Goal: Task Accomplishment & Management: Use online tool/utility

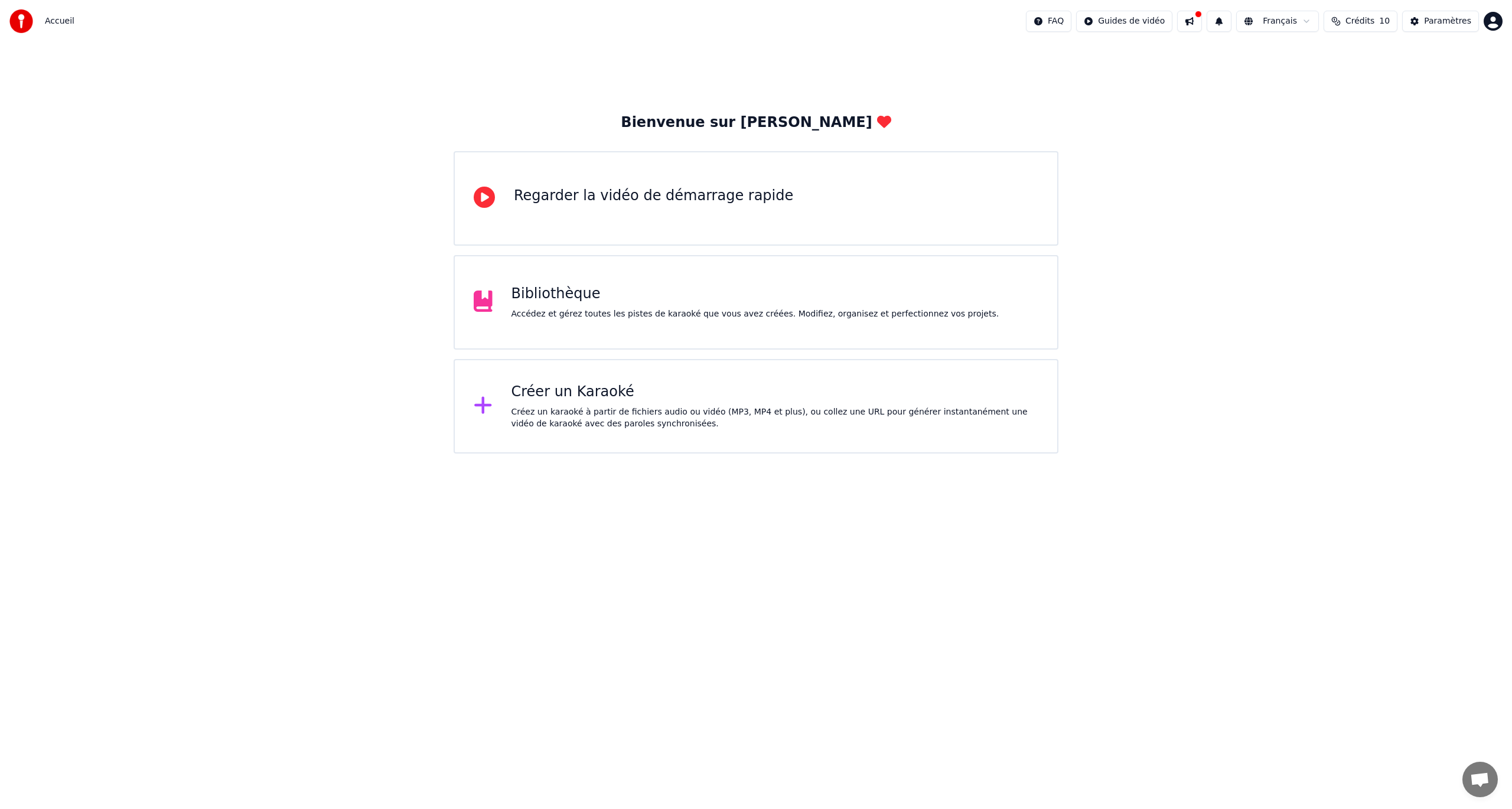
click at [606, 309] on div "Accédez et gérez toutes les pistes de karaoké que vous avez créées. Modifiez, o…" at bounding box center [755, 315] width 488 height 12
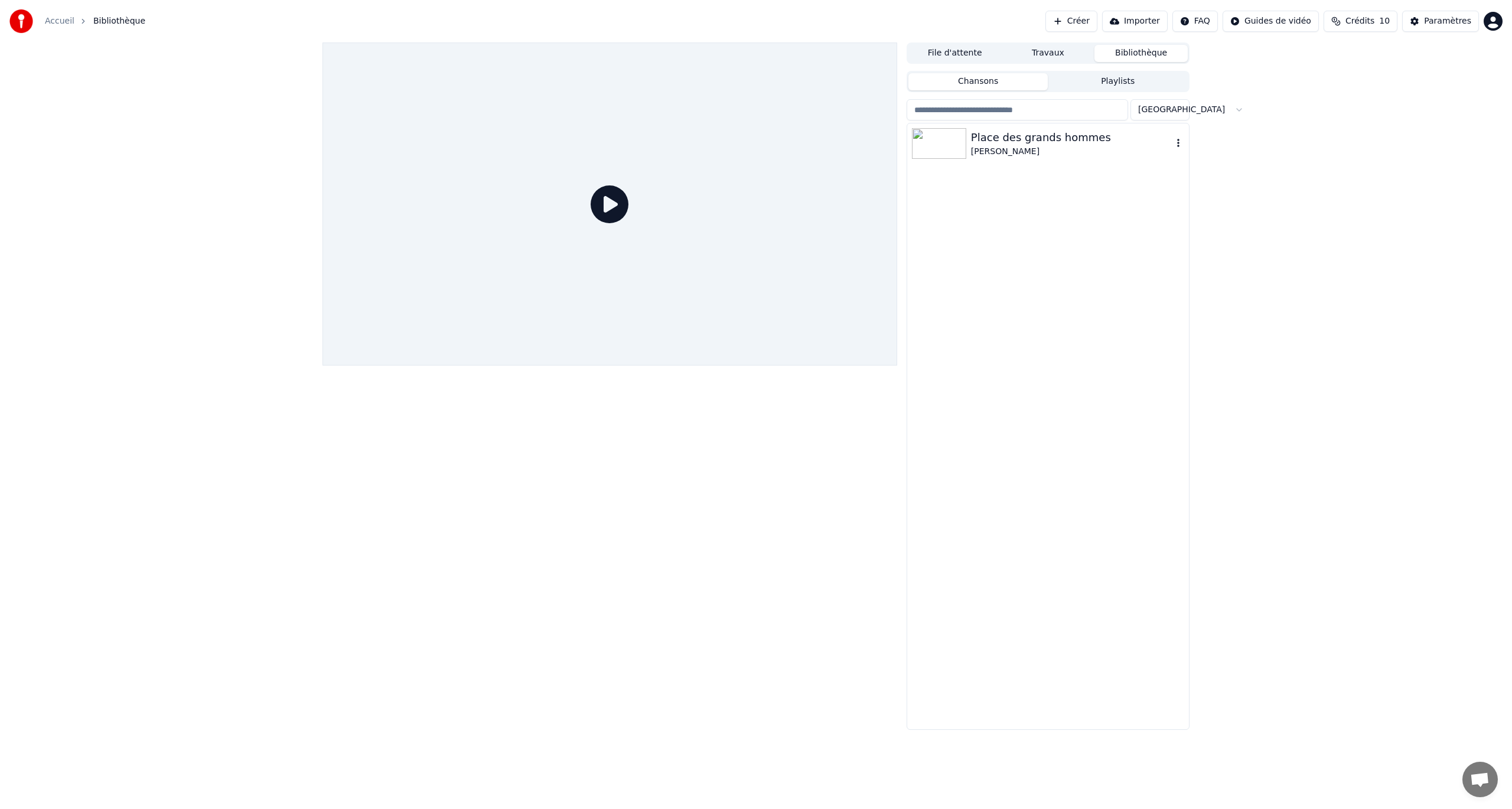
click at [907, 145] on div "Place des grands hommes [PERSON_NAME]" at bounding box center [1071, 144] width 201 height 28
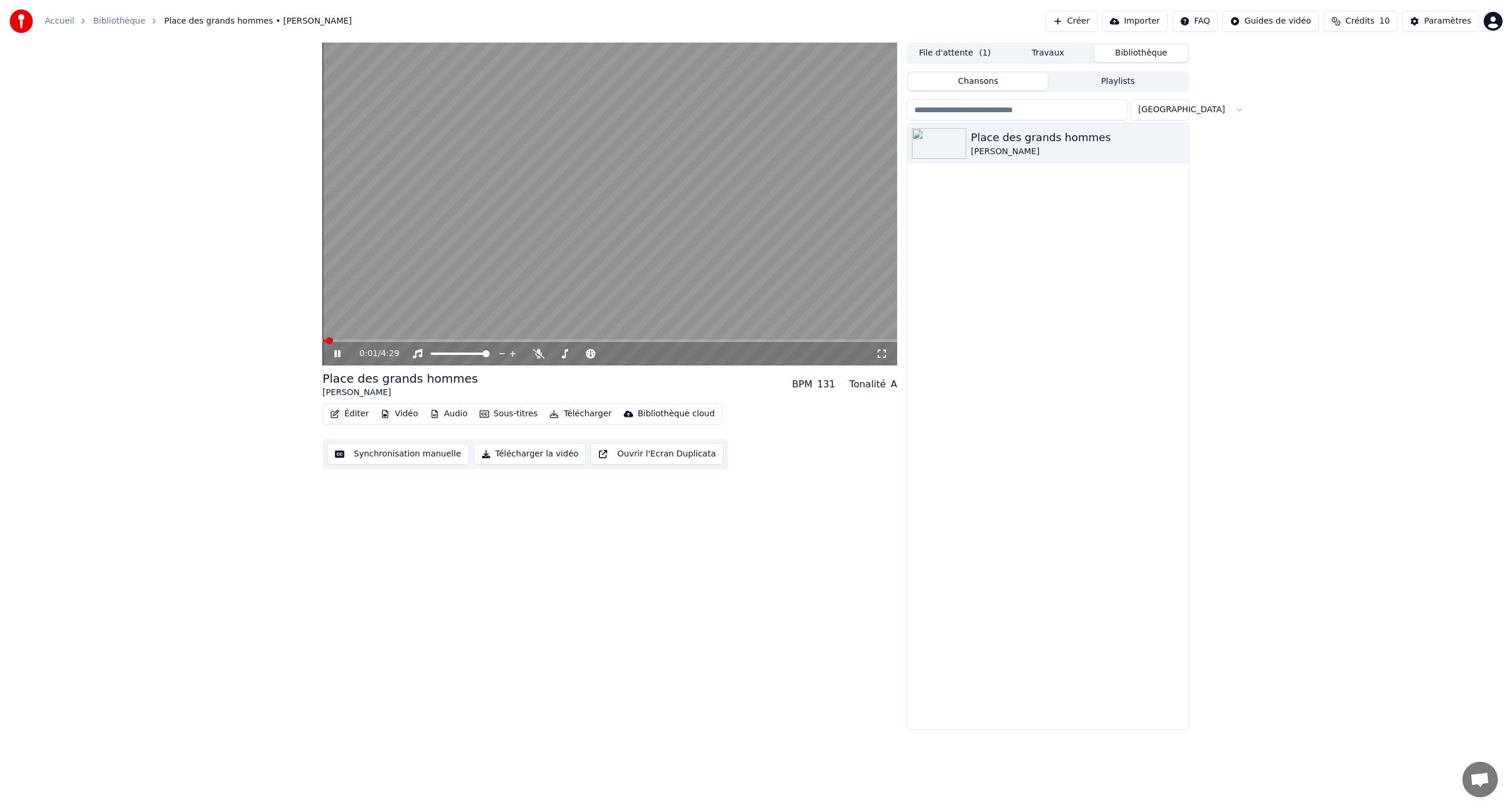
click at [338, 356] on icon at bounding box center [337, 354] width 6 height 7
click at [339, 357] on icon at bounding box center [345, 354] width 28 height 9
click at [339, 356] on icon at bounding box center [337, 354] width 6 height 7
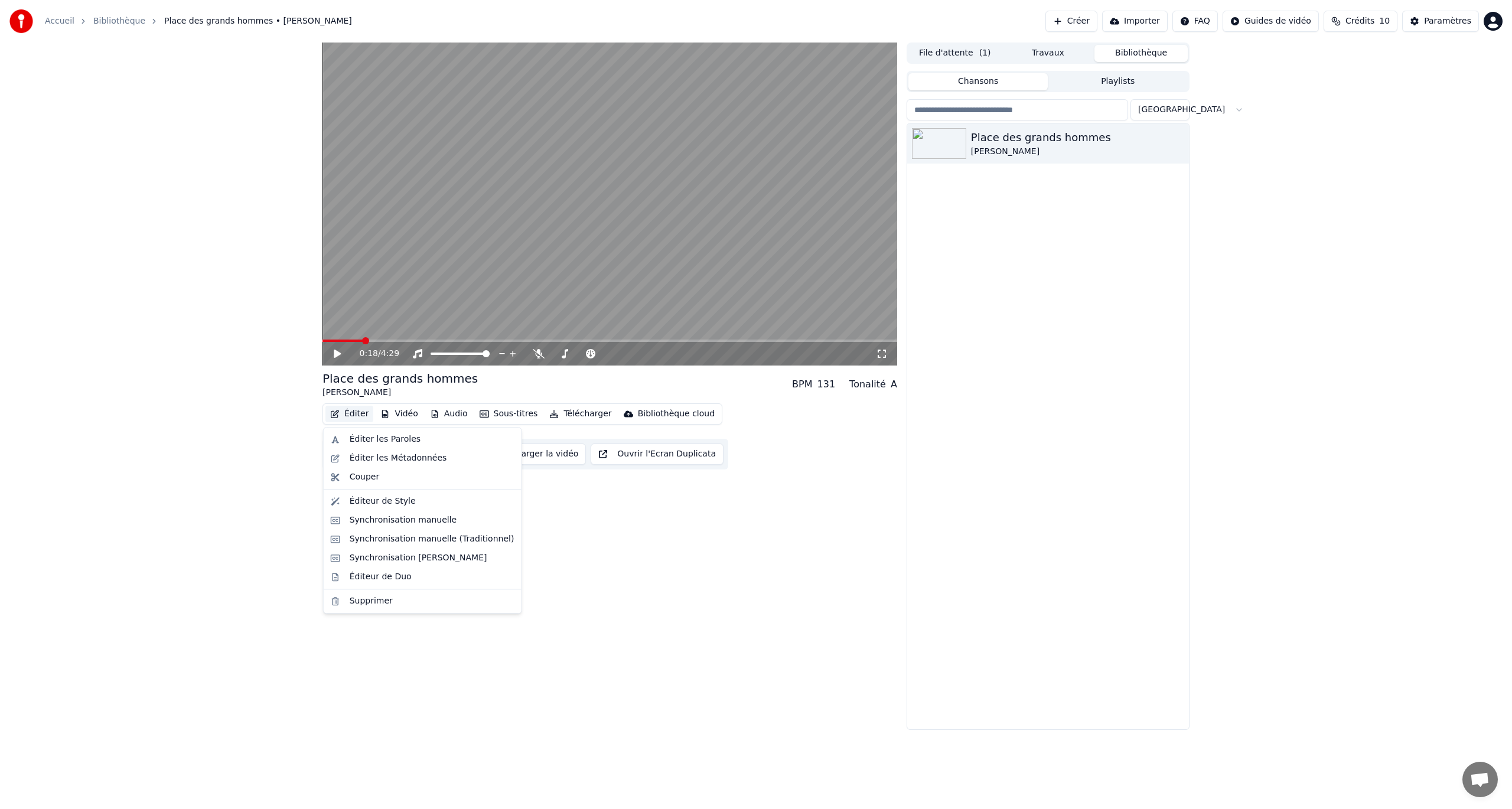
click at [352, 415] on button "Éditer" at bounding box center [349, 414] width 48 height 17
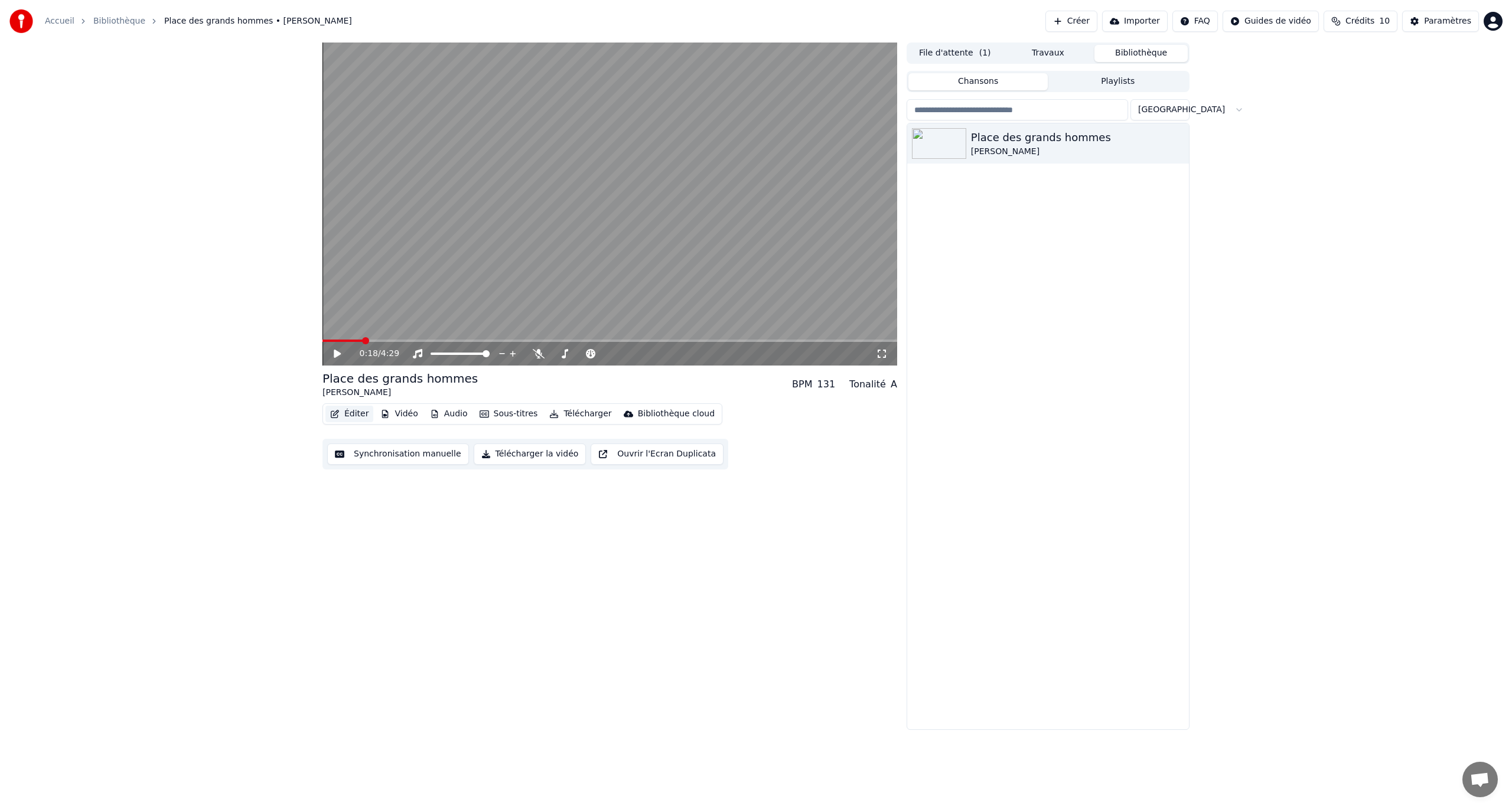
click at [355, 414] on button "Éditer" at bounding box center [349, 414] width 48 height 17
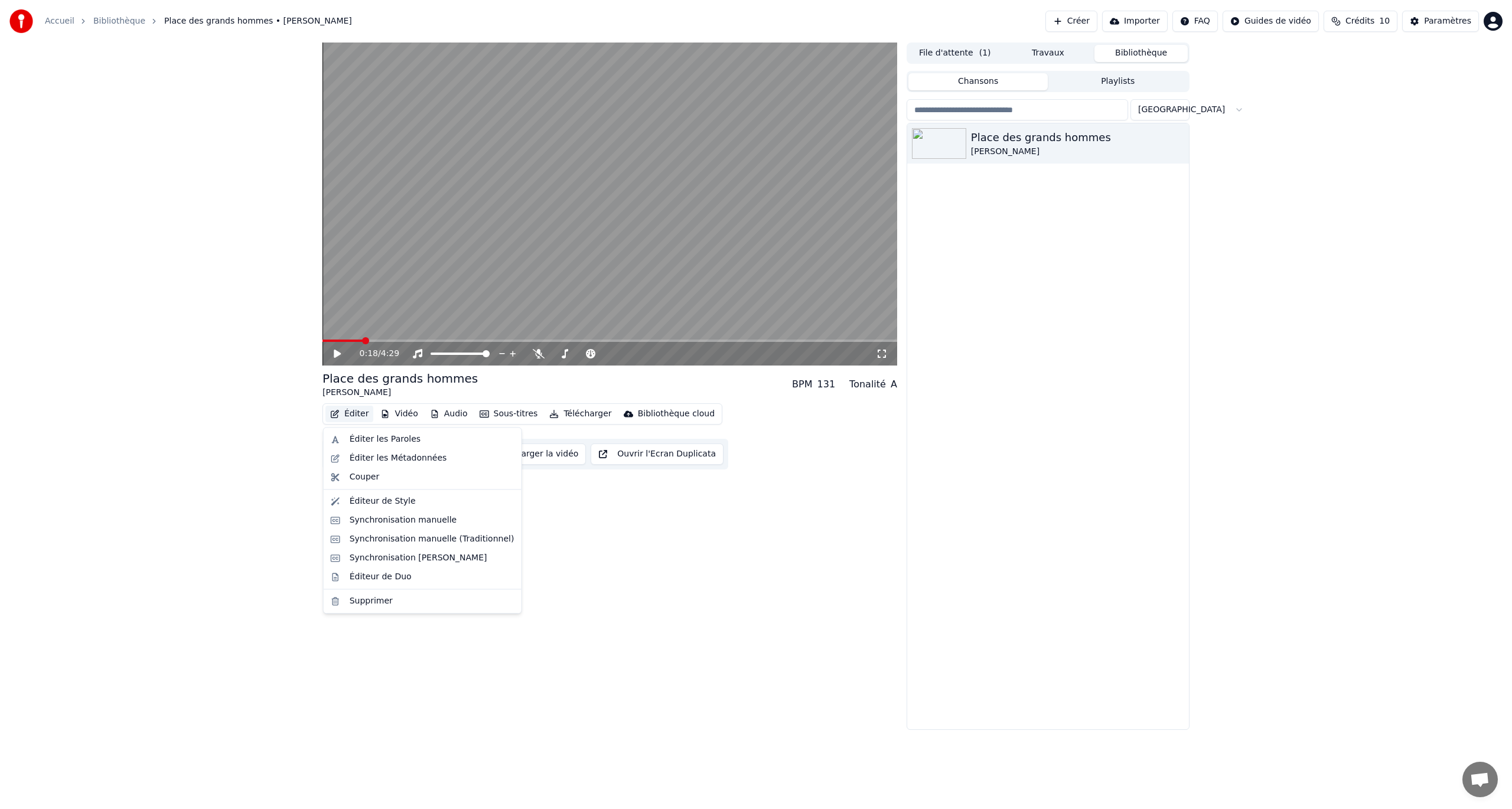
click at [355, 414] on button "Éditer" at bounding box center [349, 414] width 48 height 17
click at [382, 458] on div "Éditer les Métadonnées" at bounding box center [398, 458] width 97 height 12
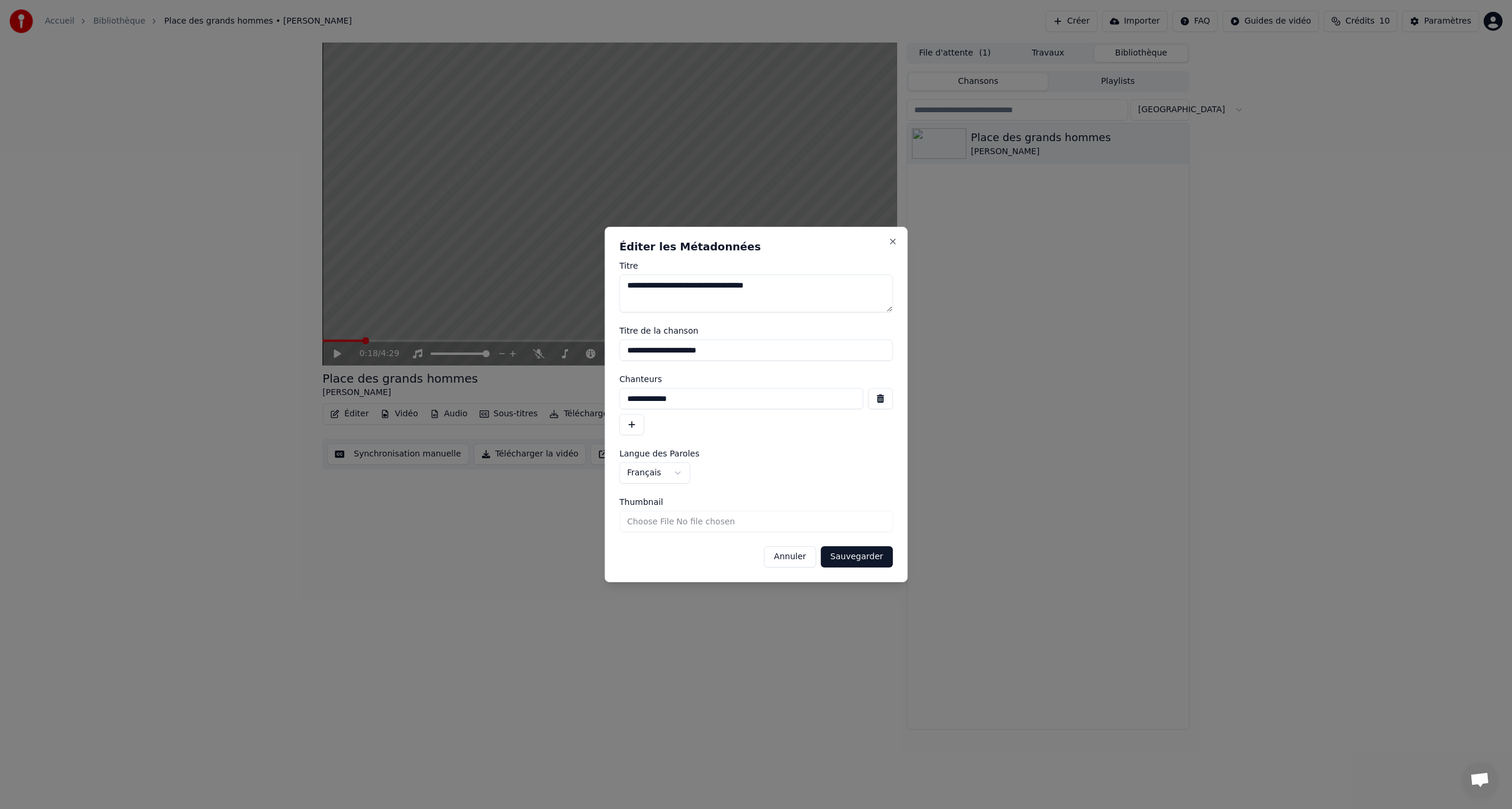
click at [891, 248] on h2 "Éditer les Métadonnées" at bounding box center [756, 247] width 274 height 11
click at [894, 240] on button "Close" at bounding box center [892, 242] width 9 height 9
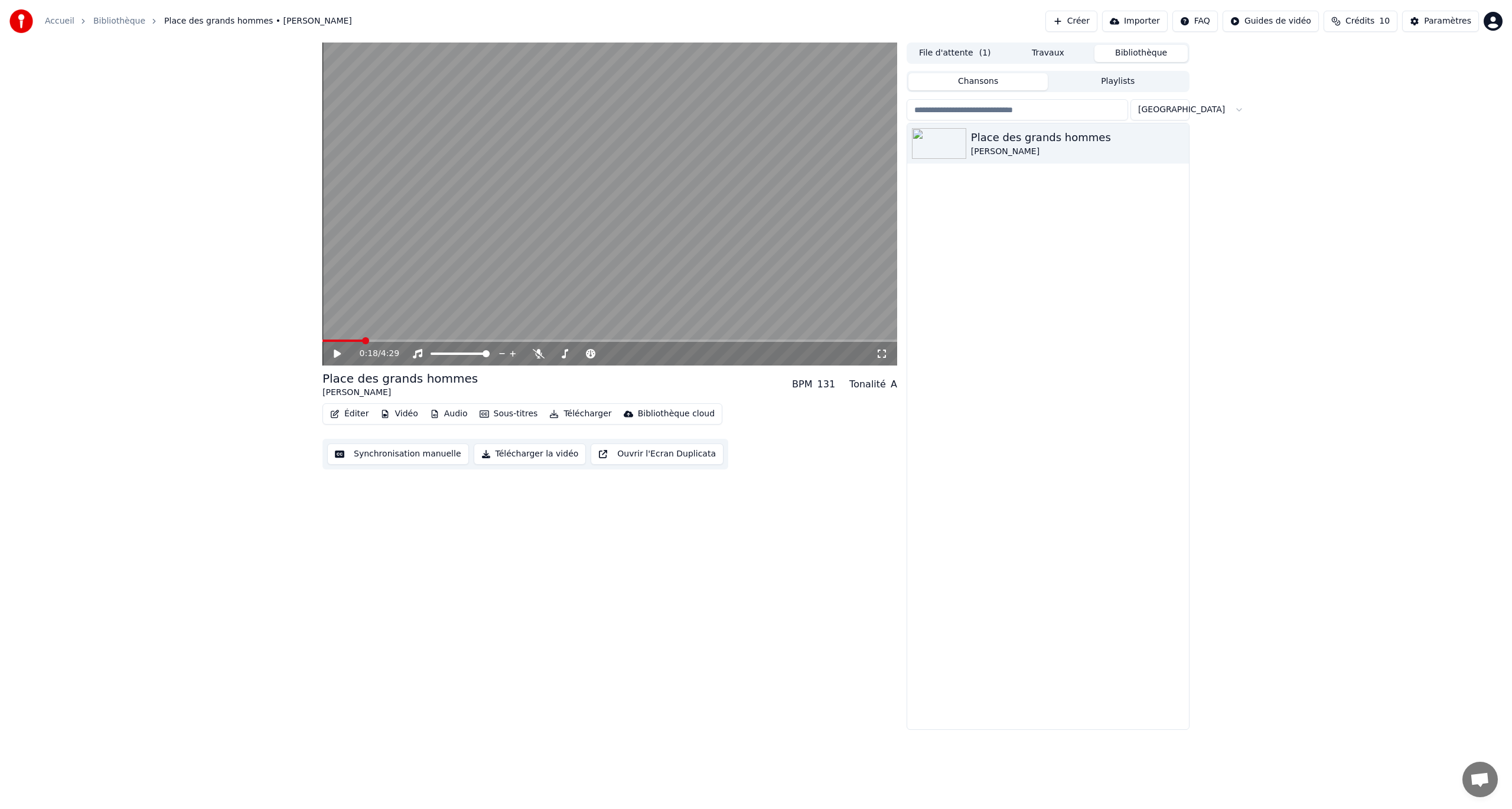
click at [348, 416] on button "Éditer" at bounding box center [349, 414] width 48 height 17
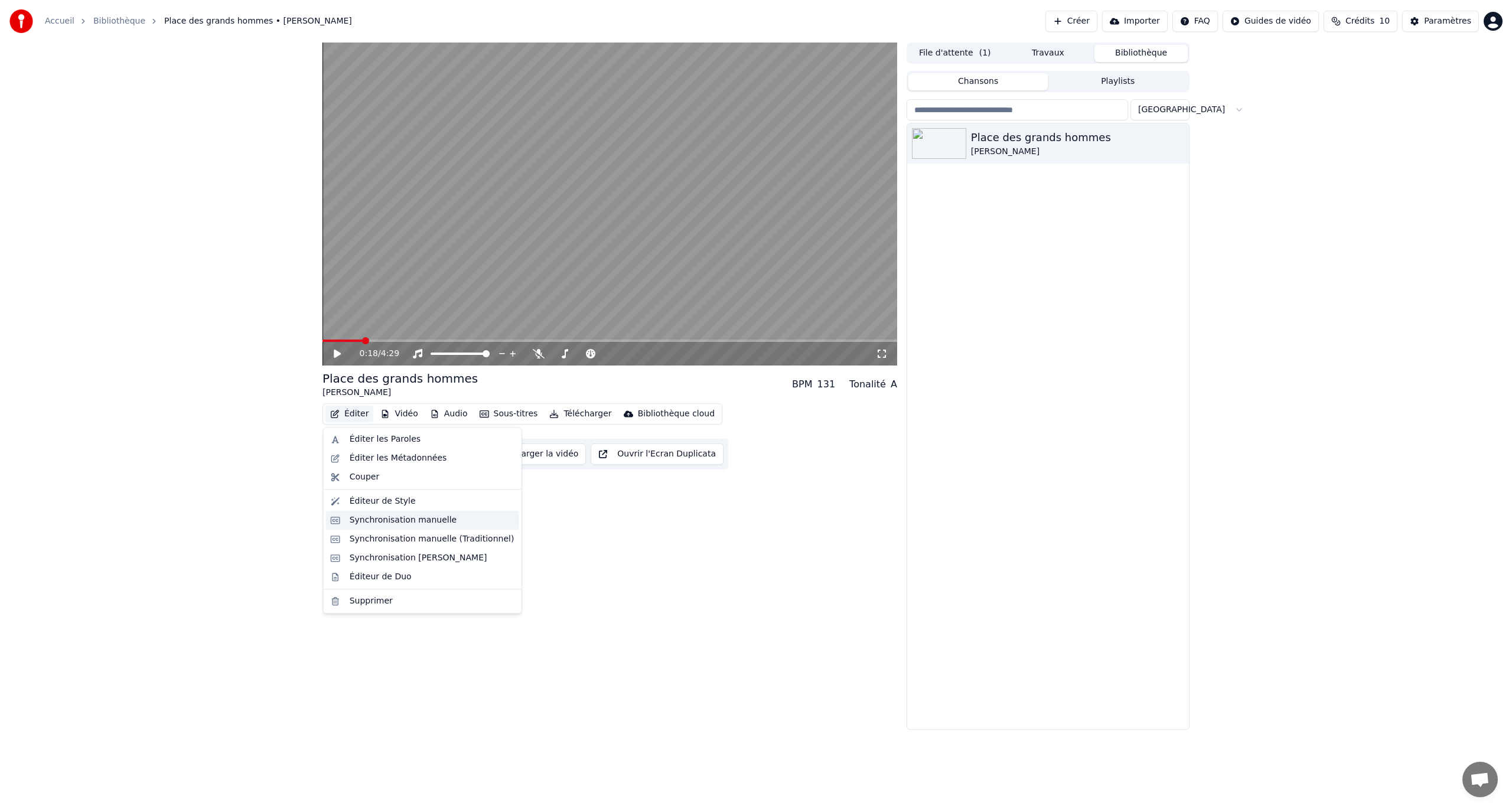
click at [381, 468] on div "Synchronisation manuelle" at bounding box center [403, 521] width 107 height 12
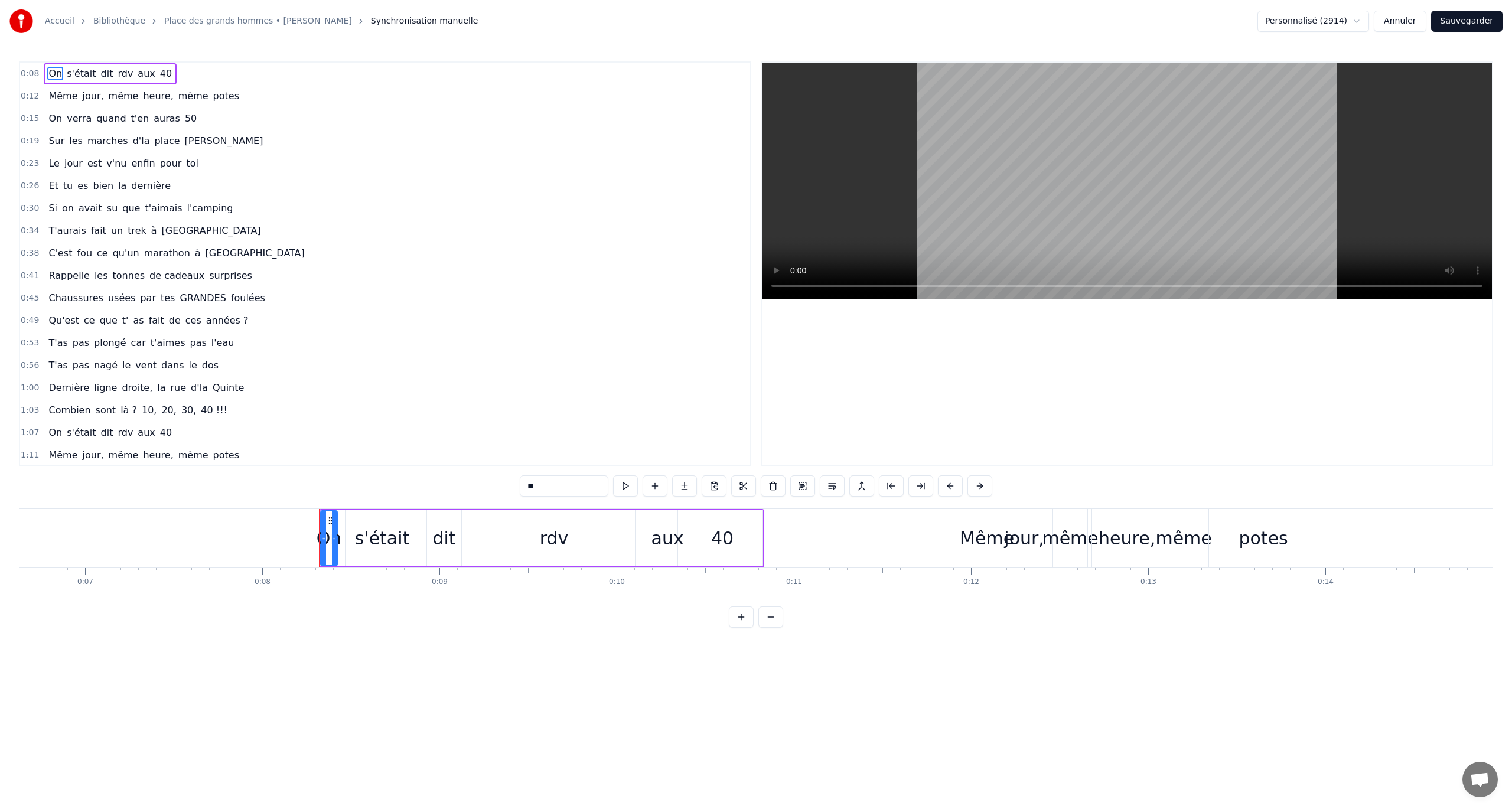
scroll to position [0, 1415]
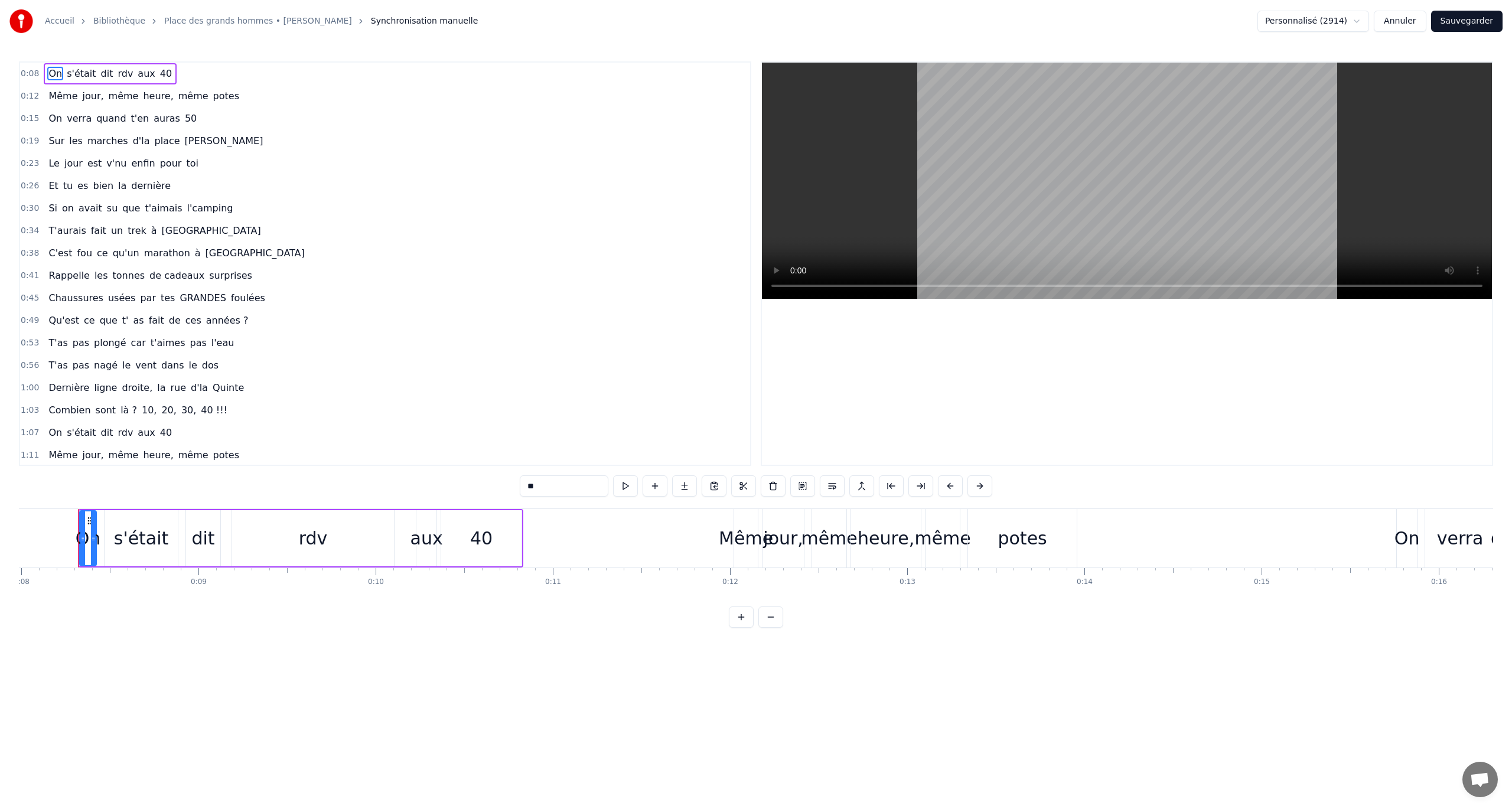
click at [44, 131] on div "Sur les marches d'la place Wendover" at bounding box center [155, 141] width 224 height 21
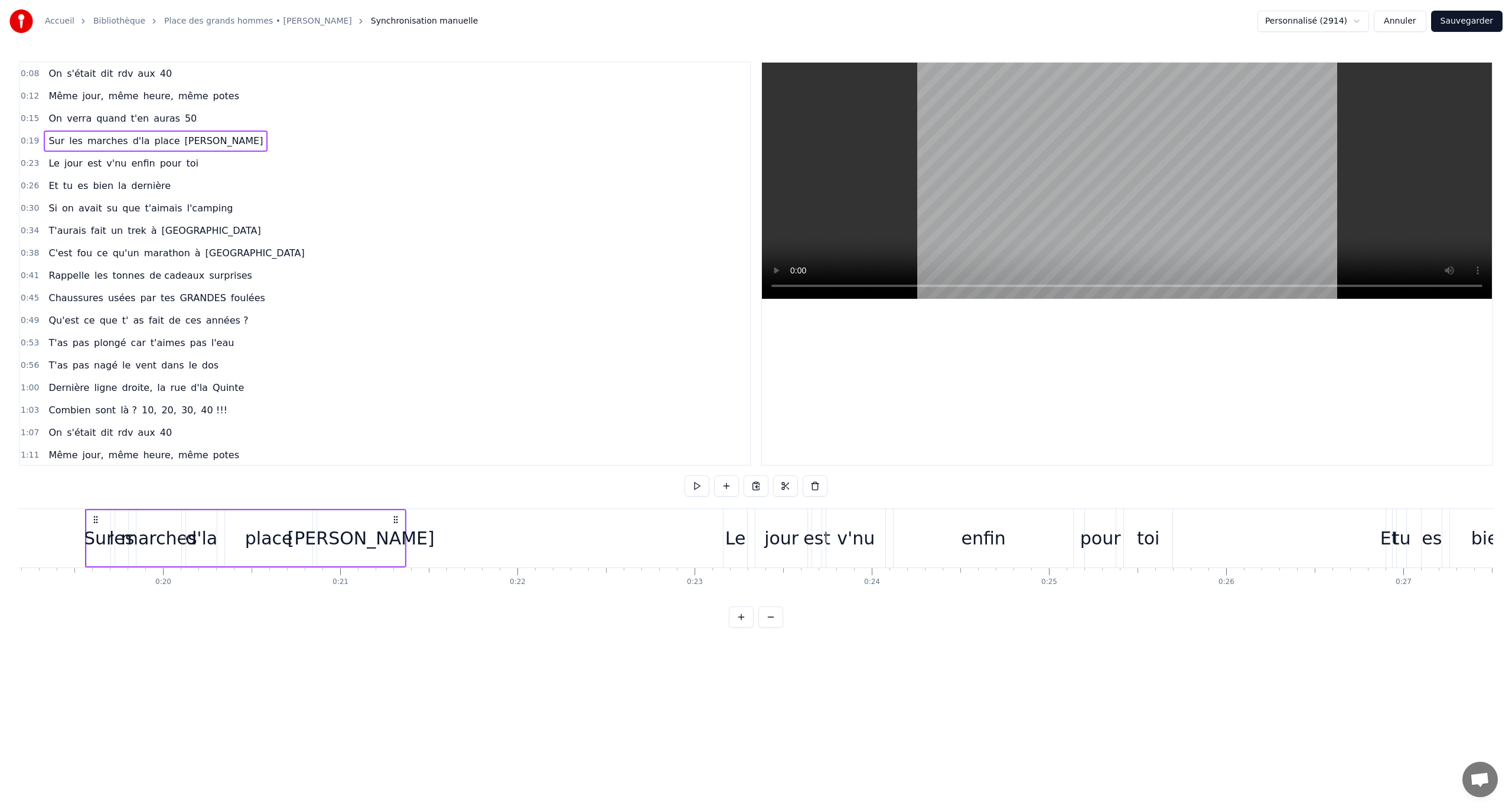
scroll to position [0, 3406]
click at [445, 468] on html "Accueil Bibliothèque Place des grands hommes • Patrick Bruel Synchronisation ma…" at bounding box center [756, 323] width 1512 height 647
click at [397, 468] on div "Wendover" at bounding box center [353, 538] width 87 height 56
click at [400, 468] on div "Wendover" at bounding box center [355, 538] width 91 height 56
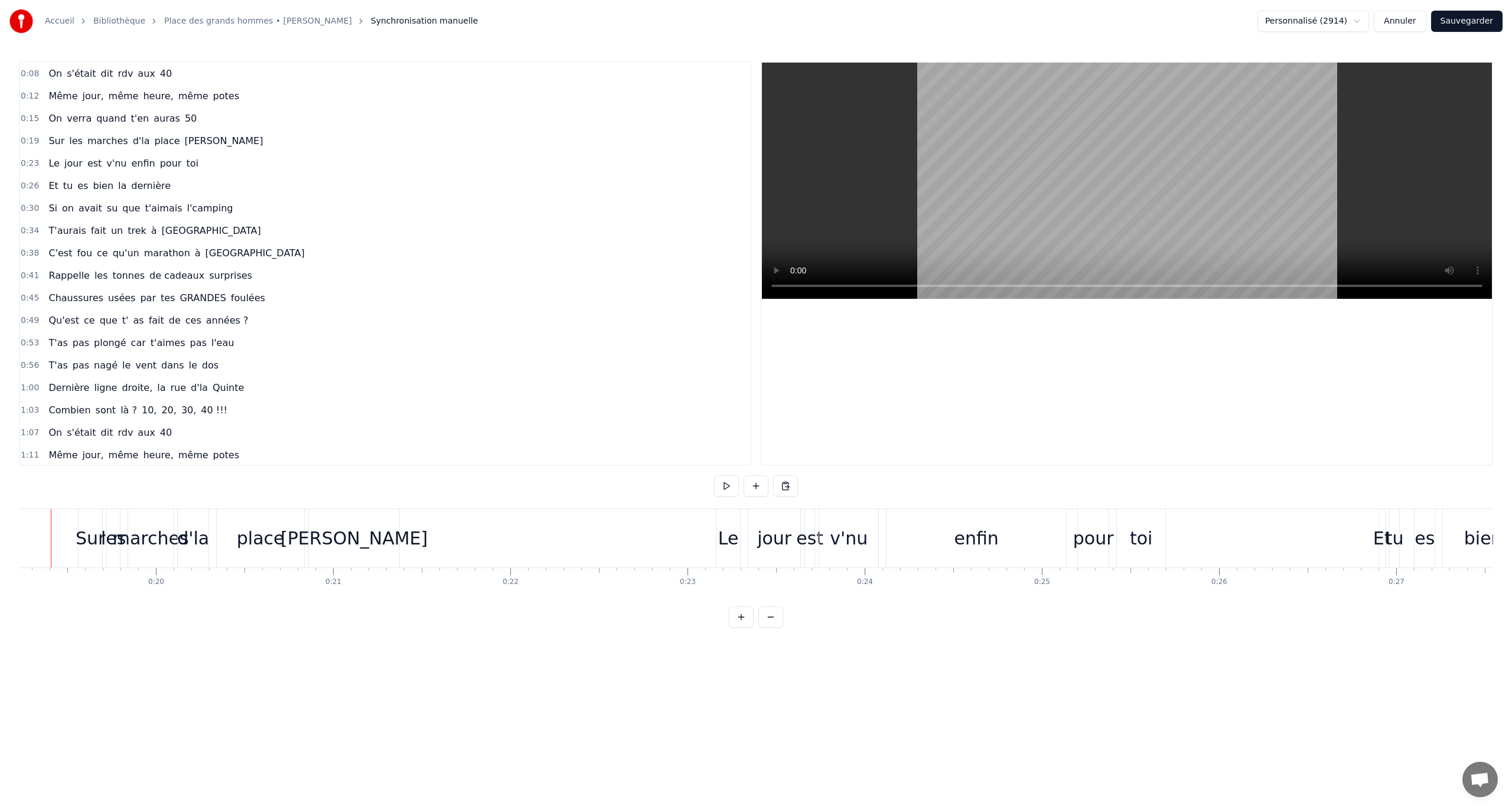
scroll to position [0, 3379]
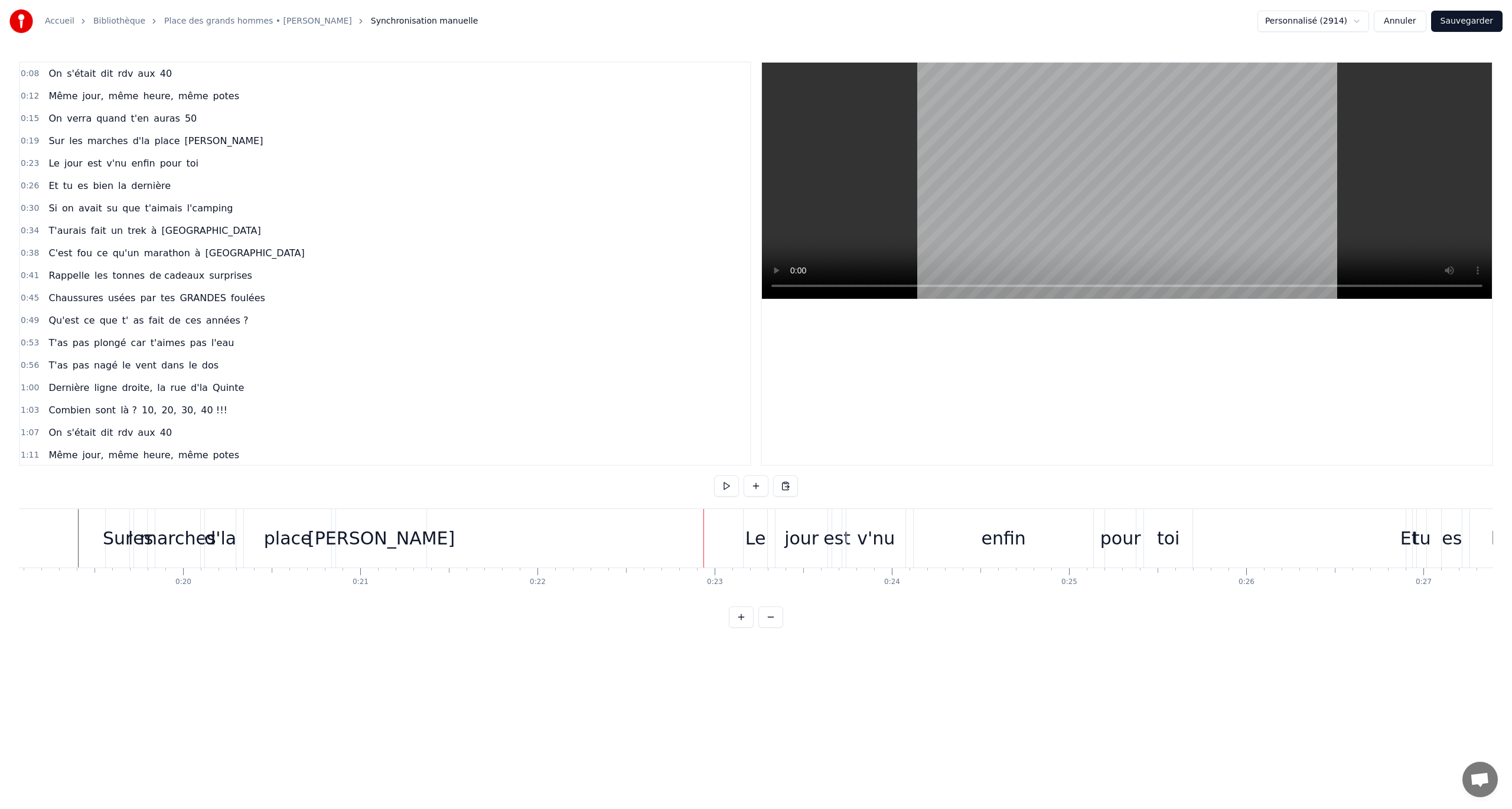
click at [399, 468] on div "Wendover" at bounding box center [382, 538] width 147 height 27
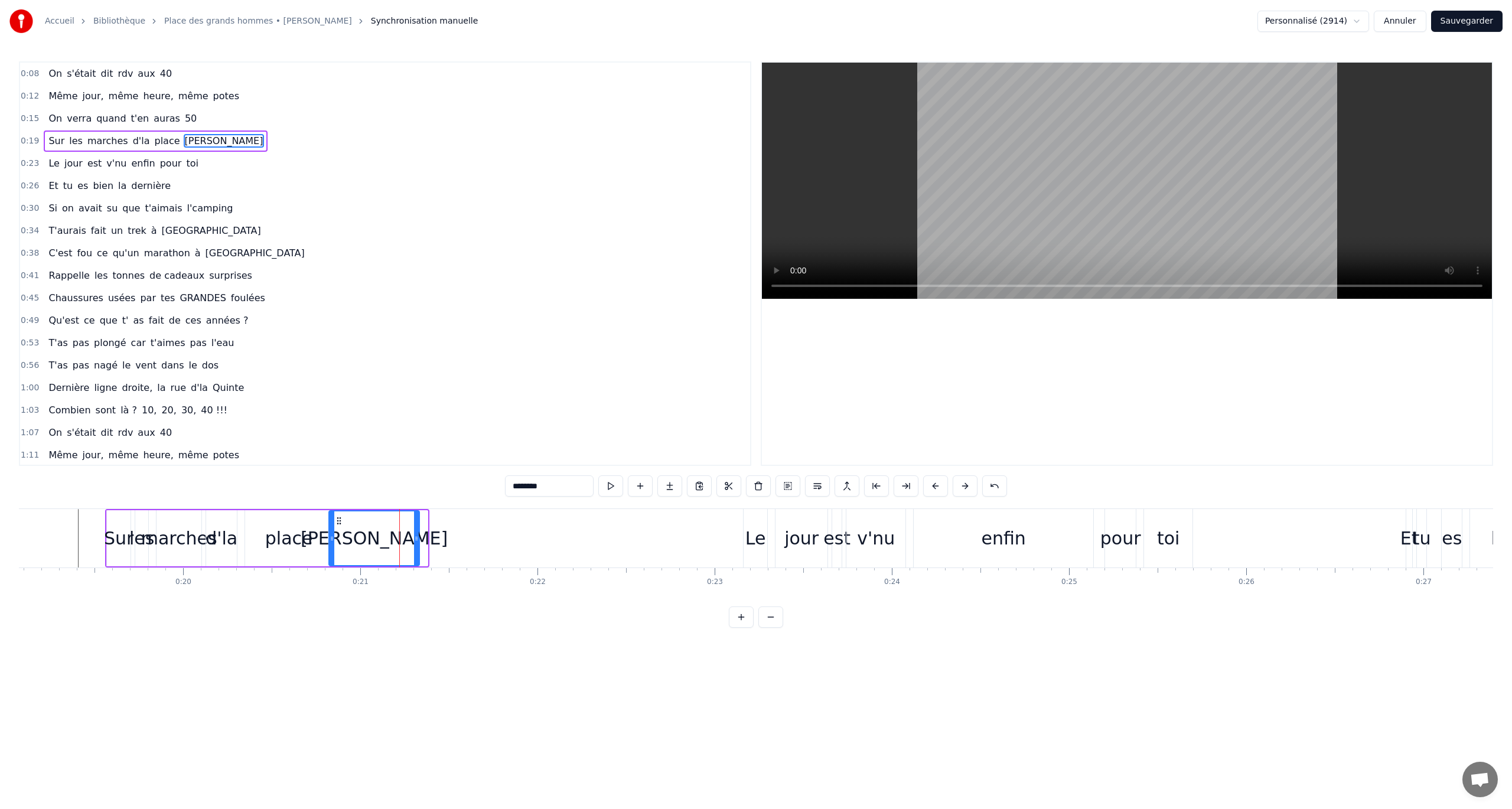
drag, startPoint x: 347, startPoint y: 518, endPoint x: 339, endPoint y: 519, distance: 8.1
click at [339, 468] on icon at bounding box center [339, 521] width 9 height 9
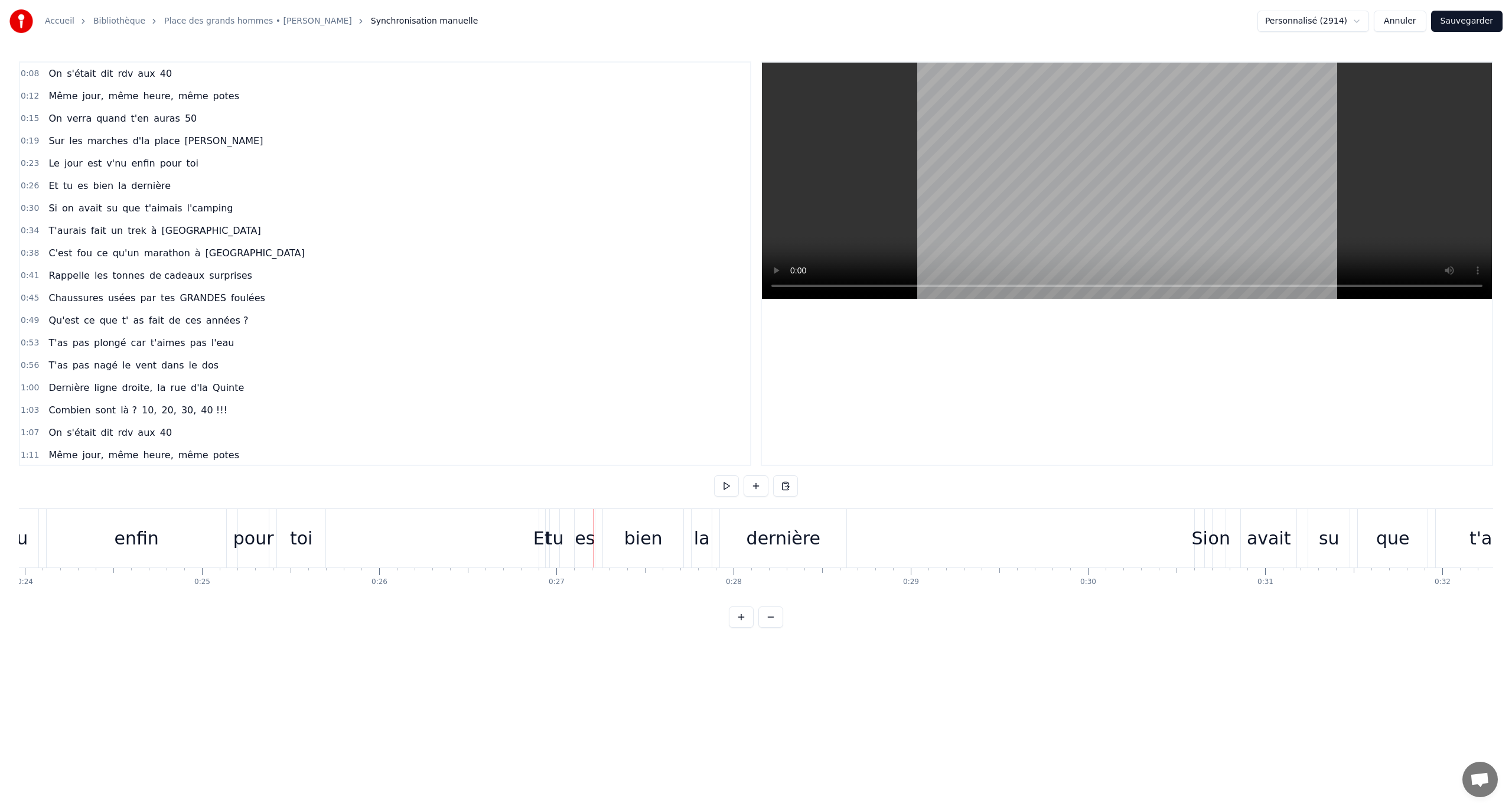
scroll to position [0, 4155]
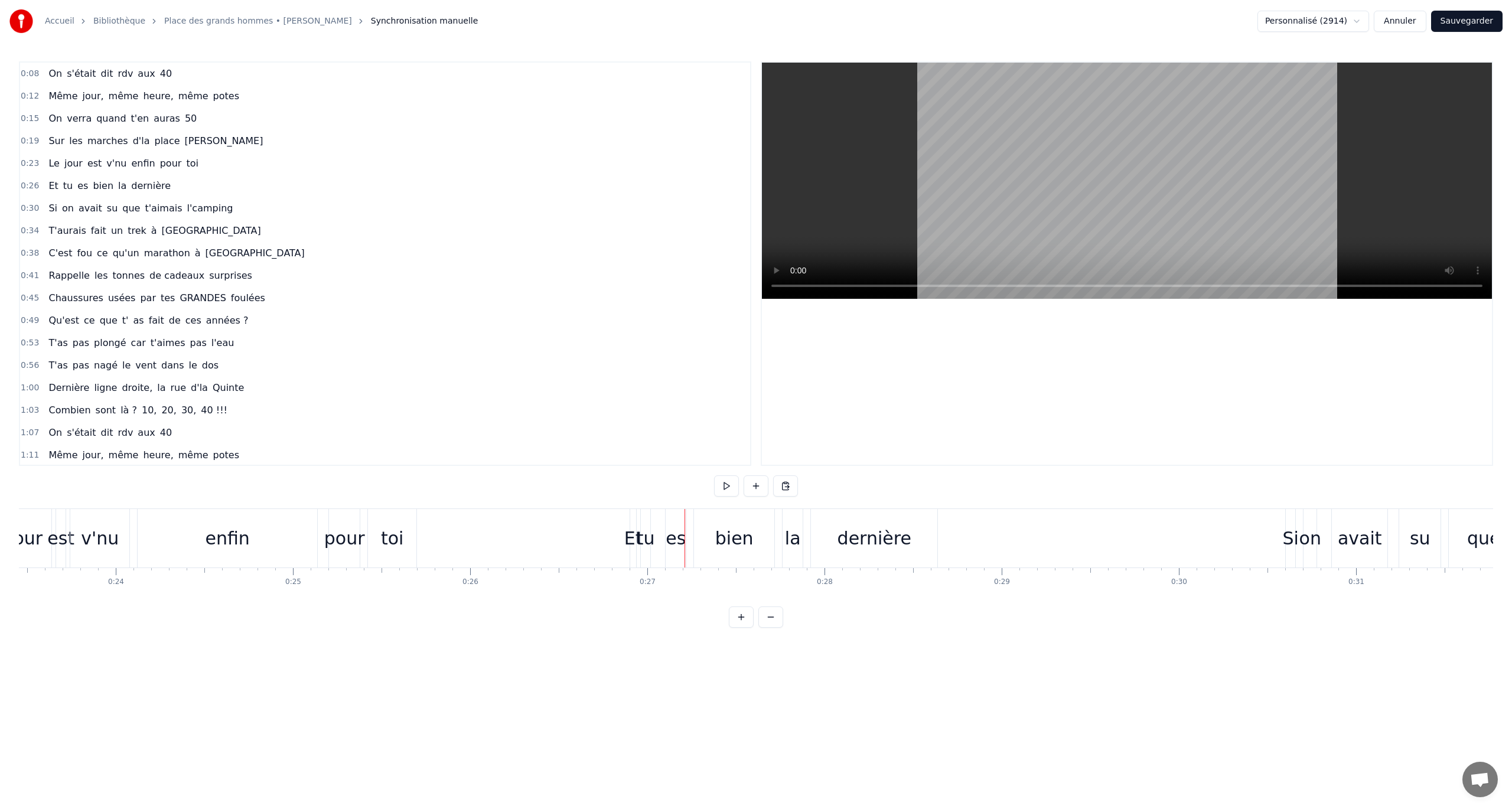
click at [341, 468] on div "pour" at bounding box center [344, 538] width 41 height 27
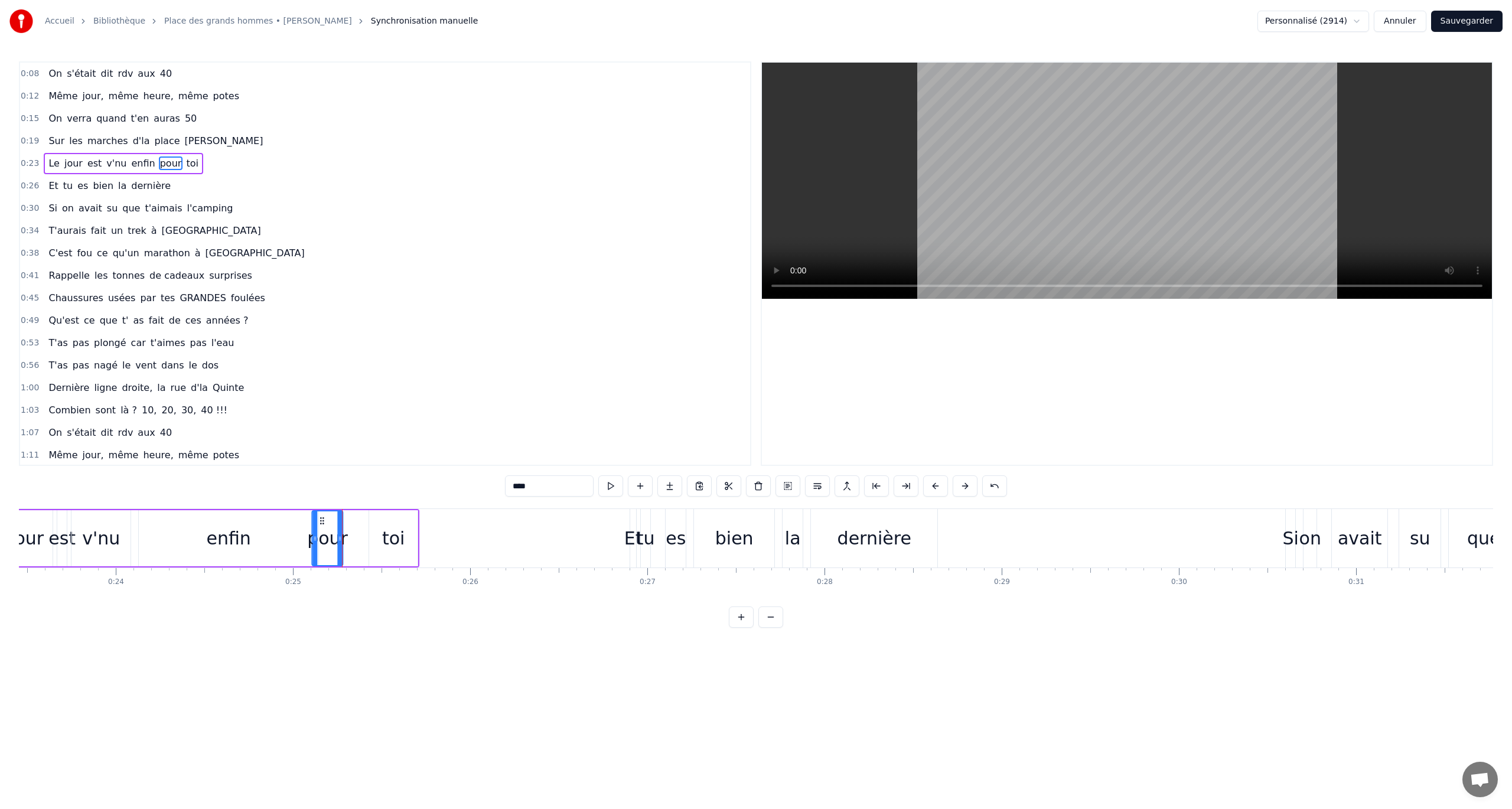
drag, startPoint x: 339, startPoint y: 521, endPoint x: 321, endPoint y: 522, distance: 18.0
click at [321, 468] on icon at bounding box center [322, 521] width 9 height 9
click at [391, 468] on div "toi" at bounding box center [393, 538] width 49 height 56
drag, startPoint x: 379, startPoint y: 517, endPoint x: 366, endPoint y: 521, distance: 13.6
click at [366, 468] on icon at bounding box center [366, 521] width 9 height 9
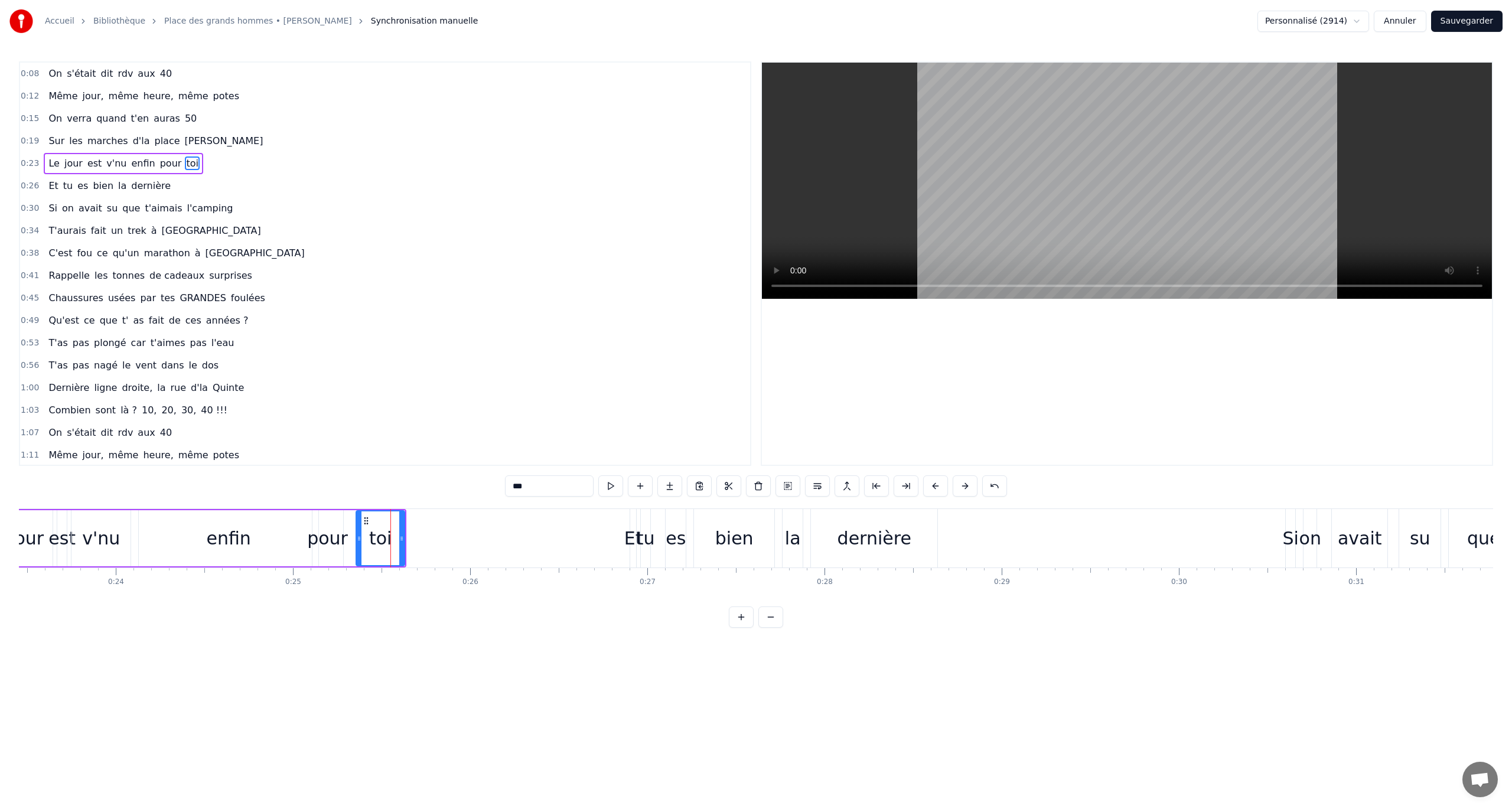
click at [459, 468] on html "Accueil Bibliothèque Place des grands hommes • Patrick Bruel Synchronisation ma…" at bounding box center [756, 323] width 1512 height 647
click at [359, 468] on icon at bounding box center [360, 521] width 9 height 9
click at [432, 468] on html "Accueil Bibliothèque Place des grands hommes • Patrick Bruel Synchronisation ma…" at bounding box center [756, 323] width 1512 height 647
click at [55, 468] on div "0:08 On s'était dit rdv aux 40 0:12 Même jour, même heure, même potes 0:15 On v…" at bounding box center [756, 345] width 1474 height 566
click at [63, 468] on div "est" at bounding box center [62, 538] width 27 height 27
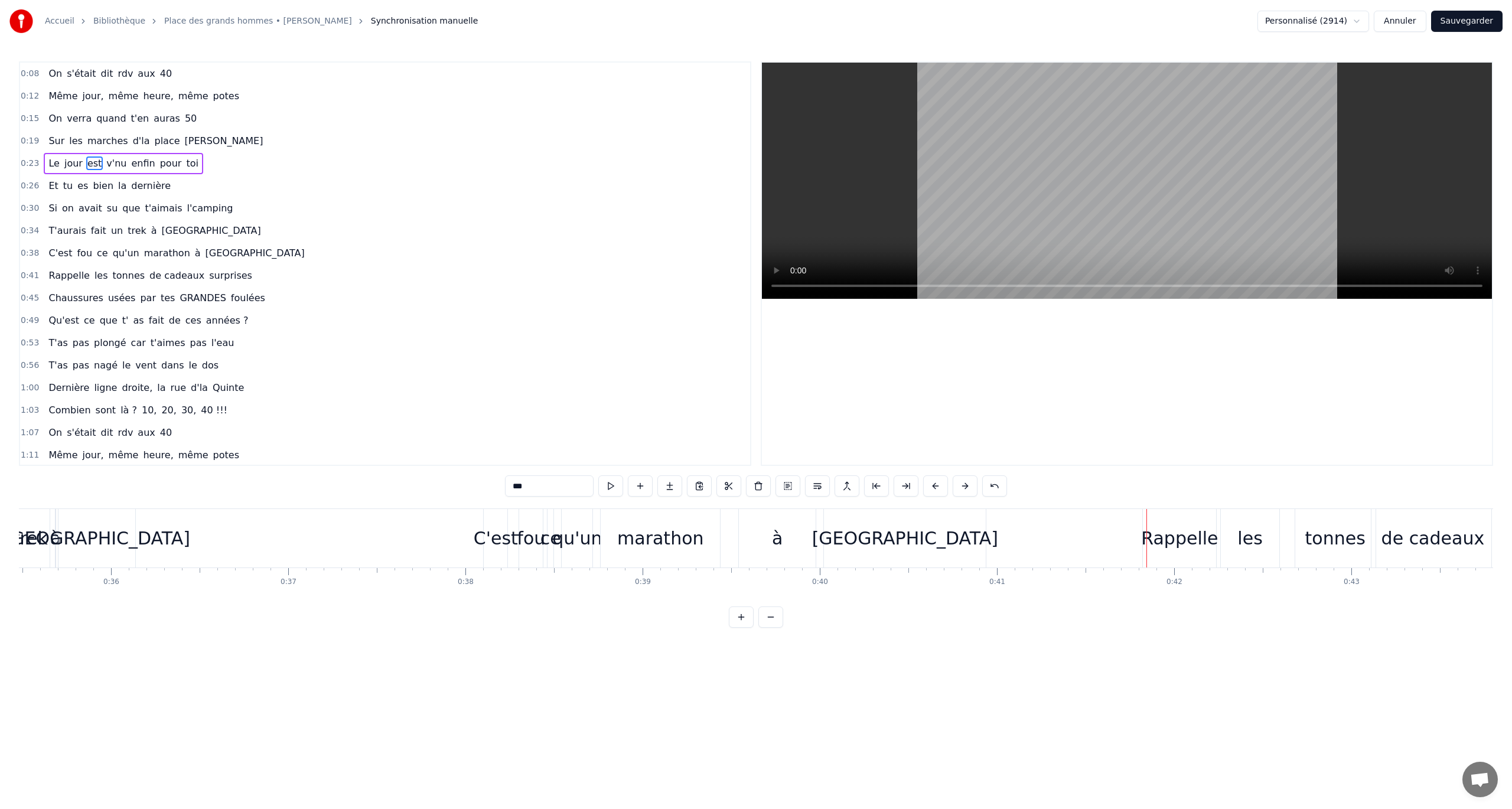
scroll to position [0, 6312]
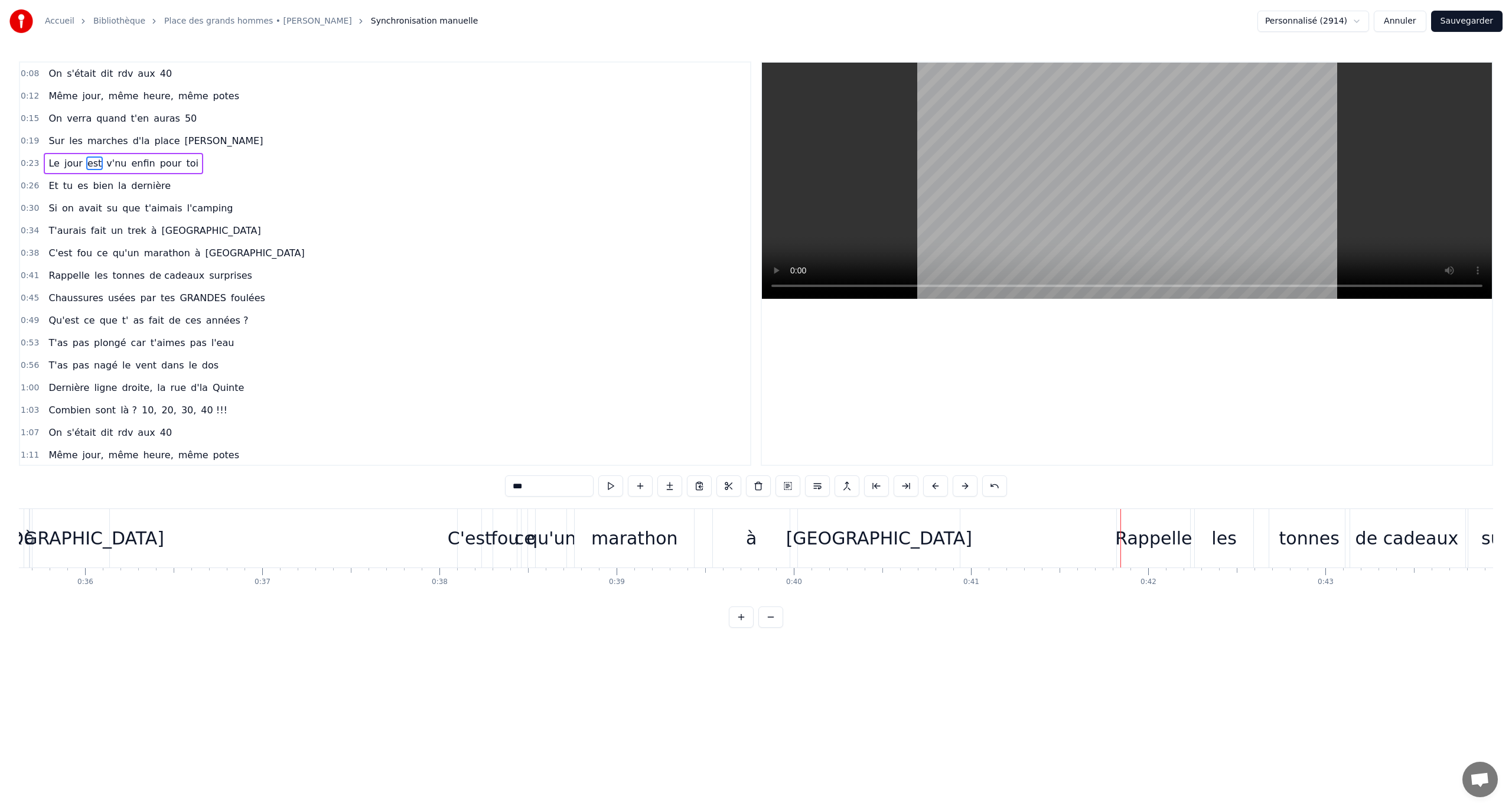
click at [112, 257] on span "qu'un" at bounding box center [126, 253] width 29 height 14
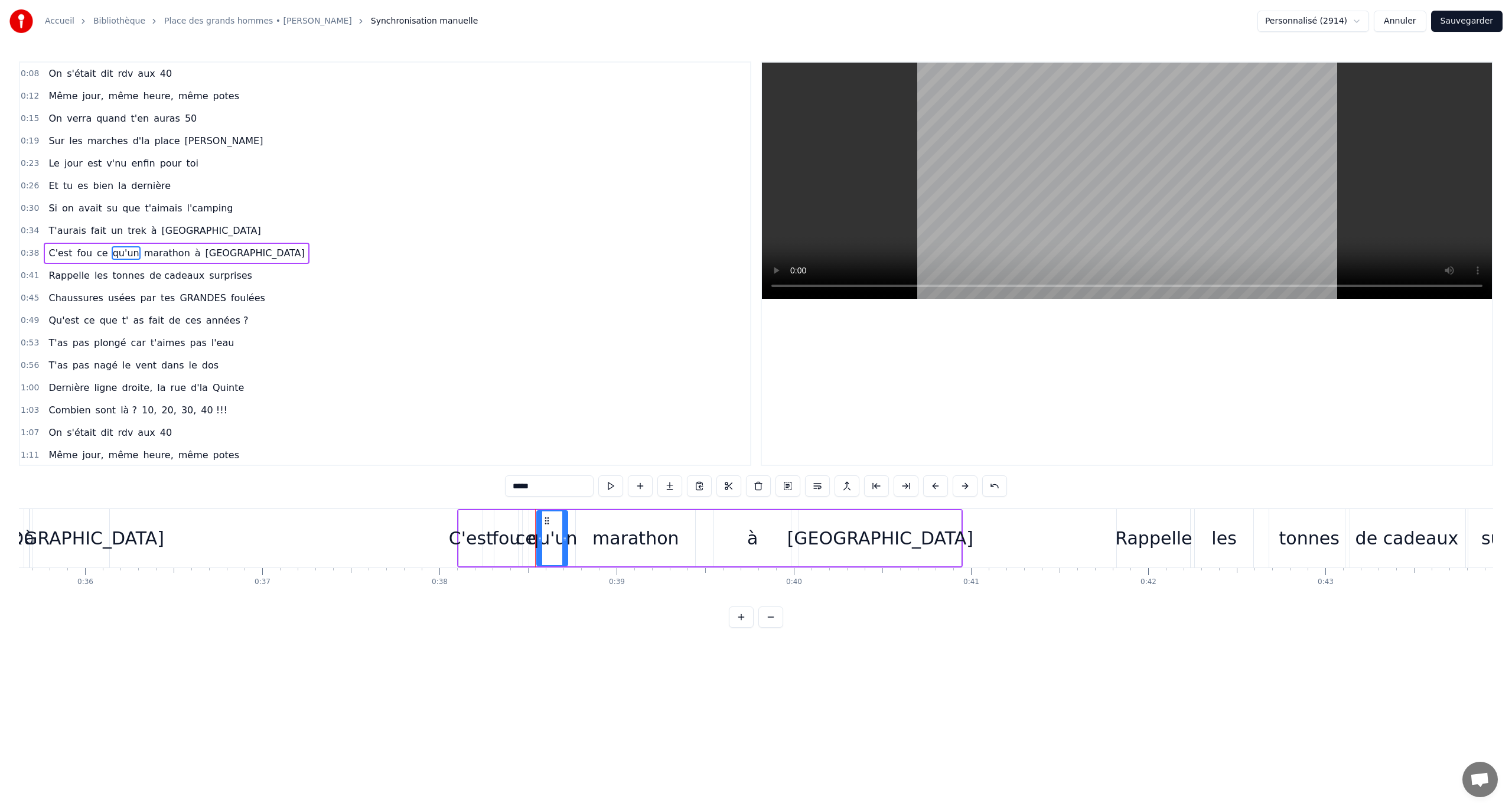
click at [47, 246] on span "C'est" at bounding box center [61, 253] width 26 height 14
type input "*****"
click at [846, 468] on button at bounding box center [847, 486] width 25 height 21
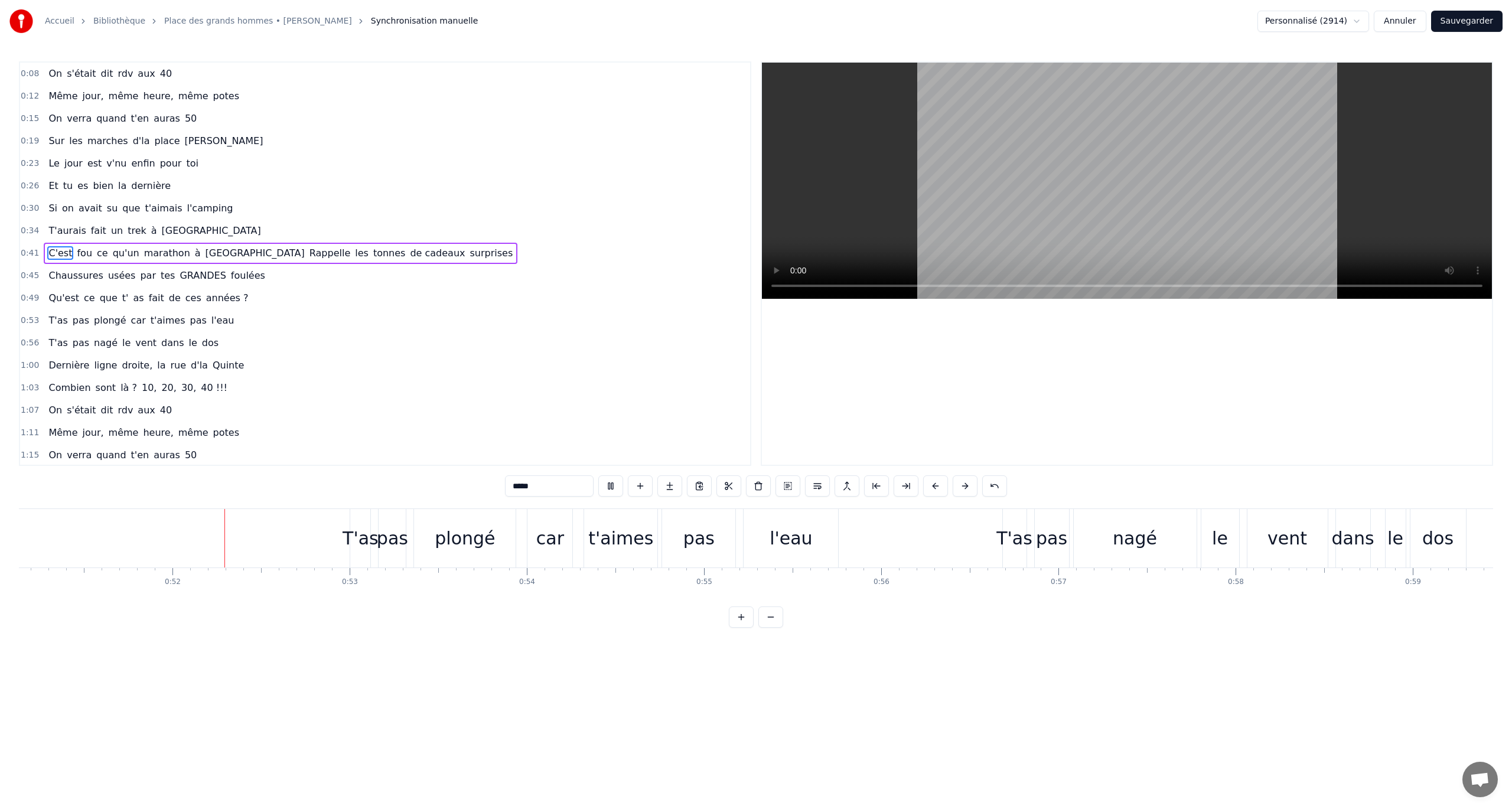
scroll to position [0, 9061]
click at [786, 468] on button at bounding box center [788, 486] width 25 height 21
click at [794, 468] on button at bounding box center [788, 486] width 25 height 21
click at [788, 468] on button at bounding box center [788, 486] width 25 height 21
click at [616, 468] on button at bounding box center [611, 486] width 25 height 21
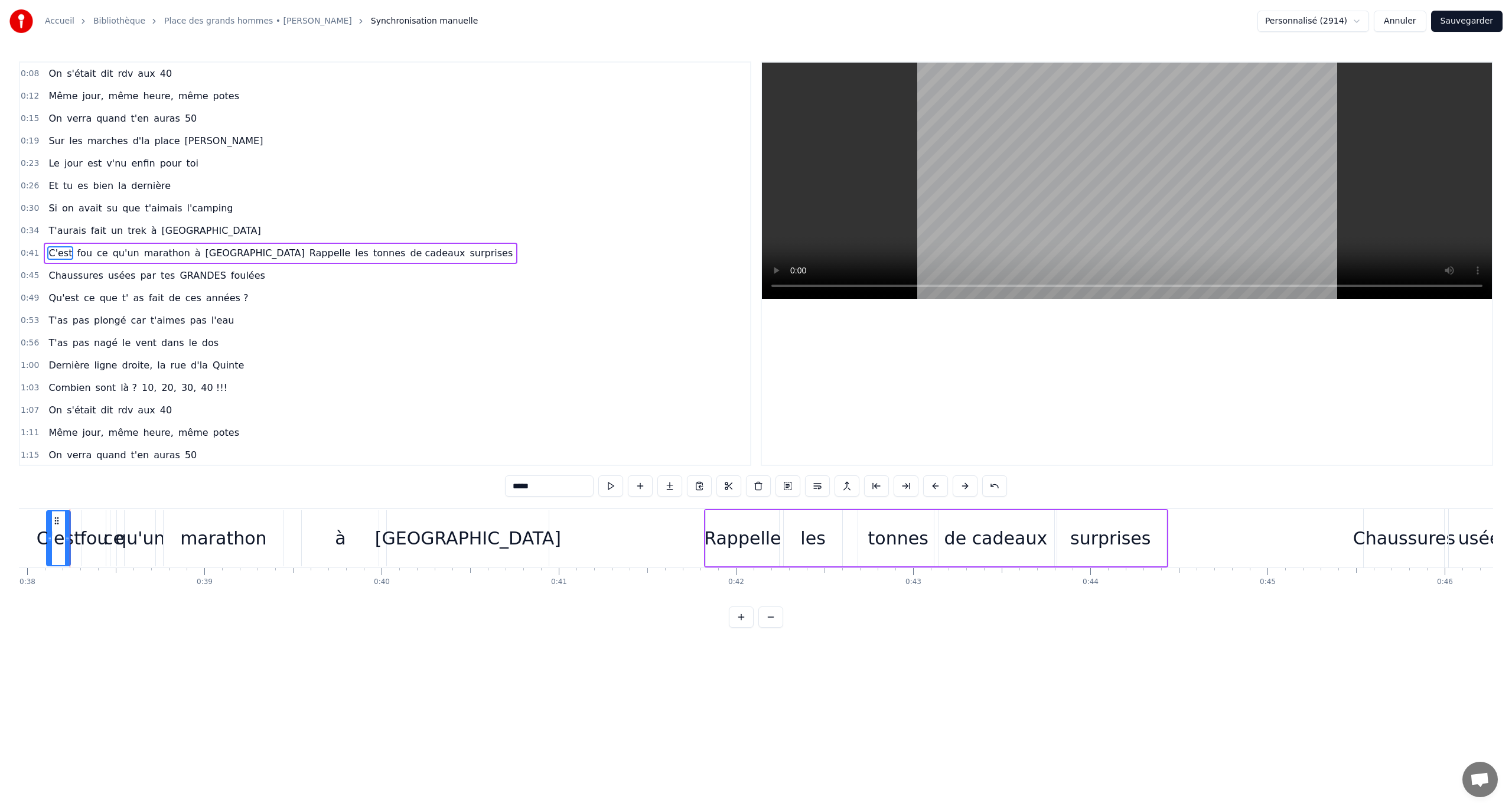
scroll to position [0, 6716]
click at [616, 468] on button at bounding box center [611, 486] width 25 height 21
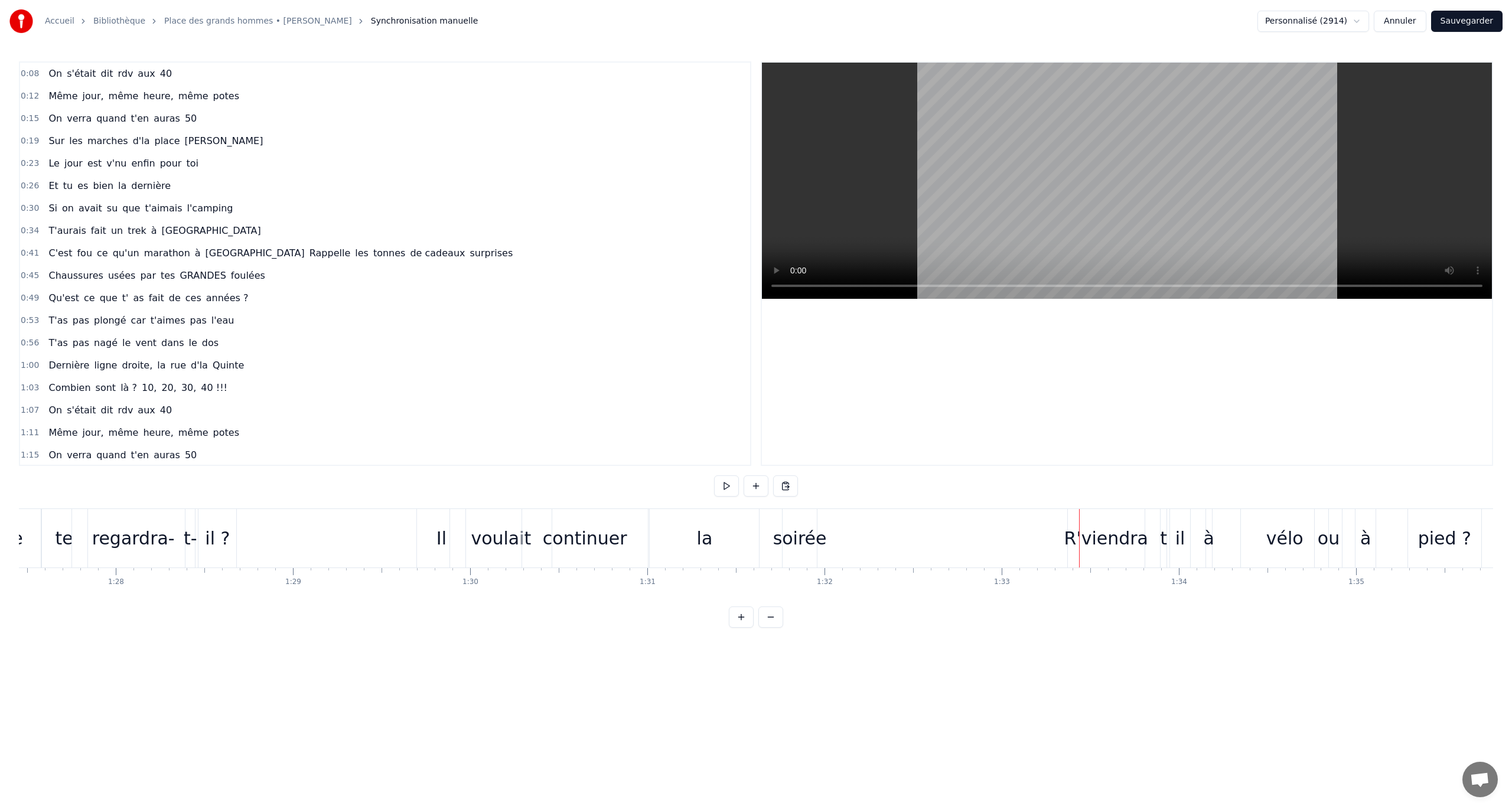
scroll to position [0, 15546]
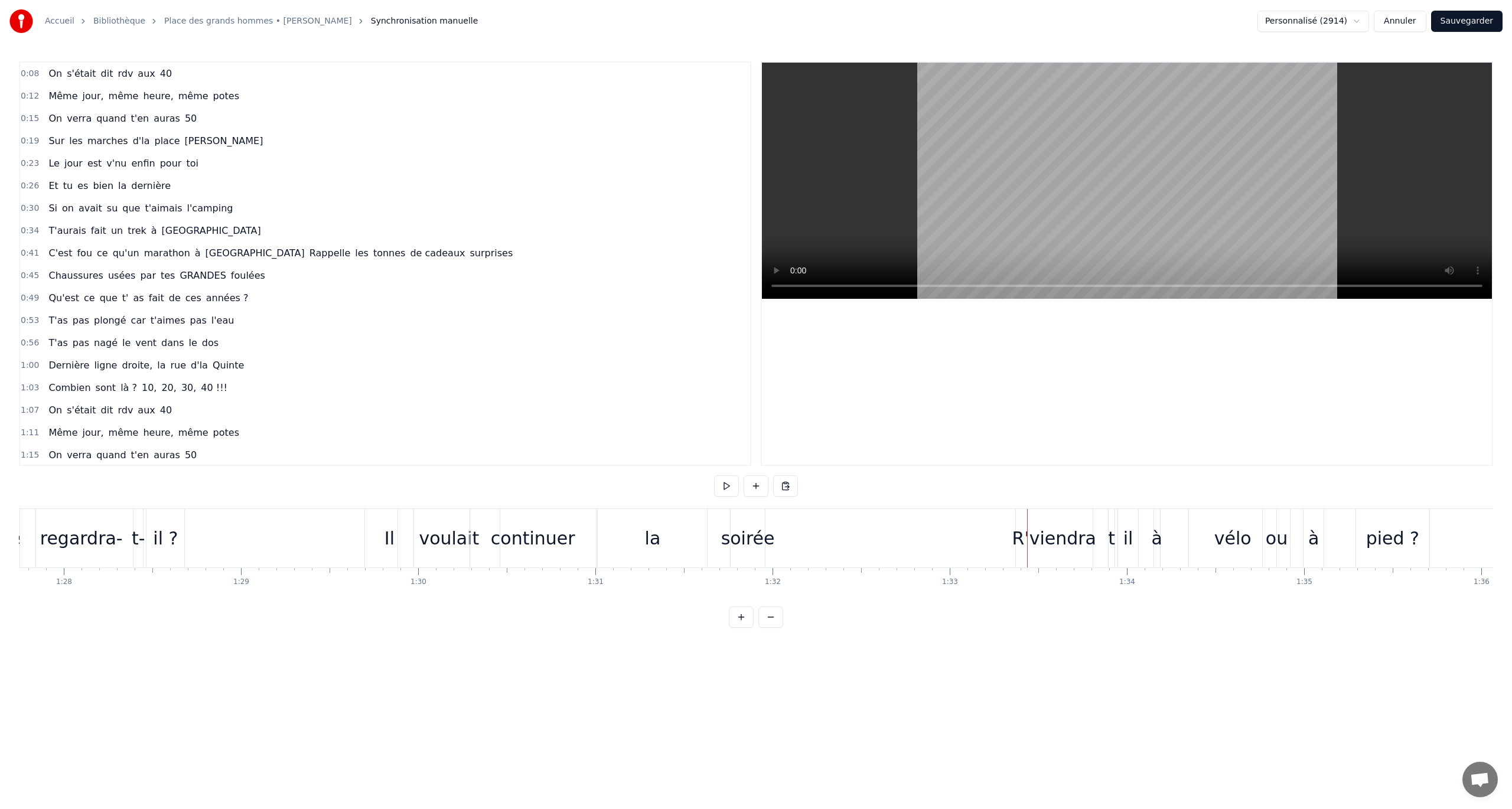
click at [452, 468] on div "voulait" at bounding box center [449, 538] width 61 height 27
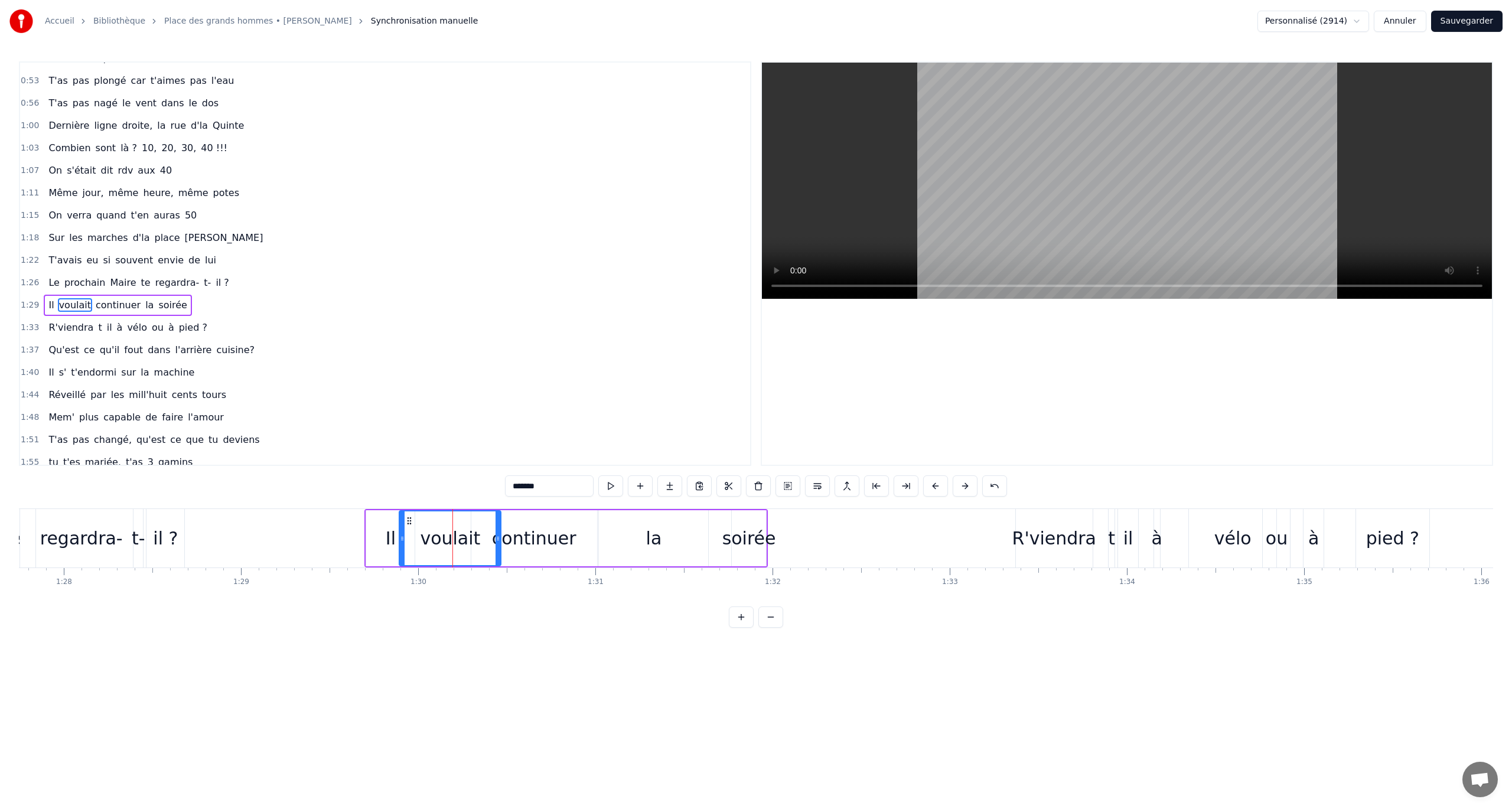
scroll to position [273, 0]
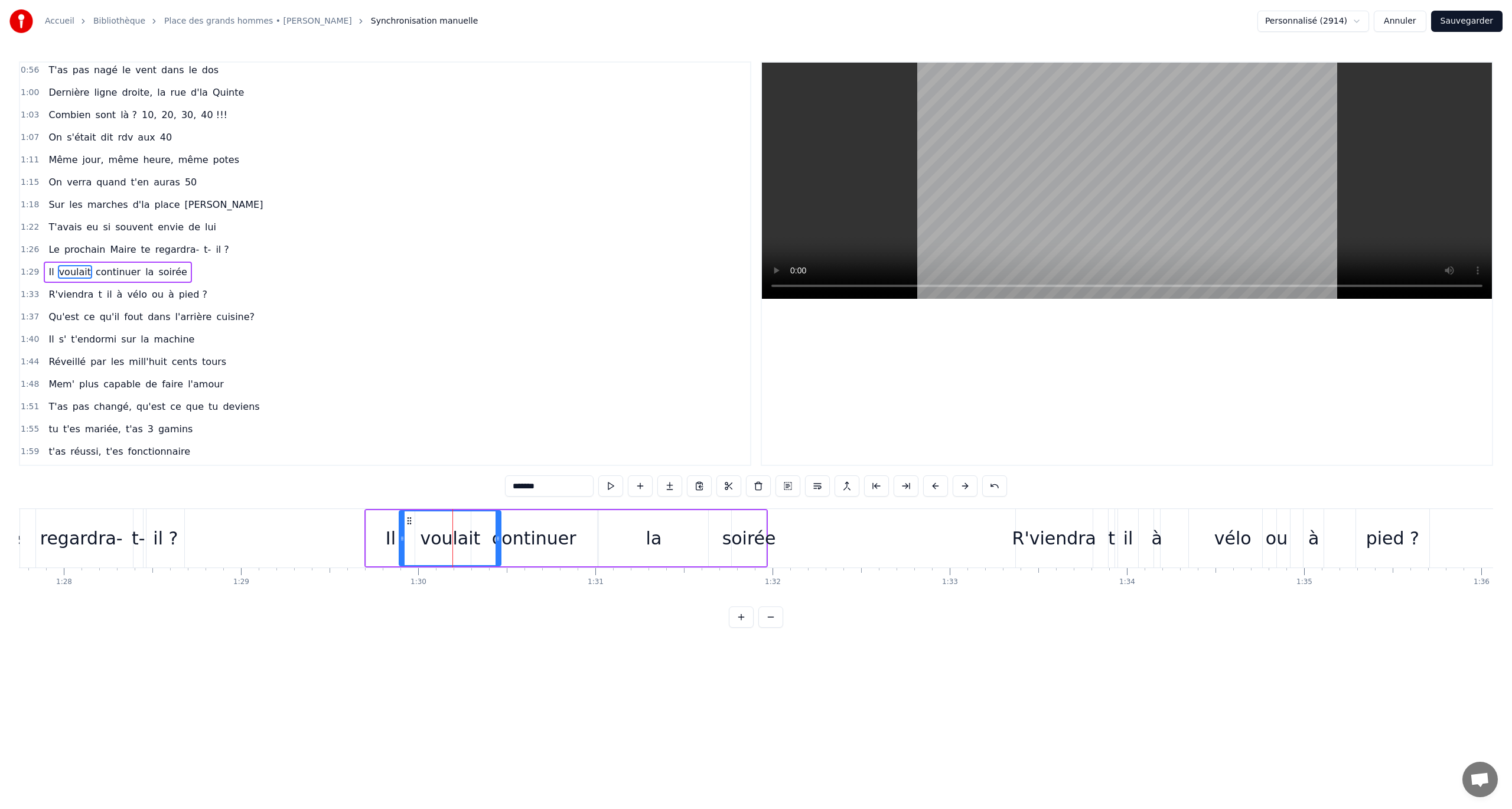
click at [647, 468] on div "la" at bounding box center [654, 538] width 16 height 27
click at [502, 468] on div "continuer" at bounding box center [534, 538] width 84 height 27
click at [157, 265] on span "soirée" at bounding box center [173, 272] width 31 height 14
type input "******"
click at [558, 309] on div "1:37 Qu'est ce qu'il fout dans l'arrière cuisine?" at bounding box center [385, 318] width 730 height 23
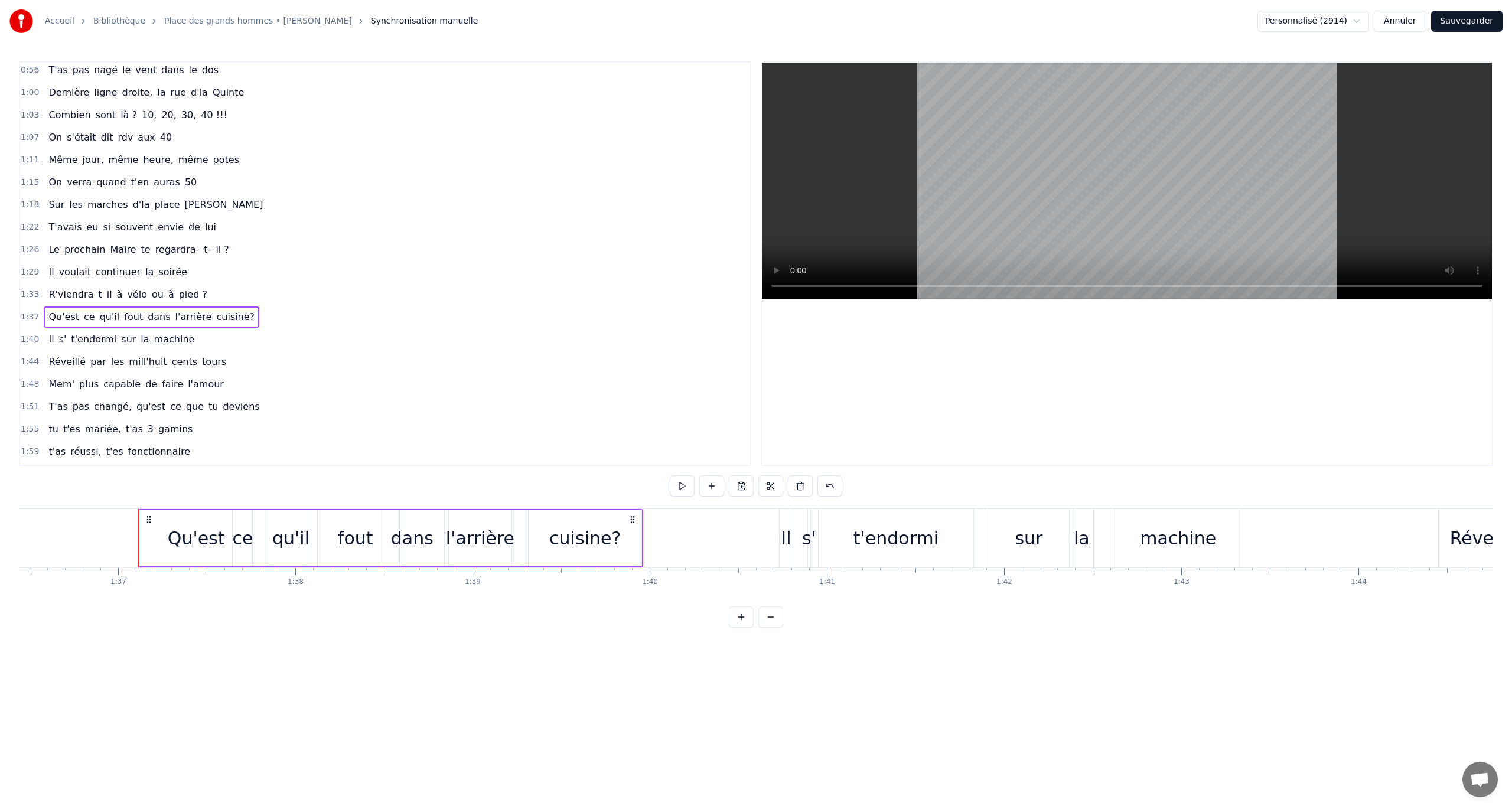
scroll to position [0, 17146]
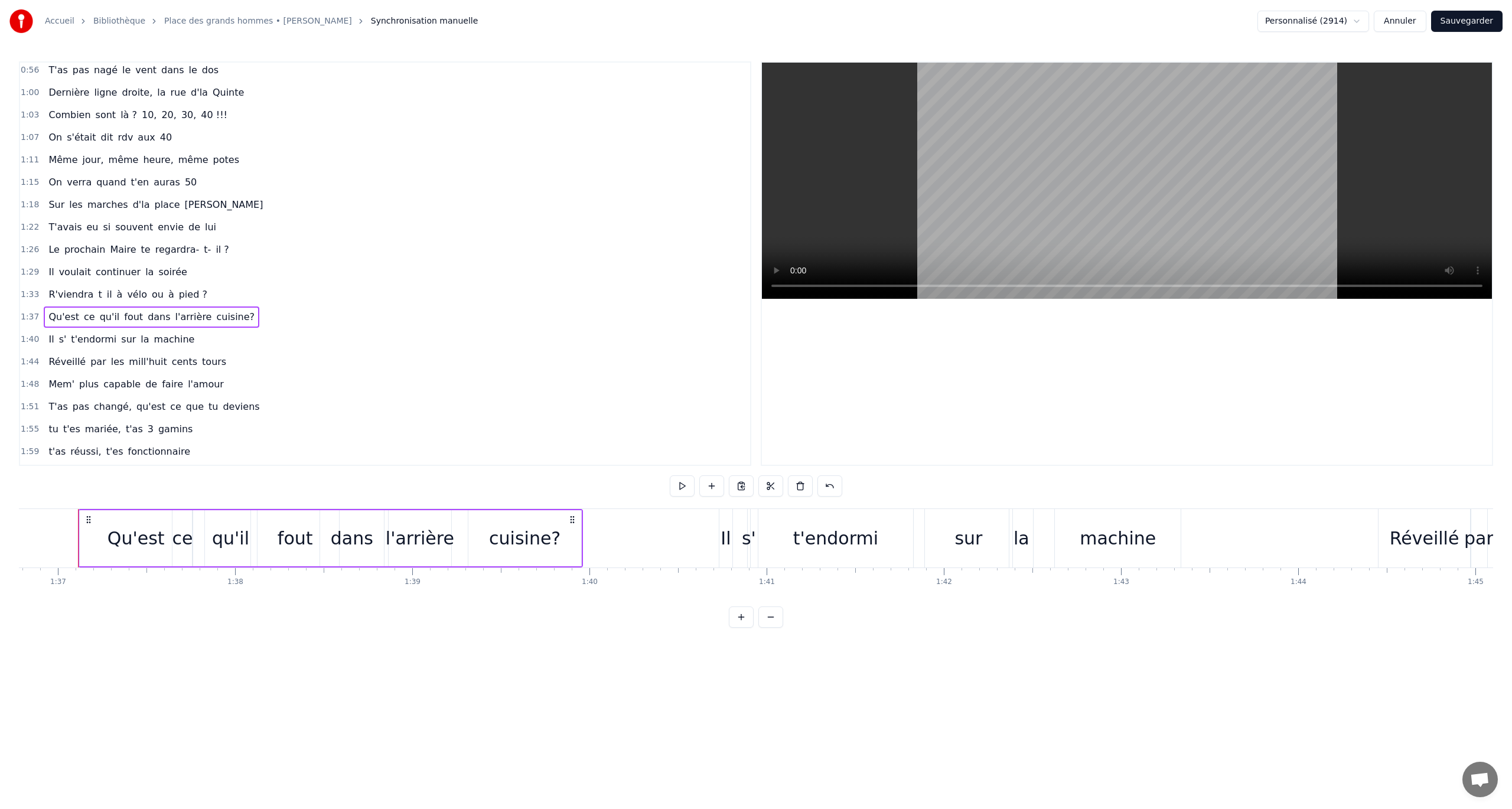
click at [907, 233] on video at bounding box center [1127, 180] width 730 height 236
click at [907, 21] on button "Sauvegarder" at bounding box center [1466, 21] width 71 height 21
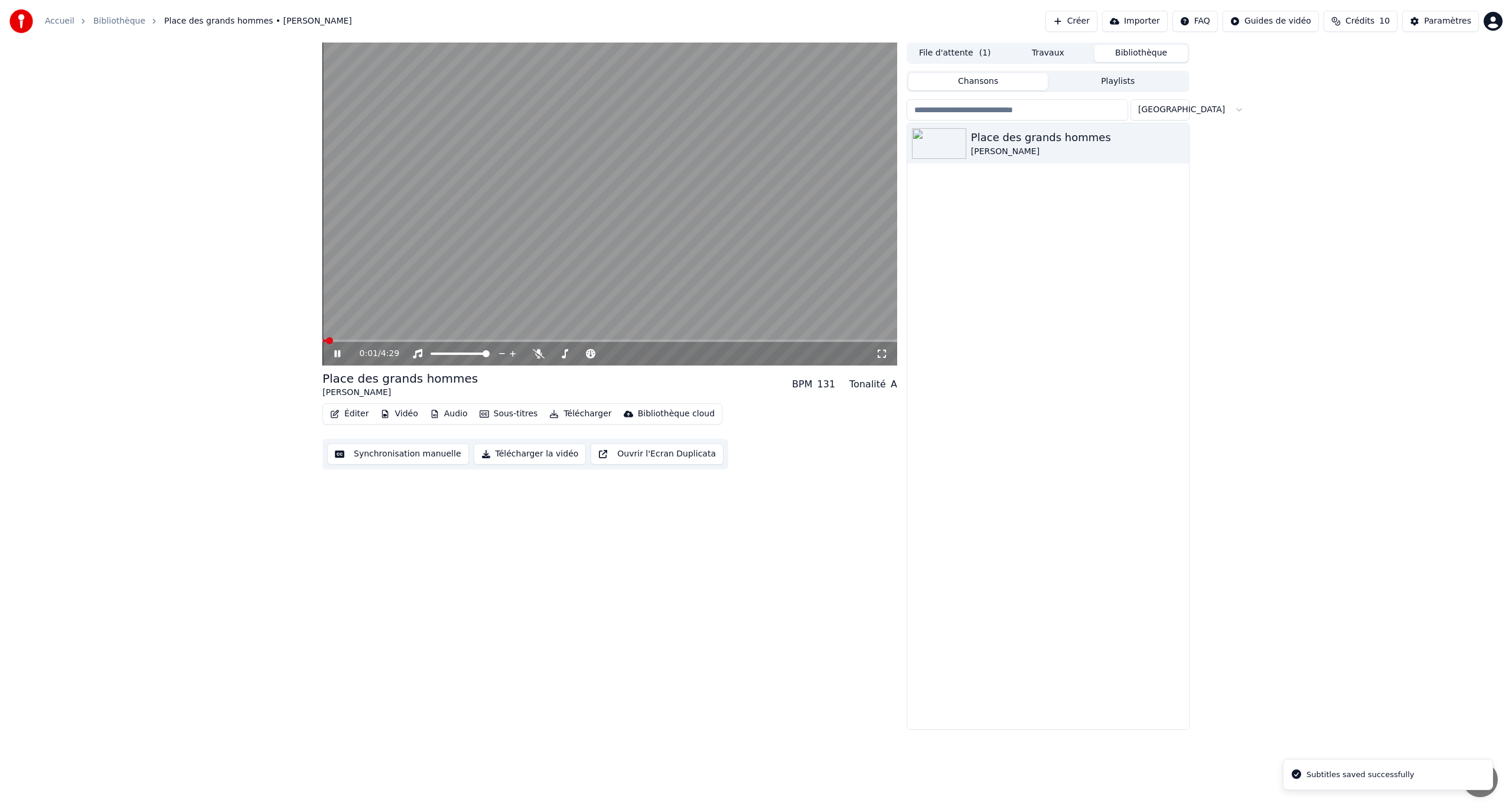
click at [338, 348] on div "0:01 / 4:29" at bounding box center [609, 354] width 565 height 12
click at [338, 351] on icon at bounding box center [337, 354] width 6 height 7
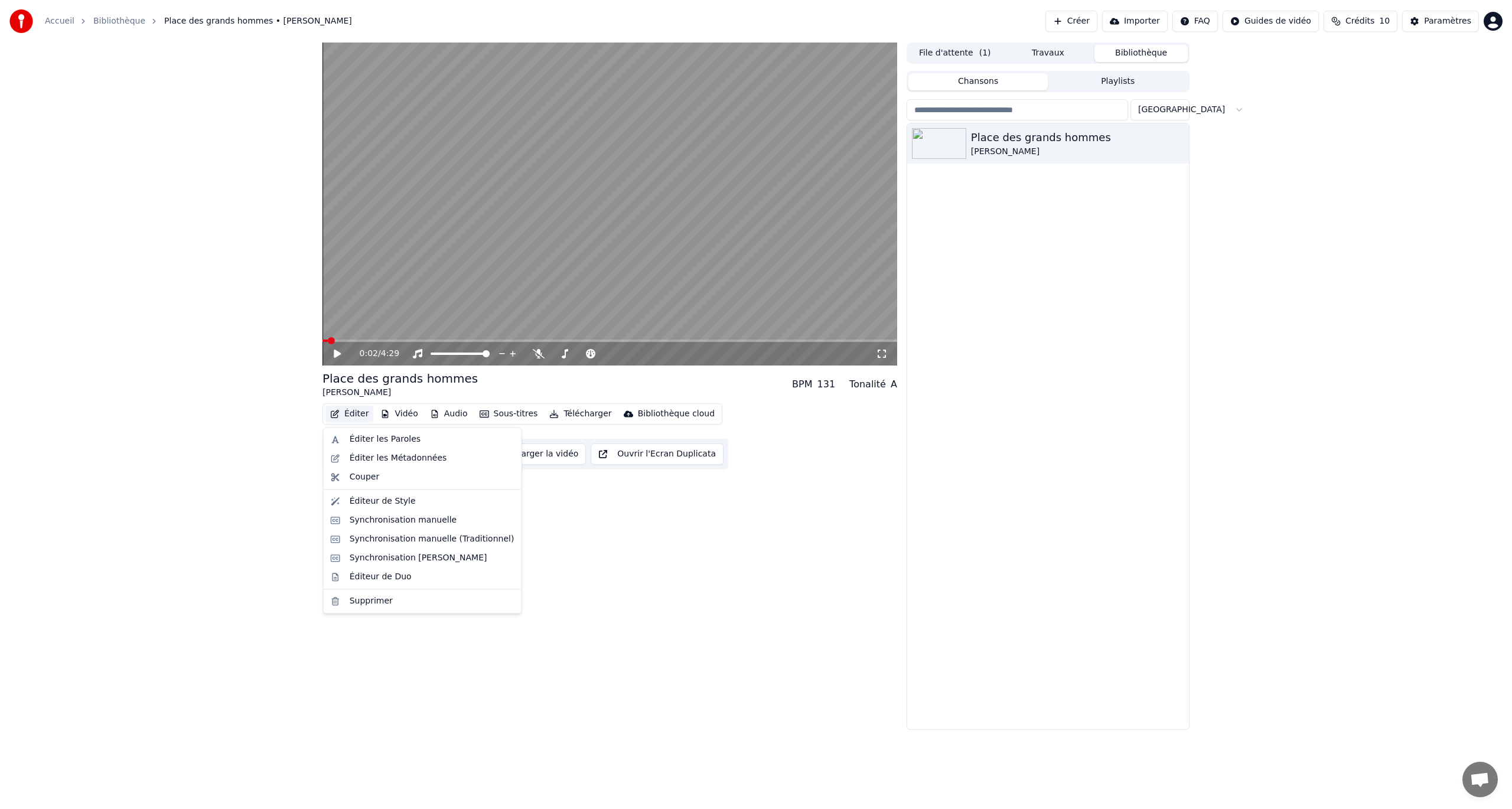
click at [344, 416] on button "Éditer" at bounding box center [349, 414] width 48 height 17
click at [373, 468] on div "Synchronisation Manuelle de Ligne" at bounding box center [418, 559] width 138 height 12
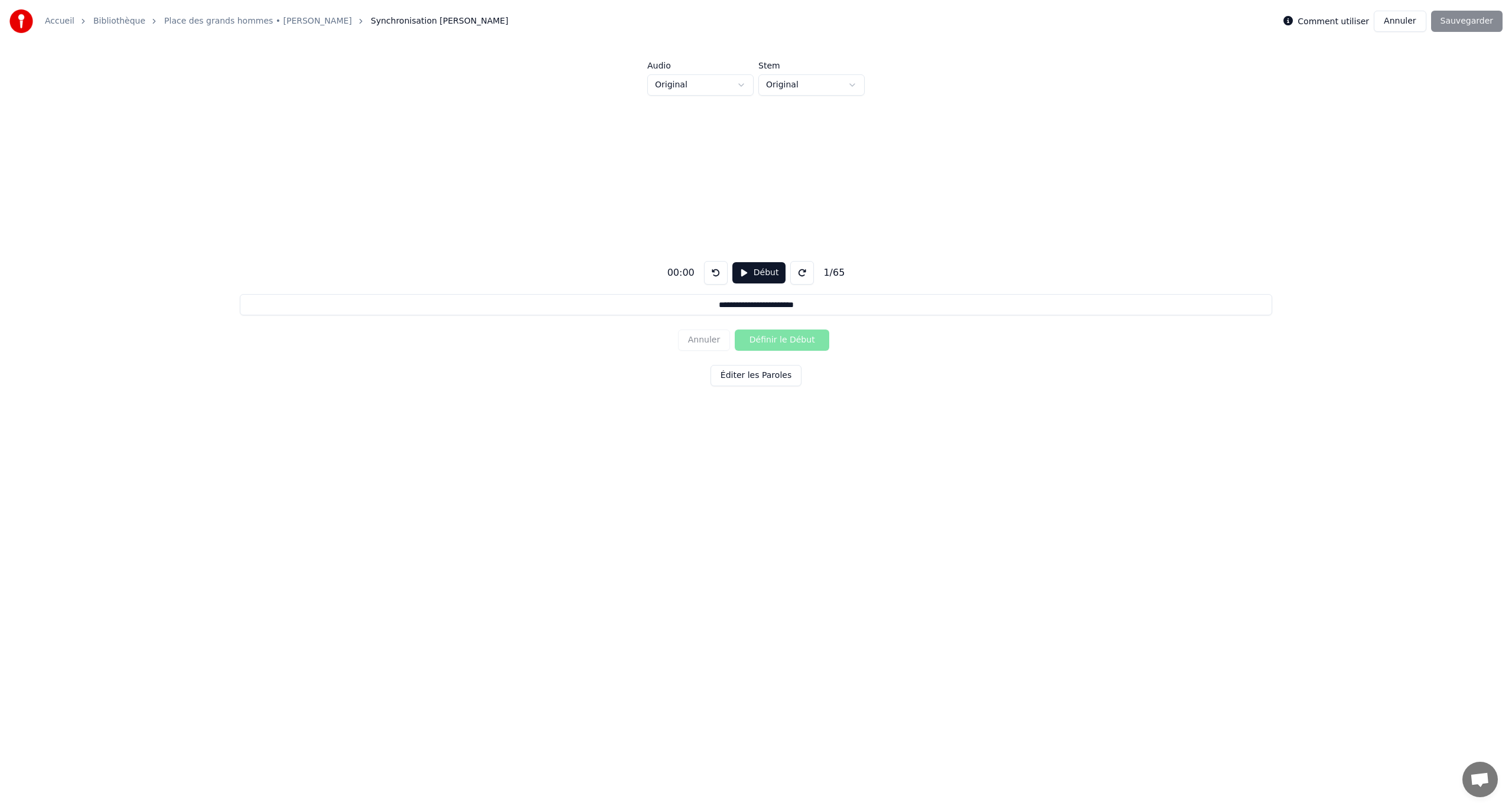
click at [907, 17] on button "Annuler" at bounding box center [1400, 21] width 52 height 21
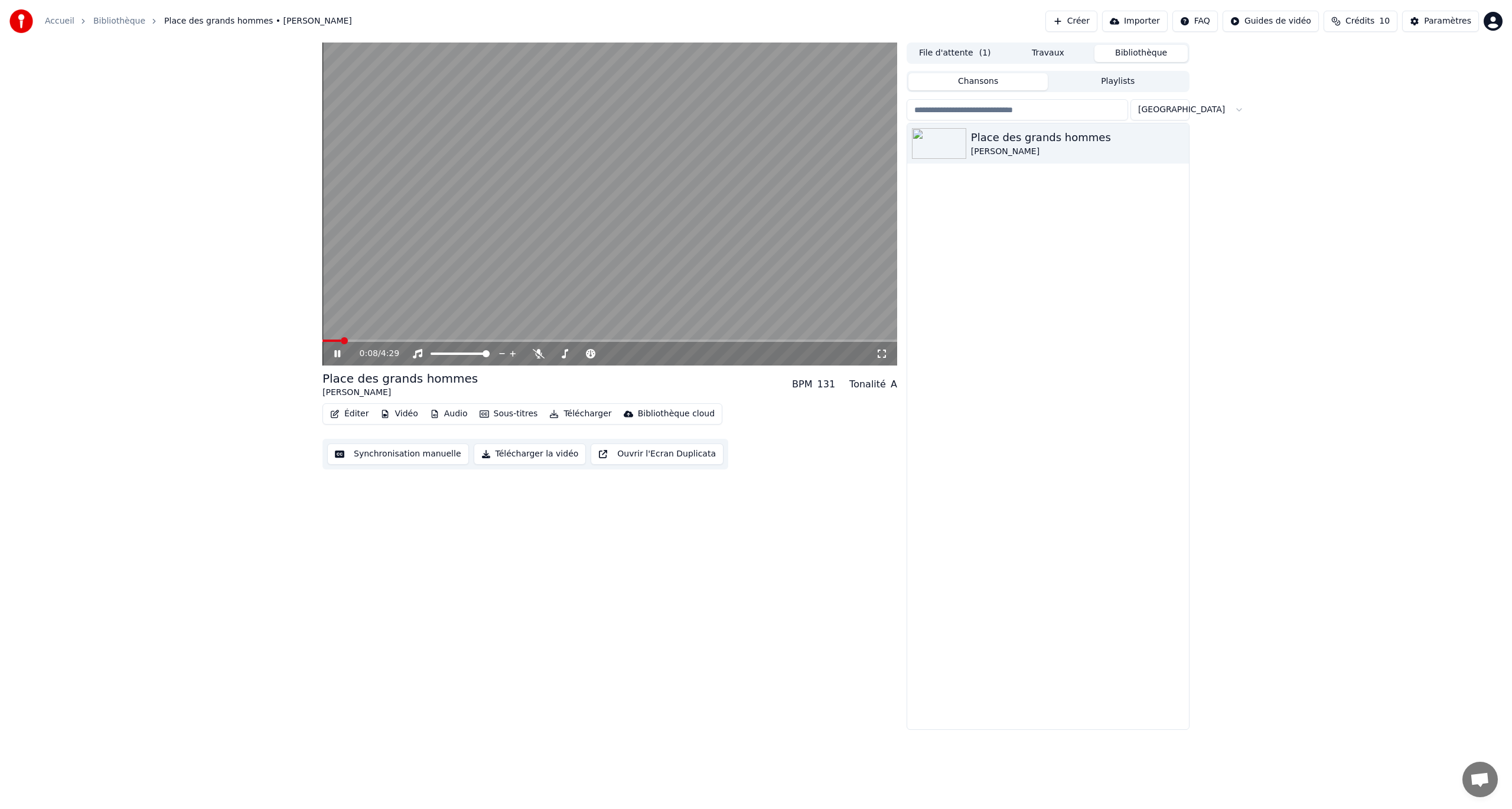
click at [337, 358] on icon at bounding box center [345, 354] width 28 height 9
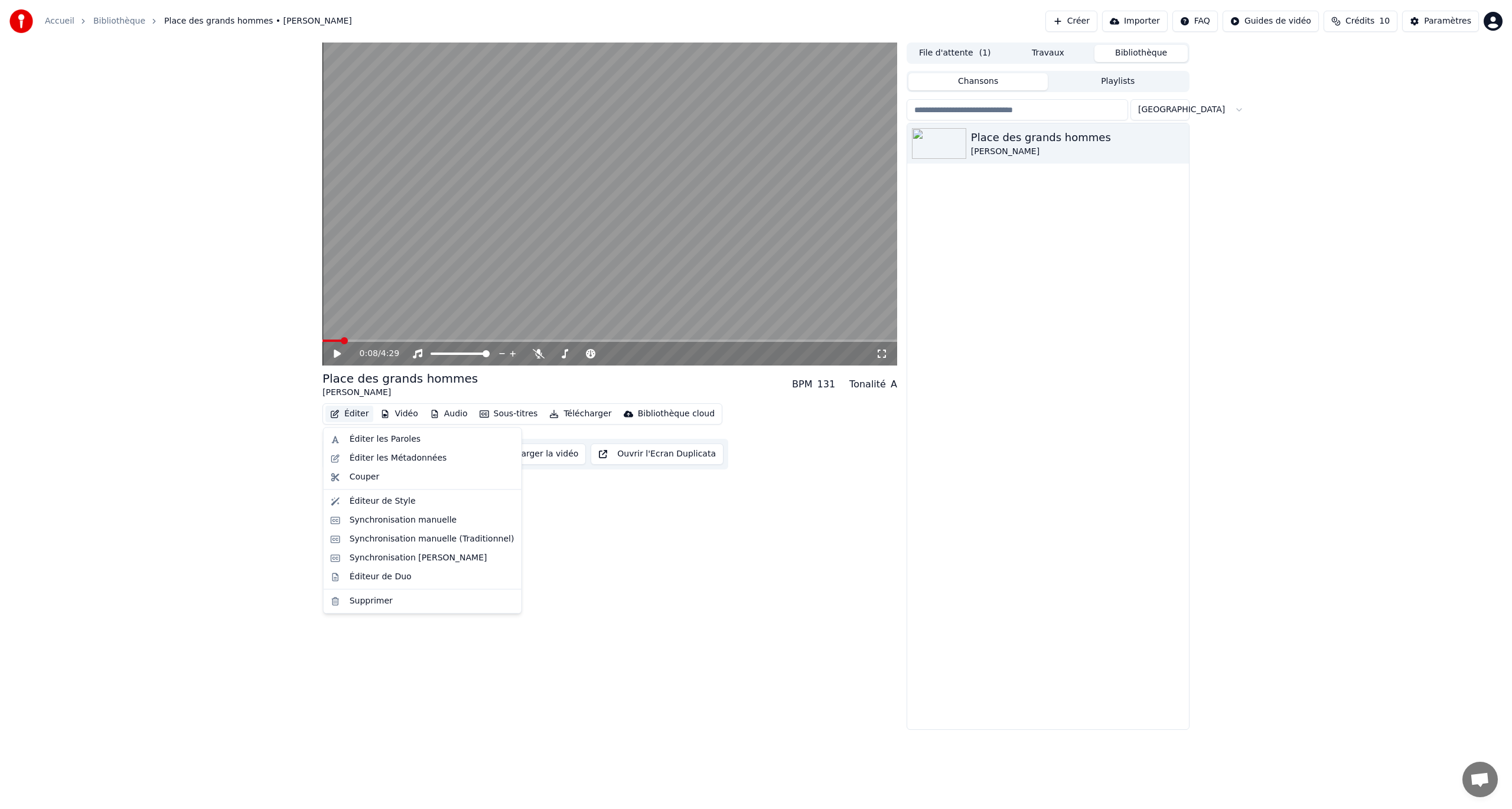
click at [351, 416] on button "Éditer" at bounding box center [349, 414] width 48 height 17
click at [364, 468] on div "Synchronisation manuelle (Traditionnel)" at bounding box center [432, 540] width 165 height 12
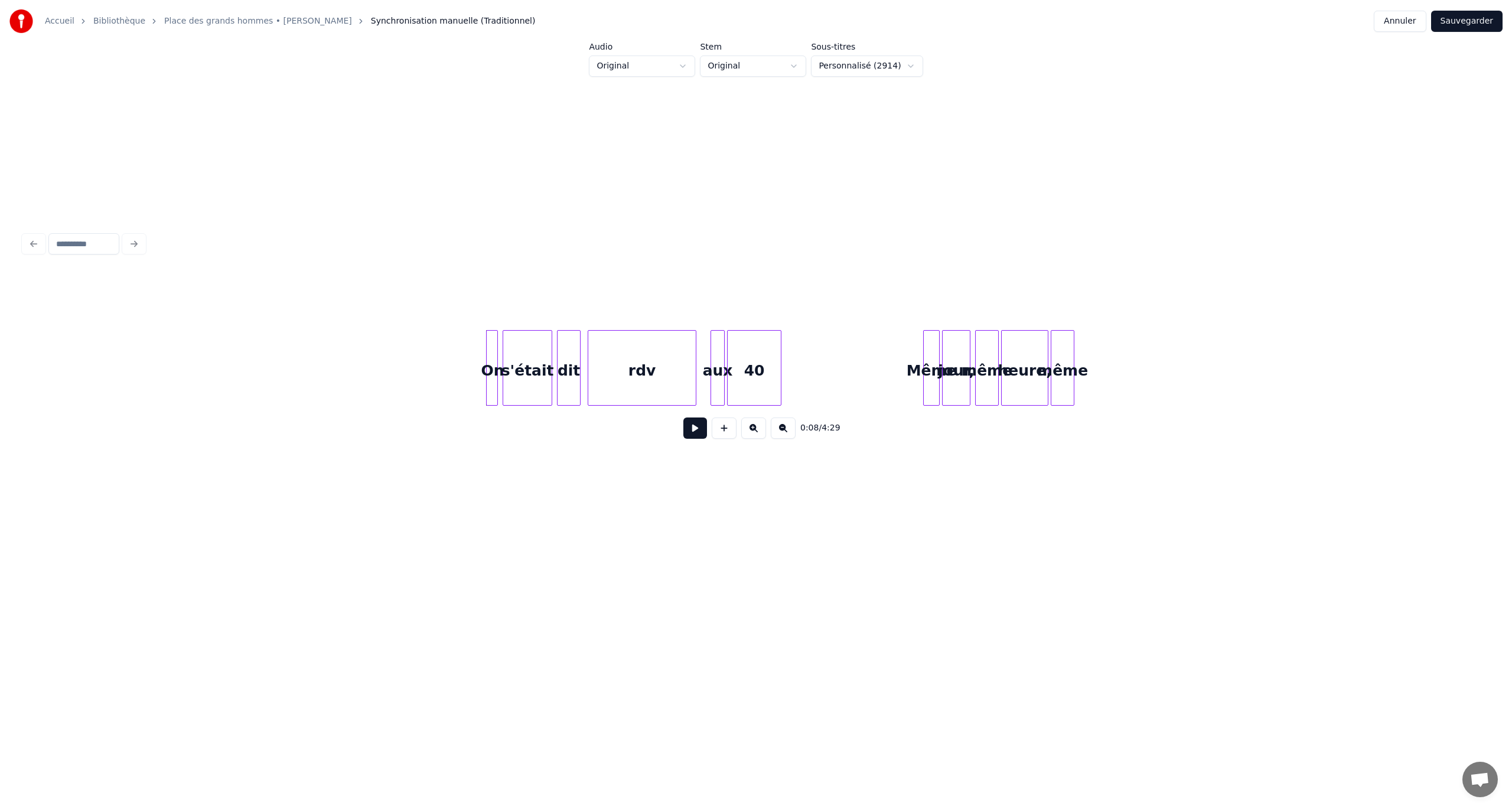
scroll to position [0, 547]
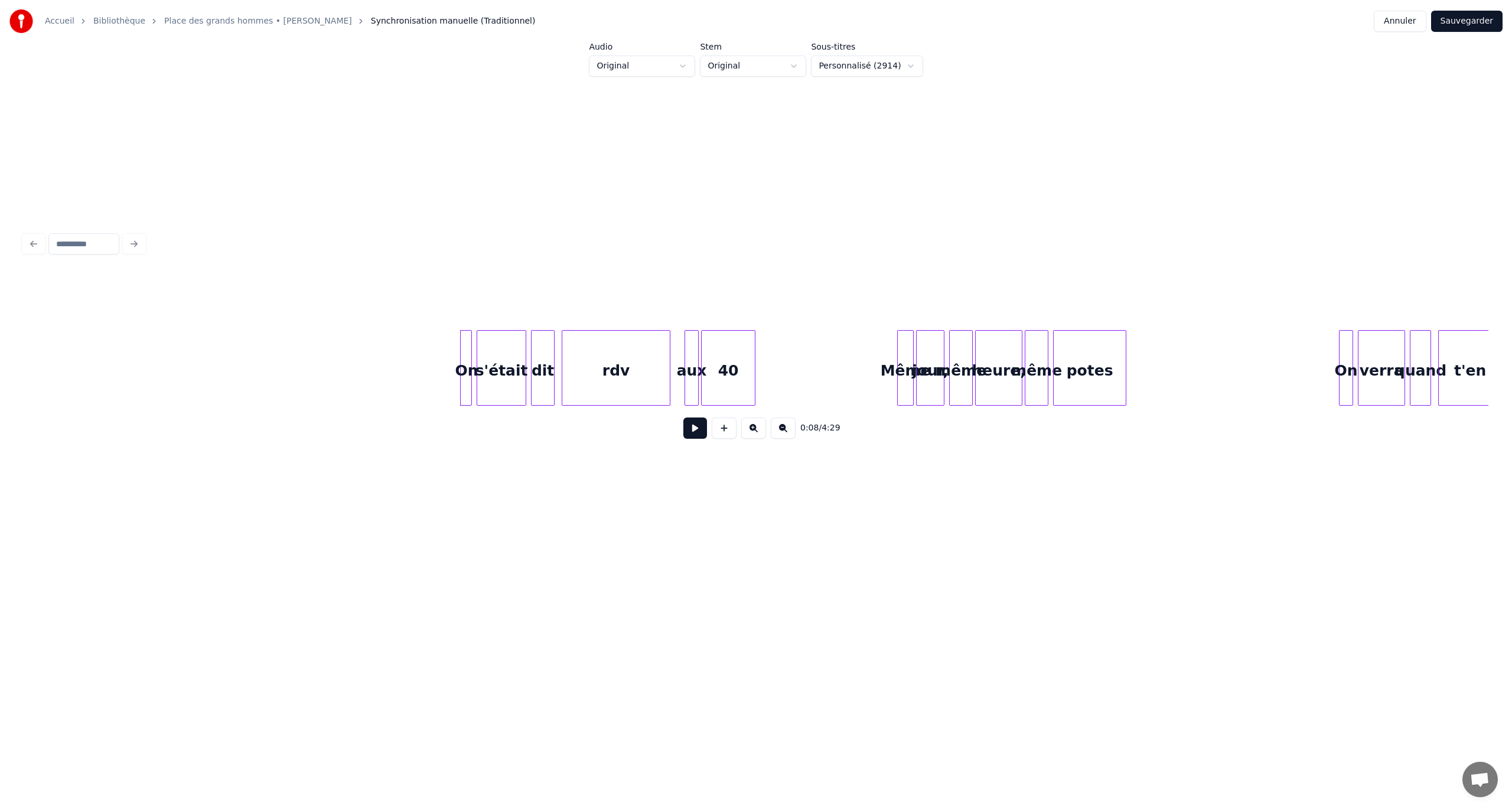
click at [699, 434] on button at bounding box center [695, 429] width 24 height 21
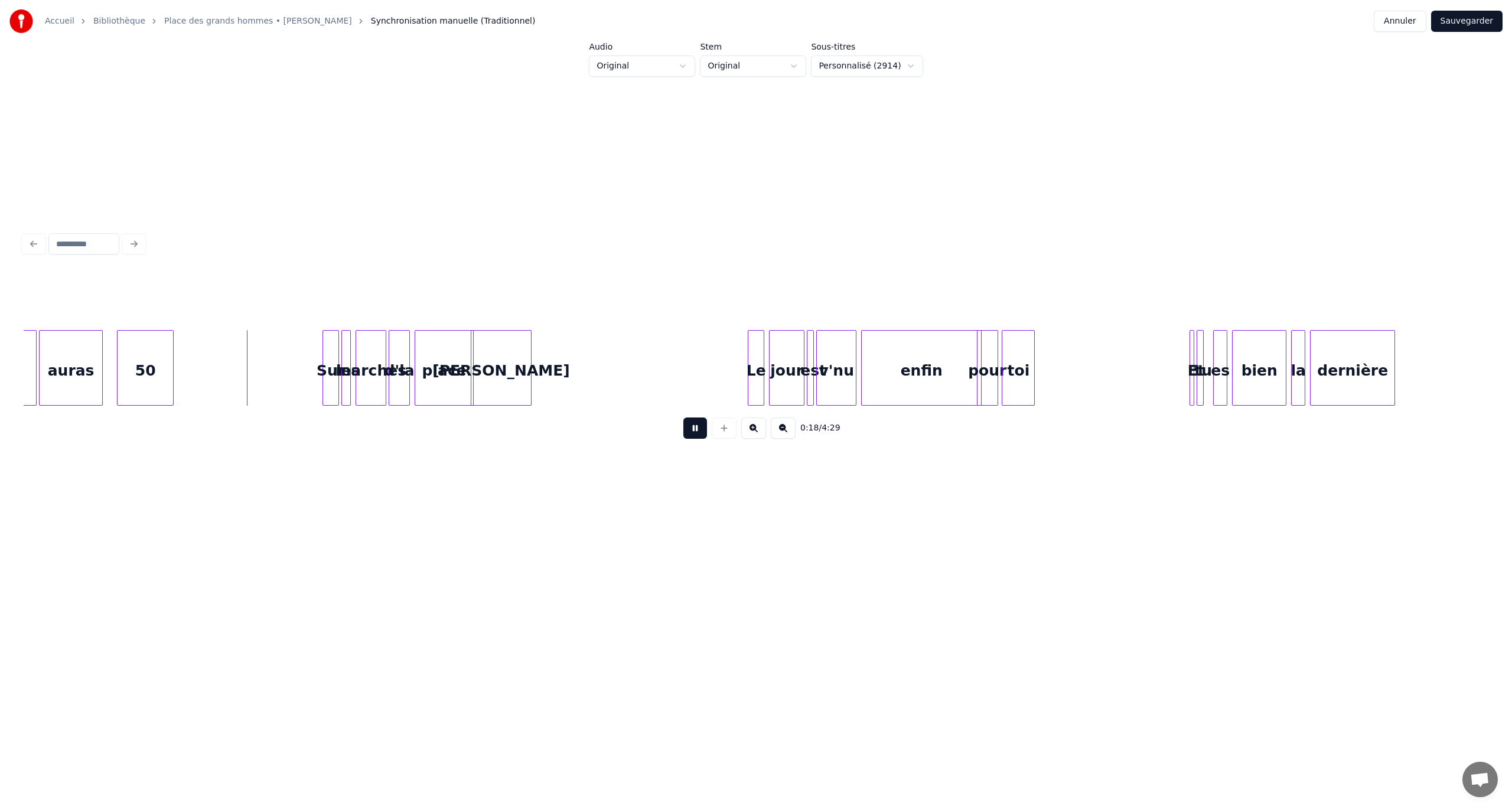
click at [691, 432] on button at bounding box center [695, 429] width 24 height 21
click at [907, 23] on button "Annuler" at bounding box center [1400, 21] width 52 height 21
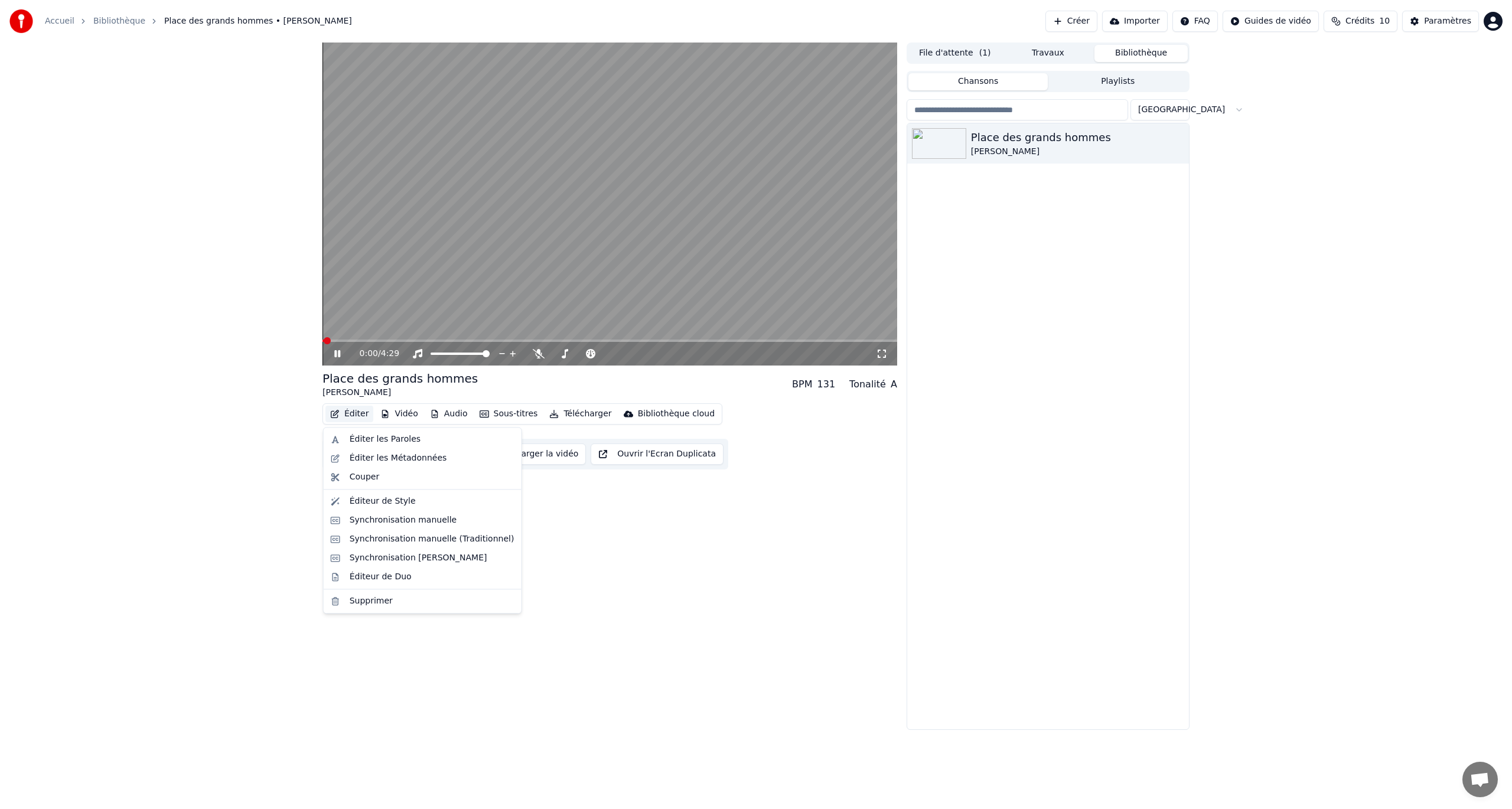
click at [350, 415] on button "Éditer" at bounding box center [349, 414] width 48 height 17
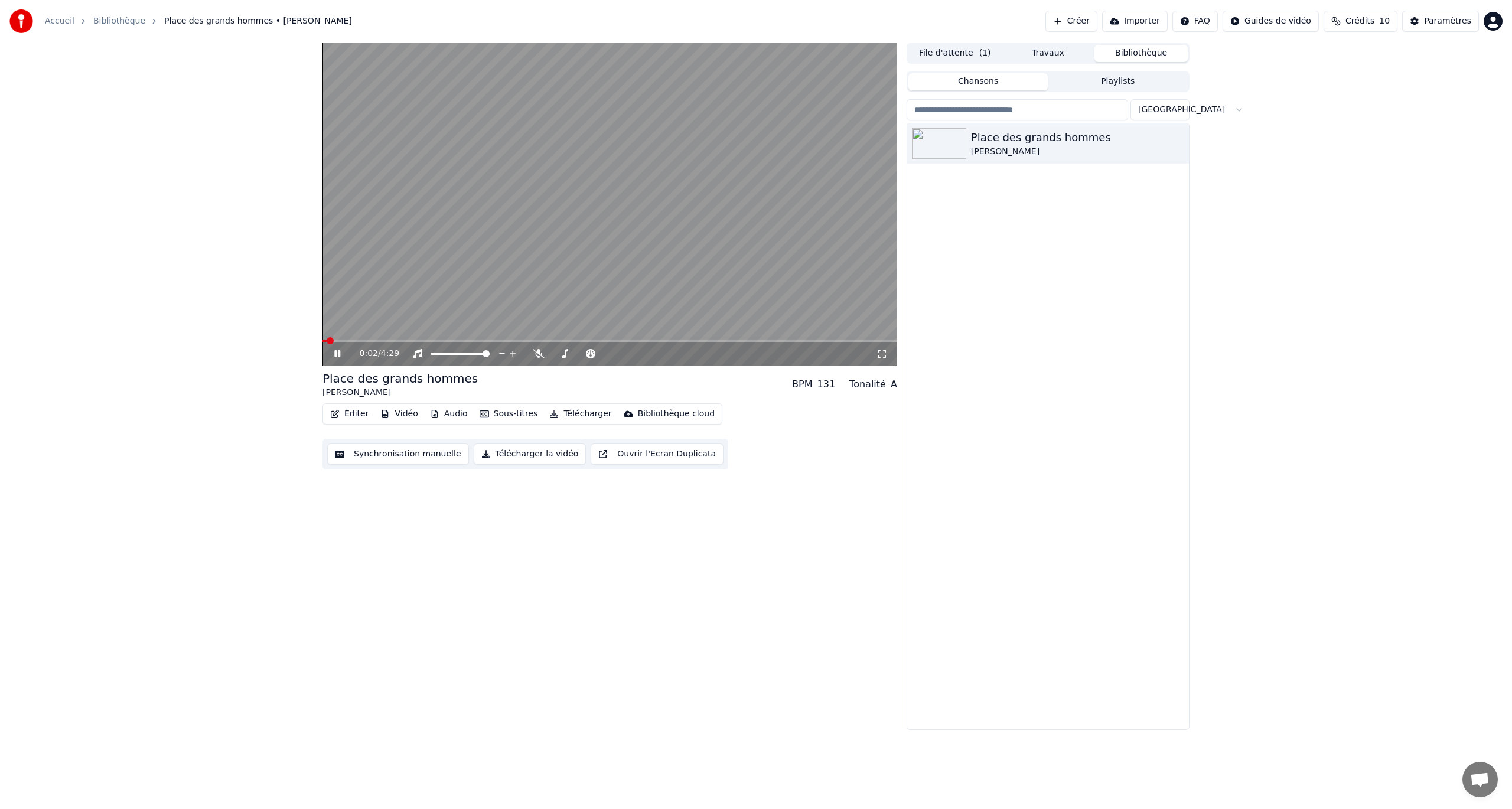
click at [335, 351] on icon at bounding box center [337, 354] width 6 height 7
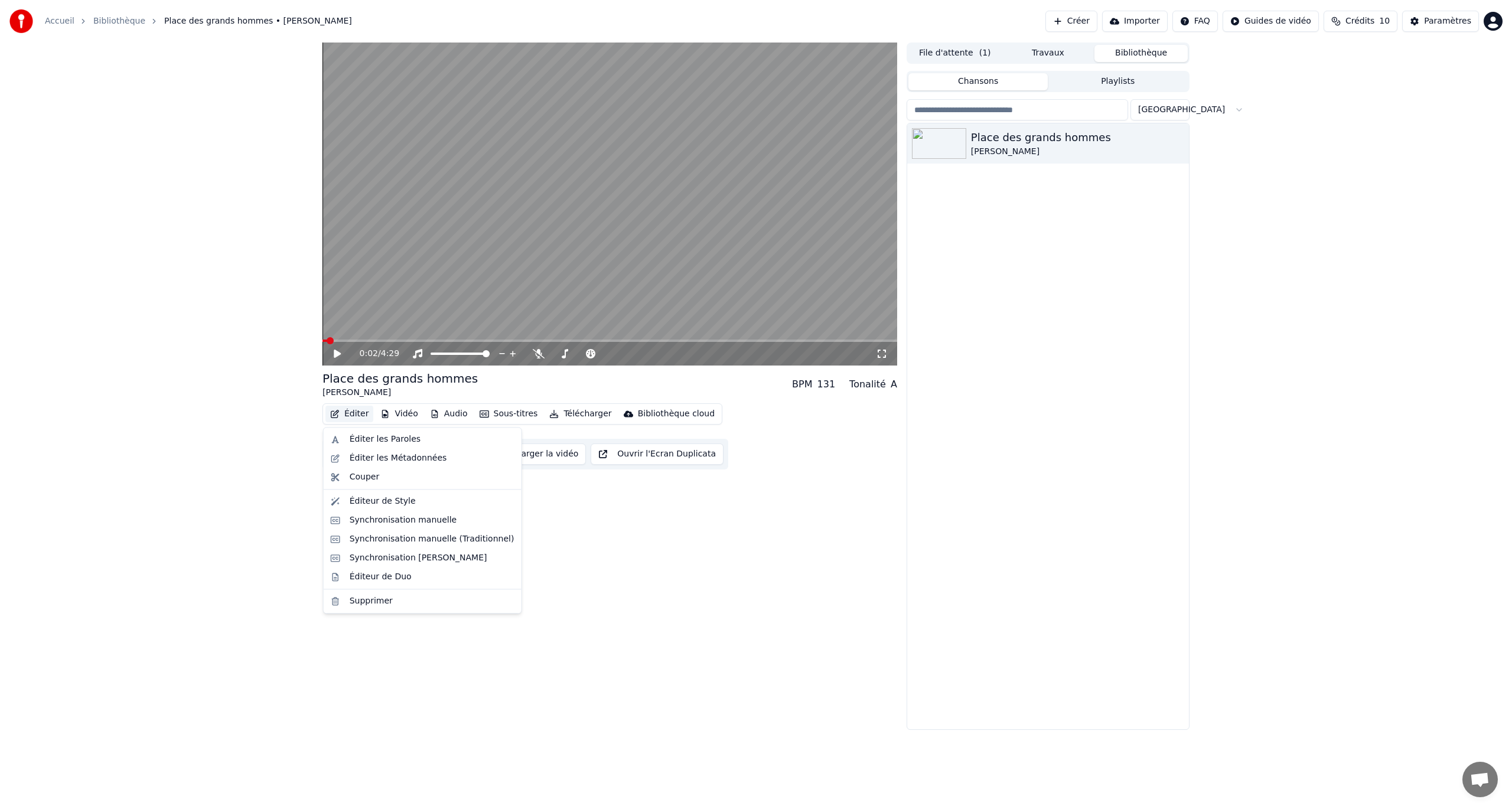
click at [352, 415] on button "Éditer" at bounding box center [349, 414] width 48 height 17
click at [370, 468] on div "Éditeur de Style" at bounding box center [382, 502] width 66 height 12
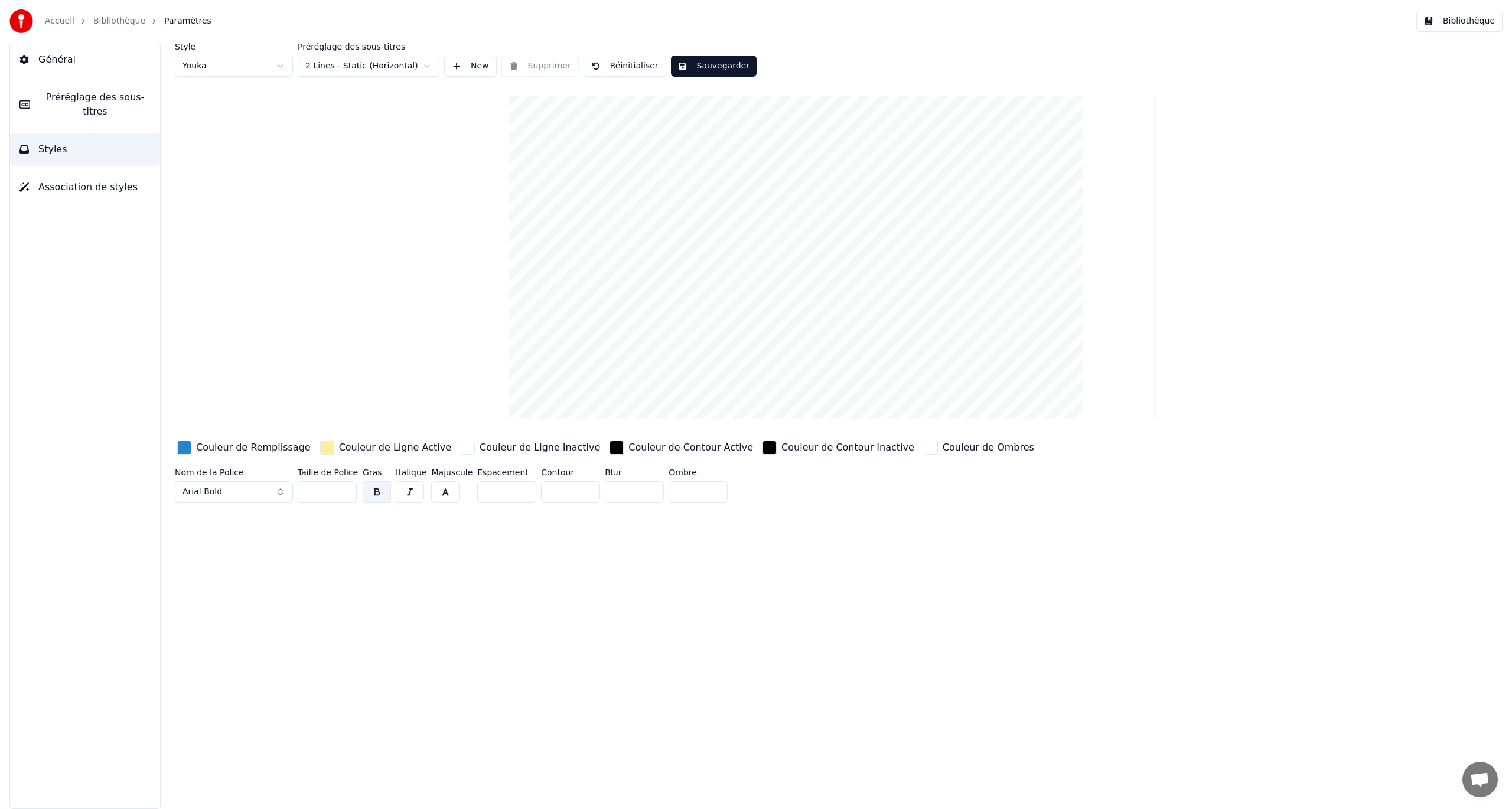
click at [272, 448] on div "Couleur de Remplissage" at bounding box center [253, 448] width 115 height 14
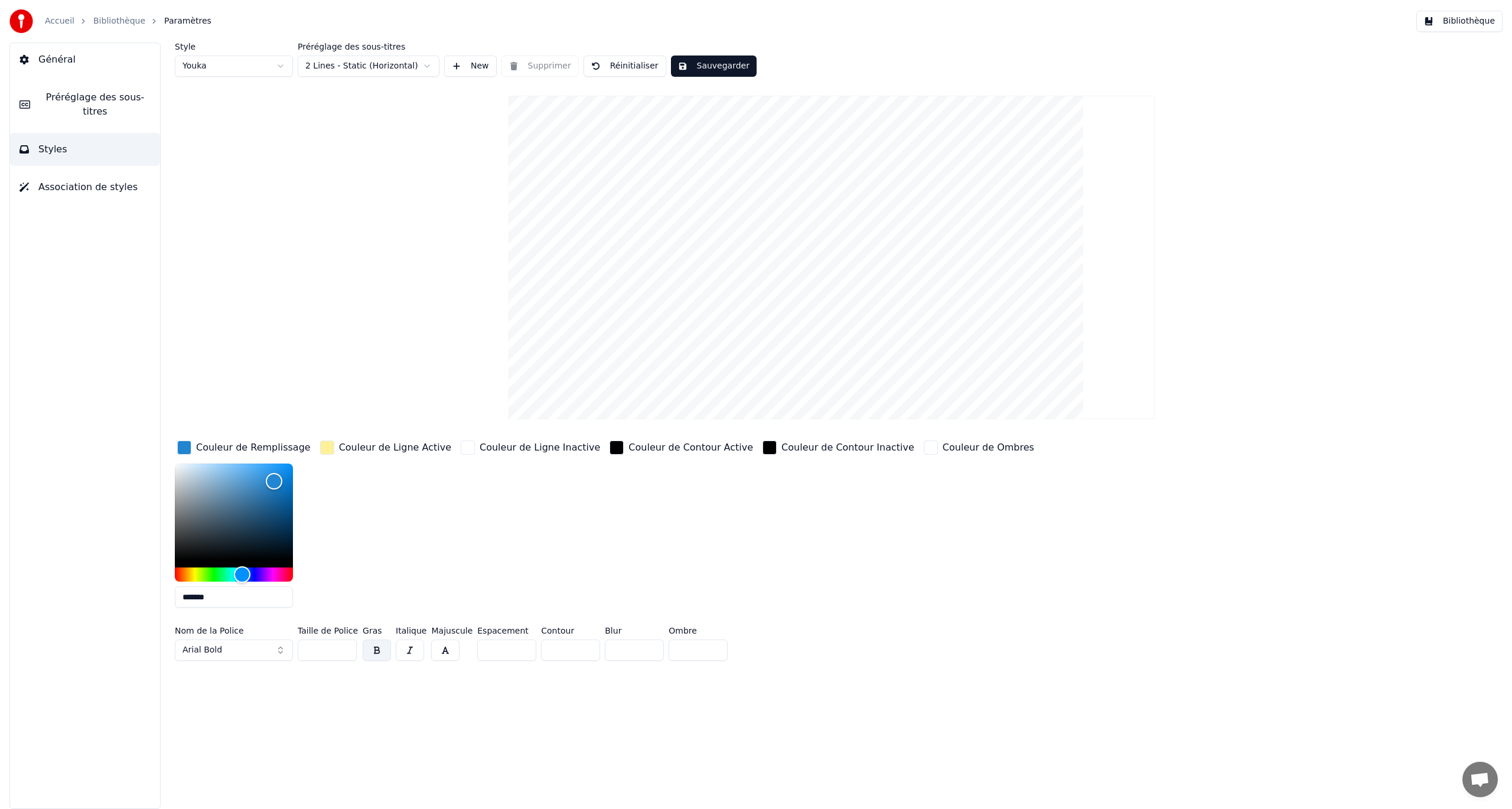
click at [272, 448] on div "Couleur de Remplissage" at bounding box center [253, 448] width 115 height 14
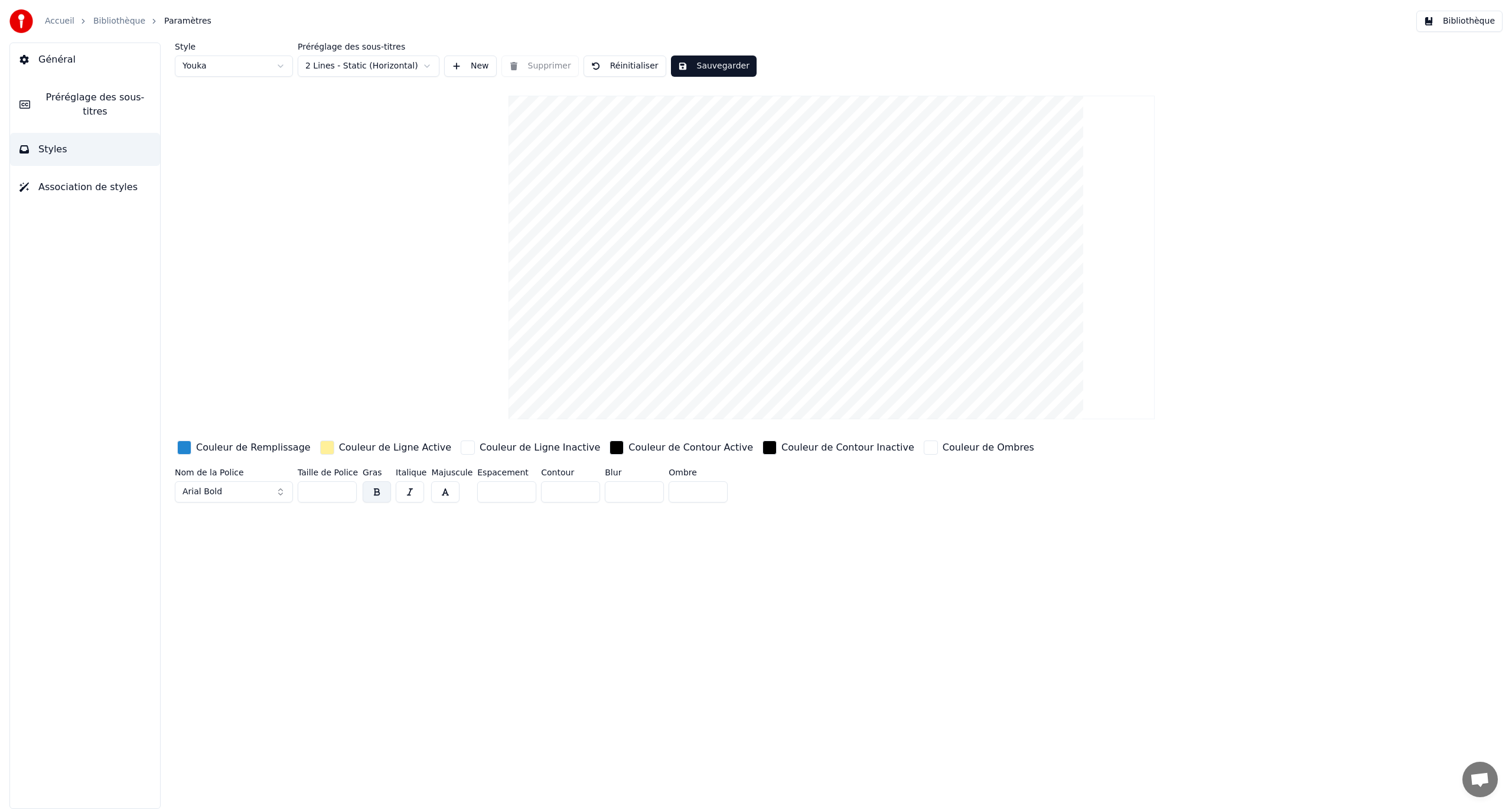
click at [795, 341] on video at bounding box center [831, 257] width 646 height 323
click at [430, 65] on html "Accueil Bibliothèque Paramètres Bibliothèque Général Préréglage des sous-titres…" at bounding box center [756, 404] width 1512 height 809
click at [477, 468] on label "Espacement" at bounding box center [507, 472] width 59 height 8
click at [62, 180] on button "Association de styles" at bounding box center [85, 188] width 150 height 33
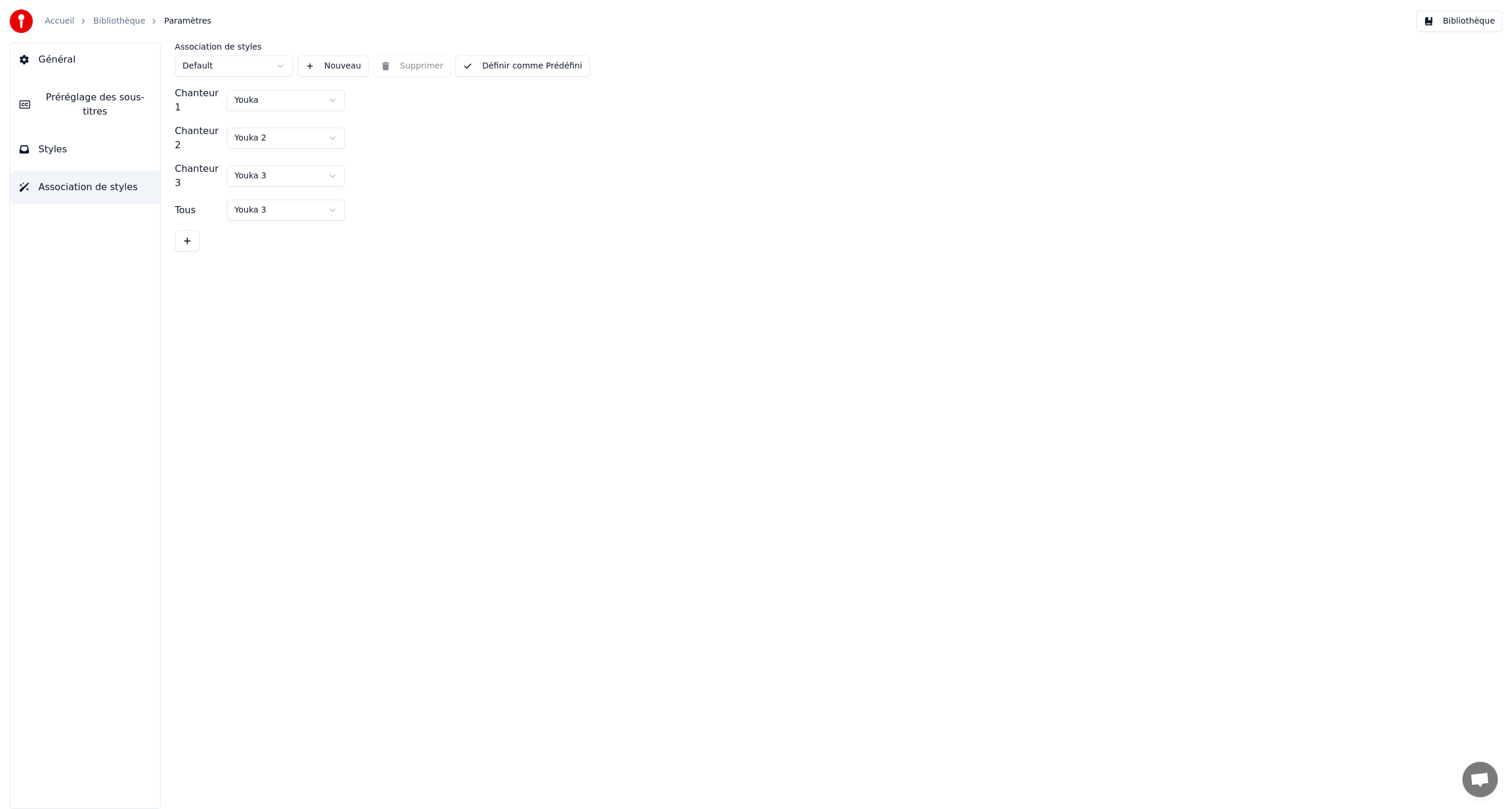
click at [74, 139] on button "Styles" at bounding box center [85, 150] width 150 height 33
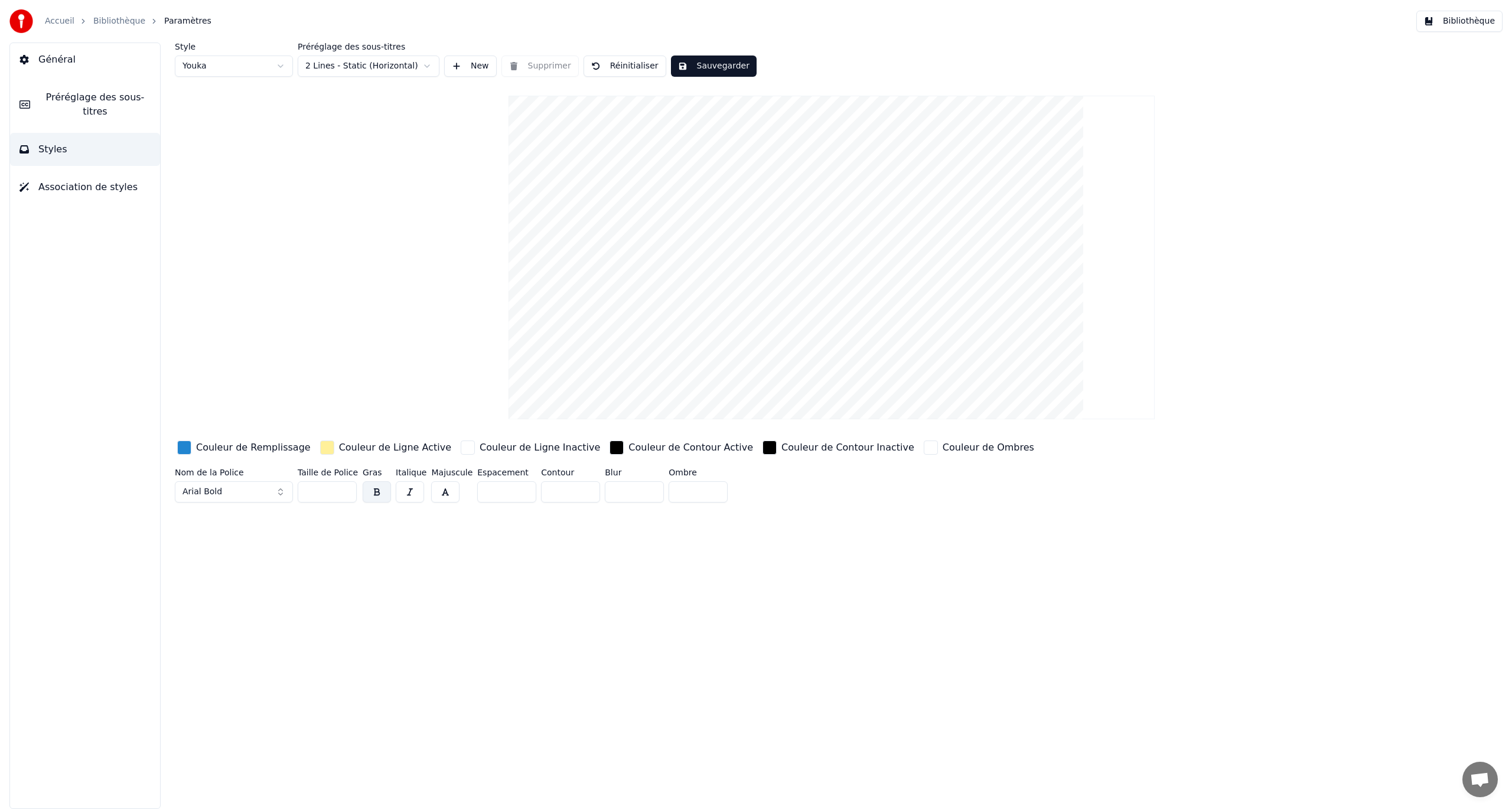
click at [132, 97] on span "Préréglage des sous-titres" at bounding box center [95, 104] width 111 height 28
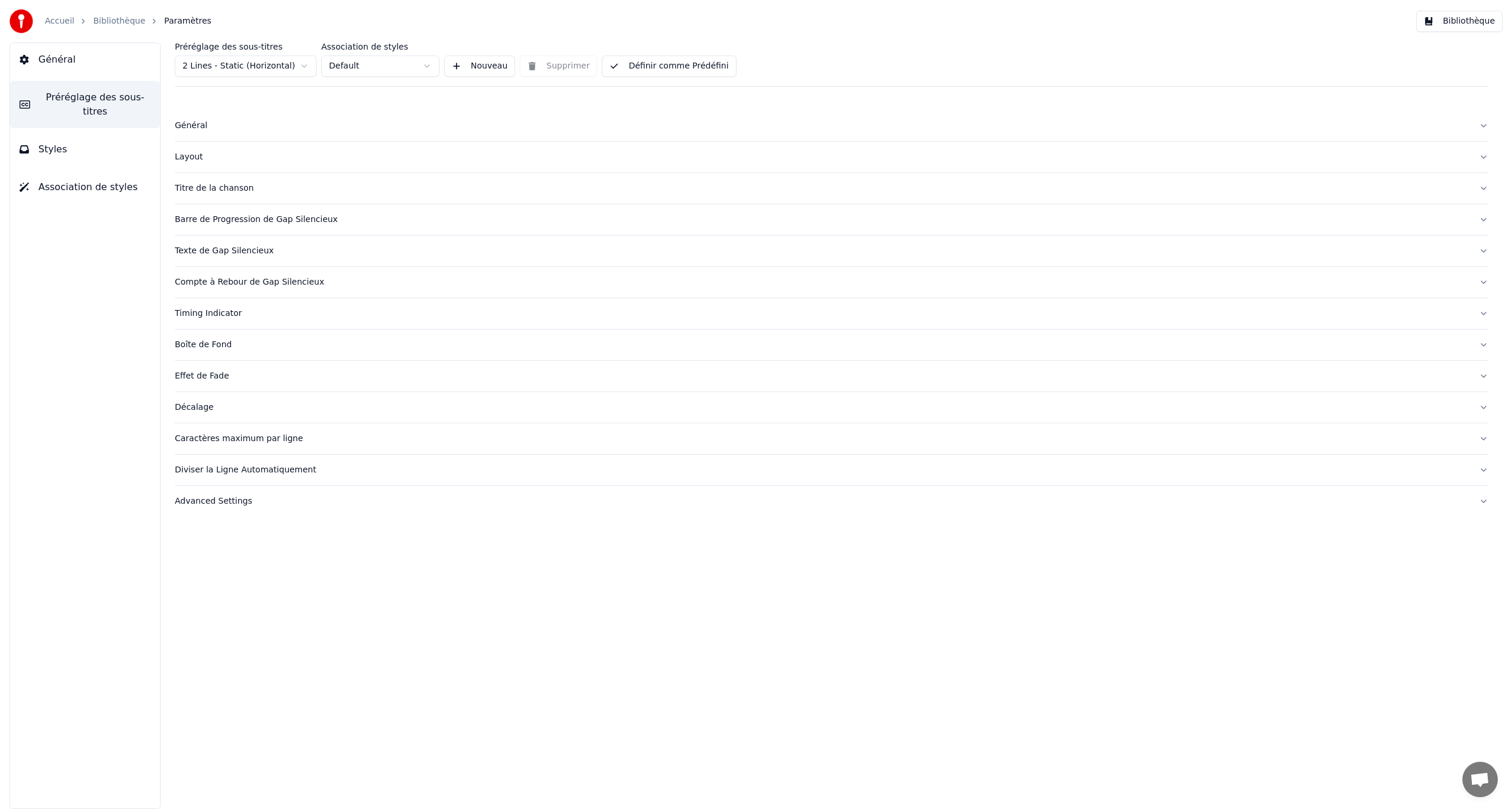
click at [424, 68] on html "Accueil Bibliothèque Paramètres Bibliothèque Général Préréglage des sous-titres…" at bounding box center [756, 404] width 1512 height 809
click at [223, 442] on button "Caractères maximum par ligne" at bounding box center [831, 439] width 1313 height 31
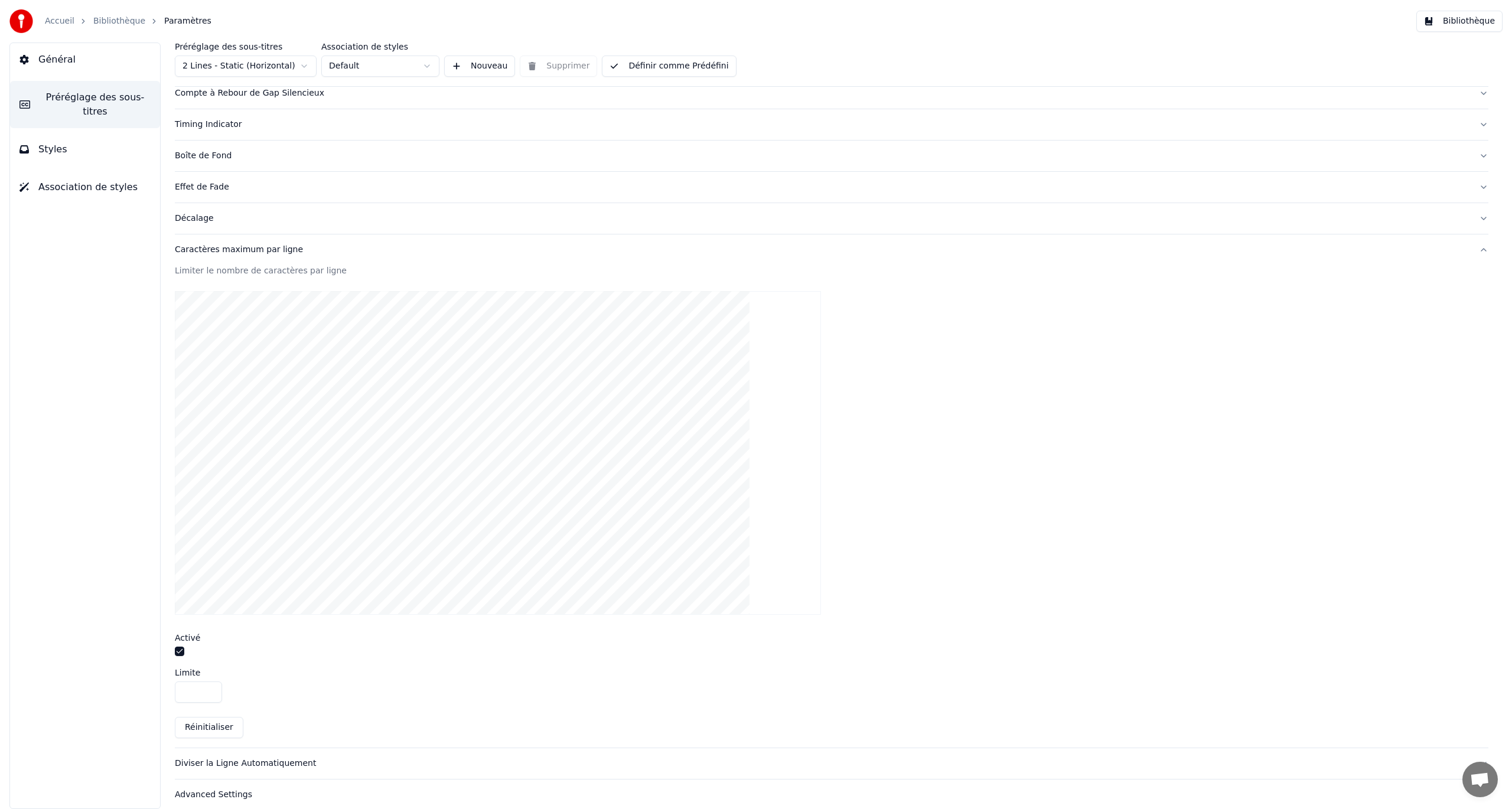
scroll to position [196, 0]
drag, startPoint x: 191, startPoint y: 681, endPoint x: 180, endPoint y: 682, distance: 11.0
click at [180, 468] on input "**" at bounding box center [199, 686] width 47 height 21
type input "**"
click at [351, 468] on div "Limiter le nombre de caractères par ligne Activé Limite ** Réinitialiser" at bounding box center [831, 499] width 1313 height 483
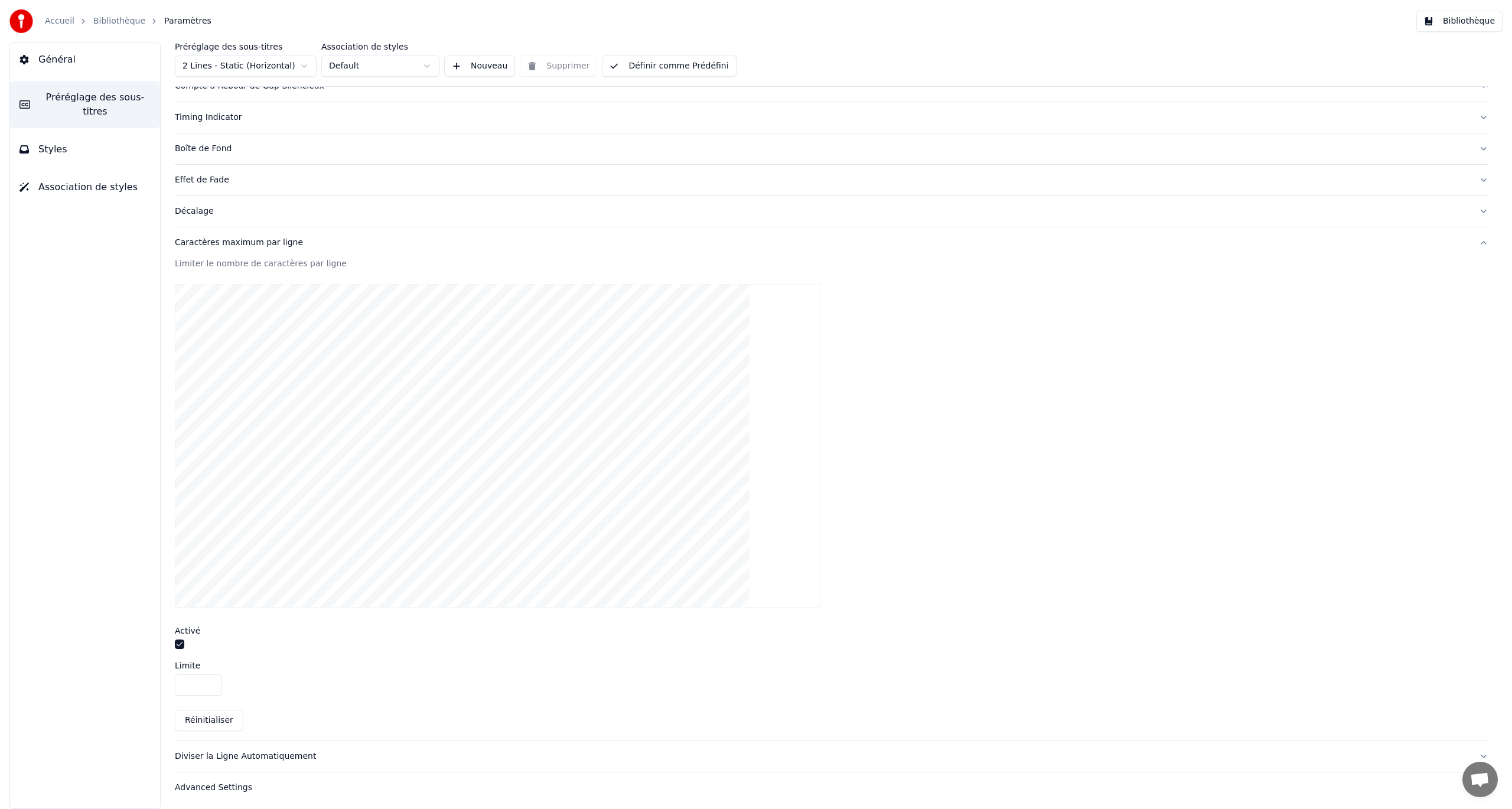
click at [907, 21] on button "Bibliothèque" at bounding box center [1459, 21] width 86 height 21
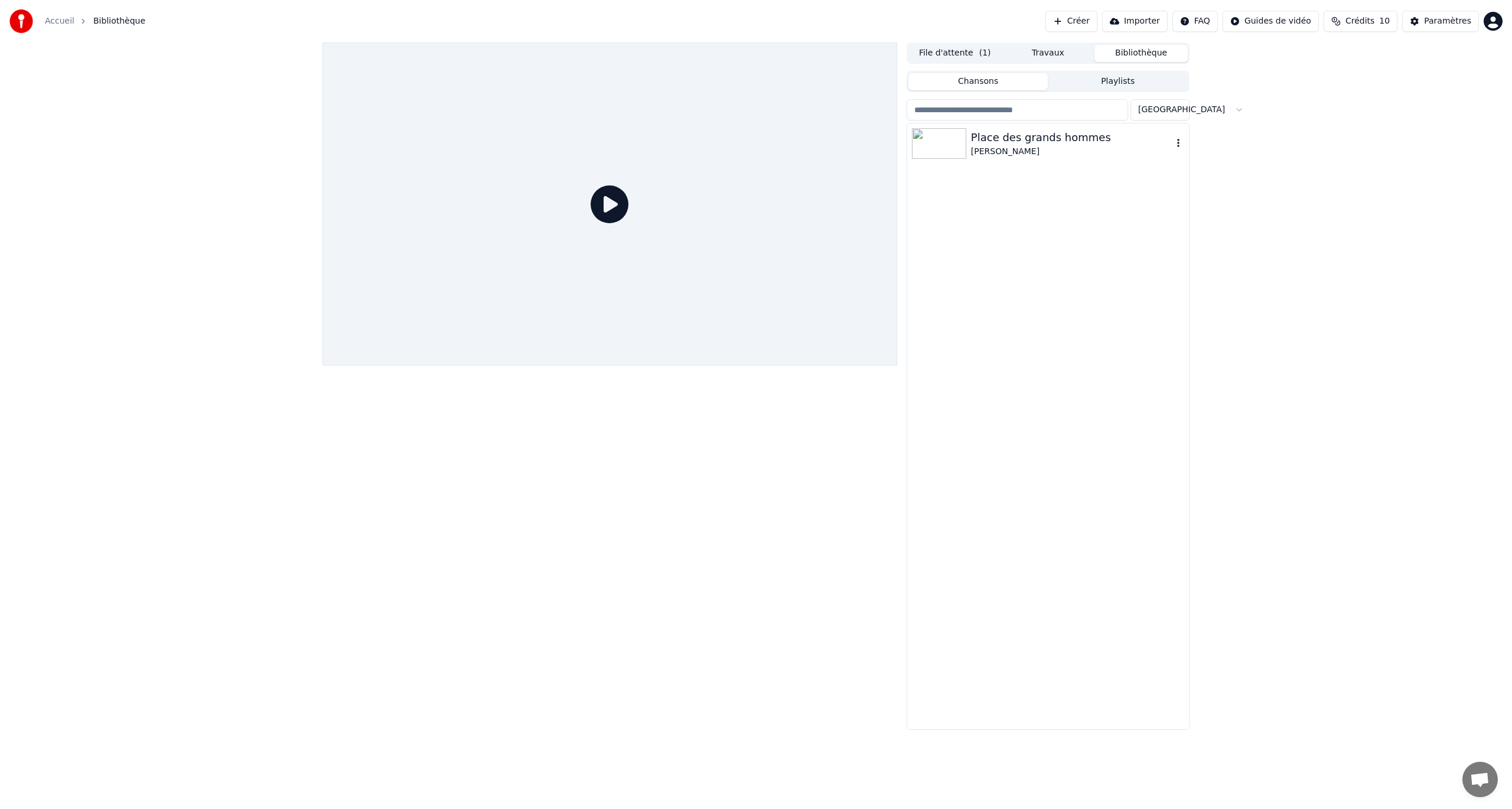
click at [907, 142] on div "Place des grands hommes" at bounding box center [1071, 138] width 201 height 17
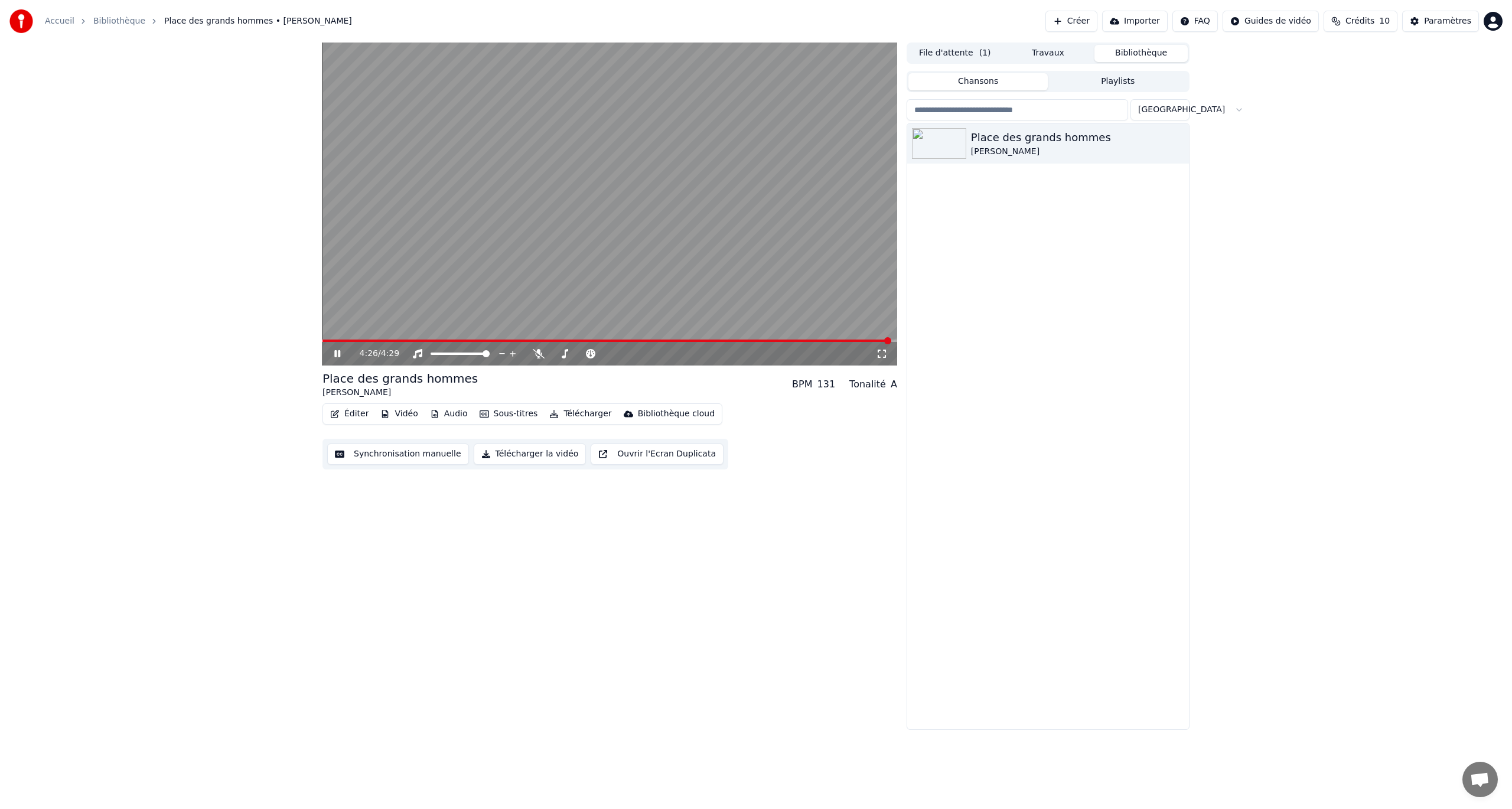
click at [333, 355] on icon at bounding box center [345, 354] width 28 height 9
click at [421, 340] on span at bounding box center [606, 341] width 569 height 2
click at [390, 342] on div "0:46 / 4:29" at bounding box center [609, 354] width 574 height 24
click at [393, 338] on video at bounding box center [609, 204] width 574 height 323
click at [392, 340] on span at bounding box center [371, 341] width 99 height 2
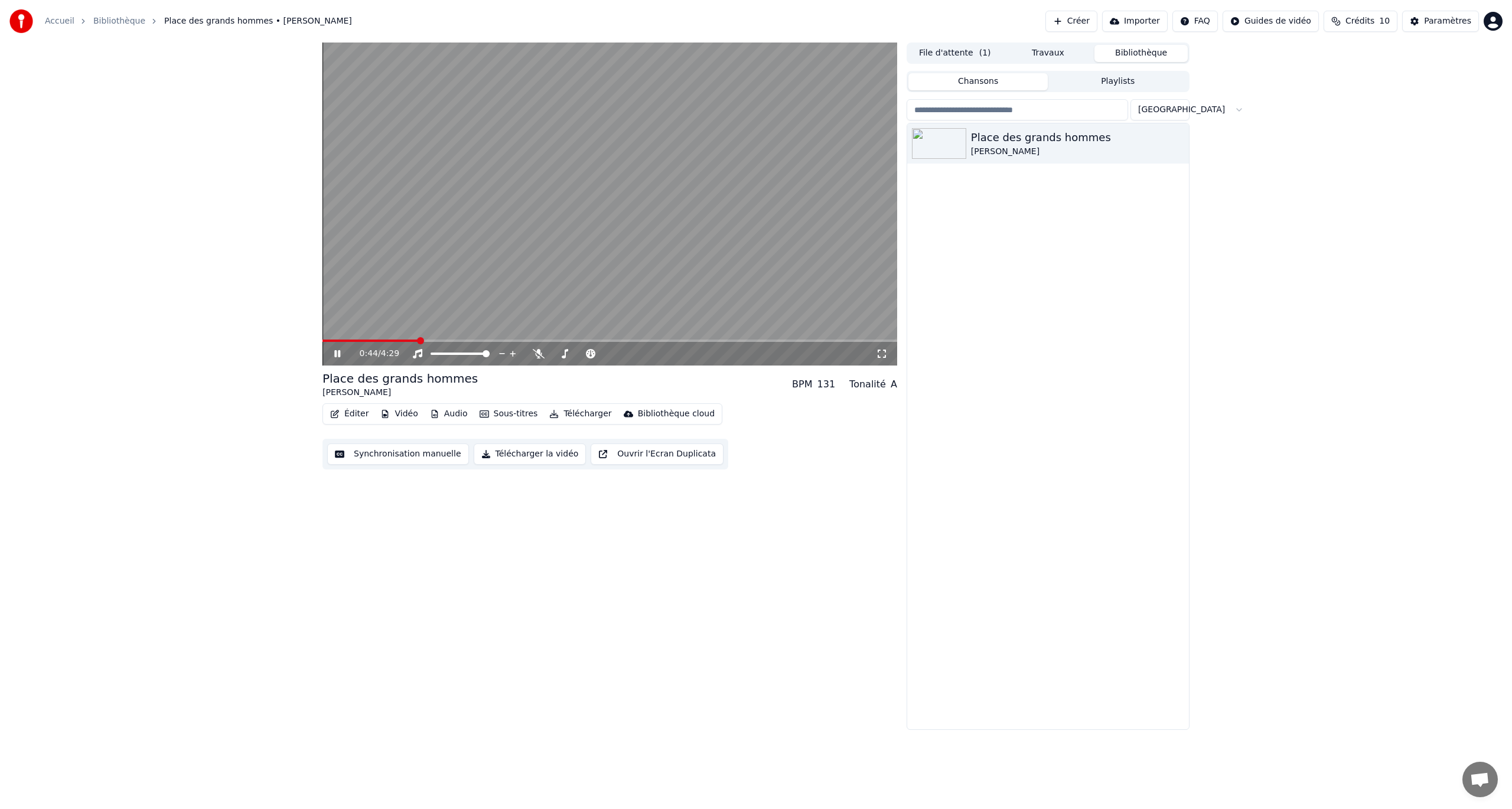
click at [339, 349] on icon at bounding box center [345, 354] width 28 height 9
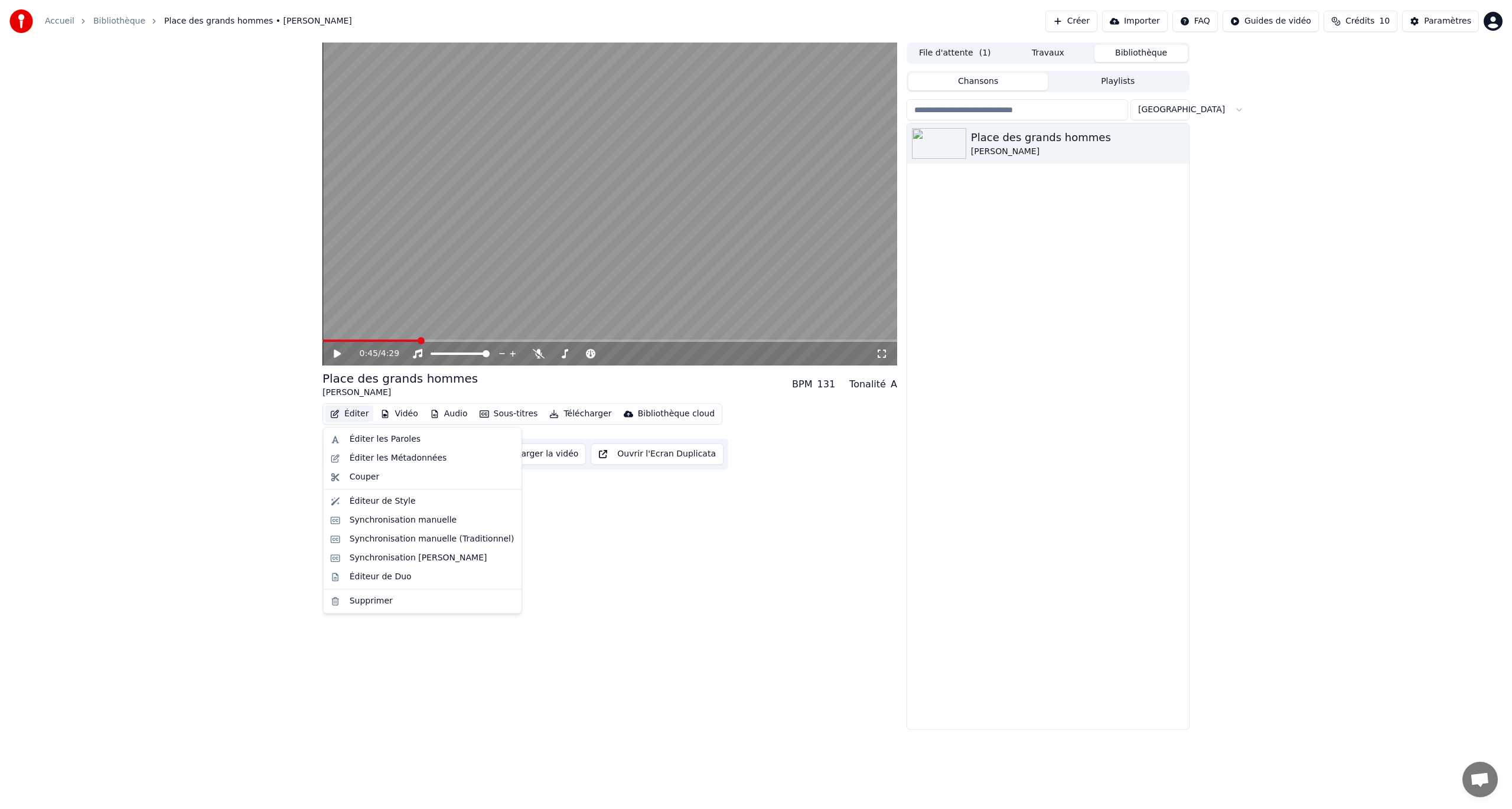
click at [363, 414] on button "Éditer" at bounding box center [349, 414] width 48 height 17
click at [379, 468] on div "Synchronisation manuelle" at bounding box center [403, 521] width 107 height 12
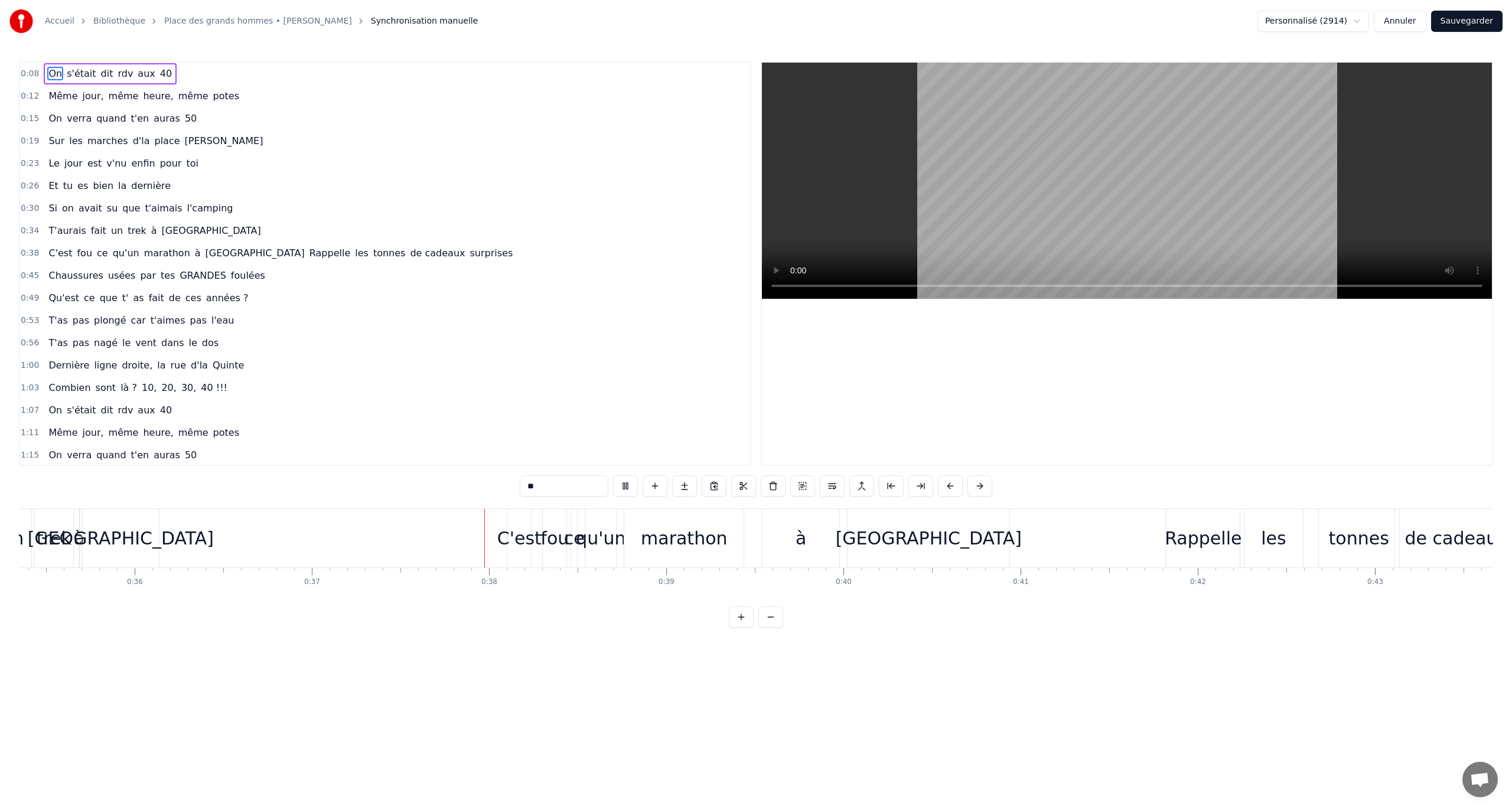
scroll to position [0, 6580]
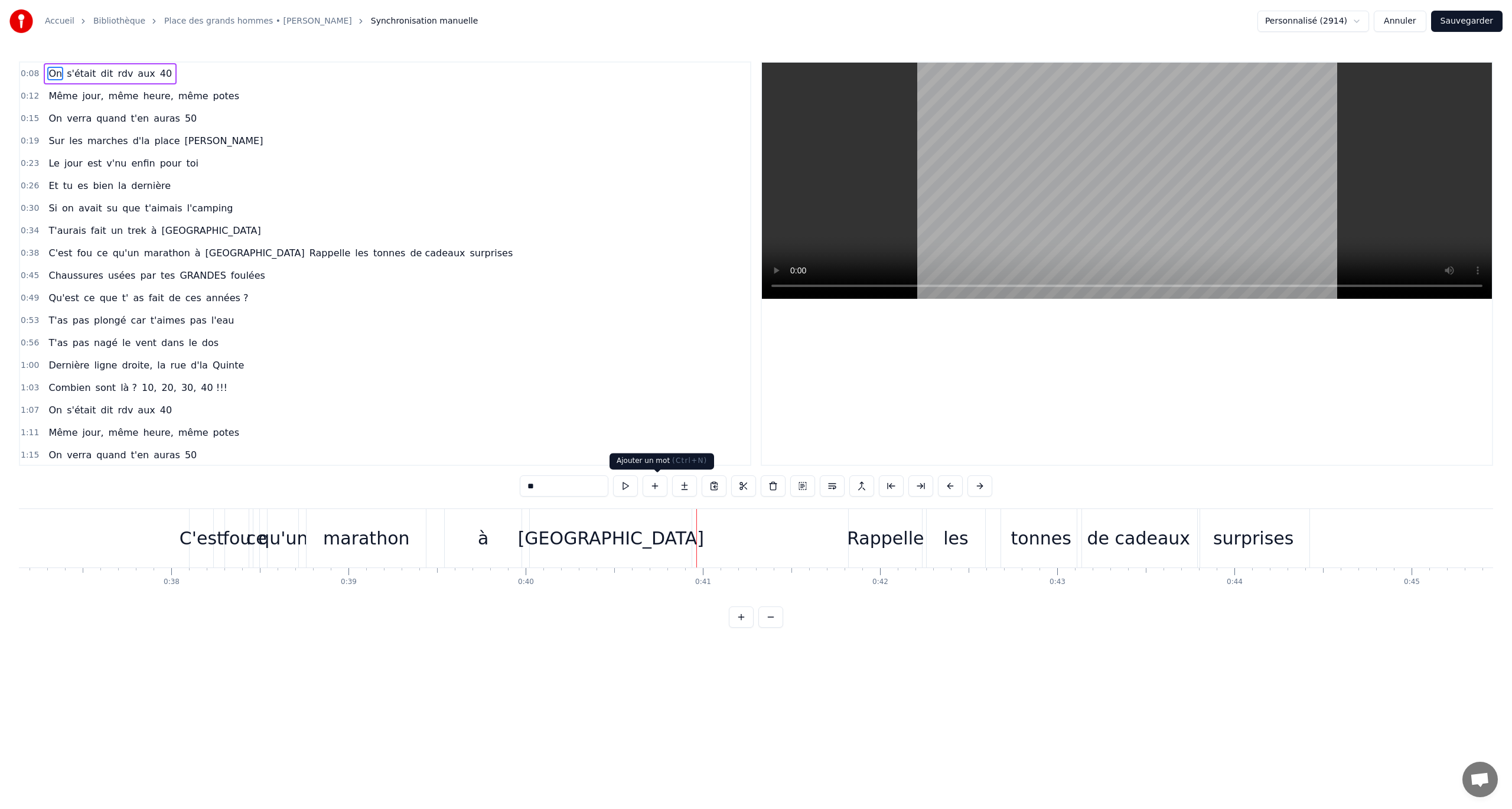
click at [625, 468] on div "Venise" at bounding box center [611, 538] width 162 height 59
type input "******"
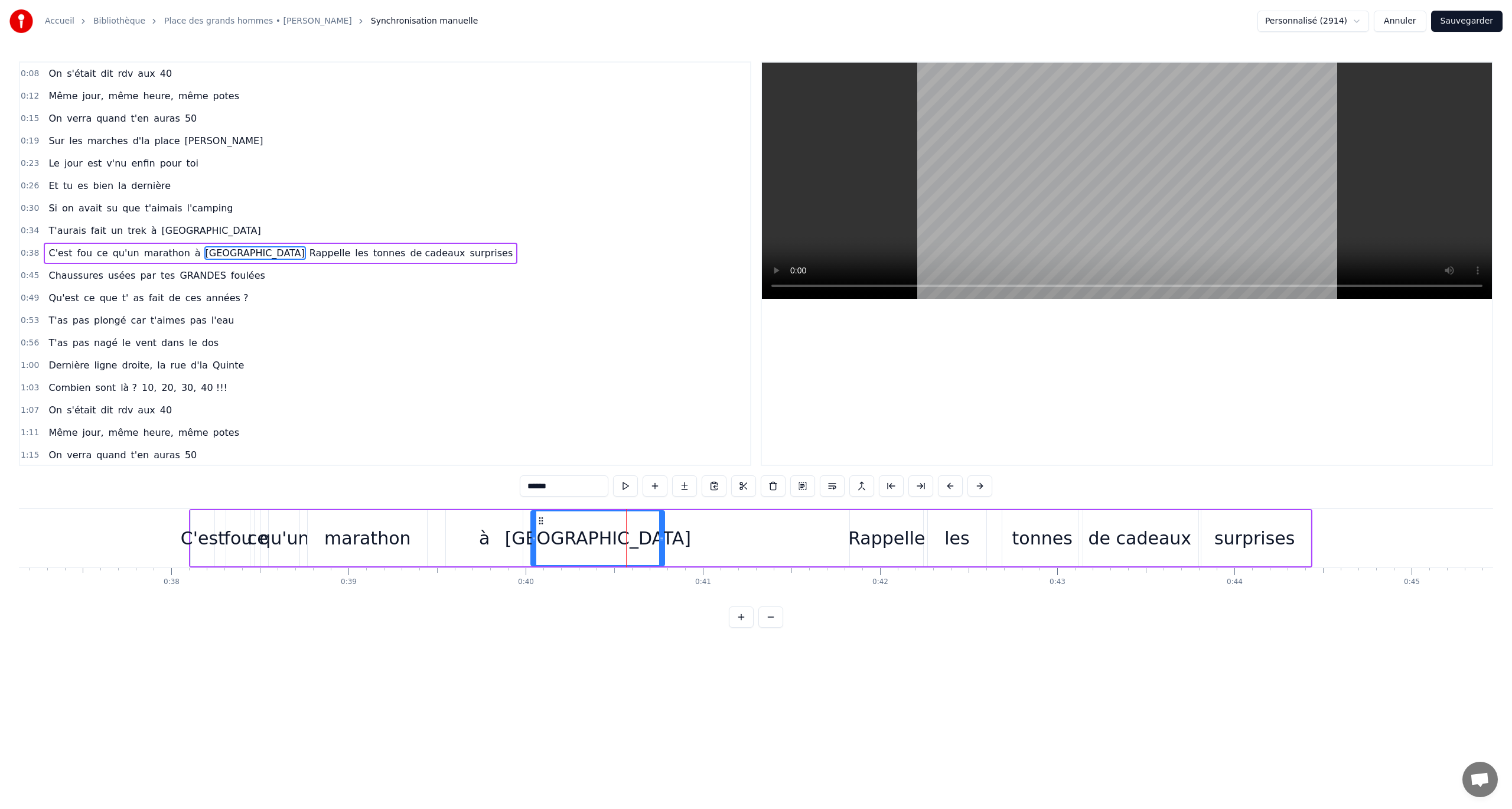
drag, startPoint x: 688, startPoint y: 535, endPoint x: 660, endPoint y: 535, distance: 28.0
click at [660, 468] on icon at bounding box center [662, 539] width 5 height 9
click at [658, 468] on icon at bounding box center [660, 539] width 5 height 9
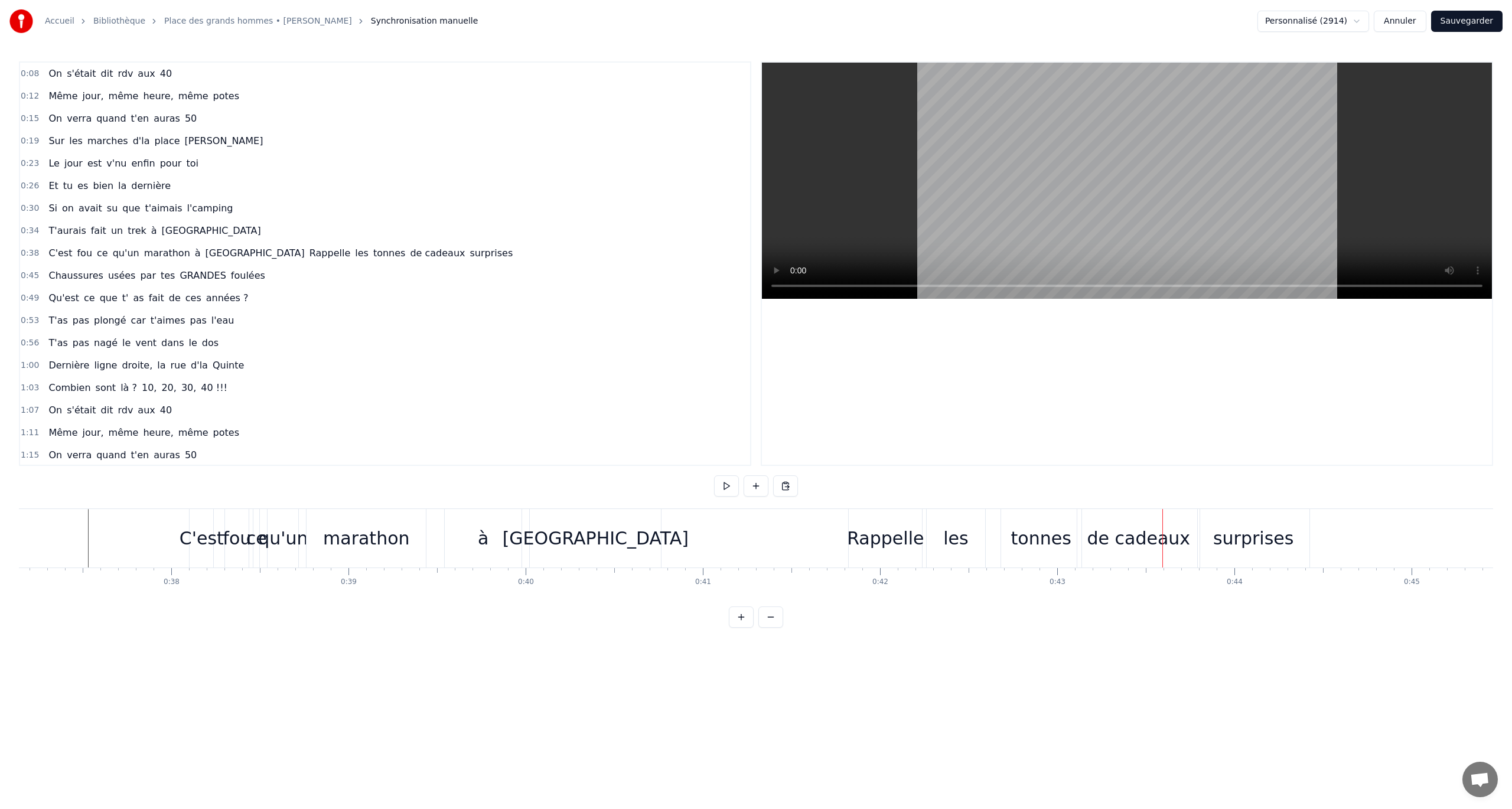
click at [907, 468] on div "tonnes" at bounding box center [1041, 538] width 61 height 27
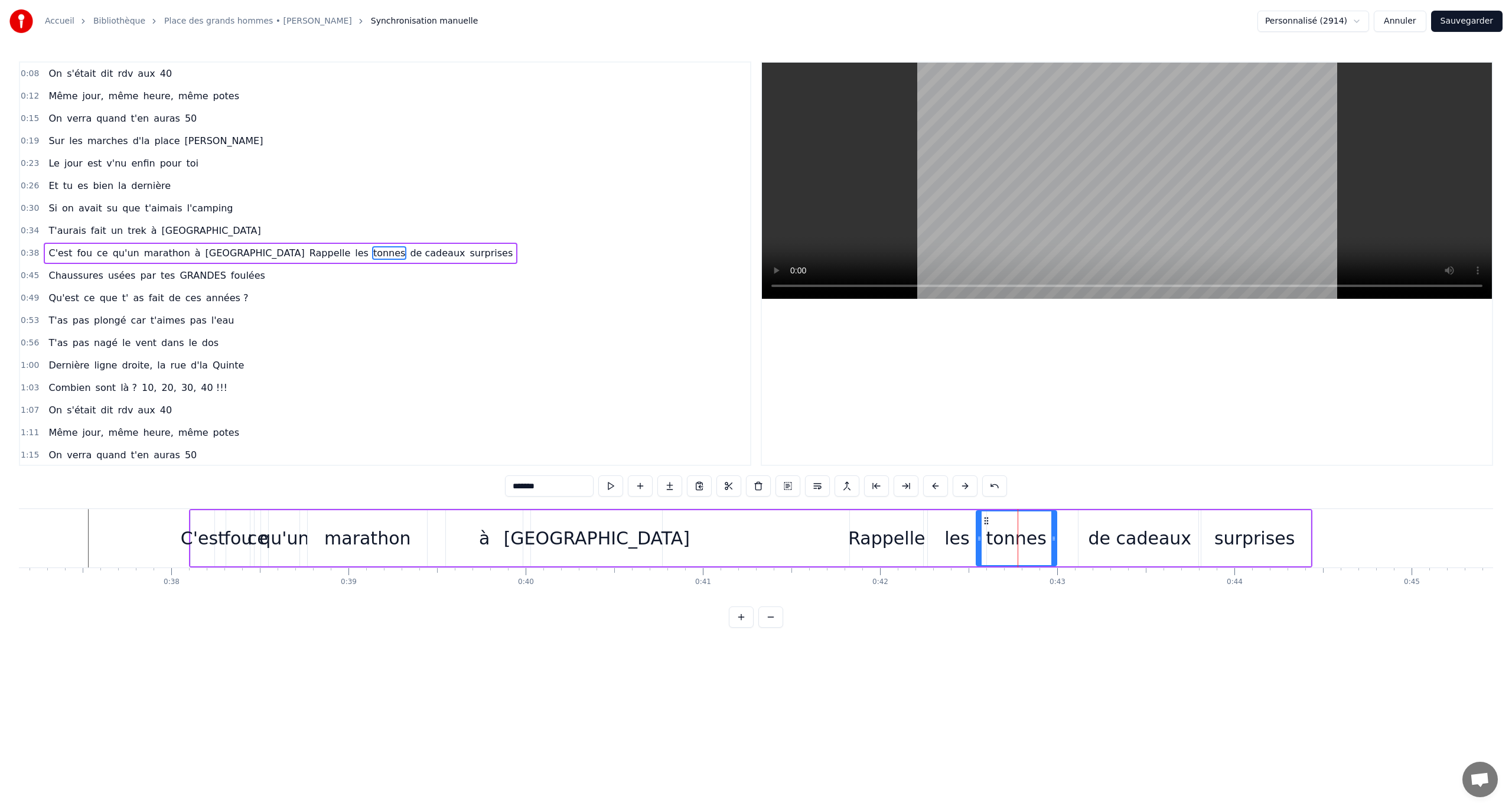
drag, startPoint x: 1011, startPoint y: 518, endPoint x: 985, endPoint y: 519, distance: 26.0
click at [907, 468] on icon at bounding box center [986, 521] width 9 height 9
click at [907, 468] on div "de cadeaux" at bounding box center [1140, 538] width 103 height 27
drag, startPoint x: 1087, startPoint y: 521, endPoint x: 1070, endPoint y: 521, distance: 17.0
click at [907, 468] on circle at bounding box center [1070, 521] width 1 height 1
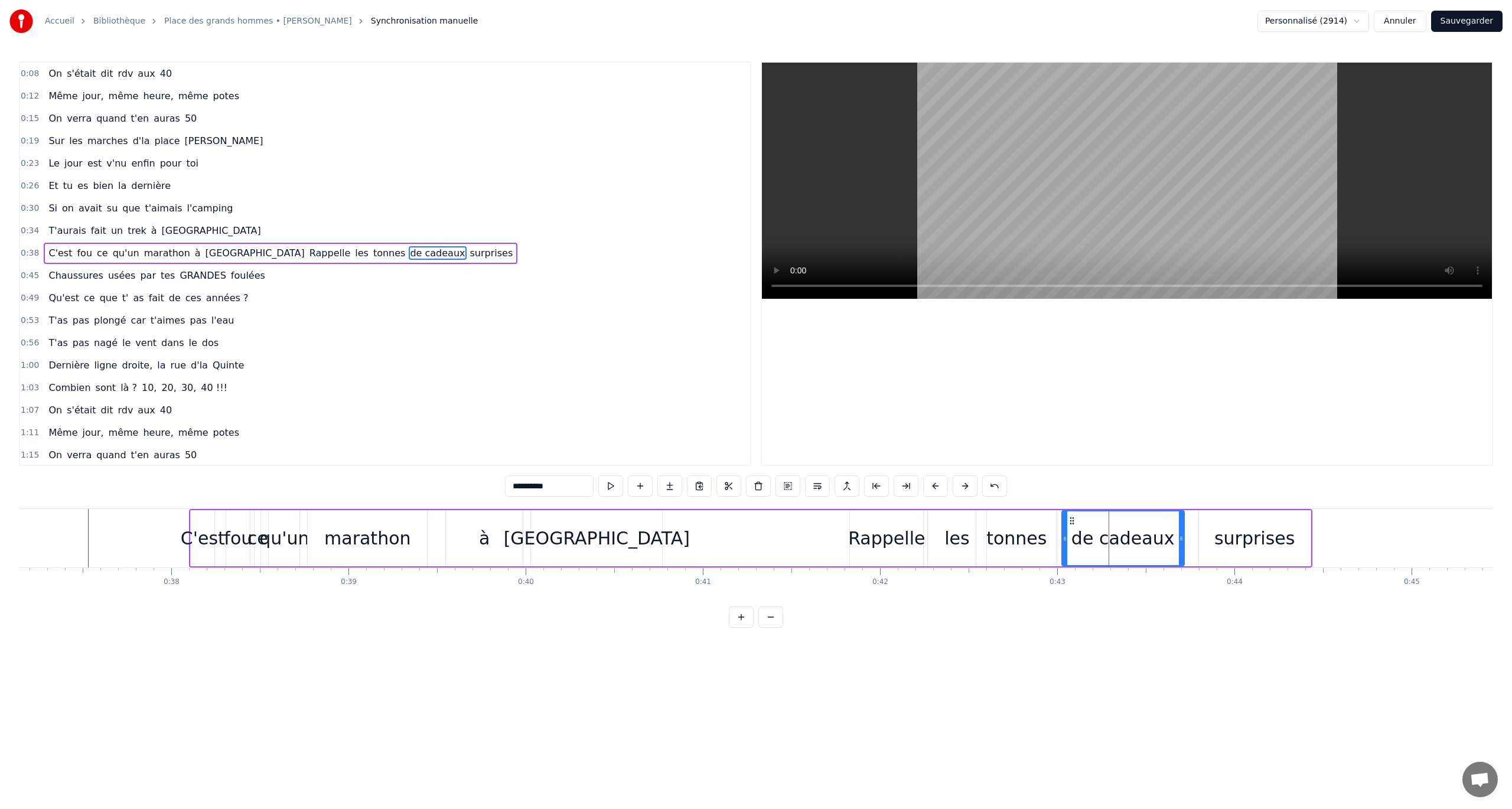
click at [907, 468] on div "de cadeaux" at bounding box center [1123, 538] width 103 height 27
click at [524, 468] on input "**********" at bounding box center [549, 486] width 88 height 21
click at [523, 468] on input "*********" at bounding box center [549, 486] width 88 height 21
click at [565, 468] on input "*********" at bounding box center [549, 486] width 88 height 21
click at [519, 468] on input "********" at bounding box center [549, 486] width 88 height 21
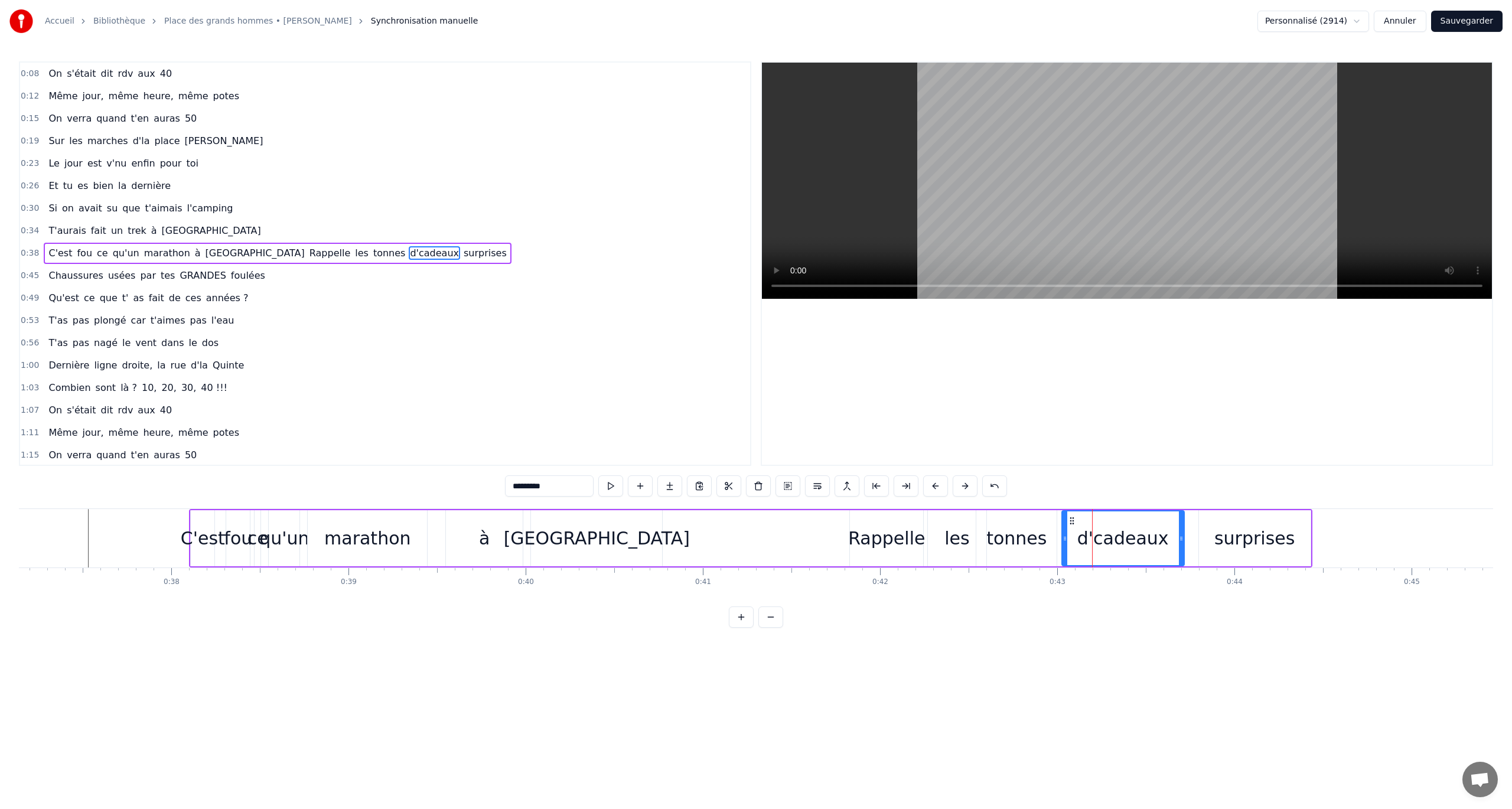
type input "*********"
click at [576, 458] on div "1:15 On verra quand t'en auras 50" at bounding box center [385, 455] width 730 height 23
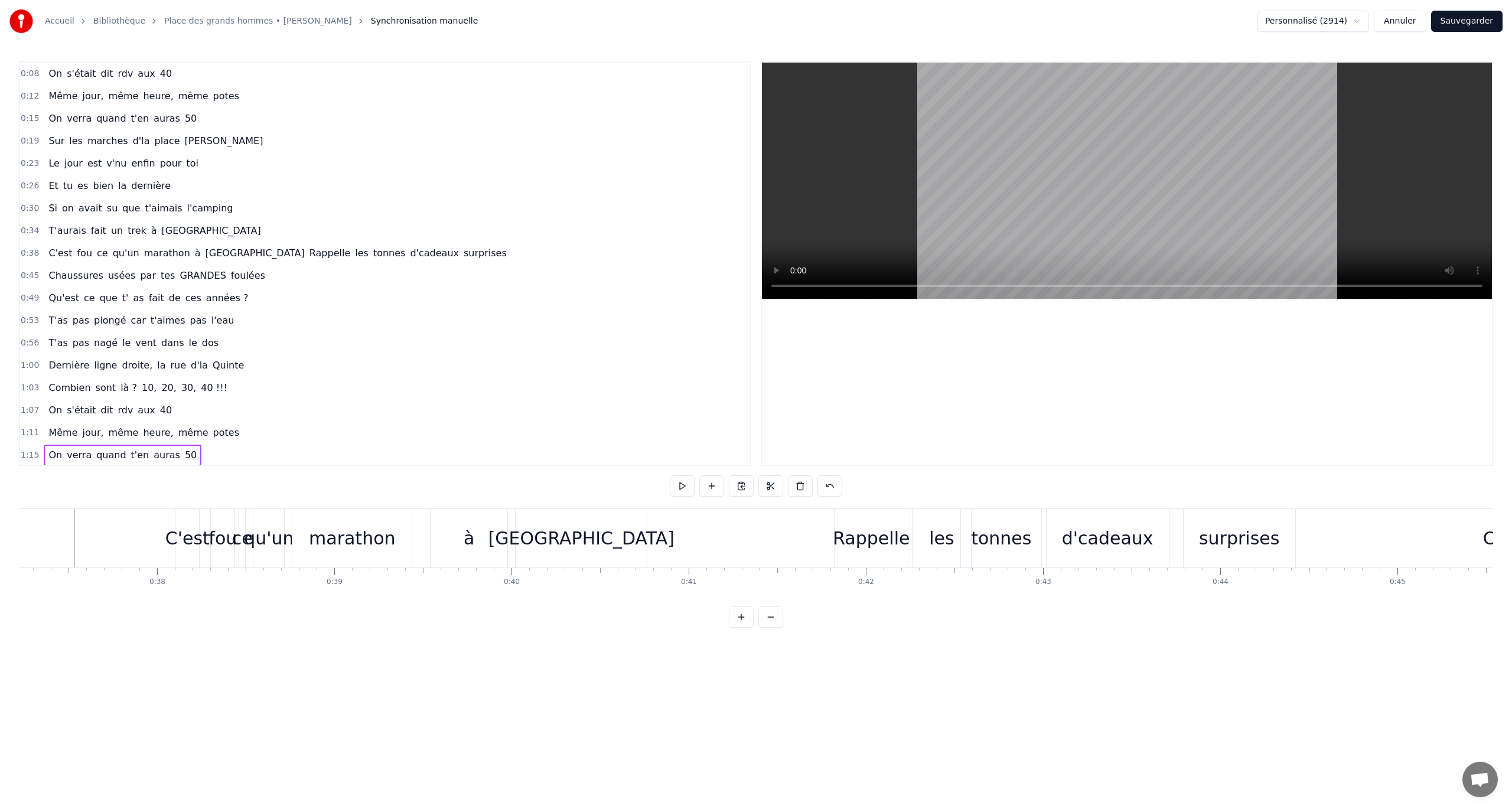
scroll to position [0, 6491]
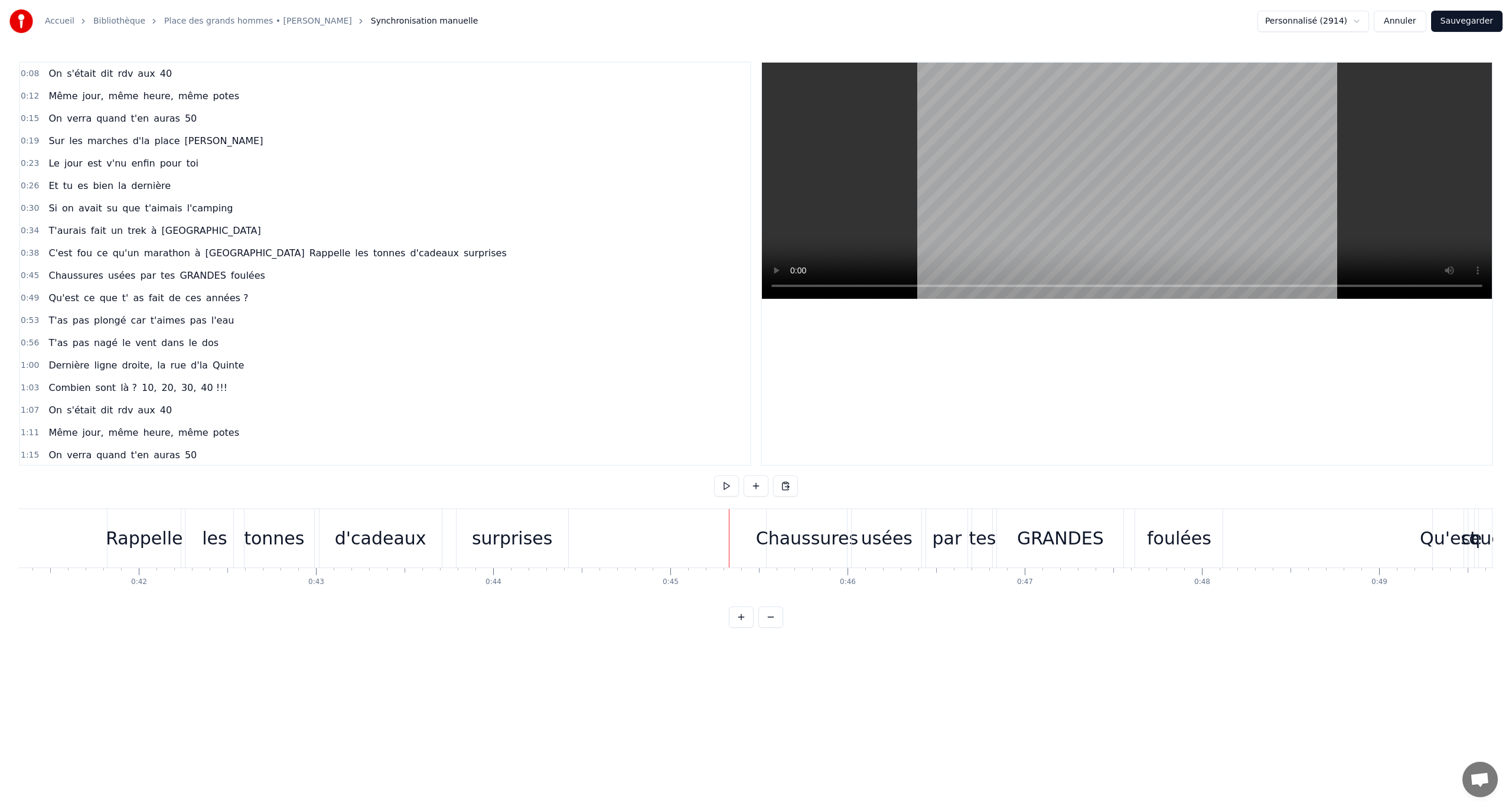
scroll to position [0, 7282]
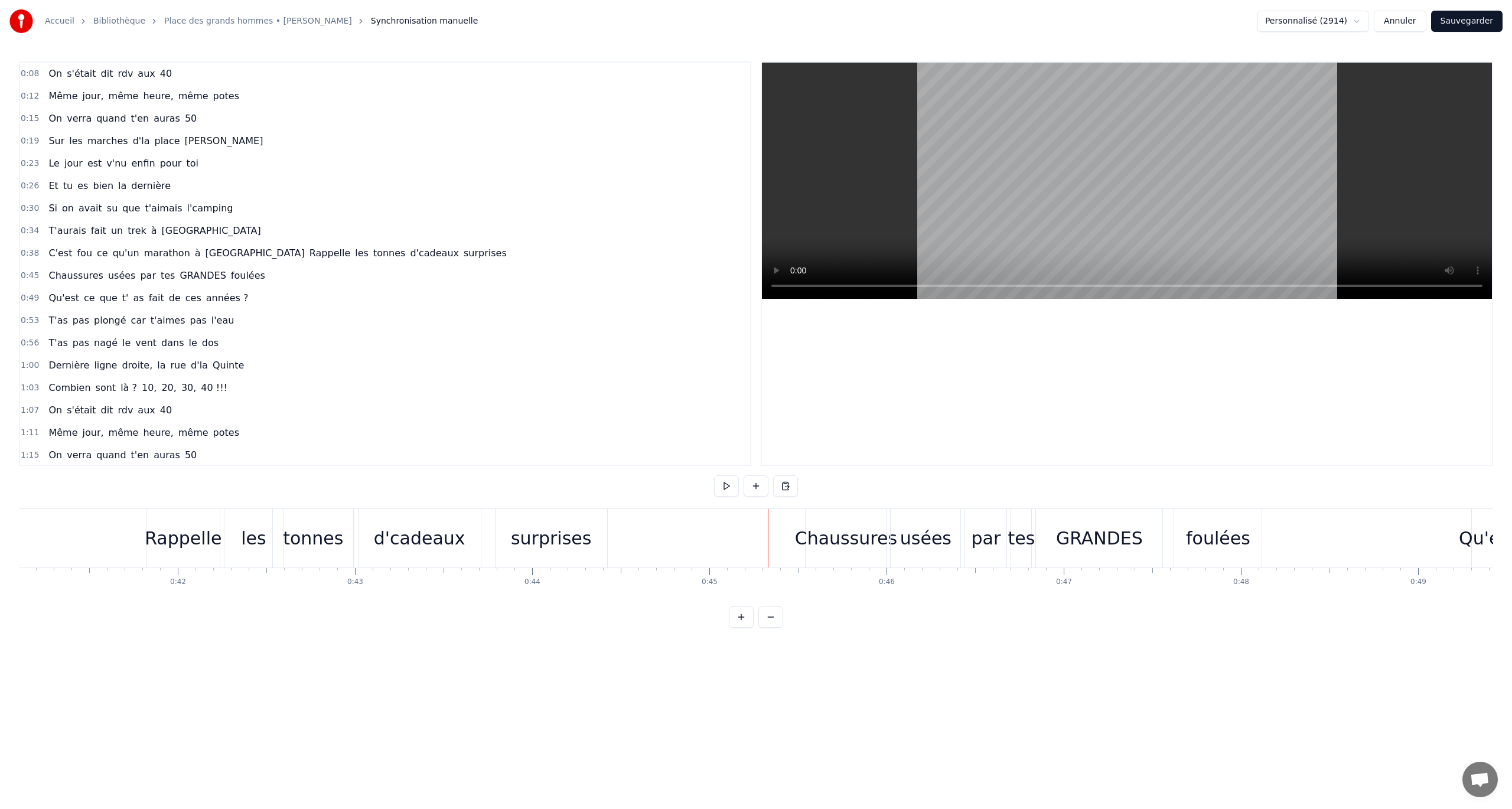
click at [385, 468] on div "d'cadeaux" at bounding box center [420, 538] width 91 height 27
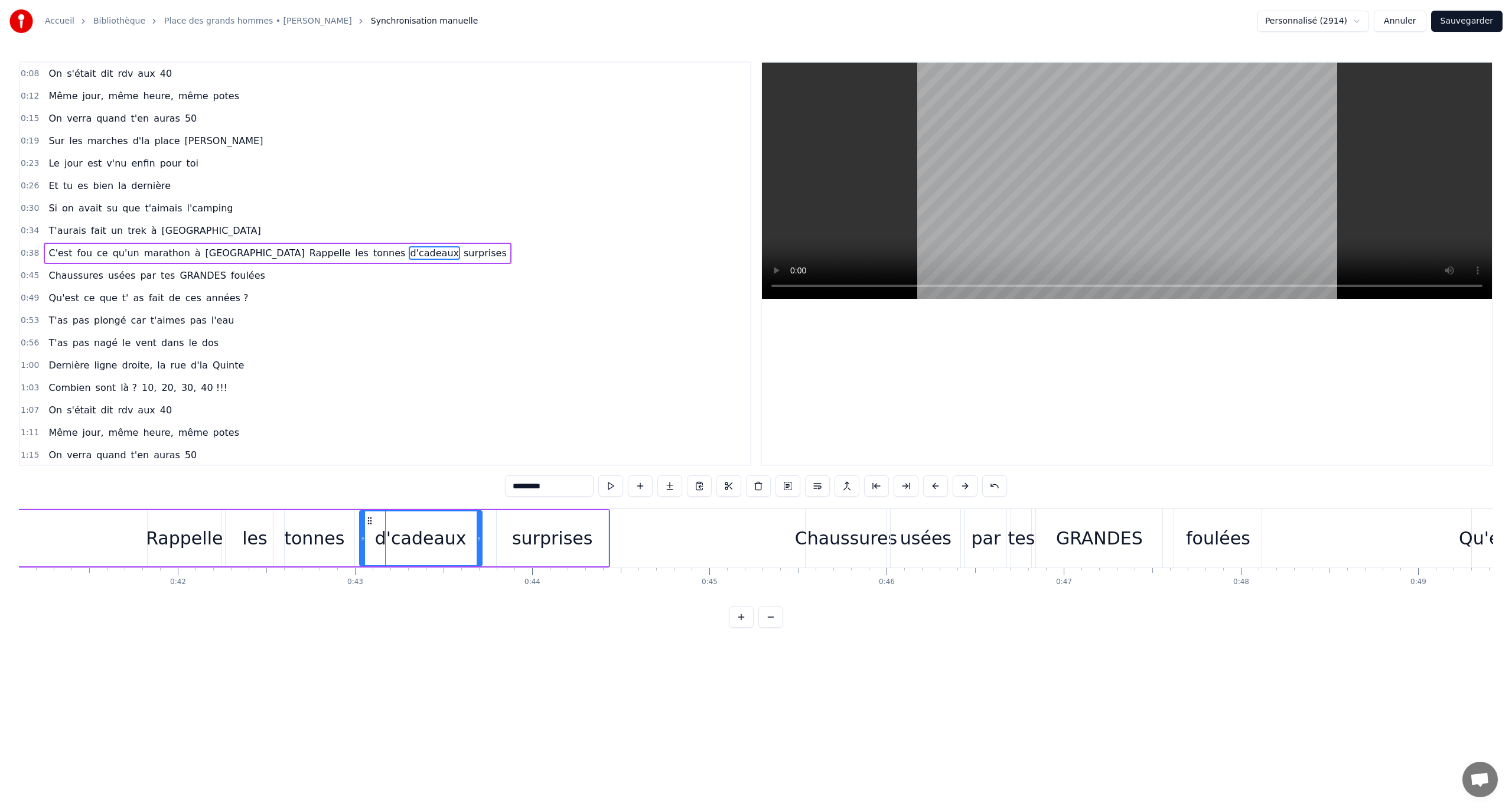
click at [519, 468] on input "*********" at bounding box center [549, 486] width 88 height 21
click at [519, 468] on input "********" at bounding box center [549, 486] width 88 height 21
click at [522, 468] on input "*********" at bounding box center [549, 486] width 88 height 21
click at [571, 468] on div "surprises" at bounding box center [552, 538] width 80 height 27
type input "*********"
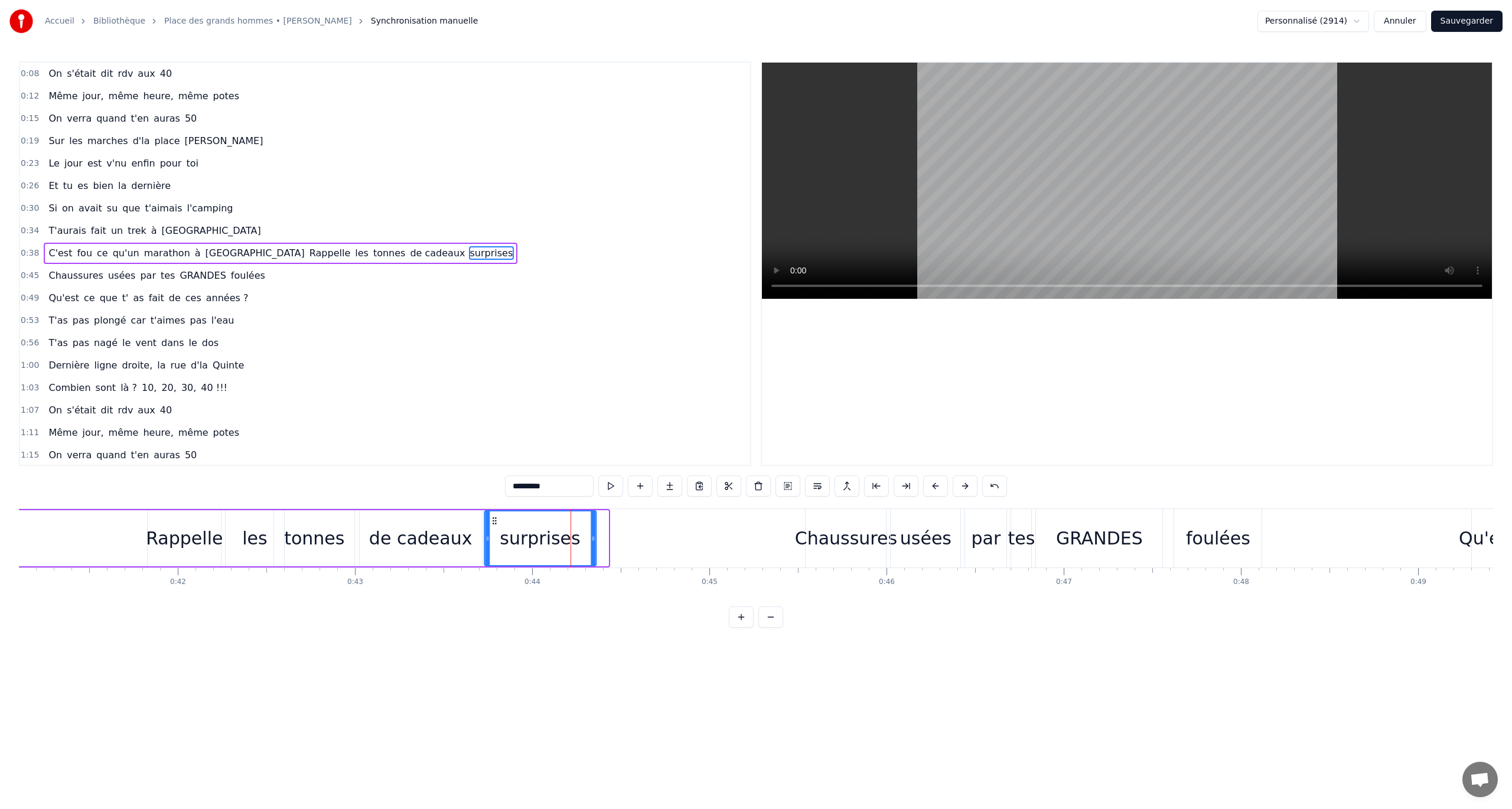
drag, startPoint x: 506, startPoint y: 521, endPoint x: 494, endPoint y: 522, distance: 12.0
click at [494, 468] on icon at bounding box center [494, 521] width 9 height 9
click at [91, 468] on div "C'est fou ce qu'un marathon à Venise Rappelle les tonnes de cadeaux surprises" at bounding box center [42, 538] width 1111 height 59
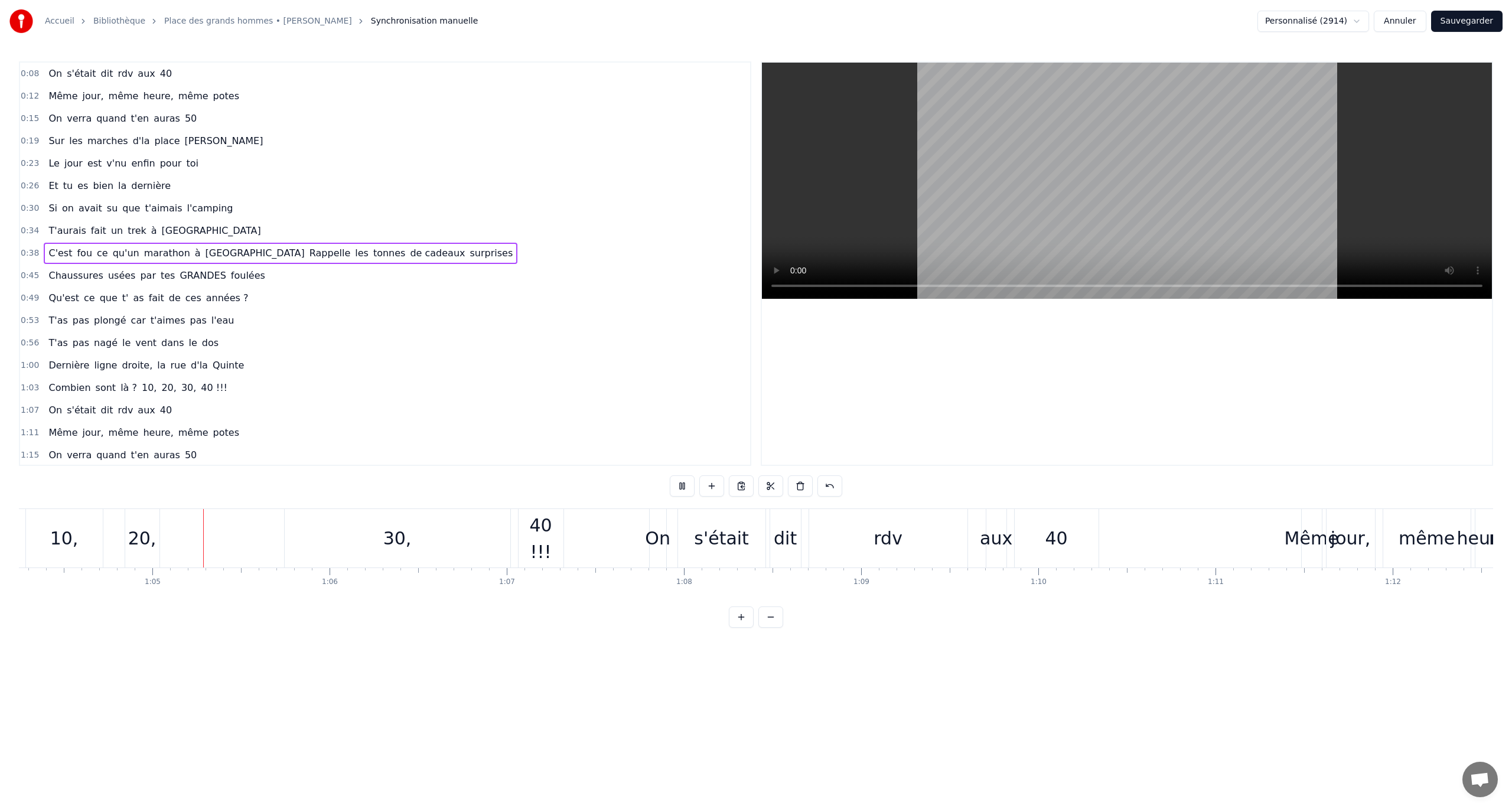
scroll to position [0, 11385]
click at [539, 468] on div "40 !!!" at bounding box center [539, 539] width 45 height 53
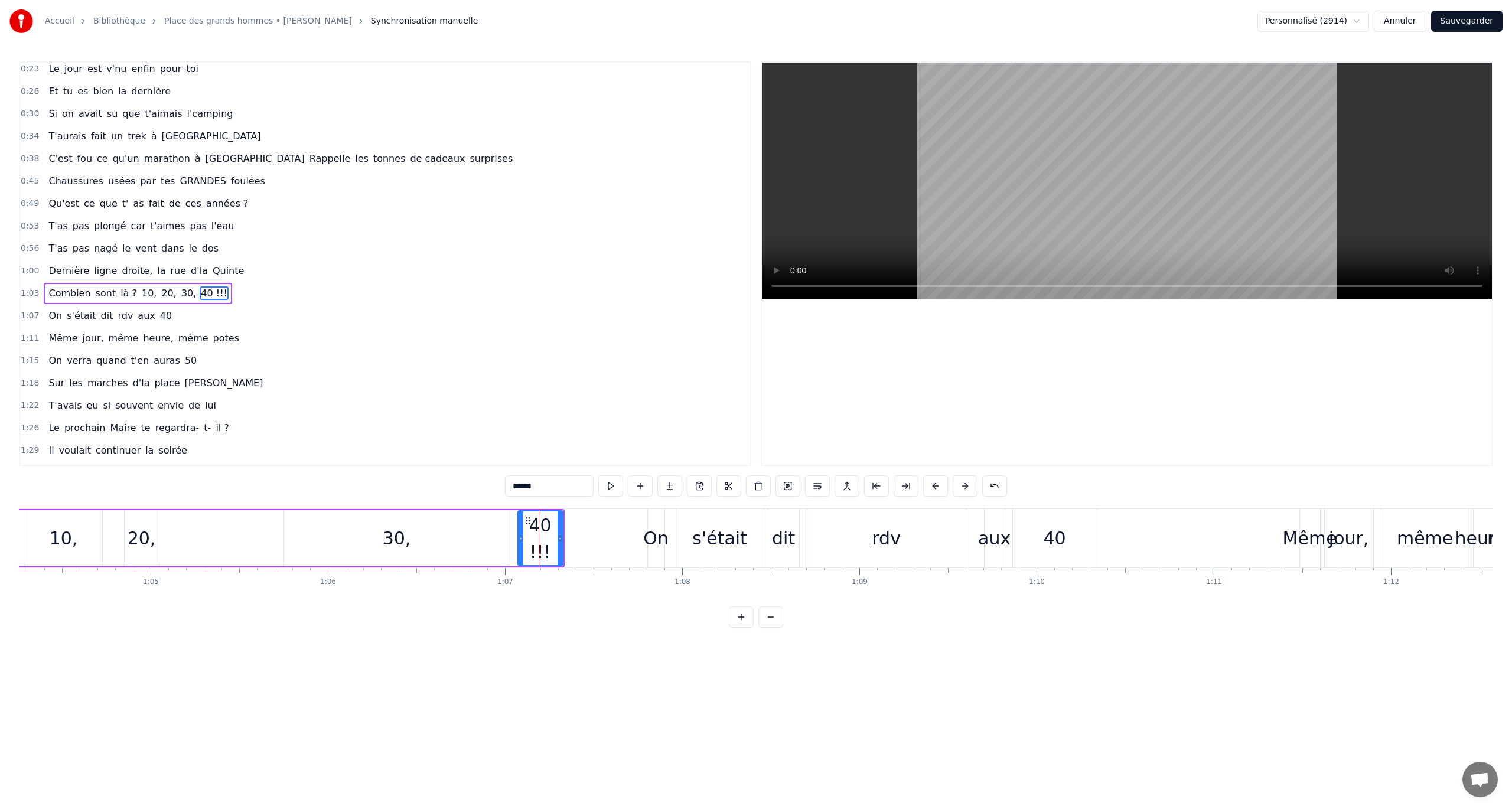
scroll to position [118, 0]
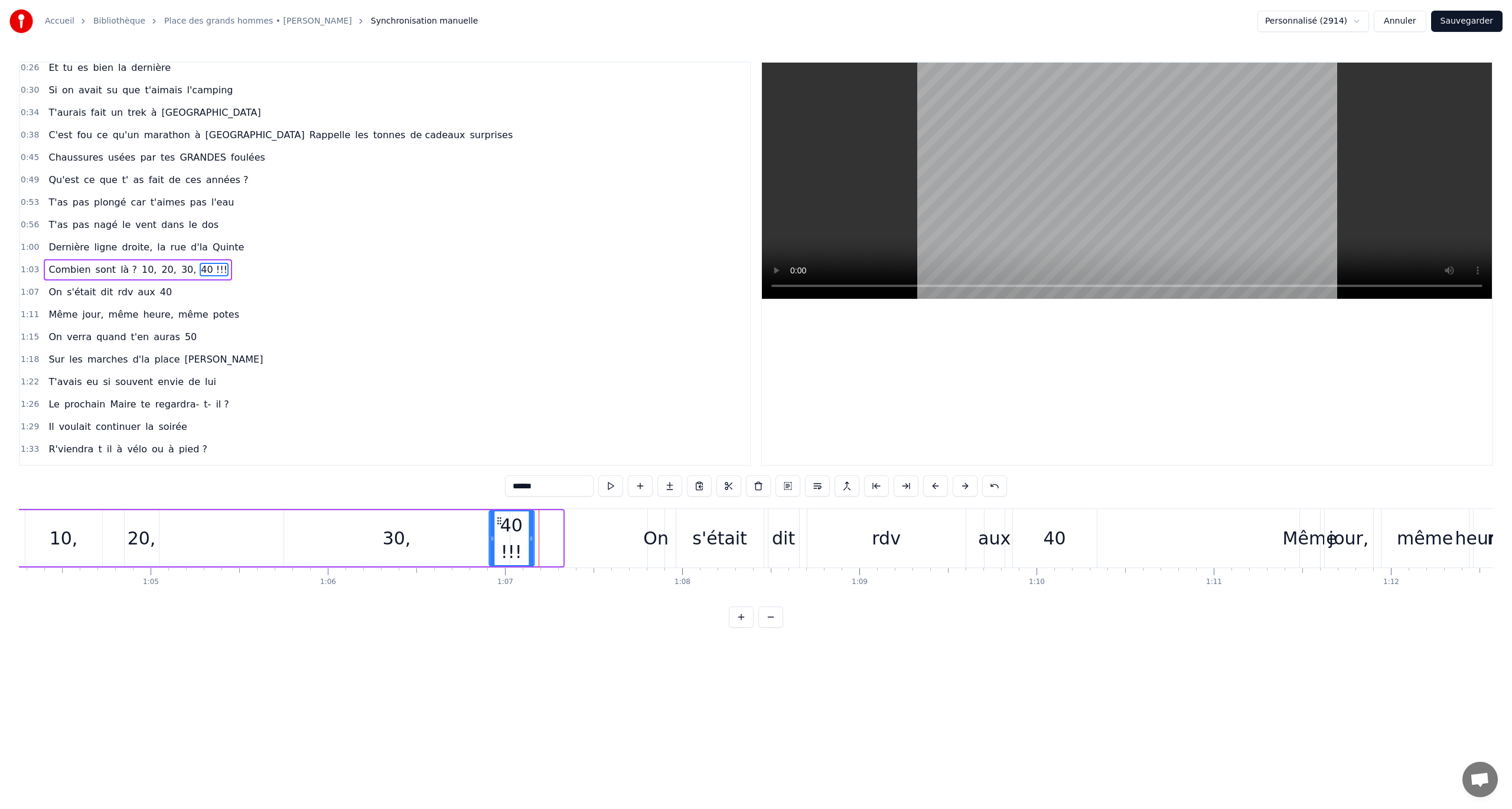
drag, startPoint x: 526, startPoint y: 519, endPoint x: 497, endPoint y: 519, distance: 29.0
click at [497, 468] on circle at bounding box center [497, 518] width 1 height 1
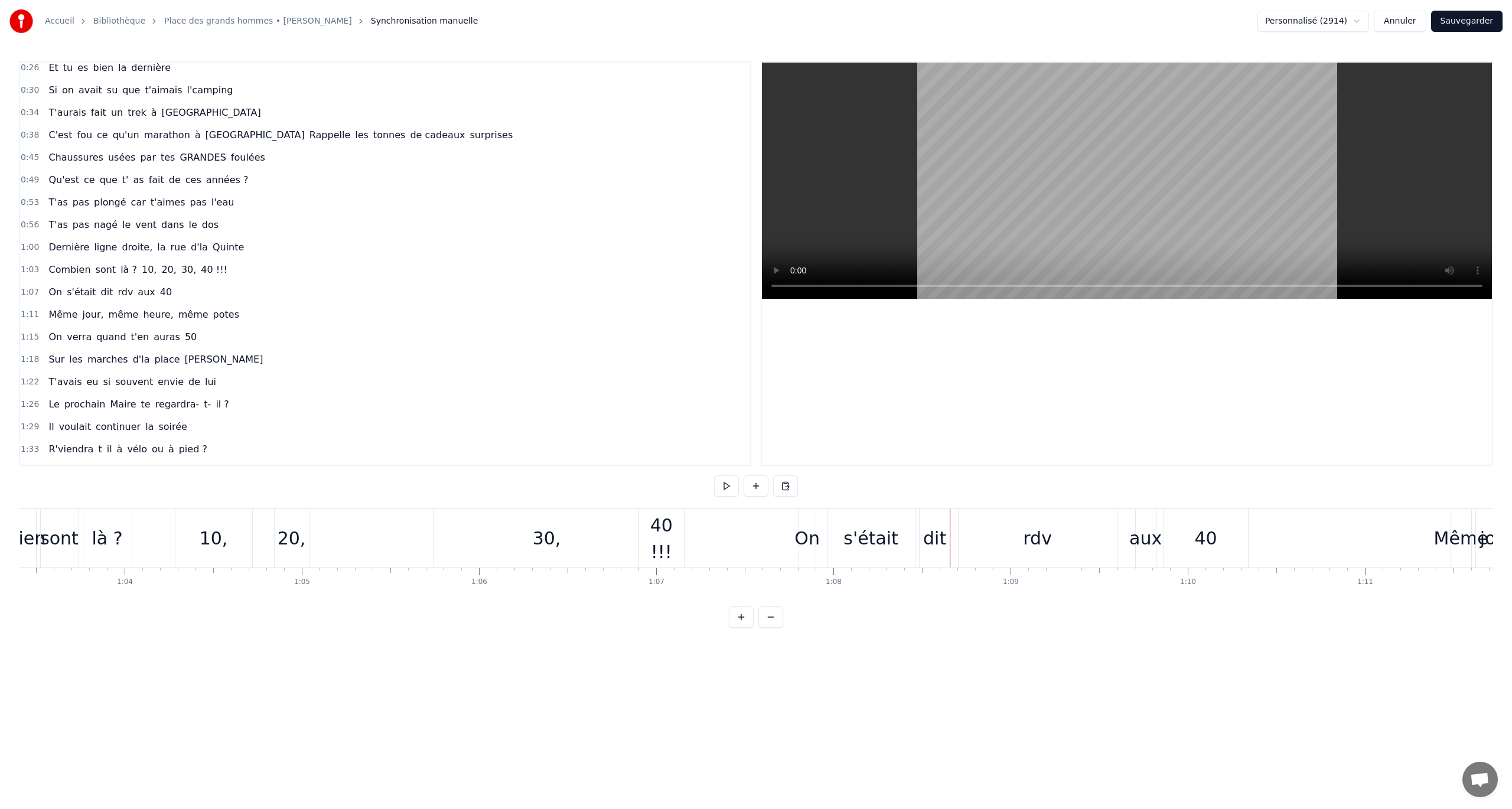
scroll to position [0, 11221]
click at [559, 468] on div "30," at bounding box center [560, 538] width 28 height 27
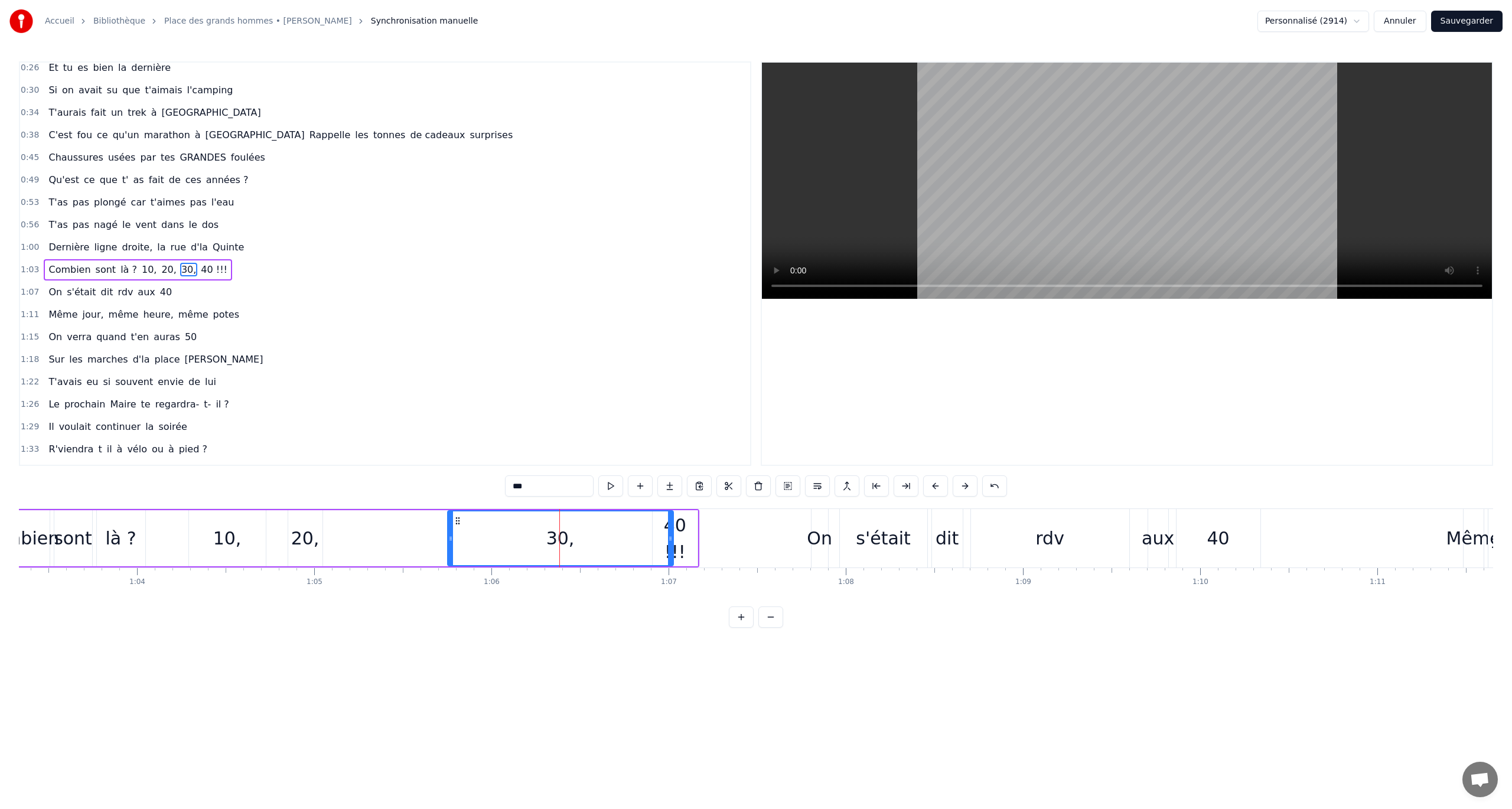
click at [459, 468] on icon at bounding box center [458, 521] width 9 height 9
drag, startPoint x: 670, startPoint y: 537, endPoint x: 538, endPoint y: 538, distance: 132.0
click at [539, 468] on icon at bounding box center [542, 539] width 5 height 9
drag, startPoint x: 458, startPoint y: 520, endPoint x: 416, endPoint y: 521, distance: 42.0
click at [416, 468] on icon at bounding box center [415, 521] width 9 height 9
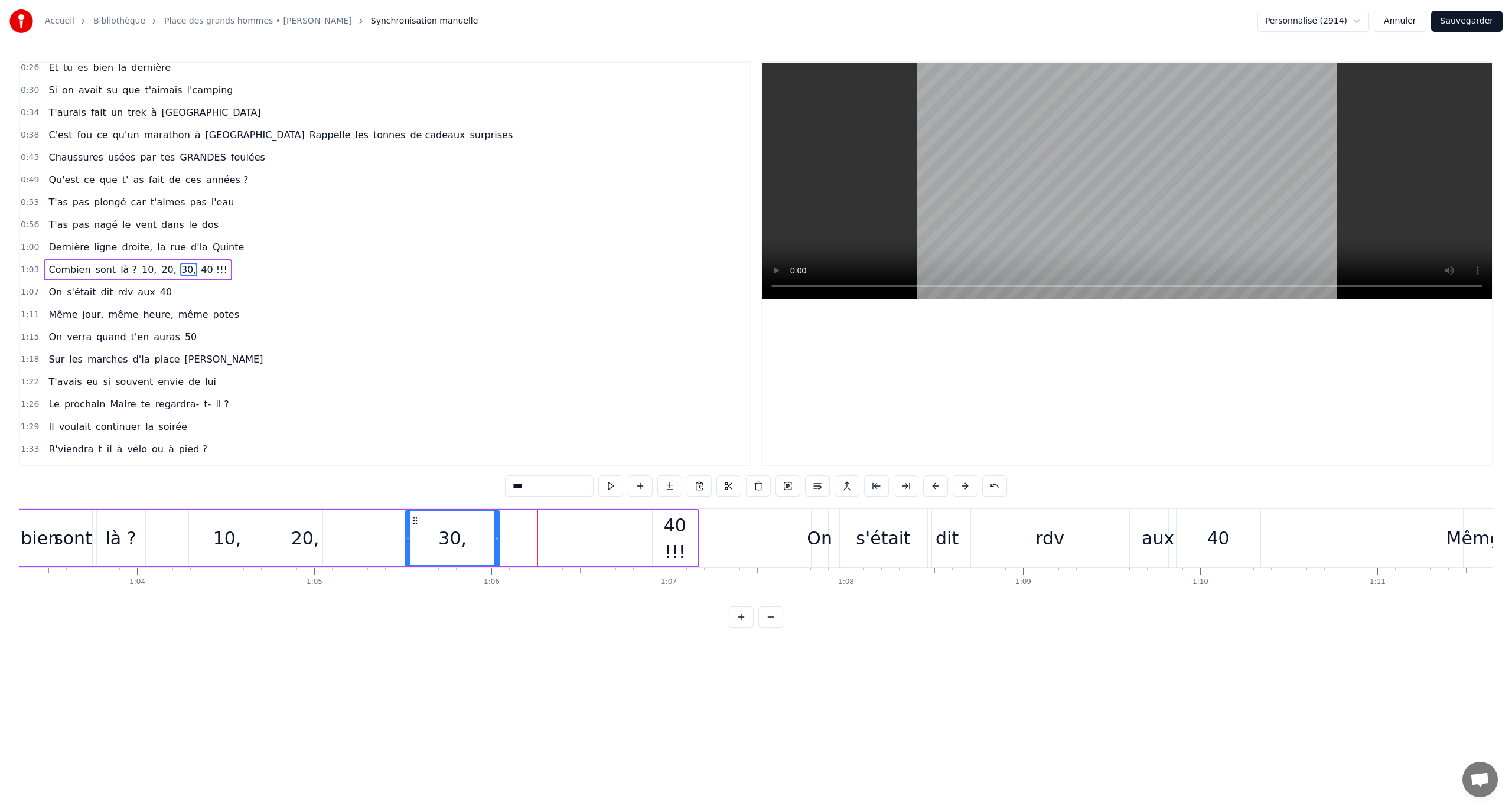
click at [658, 468] on div "40 !!!" at bounding box center [675, 539] width 45 height 53
click at [661, 468] on icon at bounding box center [661, 521] width 9 height 9
drag, startPoint x: 653, startPoint y: 538, endPoint x: 533, endPoint y: 551, distance: 120.7
click at [533, 468] on div at bounding box center [532, 538] width 5 height 54
click at [513, 468] on input "******" at bounding box center [549, 486] width 88 height 21
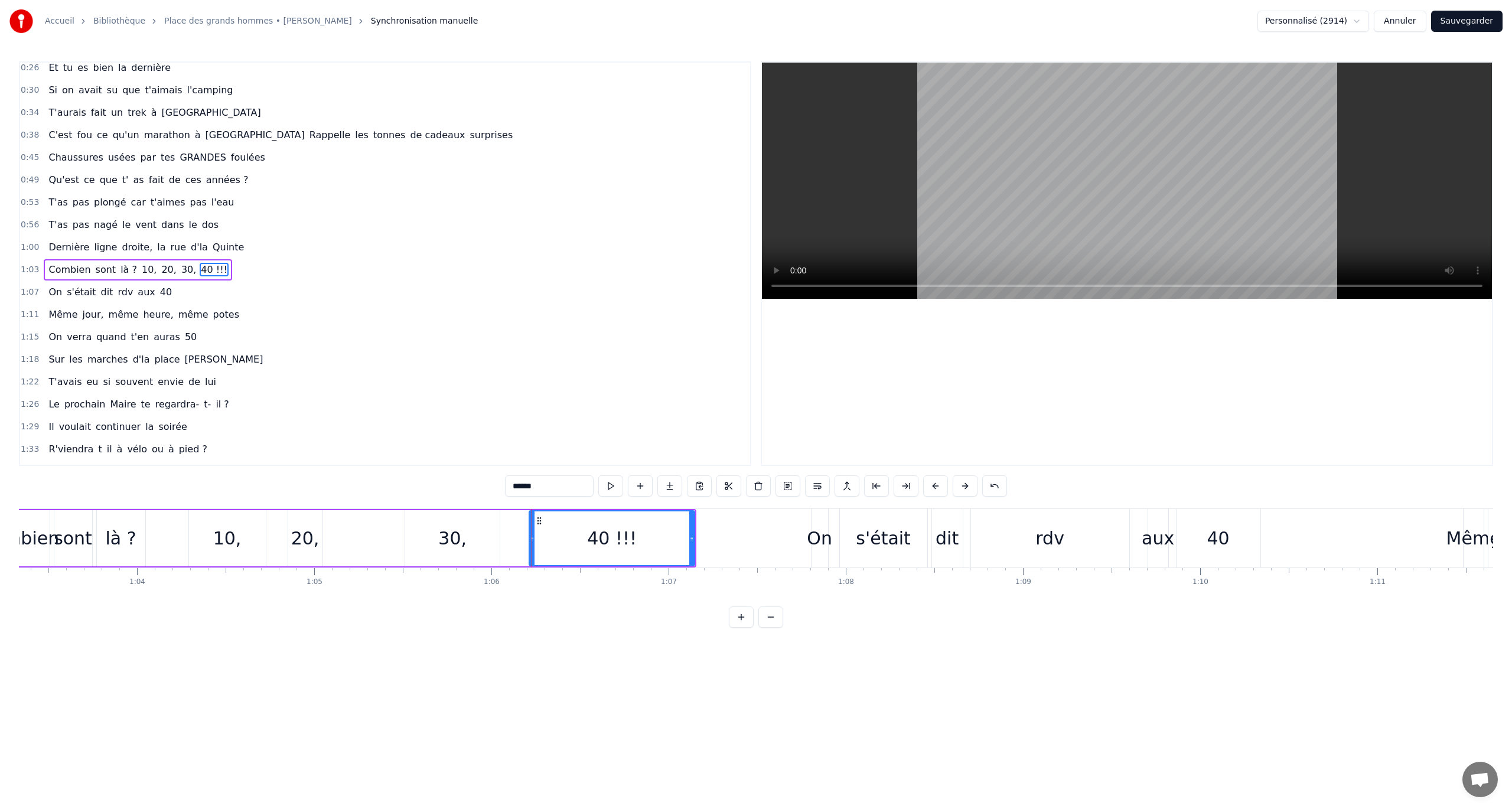
click at [526, 468] on input "******" at bounding box center [549, 486] width 88 height 21
click at [535, 468] on input "**********" at bounding box center [549, 486] width 88 height 21
drag, startPoint x: 535, startPoint y: 487, endPoint x: 528, endPoint y: 488, distance: 7.1
click at [528, 468] on input "**********" at bounding box center [549, 486] width 88 height 21
drag, startPoint x: 538, startPoint y: 519, endPoint x: 544, endPoint y: 518, distance: 6.1
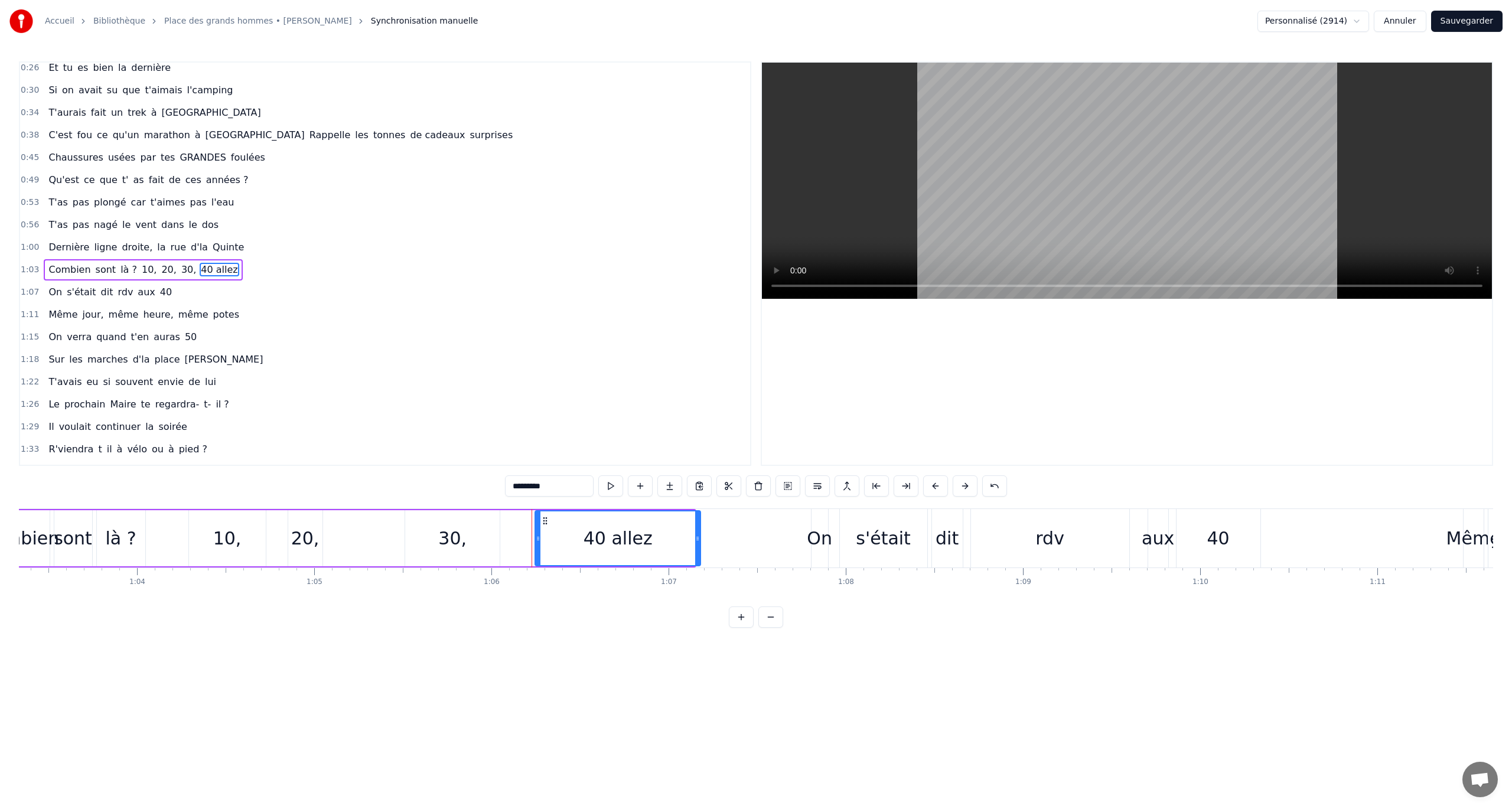
click at [544, 468] on icon at bounding box center [545, 521] width 9 height 9
drag, startPoint x: 544, startPoint y: 518, endPoint x: 558, endPoint y: 517, distance: 14.0
click at [558, 468] on icon at bounding box center [560, 521] width 9 height 9
click at [712, 468] on icon at bounding box center [713, 539] width 5 height 9
click at [565, 468] on input "*********" at bounding box center [549, 486] width 88 height 21
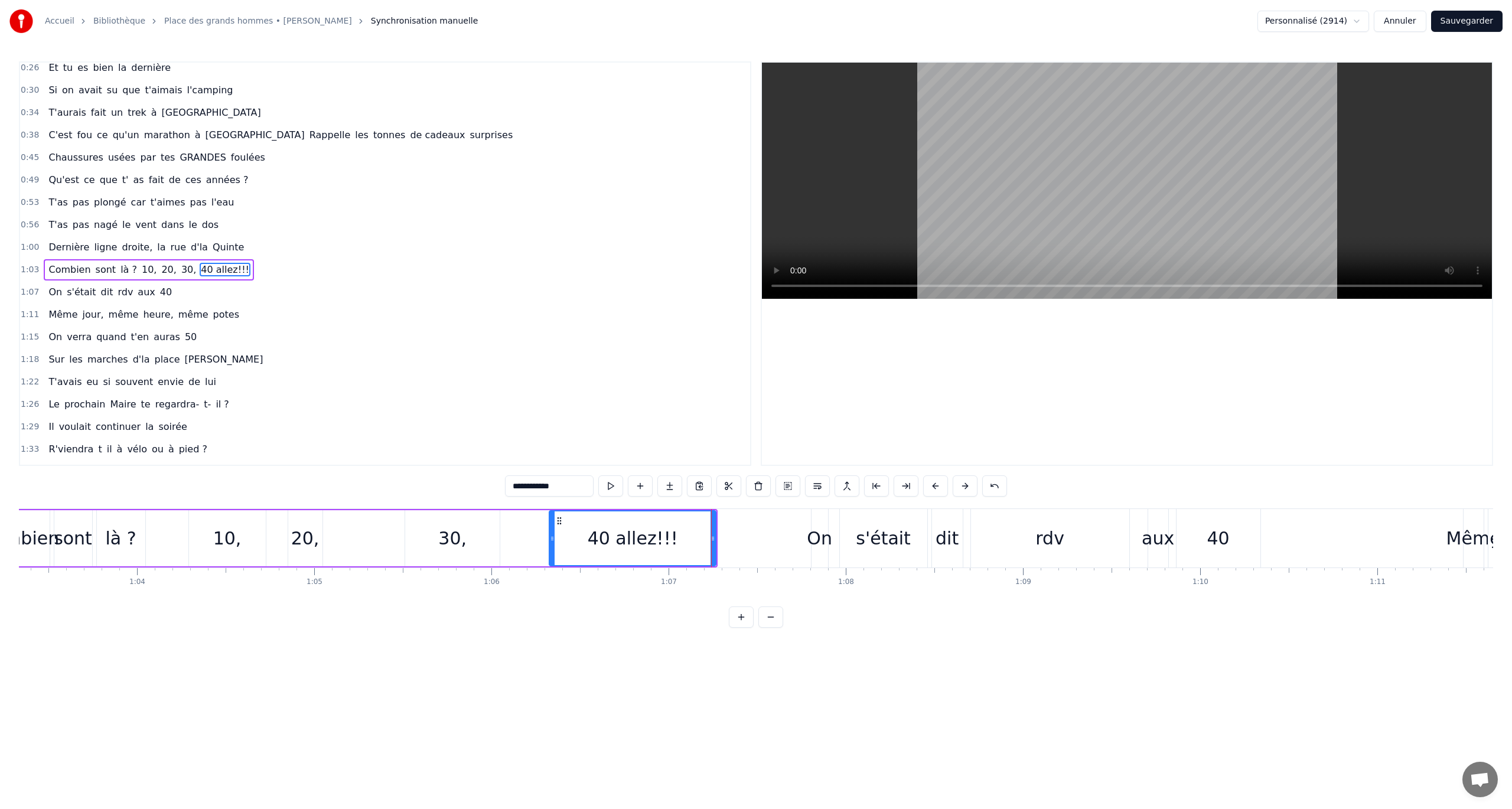
click at [460, 468] on div "30," at bounding box center [452, 538] width 28 height 27
drag, startPoint x: 408, startPoint y: 536, endPoint x: 422, endPoint y: 532, distance: 14.6
click at [422, 468] on div at bounding box center [423, 538] width 5 height 54
drag, startPoint x: 498, startPoint y: 533, endPoint x: 483, endPoint y: 537, distance: 15.5
click at [483, 468] on div at bounding box center [481, 538] width 5 height 54
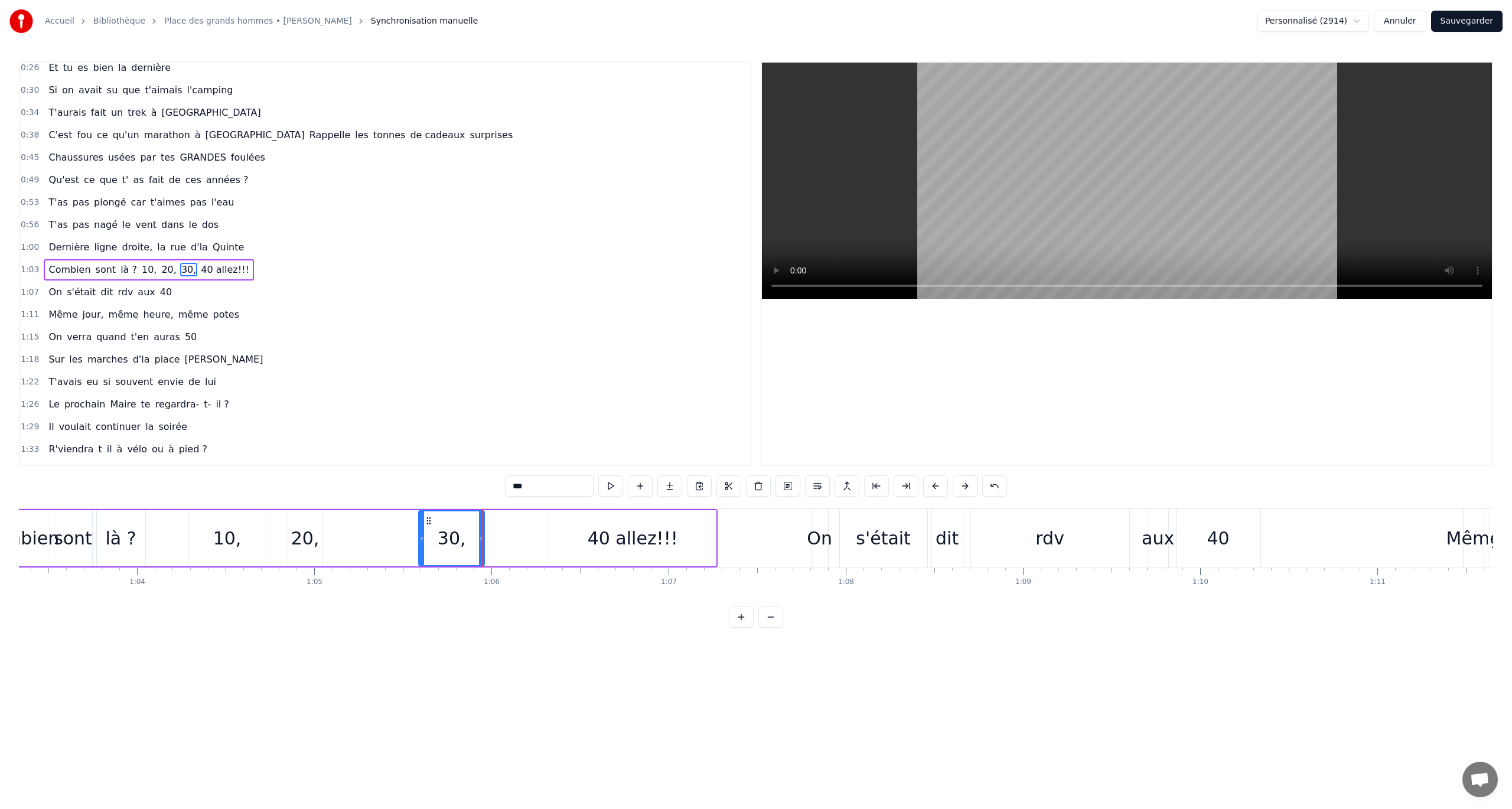
click at [298, 468] on div "20," at bounding box center [306, 538] width 28 height 27
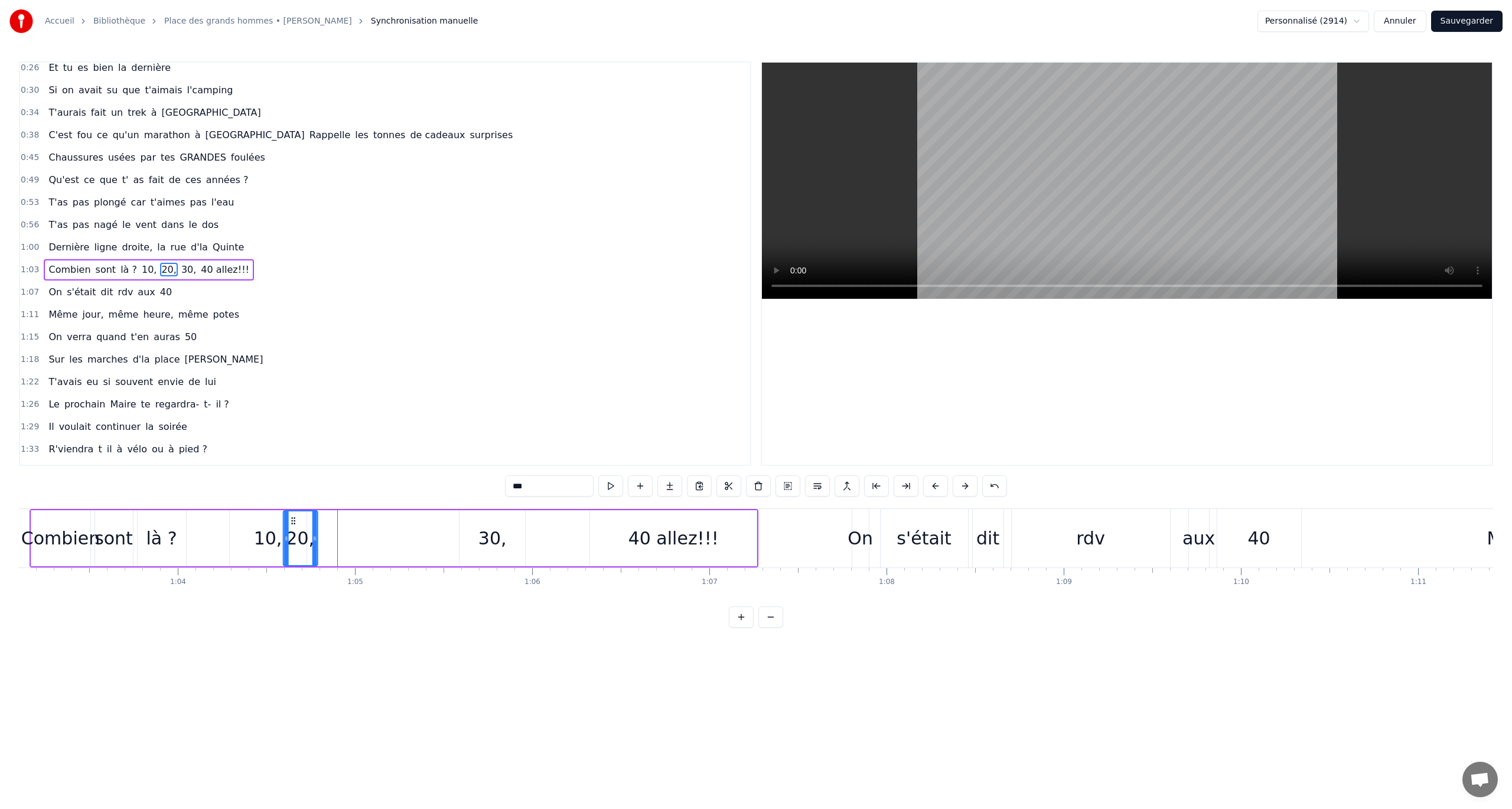
scroll to position [0, 11176]
drag, startPoint x: 300, startPoint y: 518, endPoint x: 328, endPoint y: 522, distance: 28.3
click at [328, 468] on icon at bounding box center [327, 521] width 9 height 9
click at [279, 468] on div "10," at bounding box center [273, 538] width 28 height 27
type input "***"
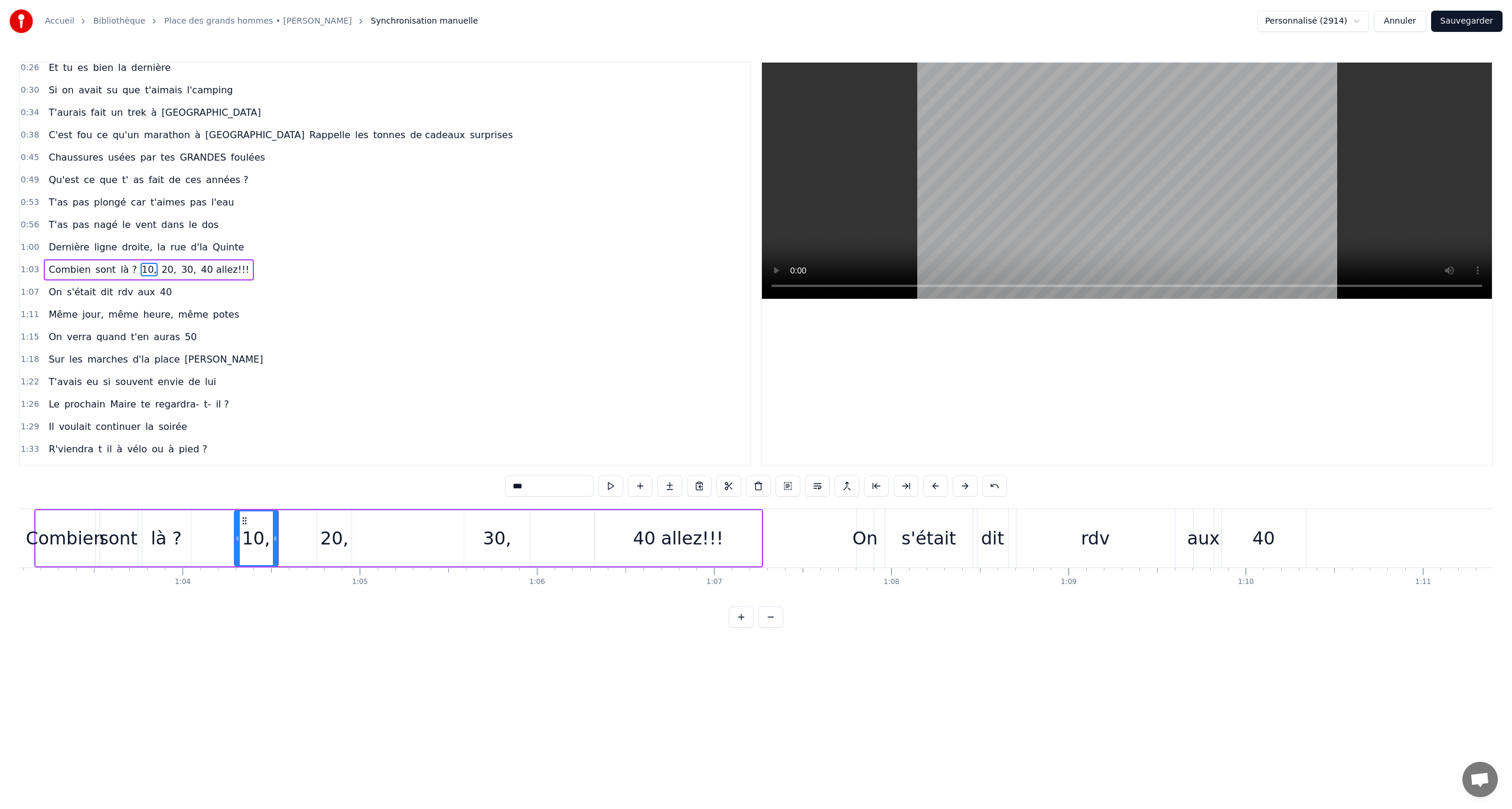
drag, startPoint x: 307, startPoint y: 535, endPoint x: 273, endPoint y: 541, distance: 34.5
click at [273, 468] on icon at bounding box center [275, 539] width 5 height 9
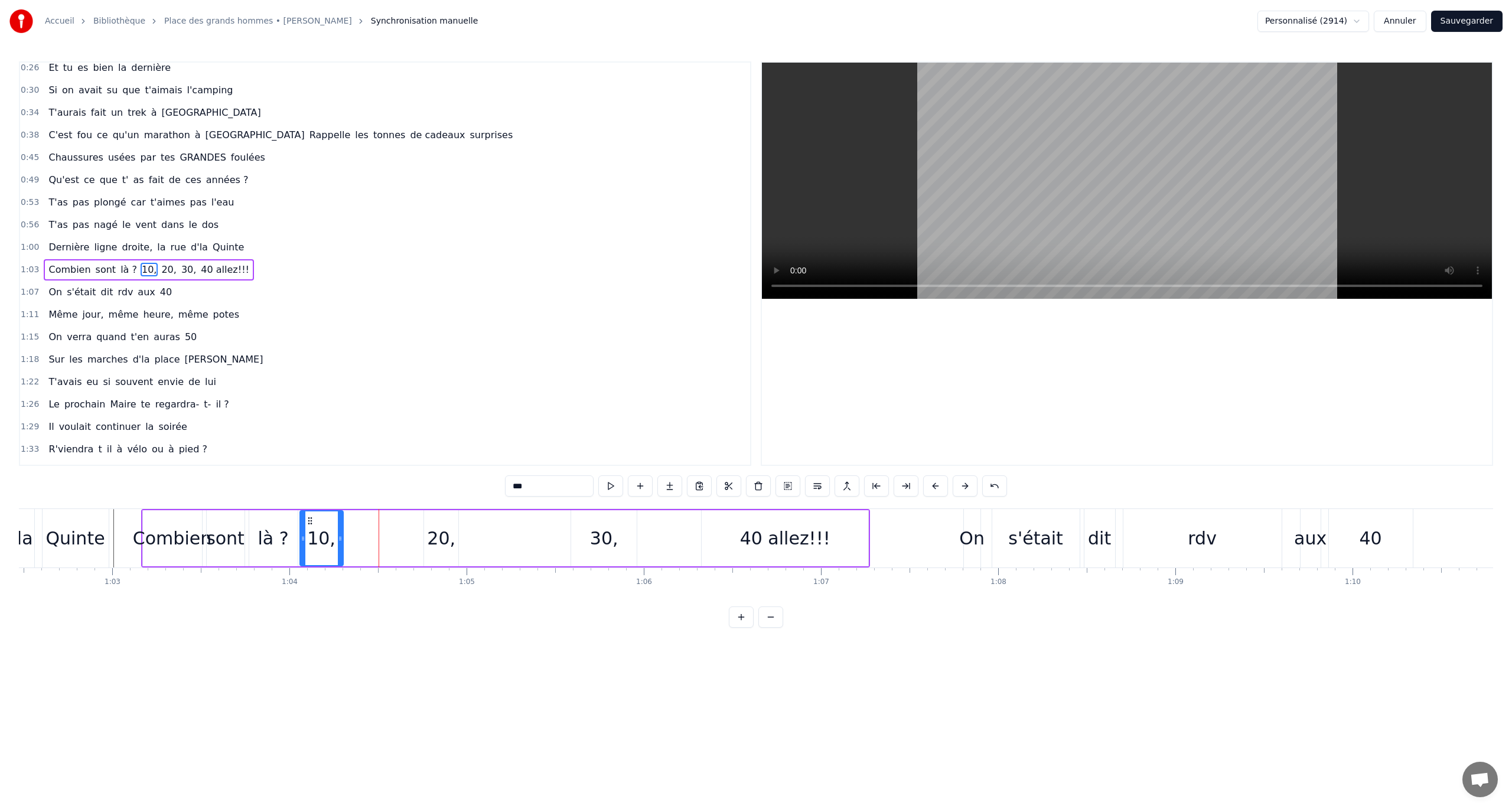
scroll to position [0, 11068]
drag, startPoint x: 241, startPoint y: 521, endPoint x: 347, endPoint y: 531, distance: 106.5
click at [347, 468] on div "10," at bounding box center [356, 538] width 42 height 54
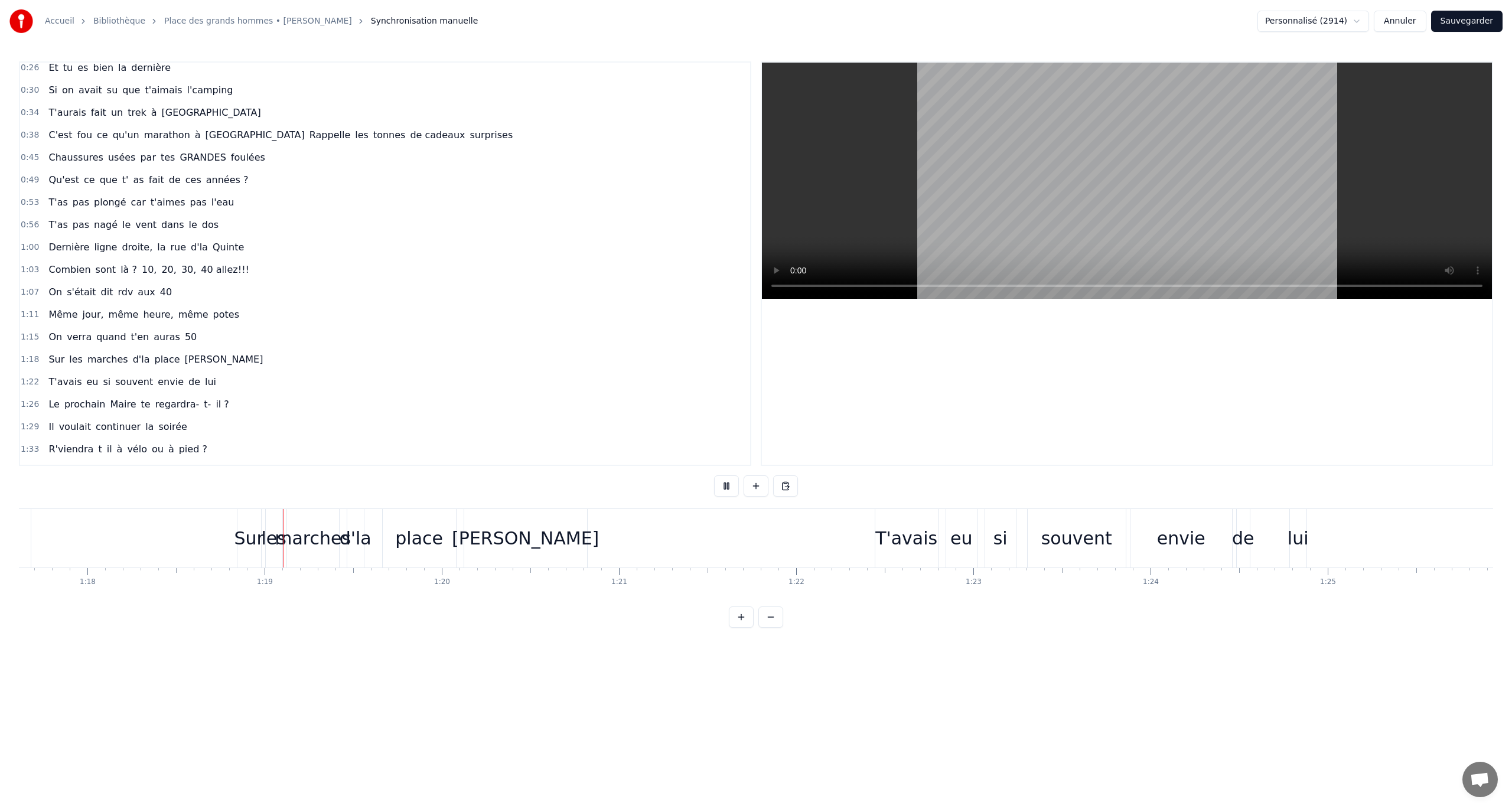
scroll to position [0, 13829]
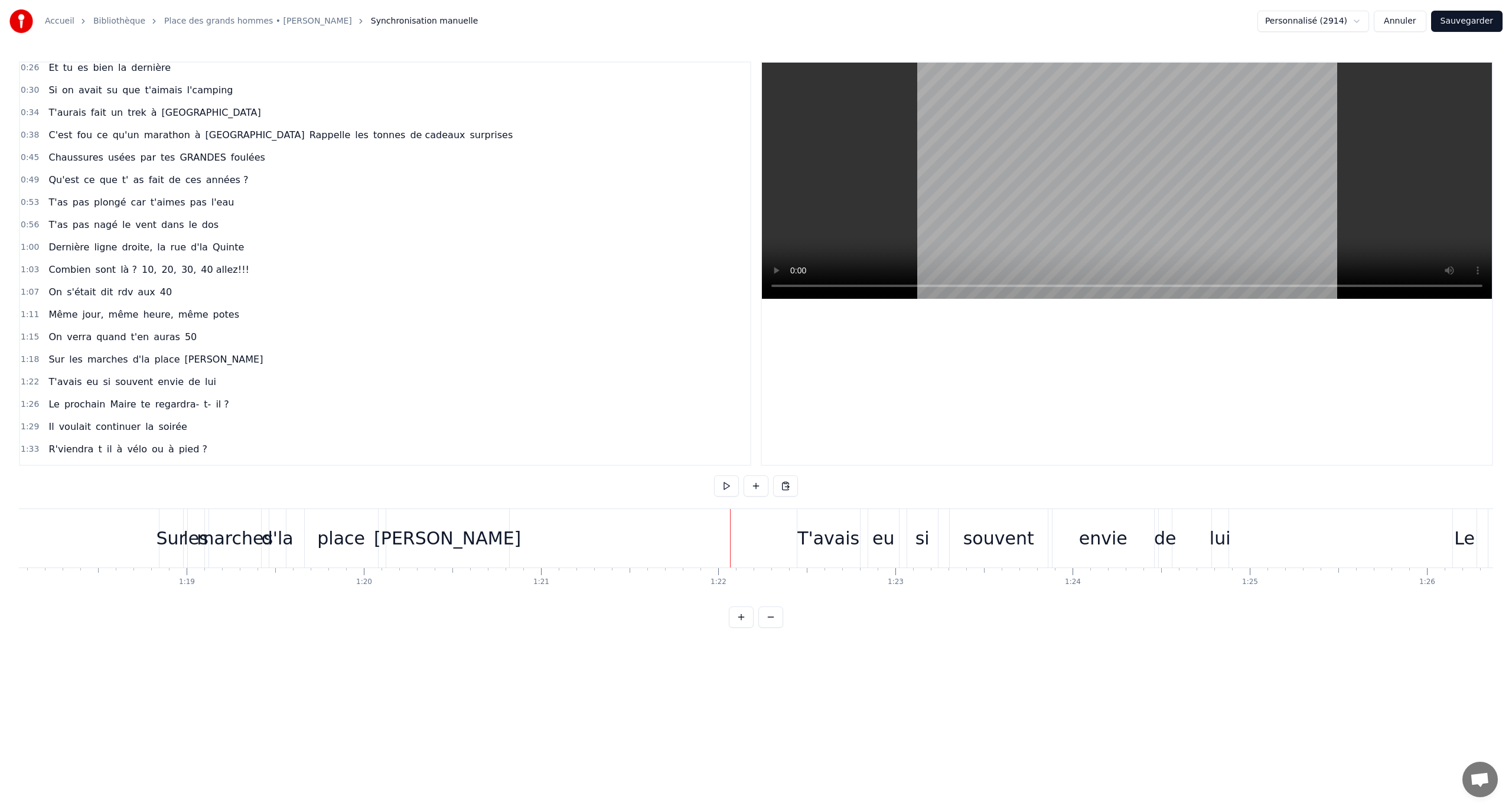
click at [465, 468] on div "Wendover" at bounding box center [447, 538] width 147 height 27
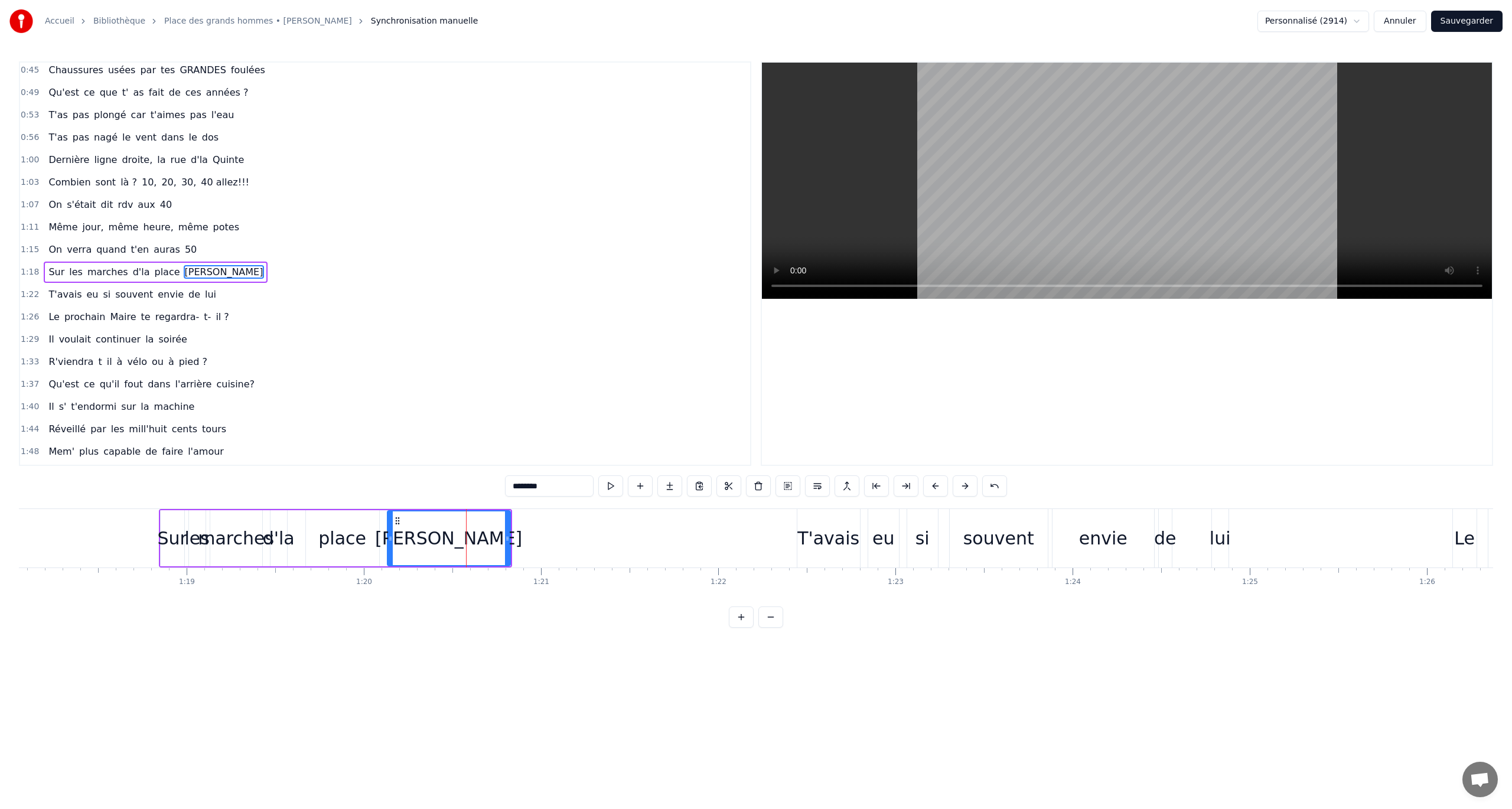
scroll to position [207, 0]
drag, startPoint x: 397, startPoint y: 518, endPoint x: 379, endPoint y: 519, distance: 18.0
click at [379, 468] on icon at bounding box center [379, 521] width 9 height 9
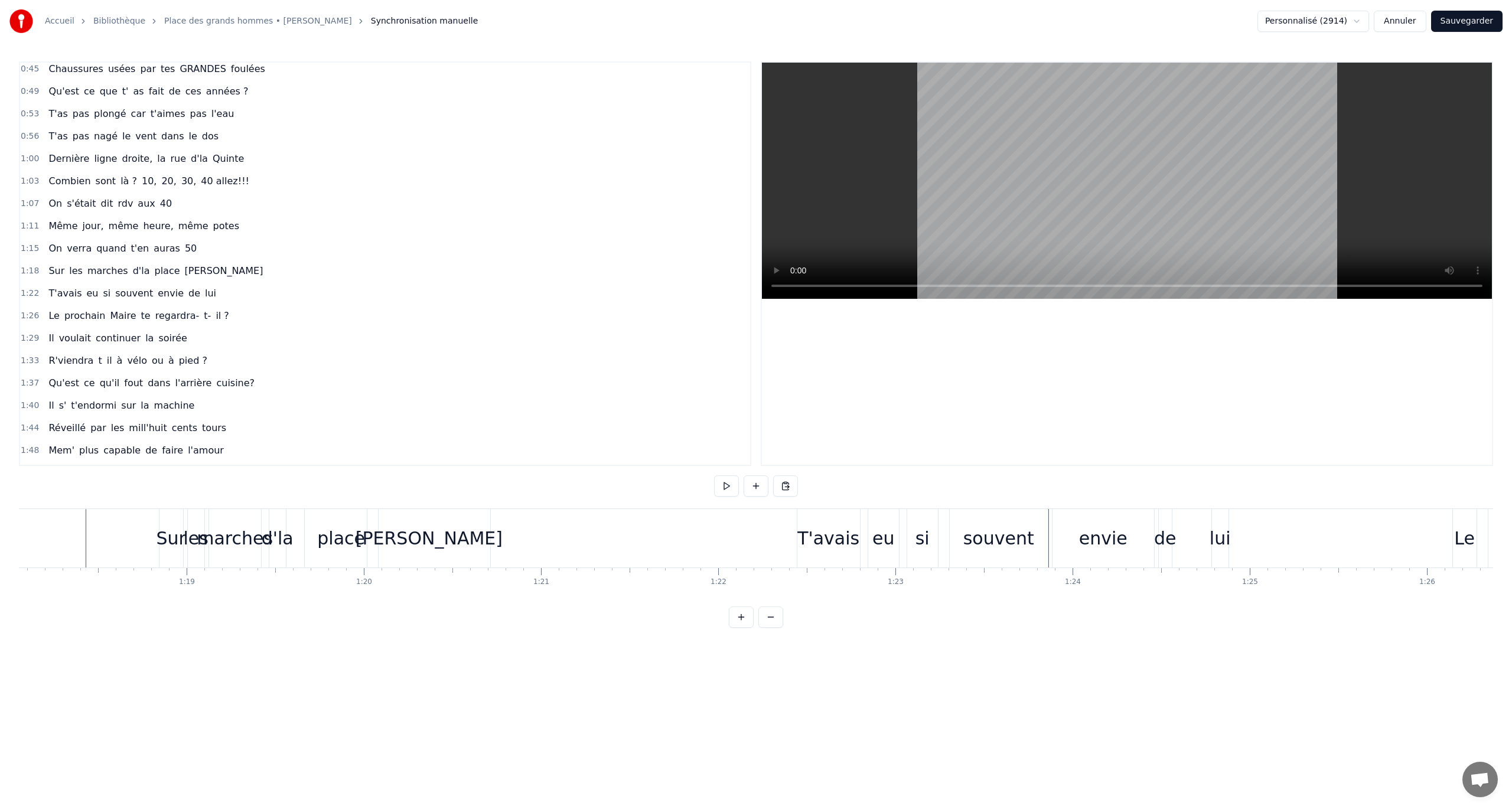
click at [338, 468] on div "place" at bounding box center [341, 538] width 48 height 27
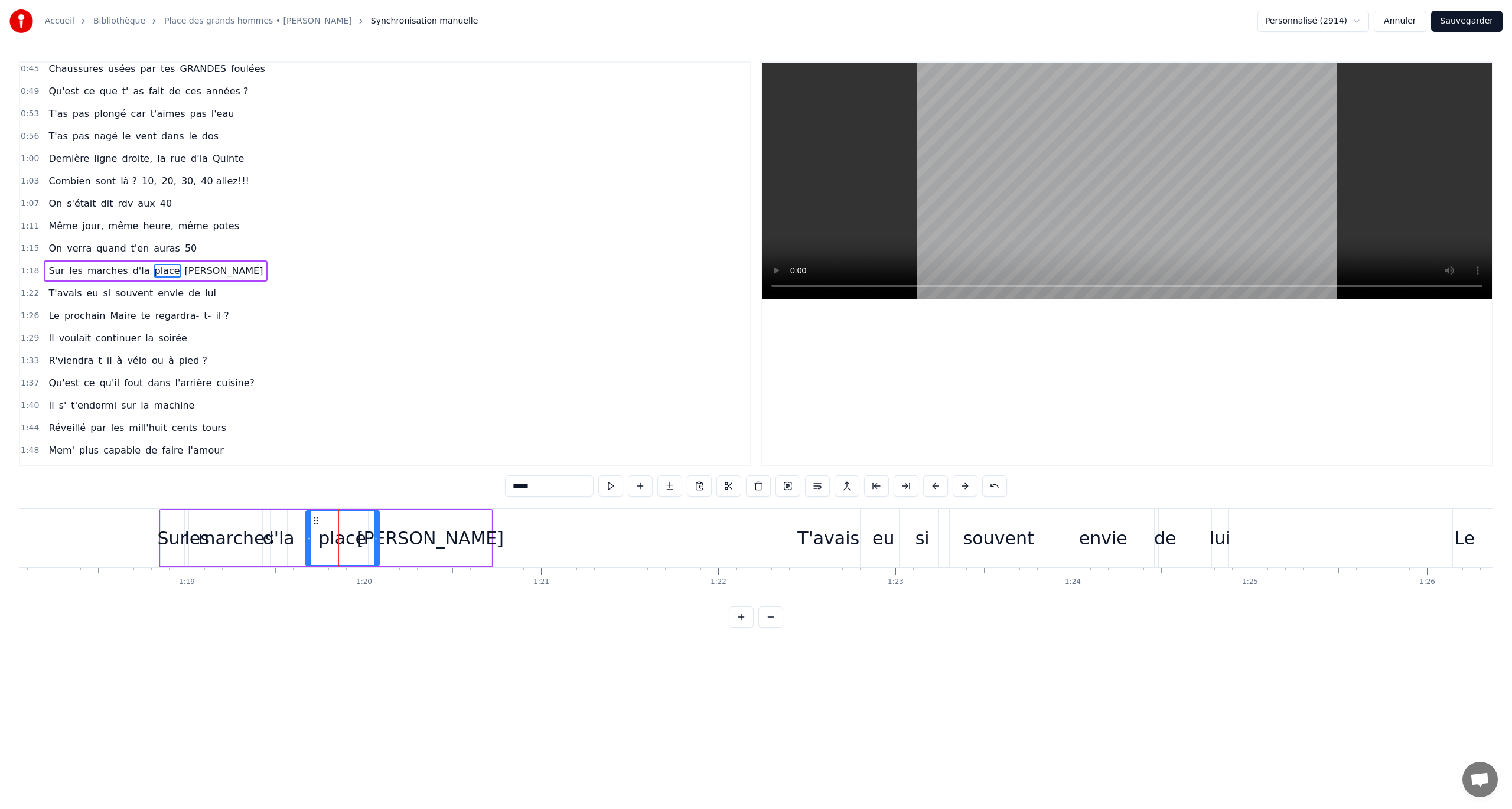
drag, startPoint x: 313, startPoint y: 515, endPoint x: 302, endPoint y: 519, distance: 11.7
click at [302, 468] on div "Sur les marches d'la place Wendover" at bounding box center [326, 538] width 335 height 59
click at [320, 468] on div "place" at bounding box center [342, 538] width 73 height 56
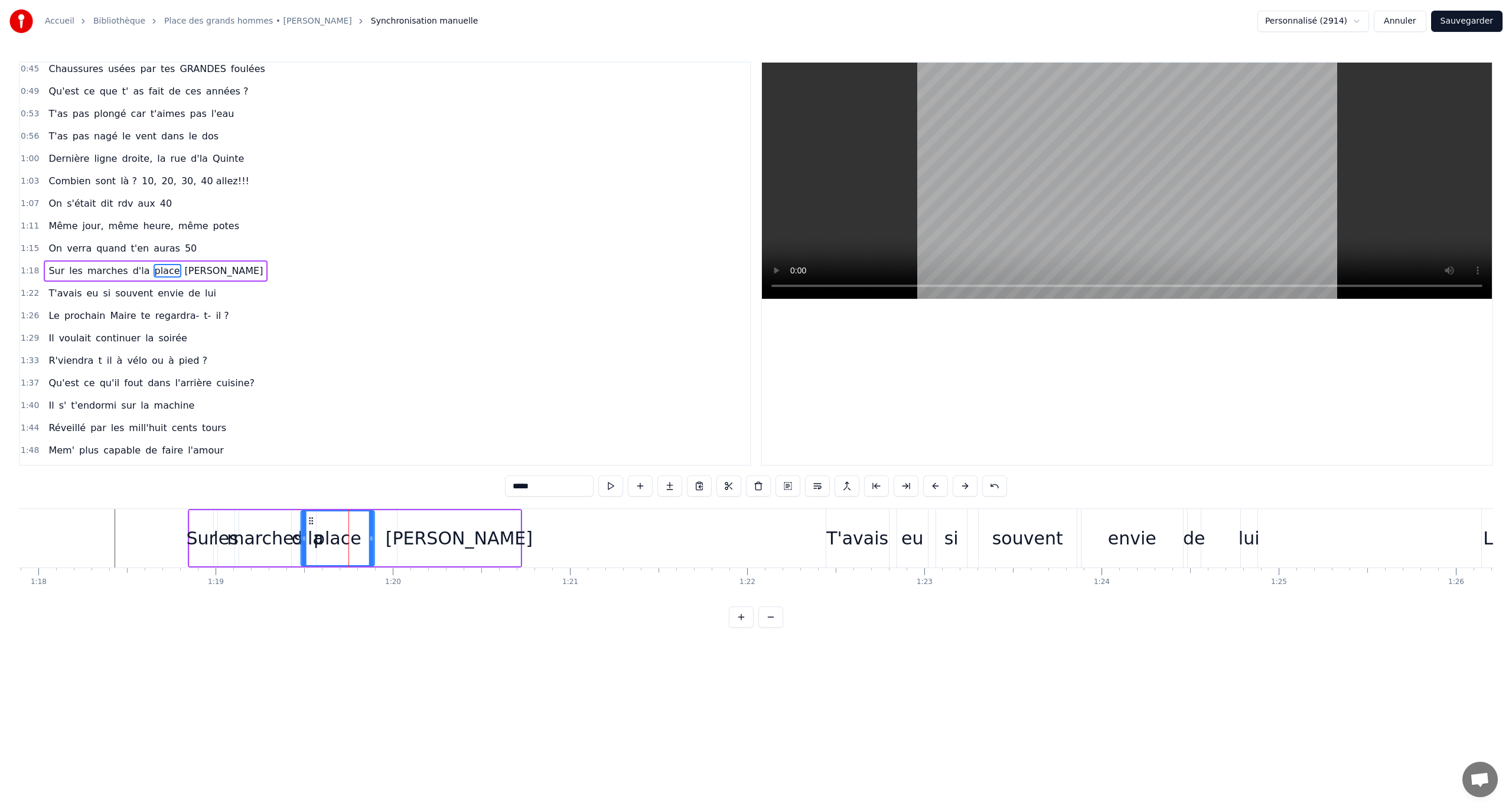
scroll to position [0, 13798]
drag, startPoint x: 315, startPoint y: 520, endPoint x: 328, endPoint y: 522, distance: 13.2
click at [328, 468] on icon at bounding box center [328, 521] width 9 height 9
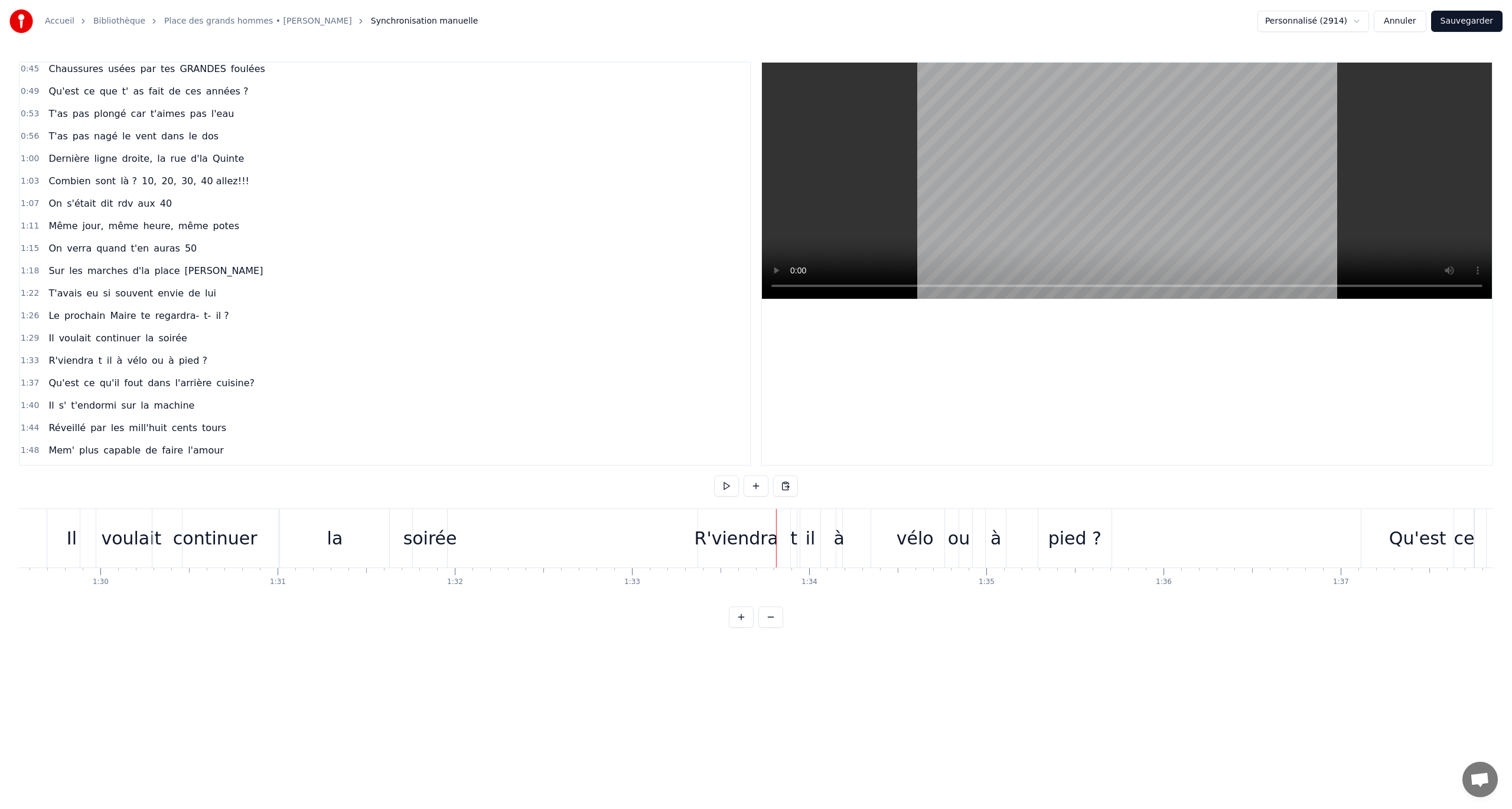
scroll to position [0, 15709]
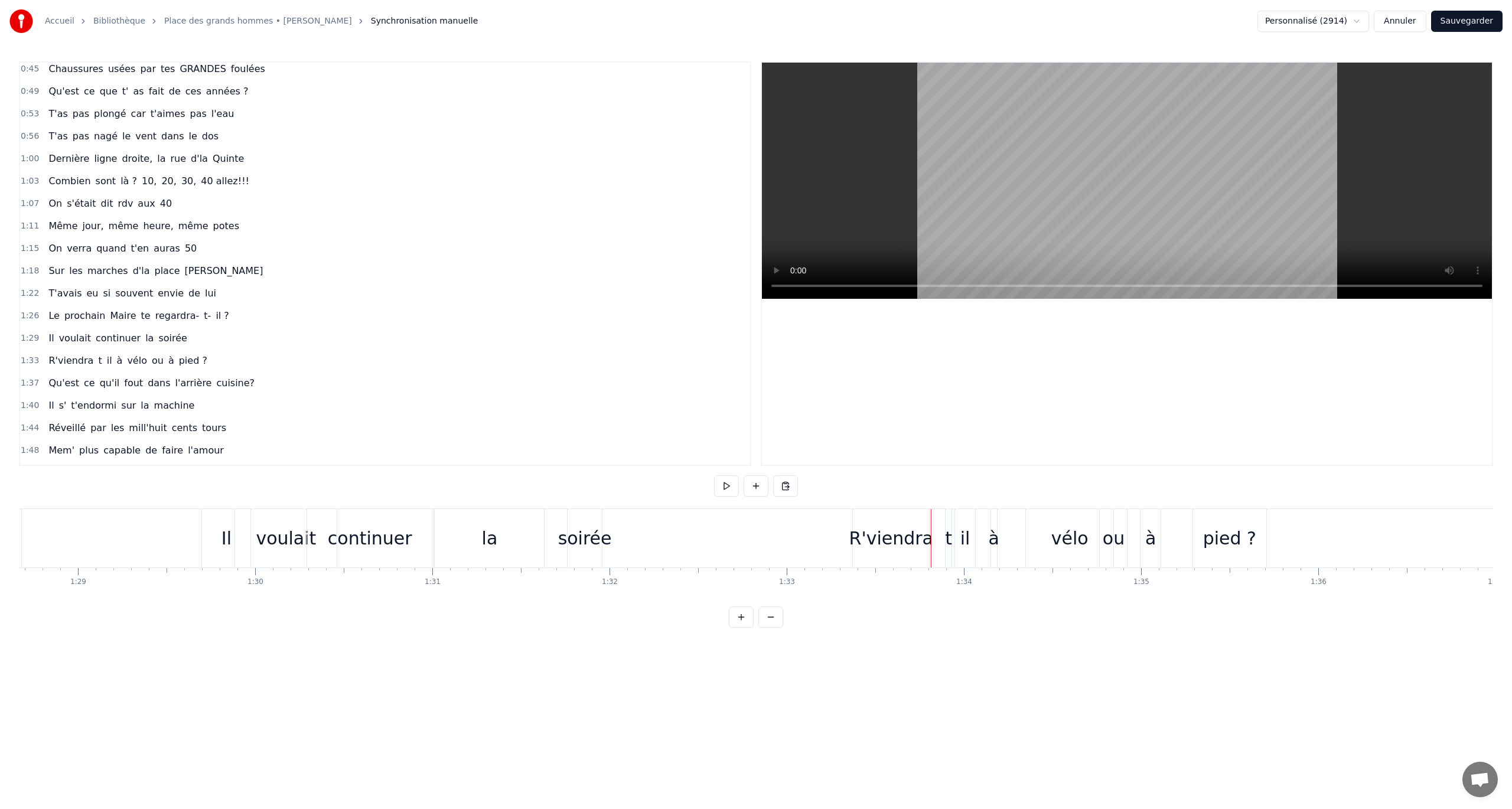
click at [582, 468] on div "soirée" at bounding box center [585, 538] width 54 height 27
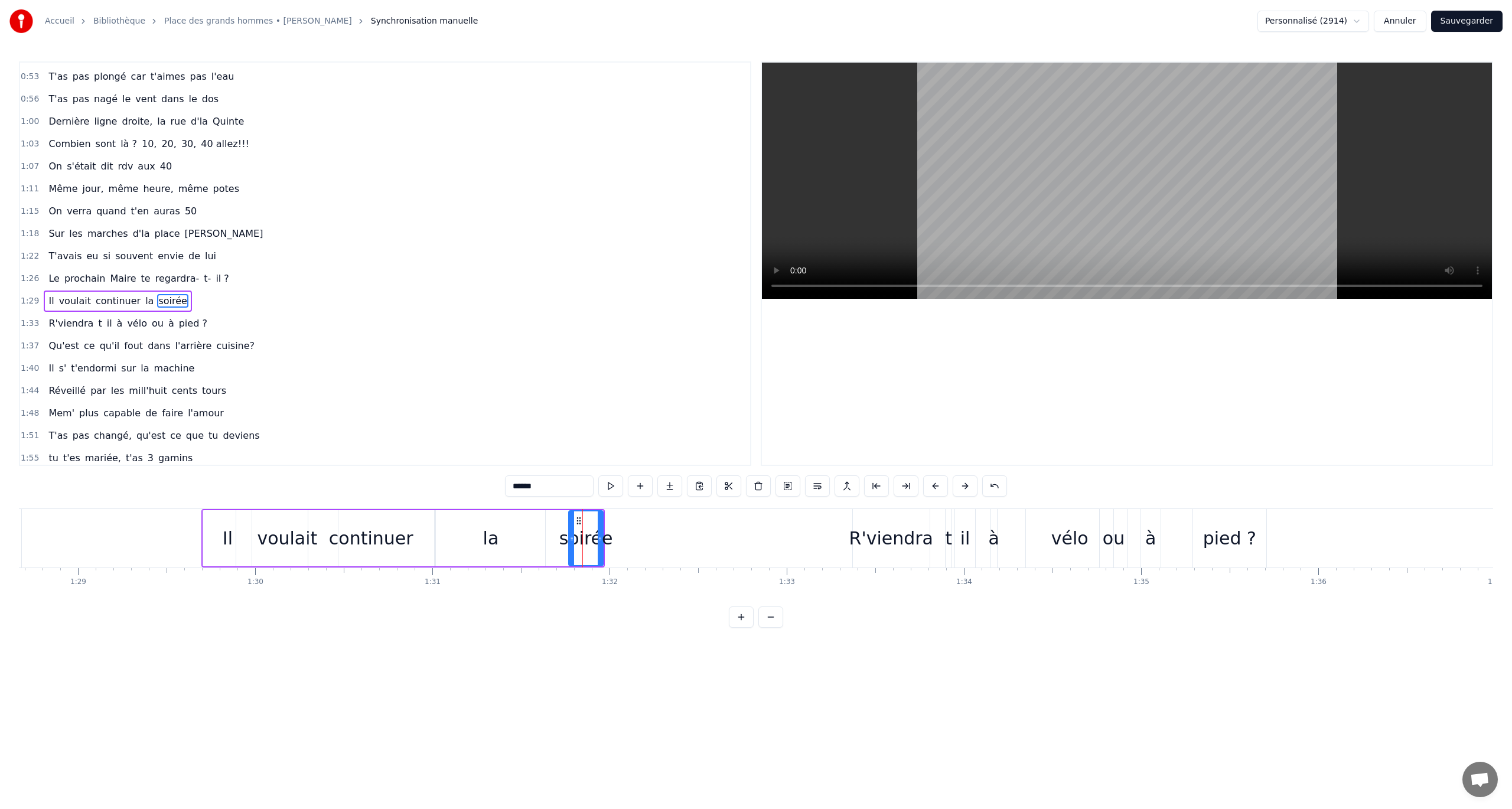
scroll to position [273, 0]
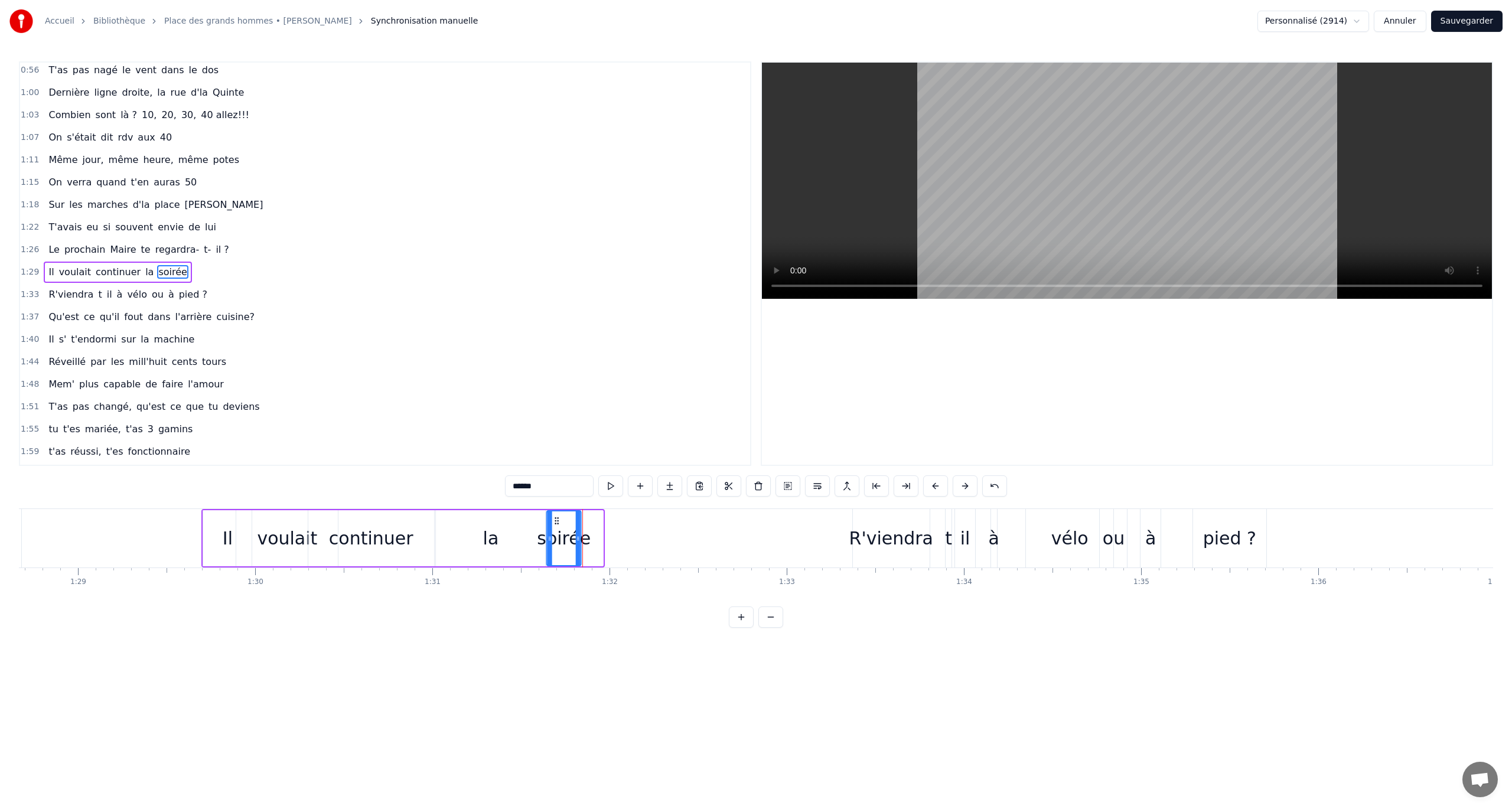
drag, startPoint x: 578, startPoint y: 520, endPoint x: 557, endPoint y: 522, distance: 21.1
click at [557, 468] on icon at bounding box center [557, 521] width 9 height 9
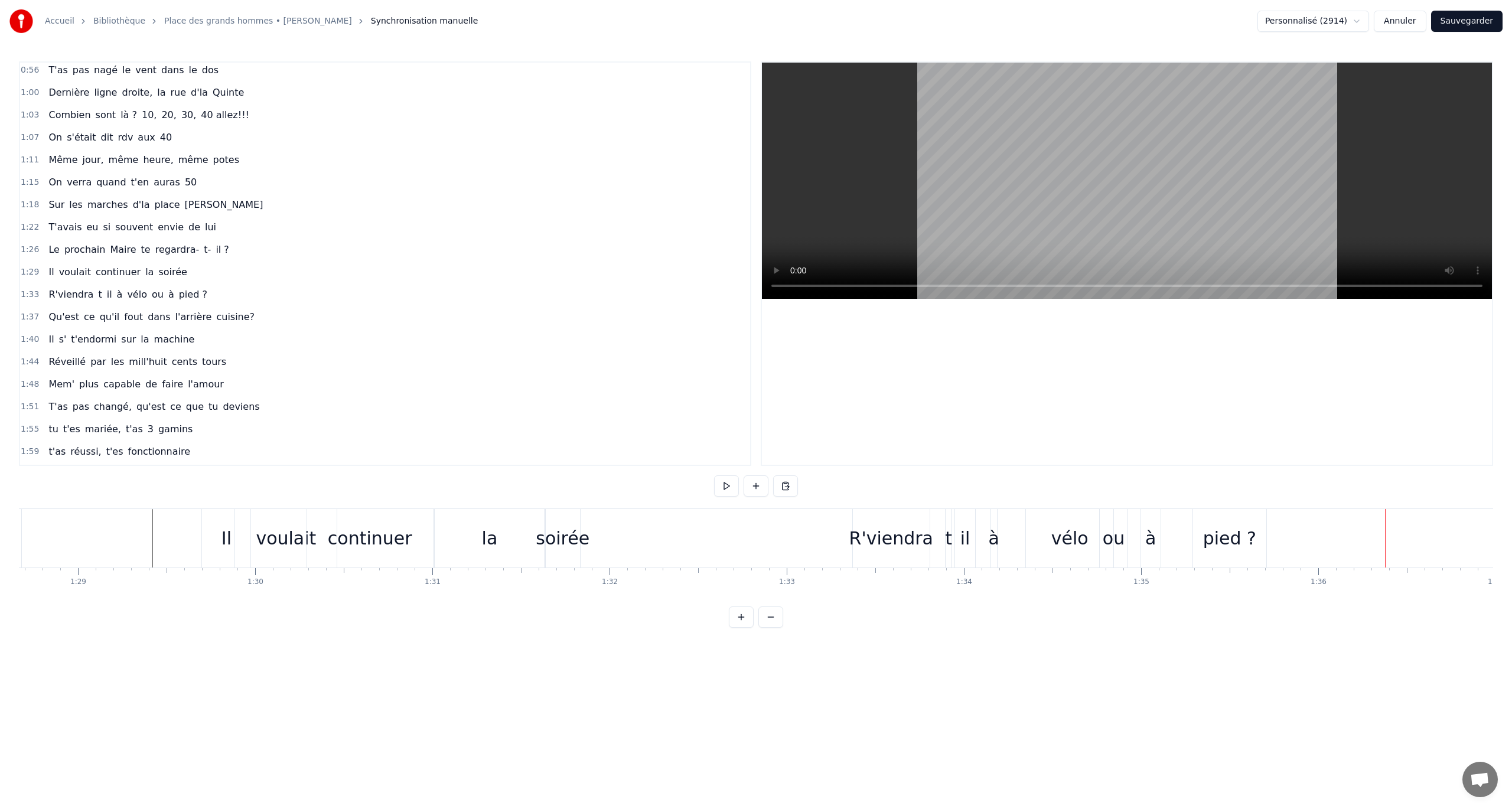
click at [907, 468] on div "pied ?" at bounding box center [1230, 538] width 53 height 27
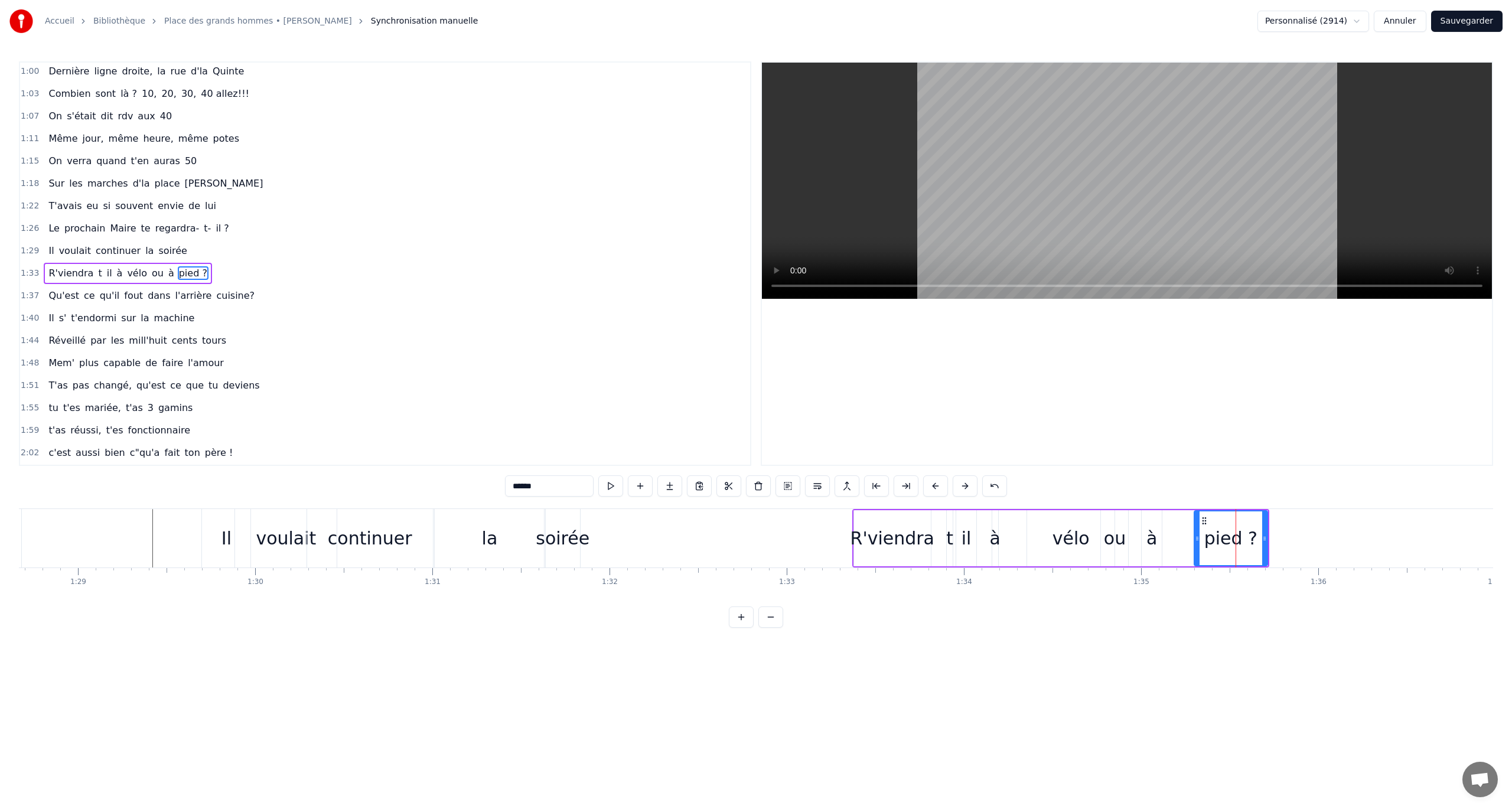
scroll to position [295, 0]
drag, startPoint x: 1203, startPoint y: 517, endPoint x: 1186, endPoint y: 518, distance: 17.0
click at [907, 468] on icon at bounding box center [1187, 521] width 9 height 9
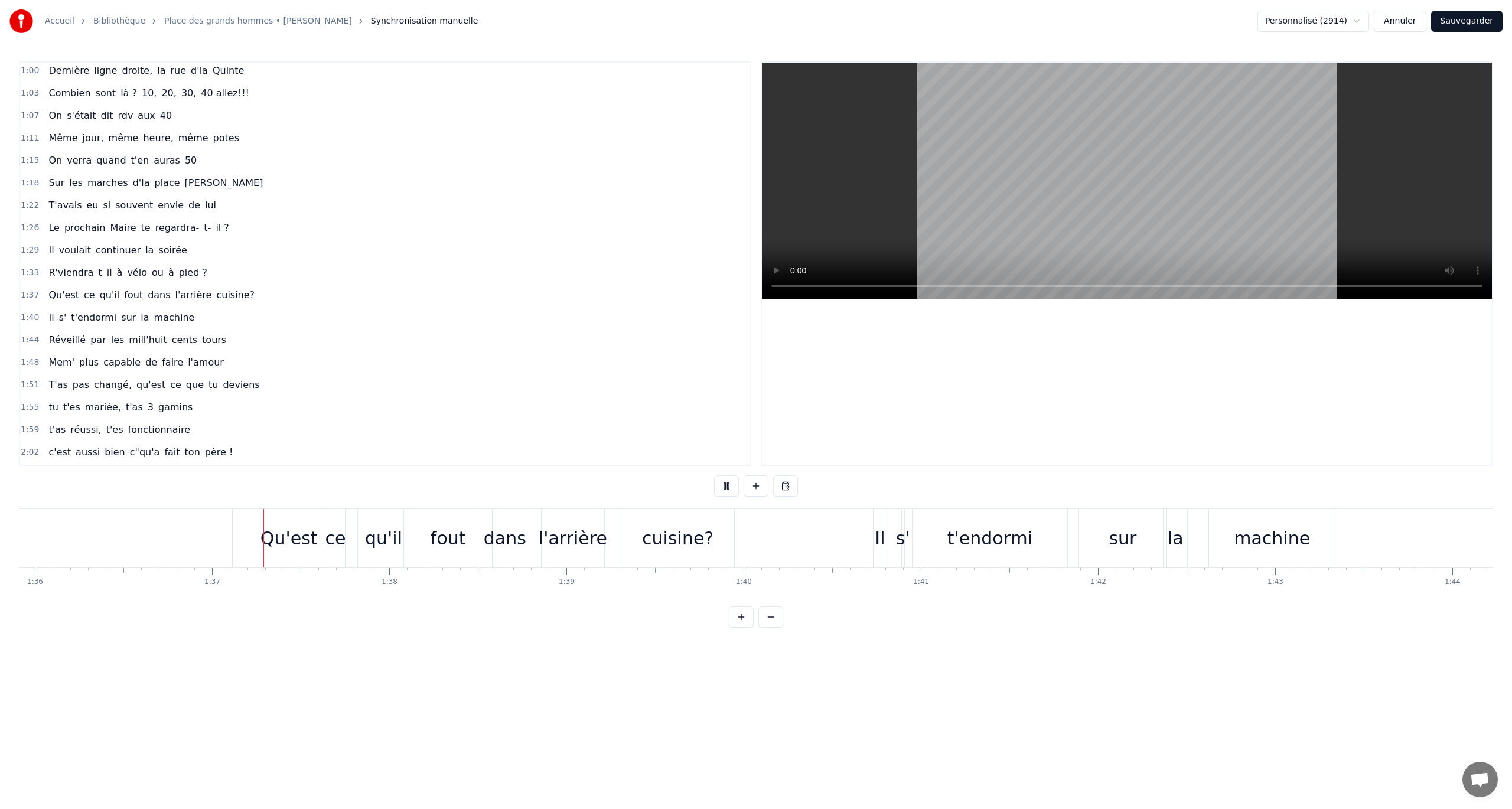
scroll to position [0, 17069]
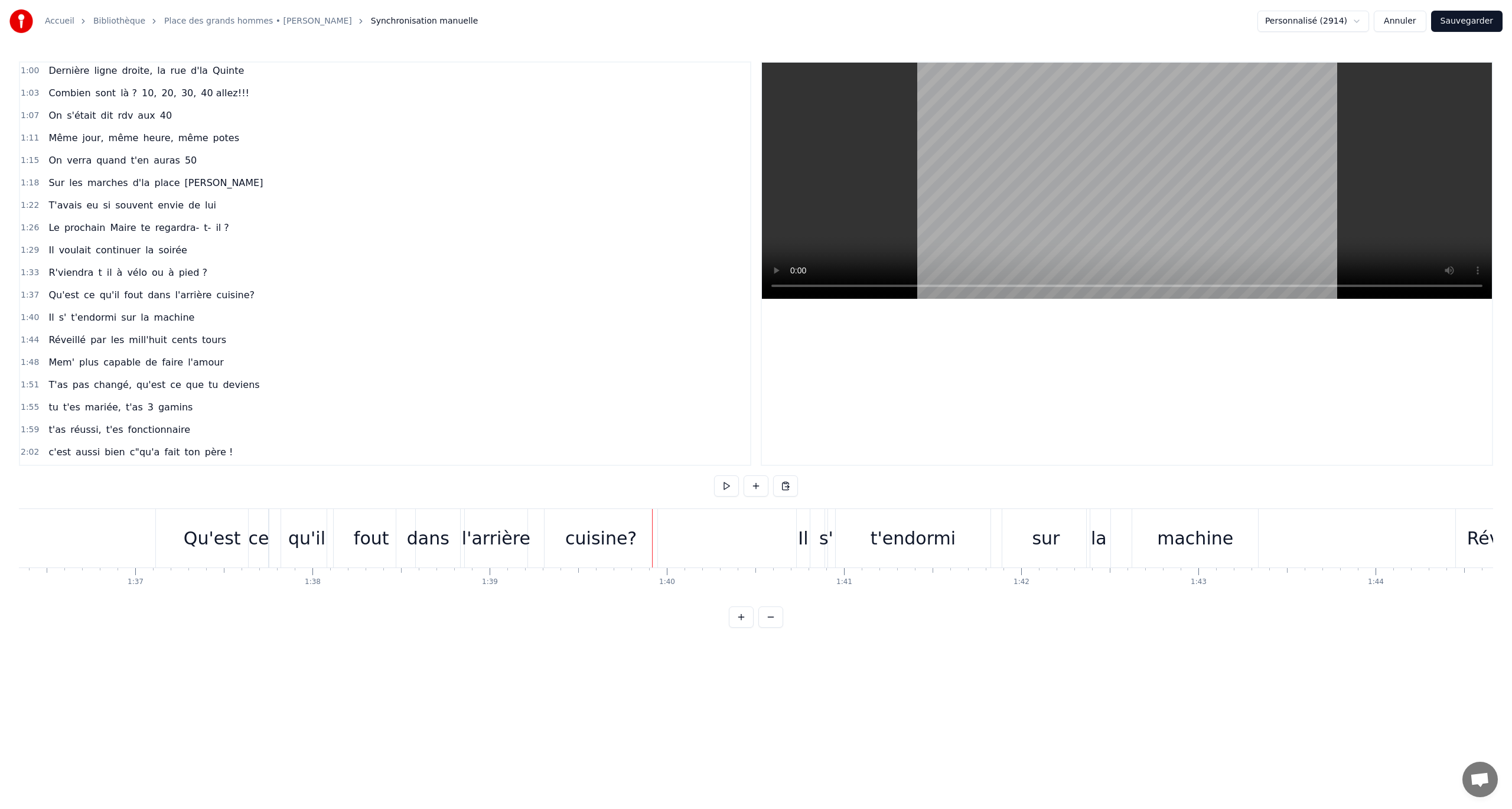
click at [615, 468] on div "cuisine?" at bounding box center [601, 538] width 71 height 27
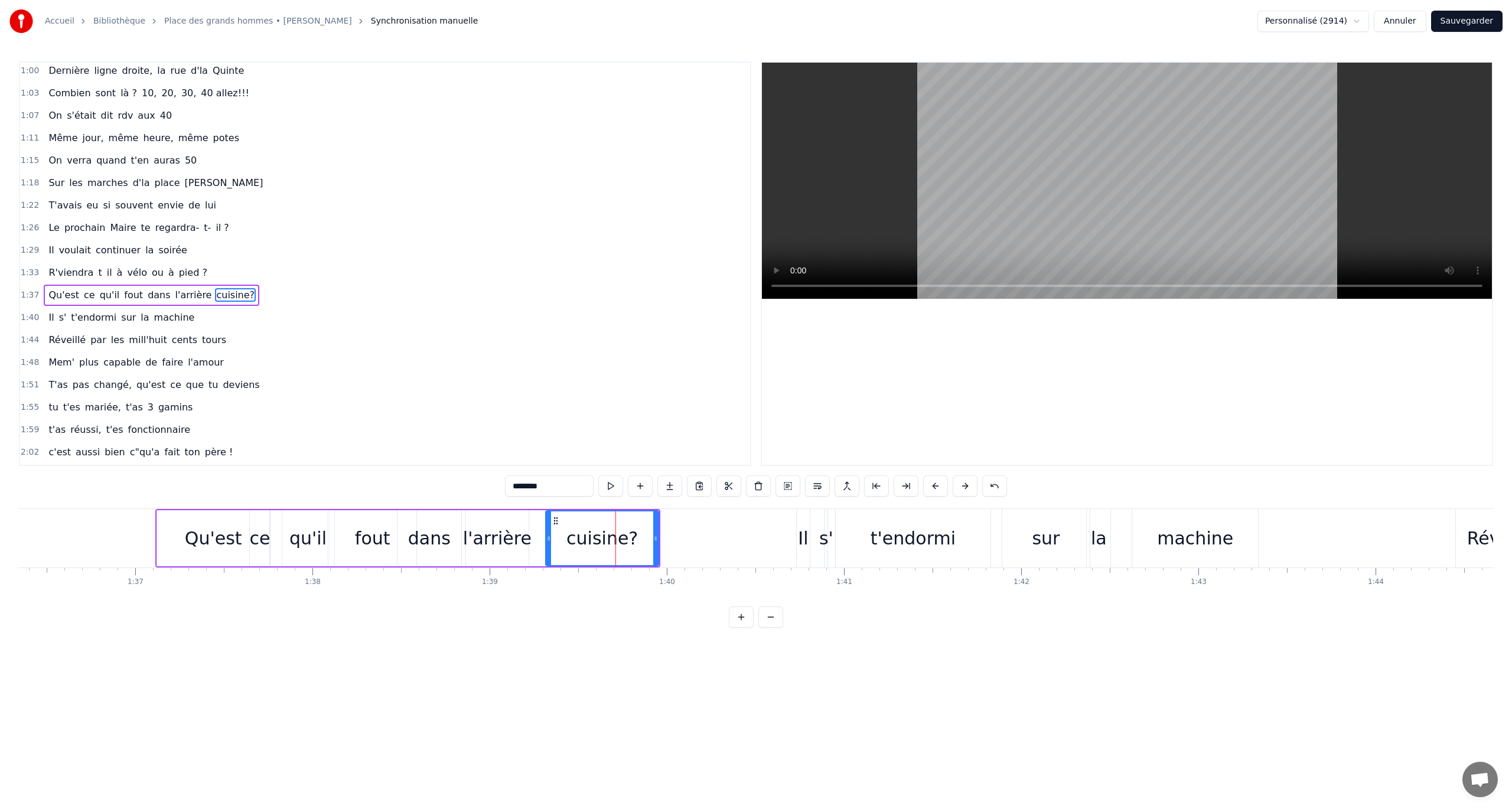
scroll to position [316, 0]
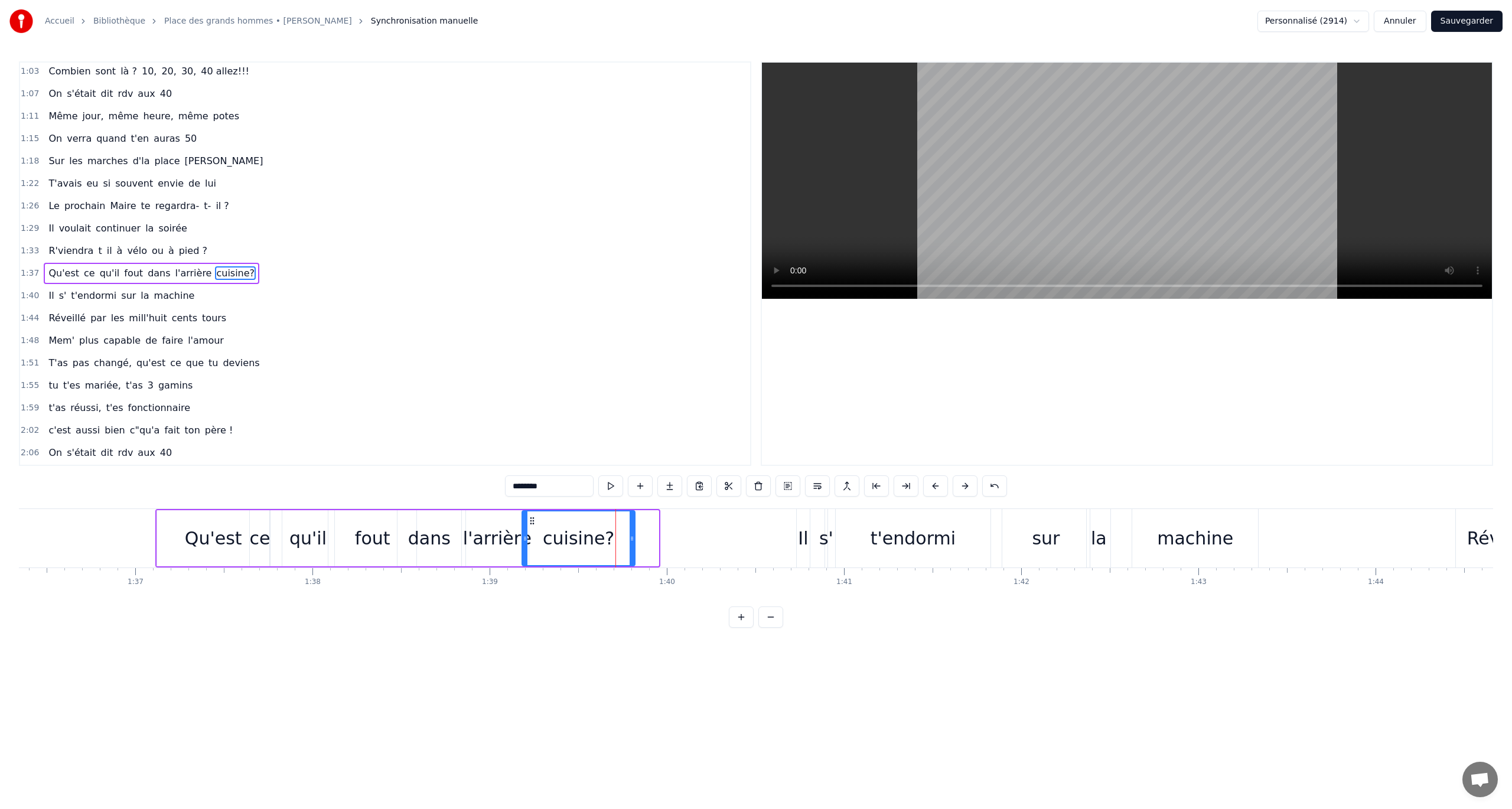
drag, startPoint x: 557, startPoint y: 519, endPoint x: 533, endPoint y: 521, distance: 24.1
click at [533, 468] on icon at bounding box center [532, 521] width 9 height 9
drag, startPoint x: 526, startPoint y: 542, endPoint x: 544, endPoint y: 539, distance: 18.2
click at [544, 468] on icon at bounding box center [544, 539] width 5 height 9
drag, startPoint x: 552, startPoint y: 521, endPoint x: 541, endPoint y: 522, distance: 11.0
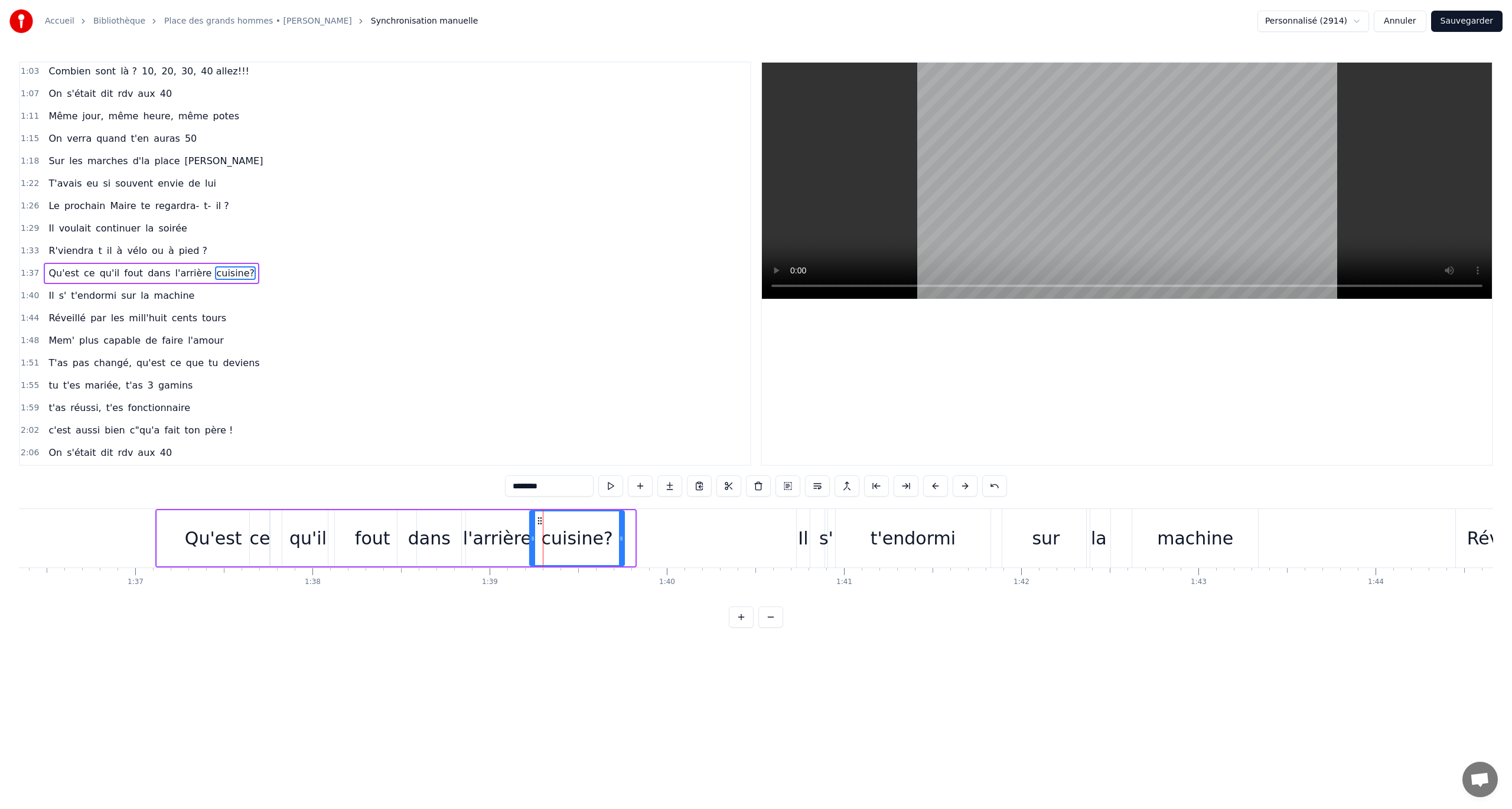
click at [541, 468] on icon at bounding box center [540, 521] width 9 height 9
click at [535, 468] on icon at bounding box center [536, 539] width 5 height 9
click at [498, 468] on div "l'arrière" at bounding box center [497, 538] width 68 height 27
type input "*********"
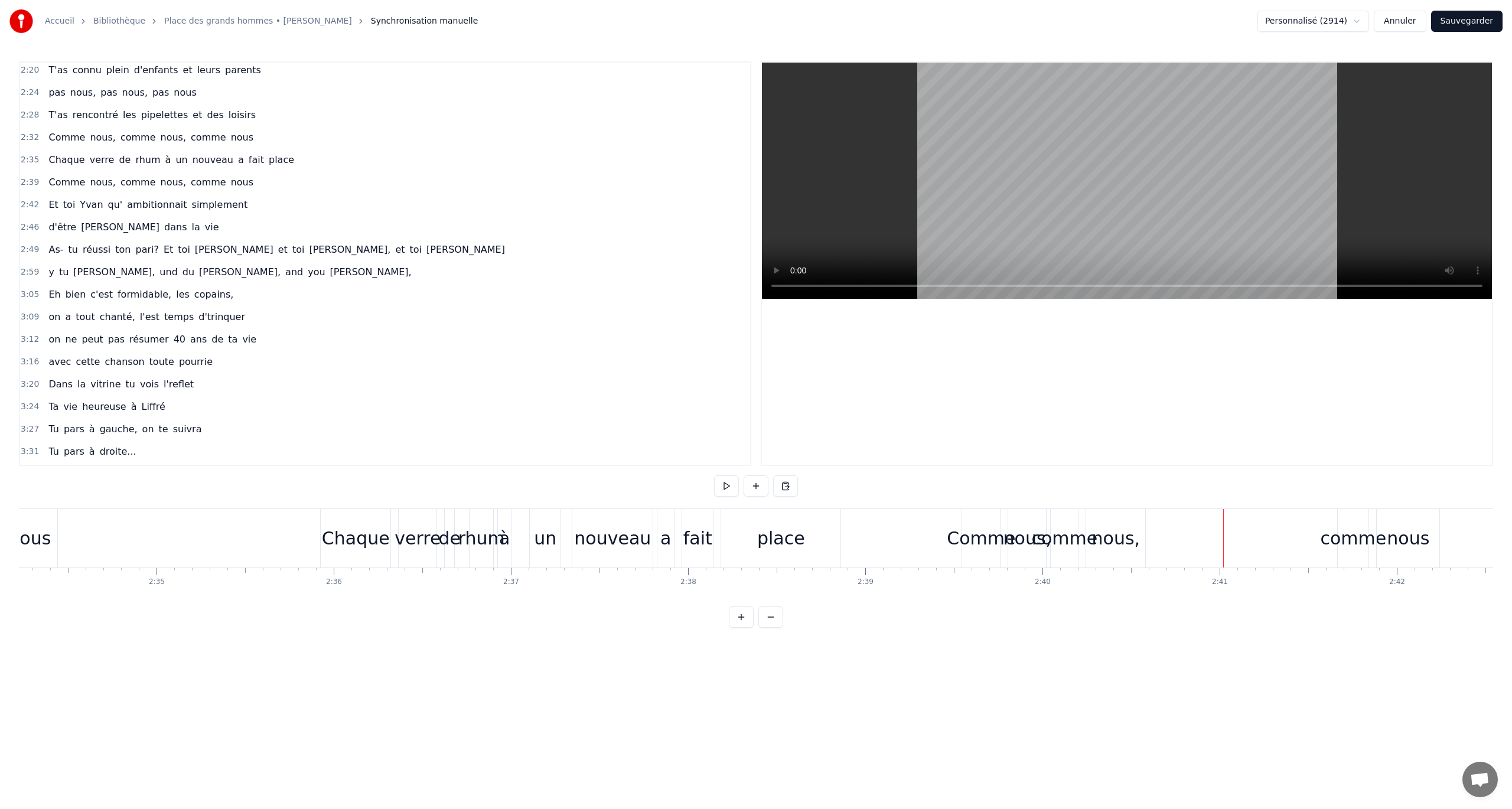
scroll to position [730, 0]
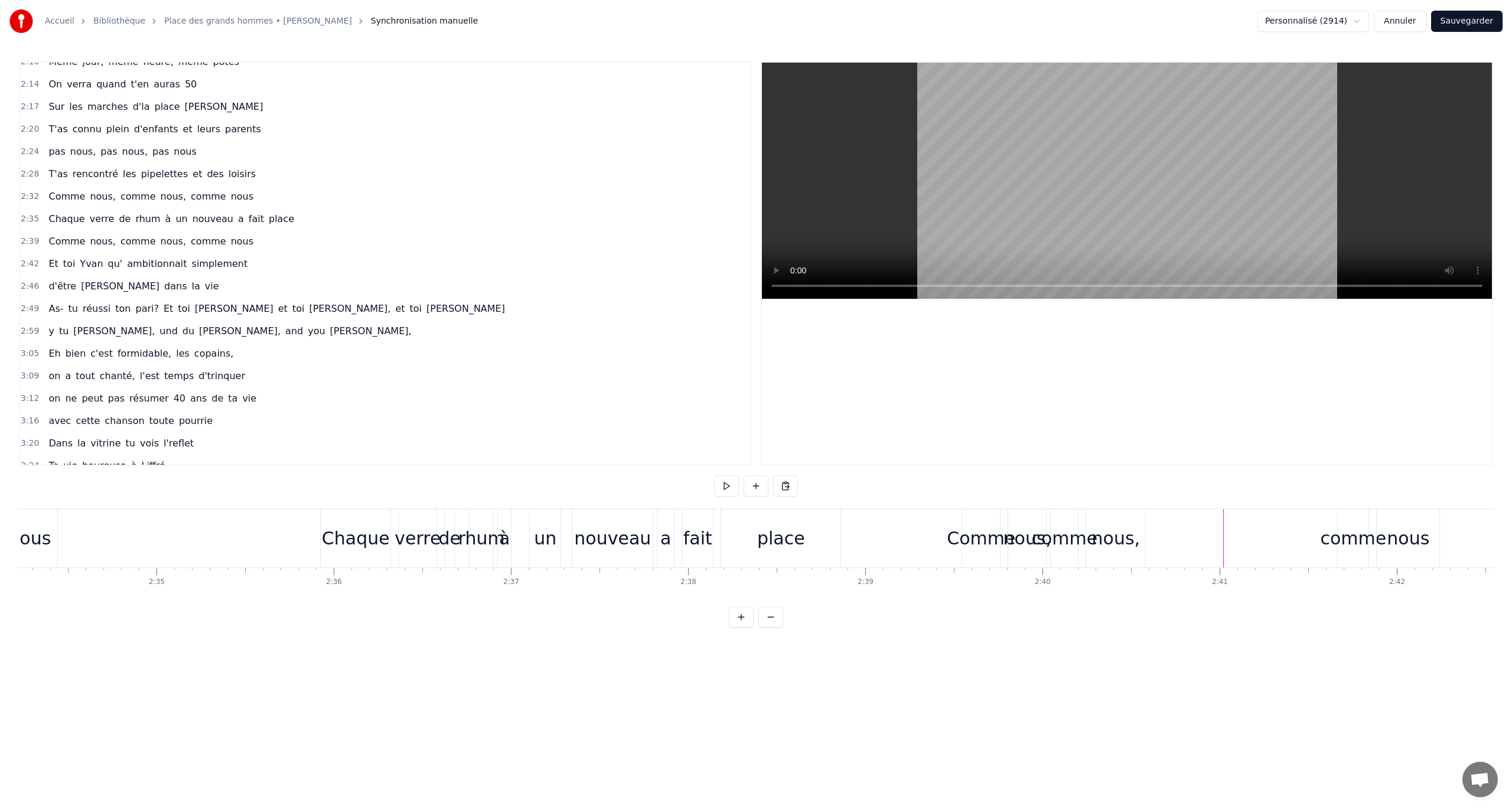
click at [907, 22] on button "Sauvegarder" at bounding box center [1466, 21] width 71 height 21
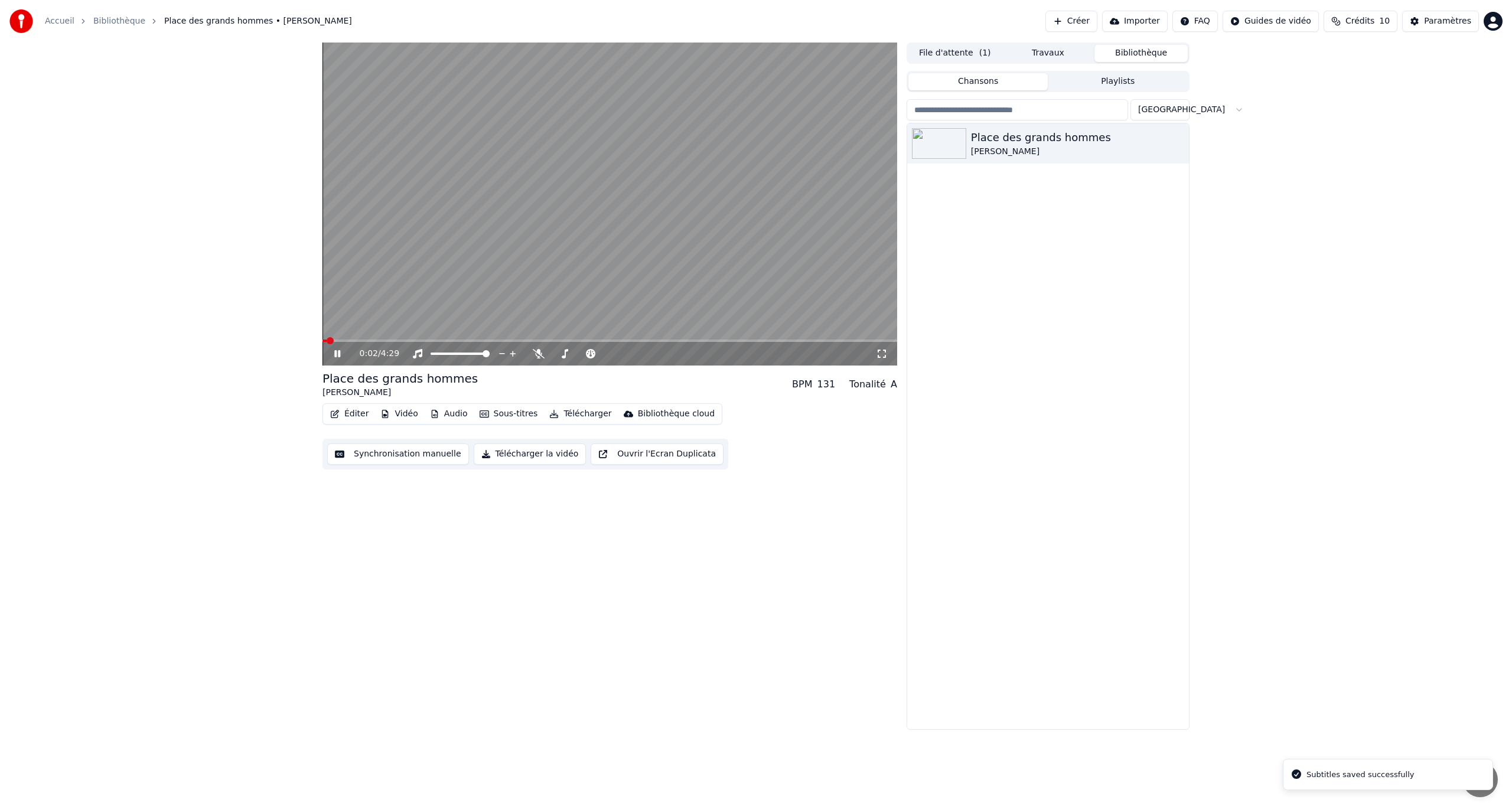
click at [341, 354] on icon at bounding box center [345, 354] width 28 height 9
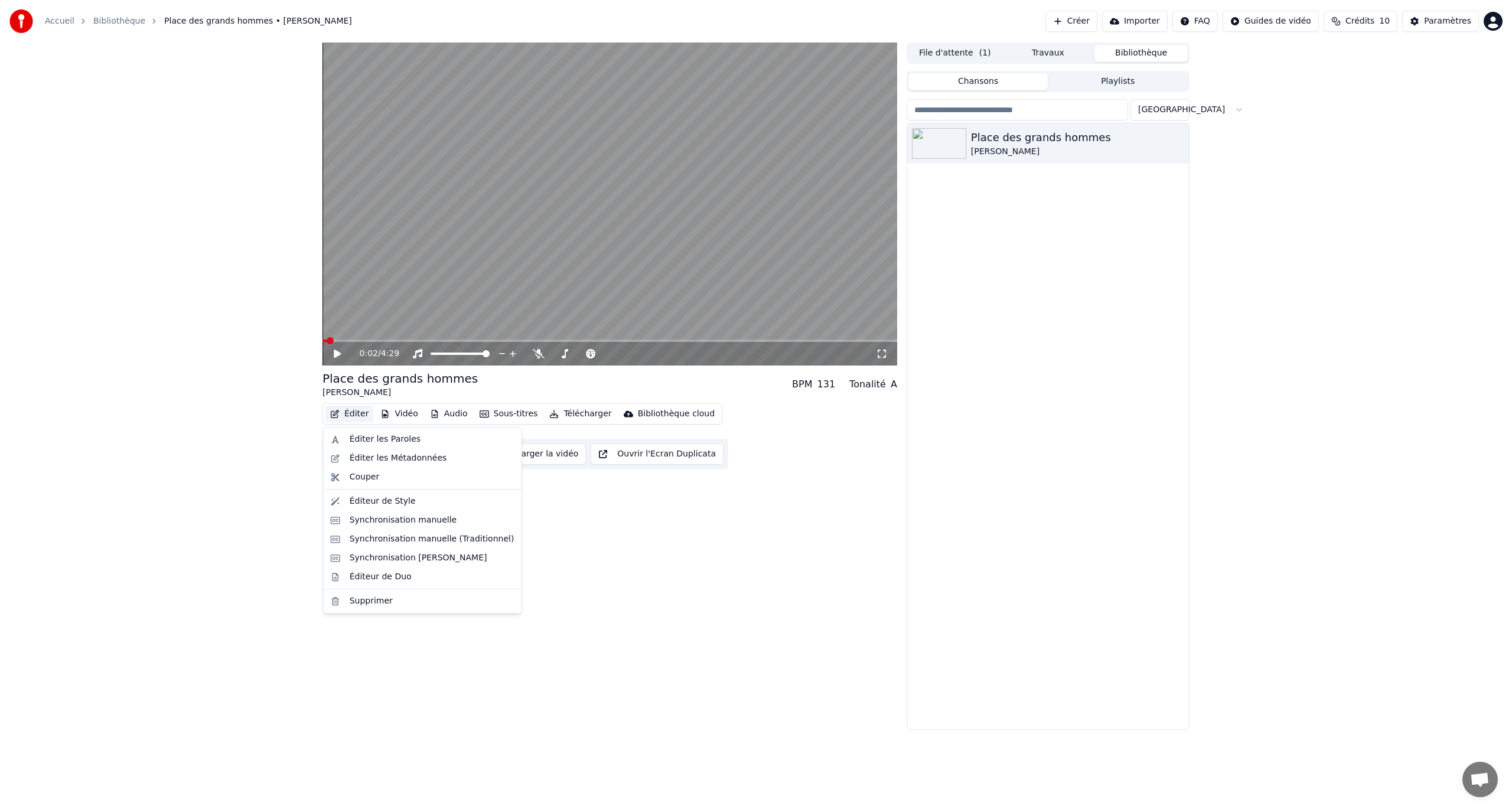
click at [355, 413] on button "Éditer" at bounding box center [349, 414] width 48 height 17
click at [366, 468] on div "Éditeur de Style" at bounding box center [382, 502] width 66 height 12
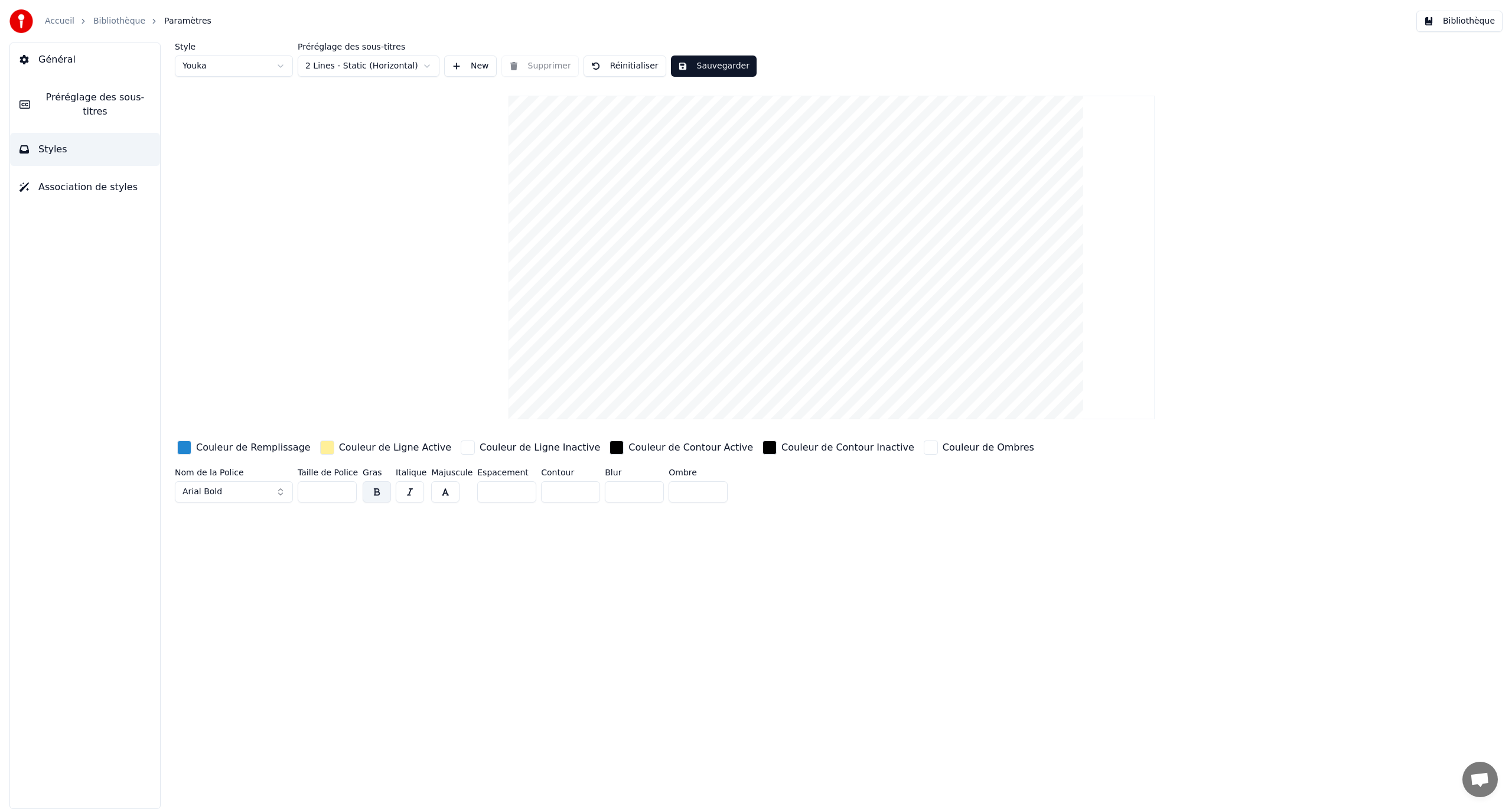
click at [97, 99] on span "Préréglage des sous-titres" at bounding box center [95, 104] width 111 height 28
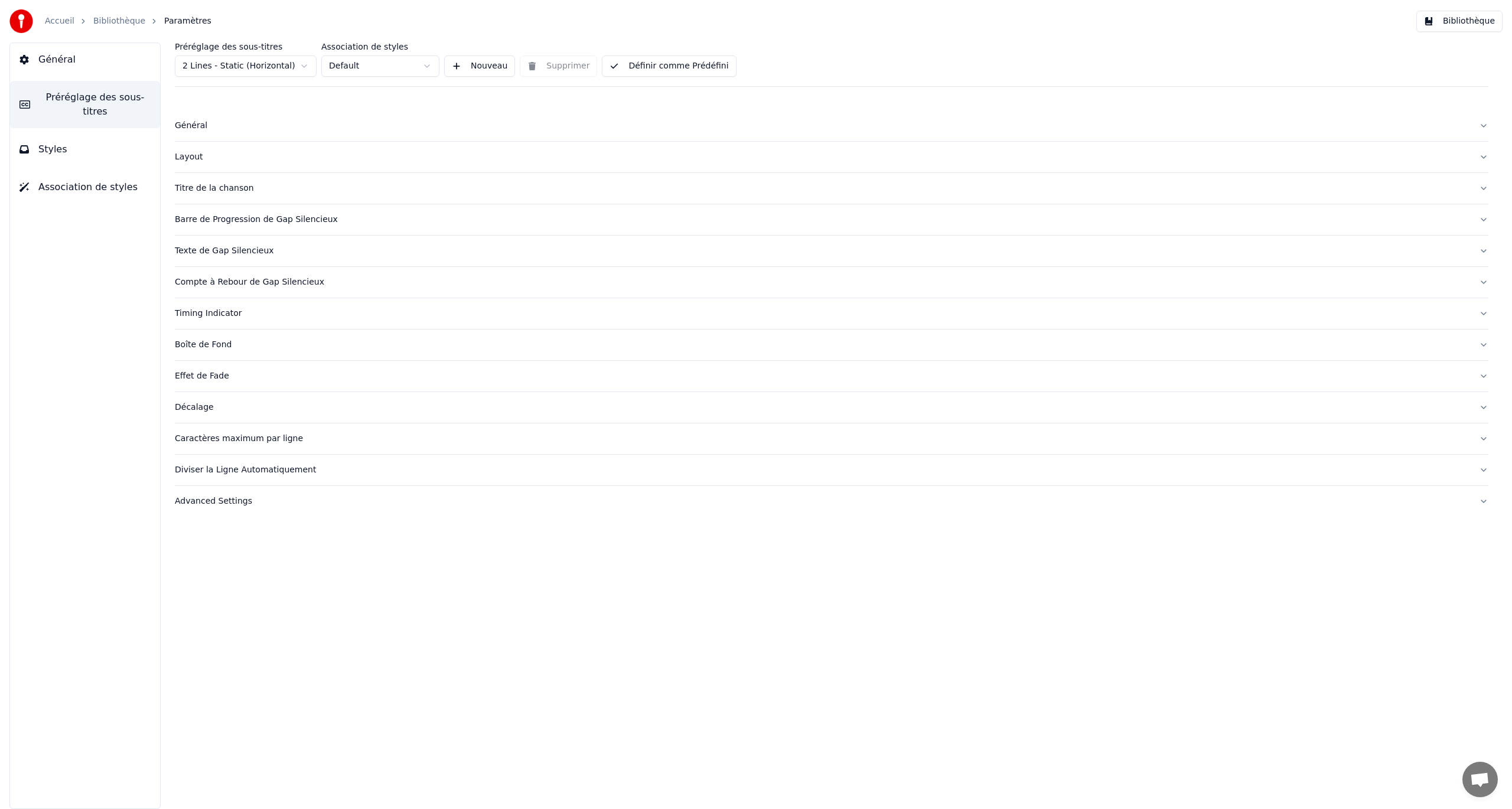
click at [213, 439] on div "Caractères maximum par ligne" at bounding box center [822, 439] width 1295 height 12
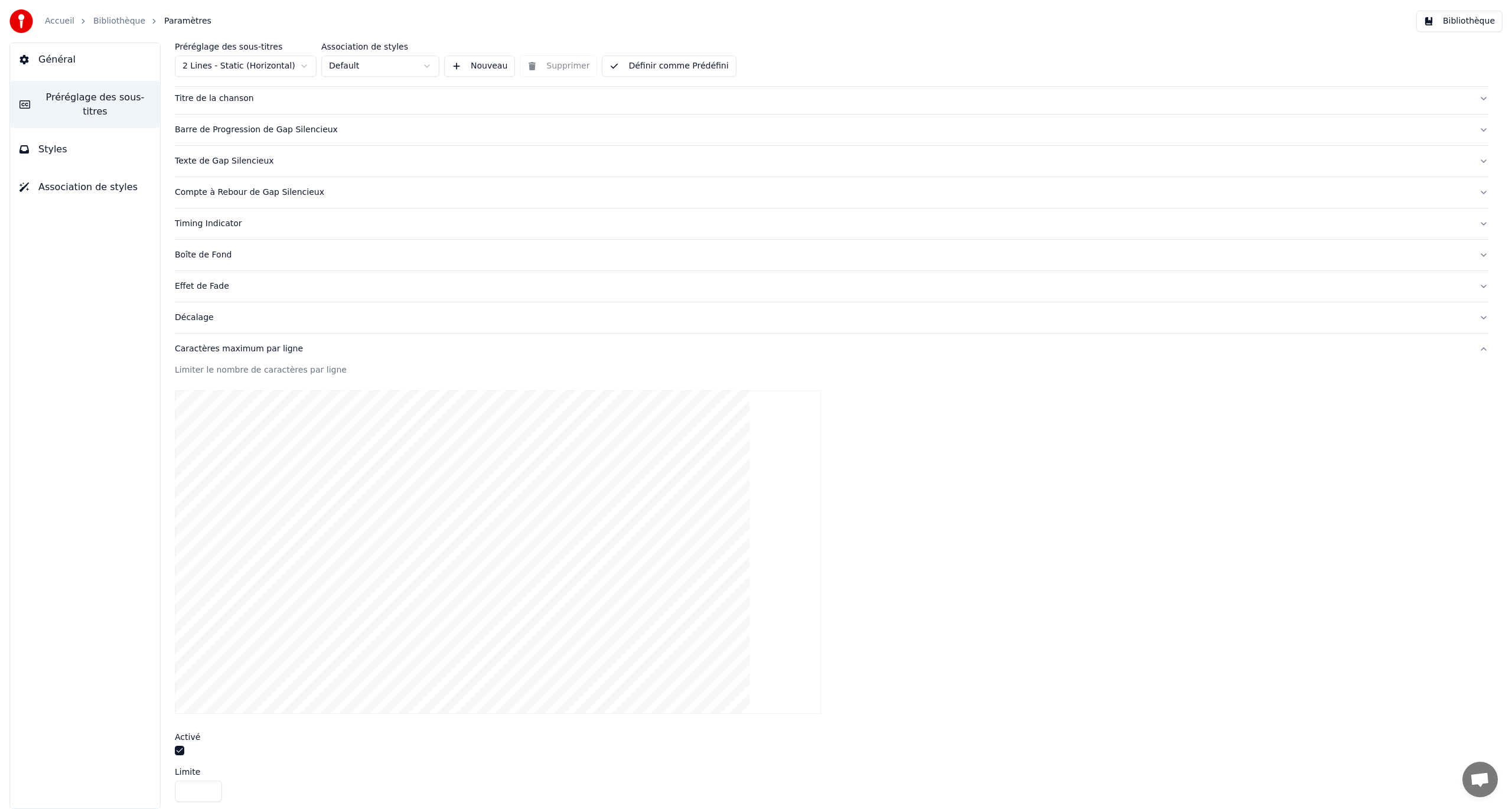
scroll to position [196, 0]
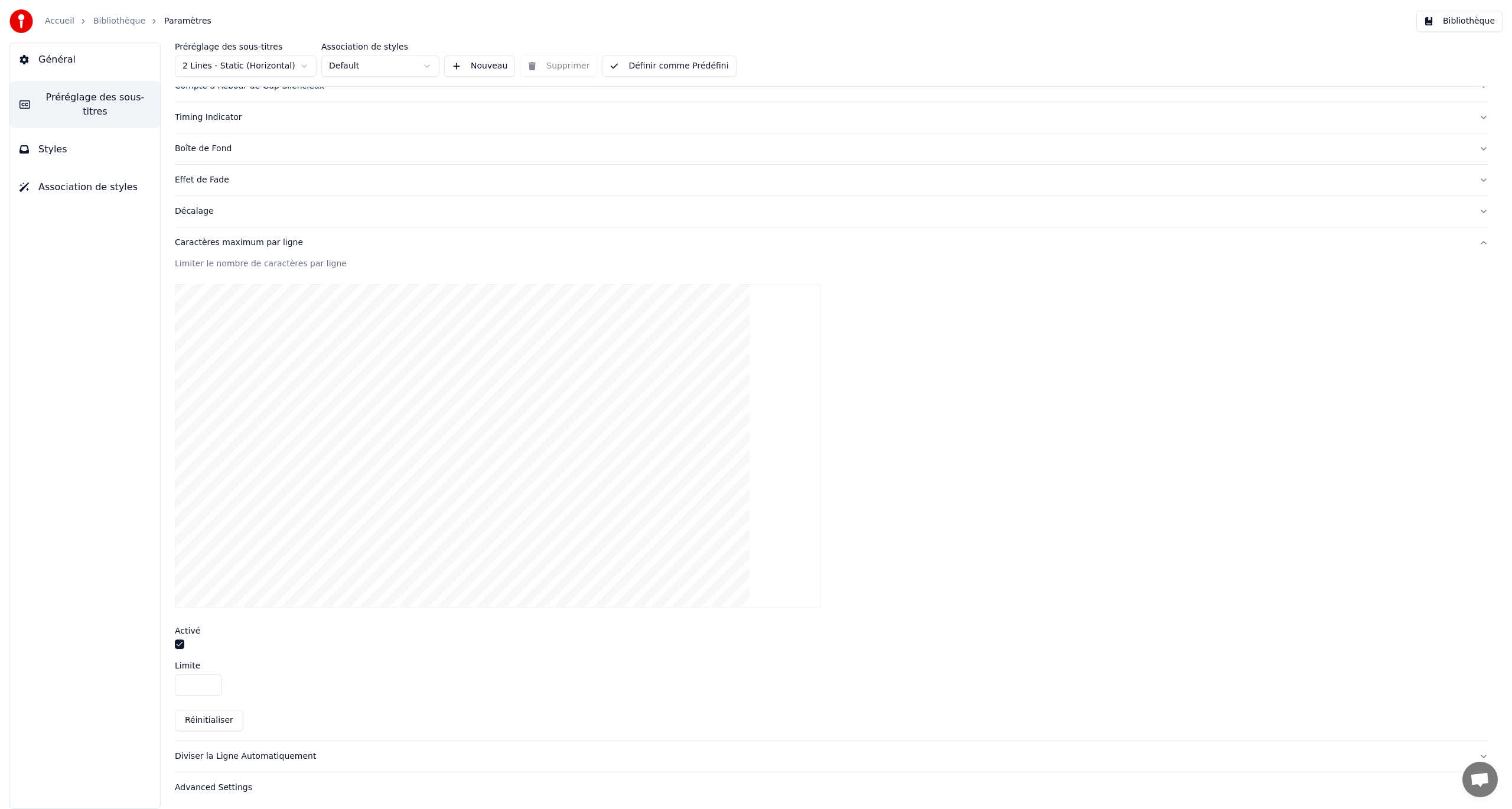
drag, startPoint x: 199, startPoint y: 683, endPoint x: 189, endPoint y: 684, distance: 10.0
click at [189, 468] on input "**" at bounding box center [199, 686] width 47 height 21
drag, startPoint x: 196, startPoint y: 681, endPoint x: 175, endPoint y: 685, distance: 21.4
click at [175, 468] on input "**" at bounding box center [199, 686] width 47 height 21
type input "**"
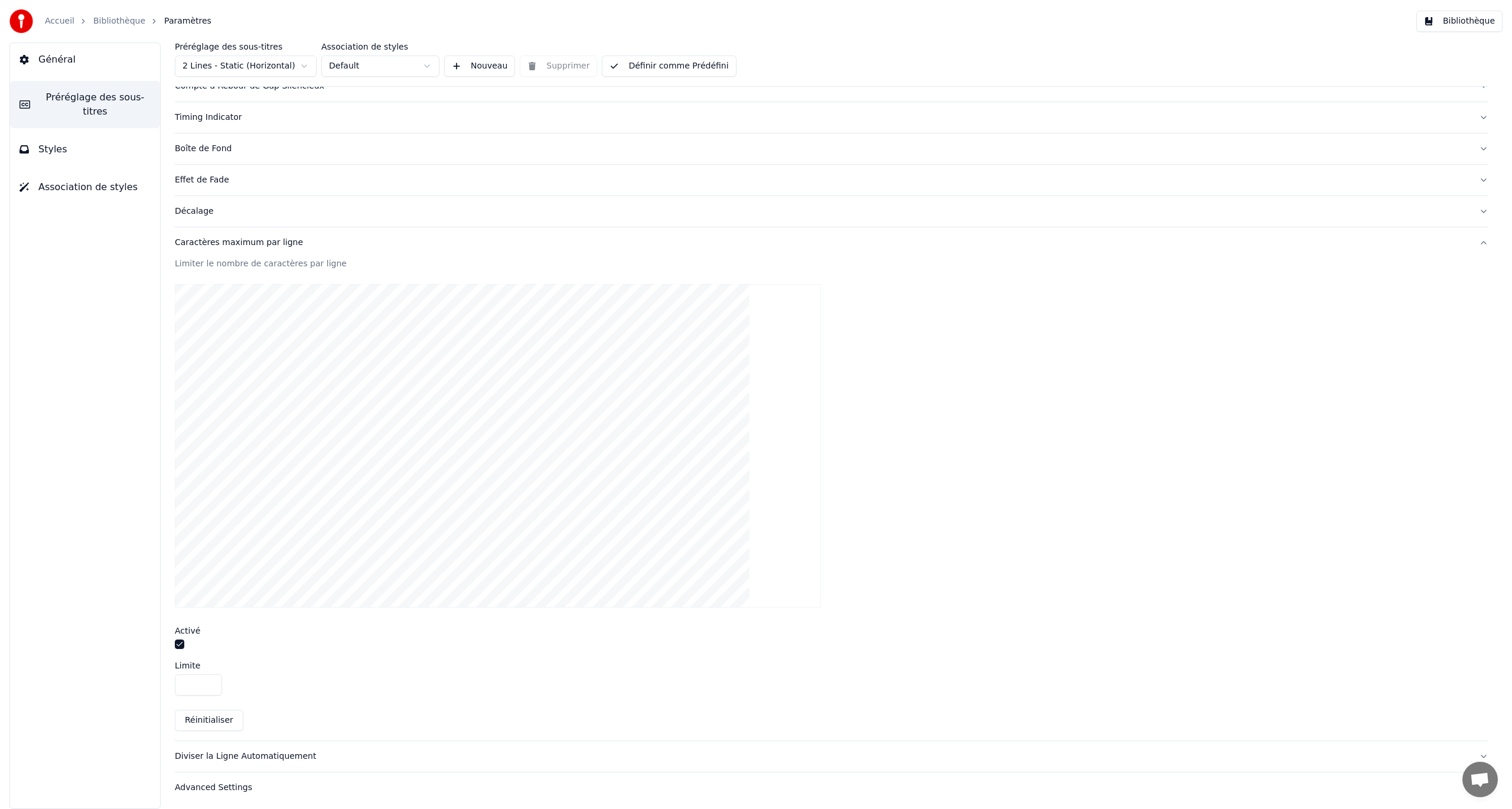
click at [403, 468] on div "Limiter le nombre de caractères par ligne Activé Limite ** Réinitialiser" at bounding box center [831, 499] width 1313 height 483
click at [907, 24] on button "Bibliothèque" at bounding box center [1459, 21] width 86 height 21
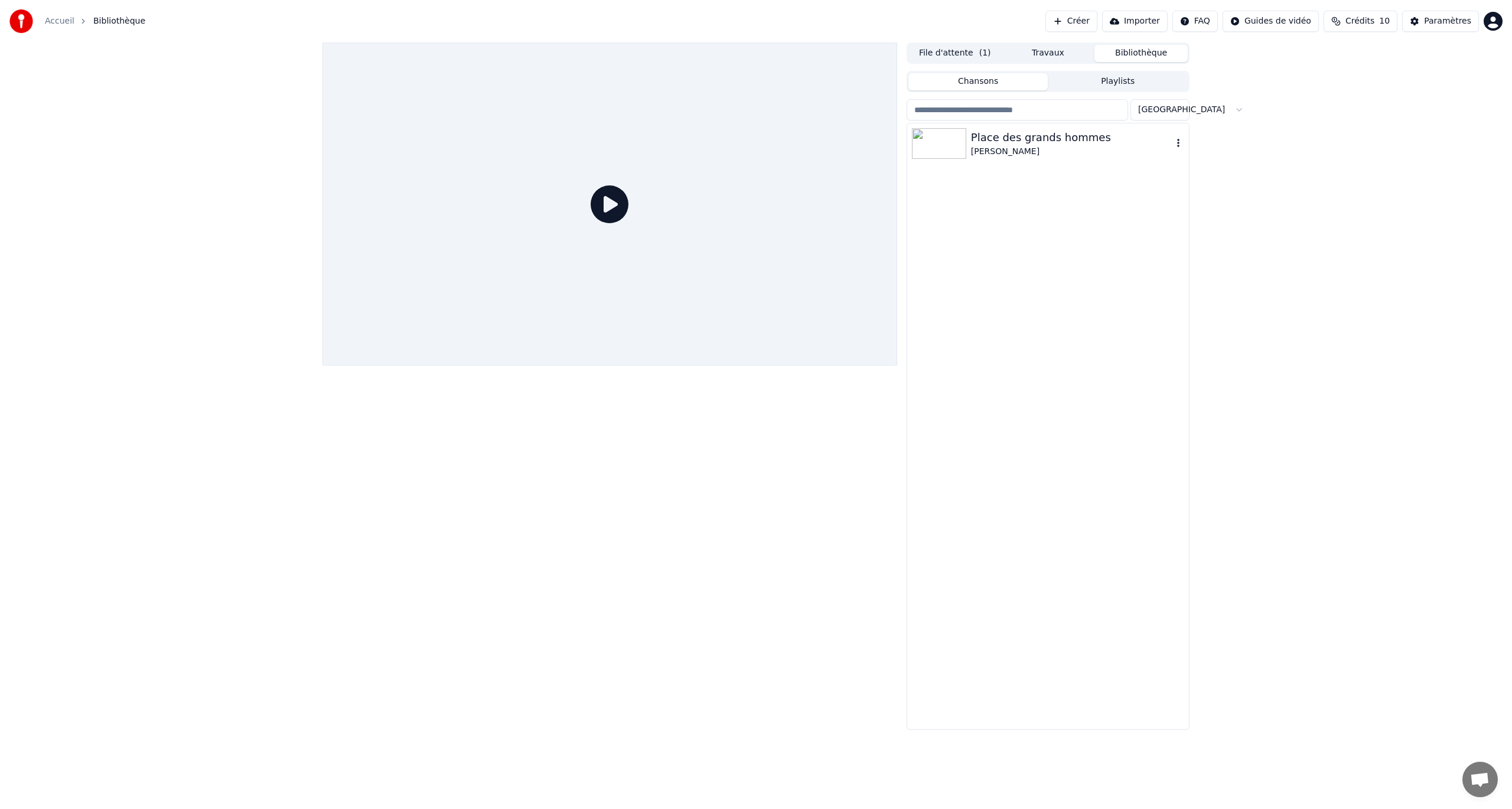
click at [907, 149] on div "[PERSON_NAME]" at bounding box center [1071, 152] width 201 height 12
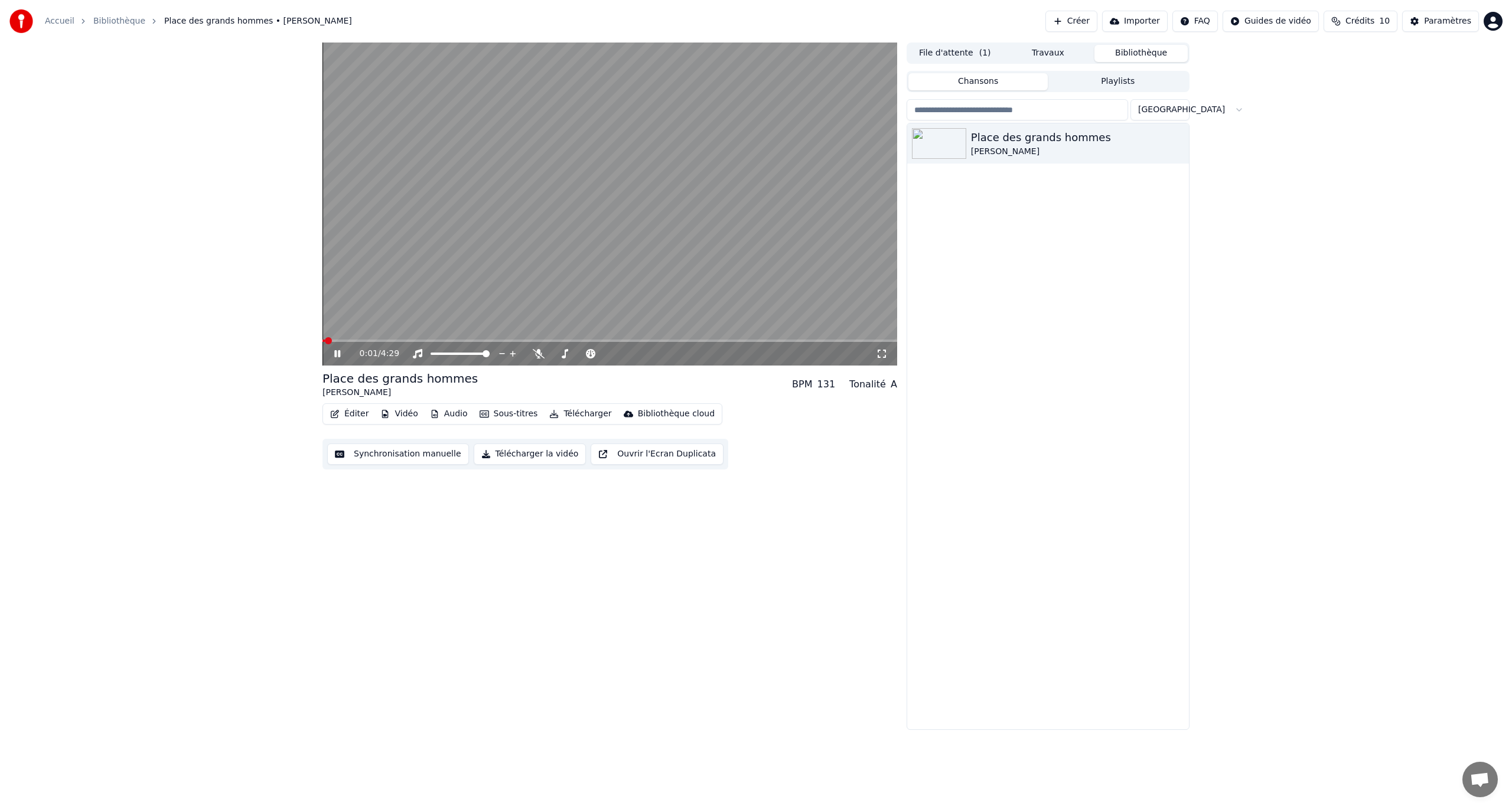
click at [571, 340] on span at bounding box center [609, 341] width 574 height 2
click at [666, 340] on span at bounding box center [609, 341] width 574 height 2
click at [691, 340] on span at bounding box center [609, 341] width 574 height 2
click at [650, 340] on span at bounding box center [509, 341] width 374 height 2
click at [621, 340] on span at bounding box center [486, 341] width 328 height 2
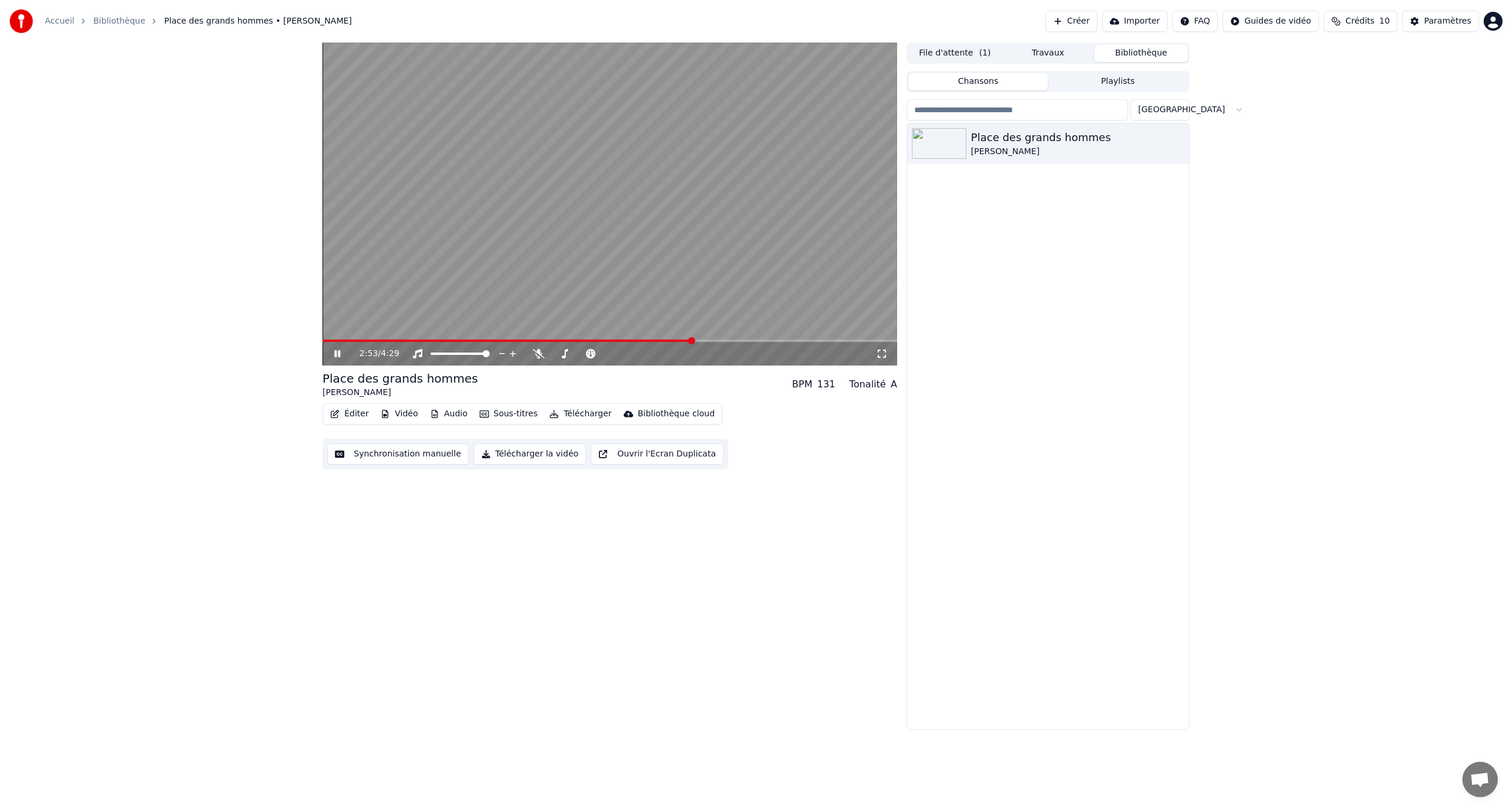
click at [350, 414] on button "Éditer" at bounding box center [349, 414] width 48 height 17
click at [339, 351] on icon at bounding box center [337, 354] width 6 height 7
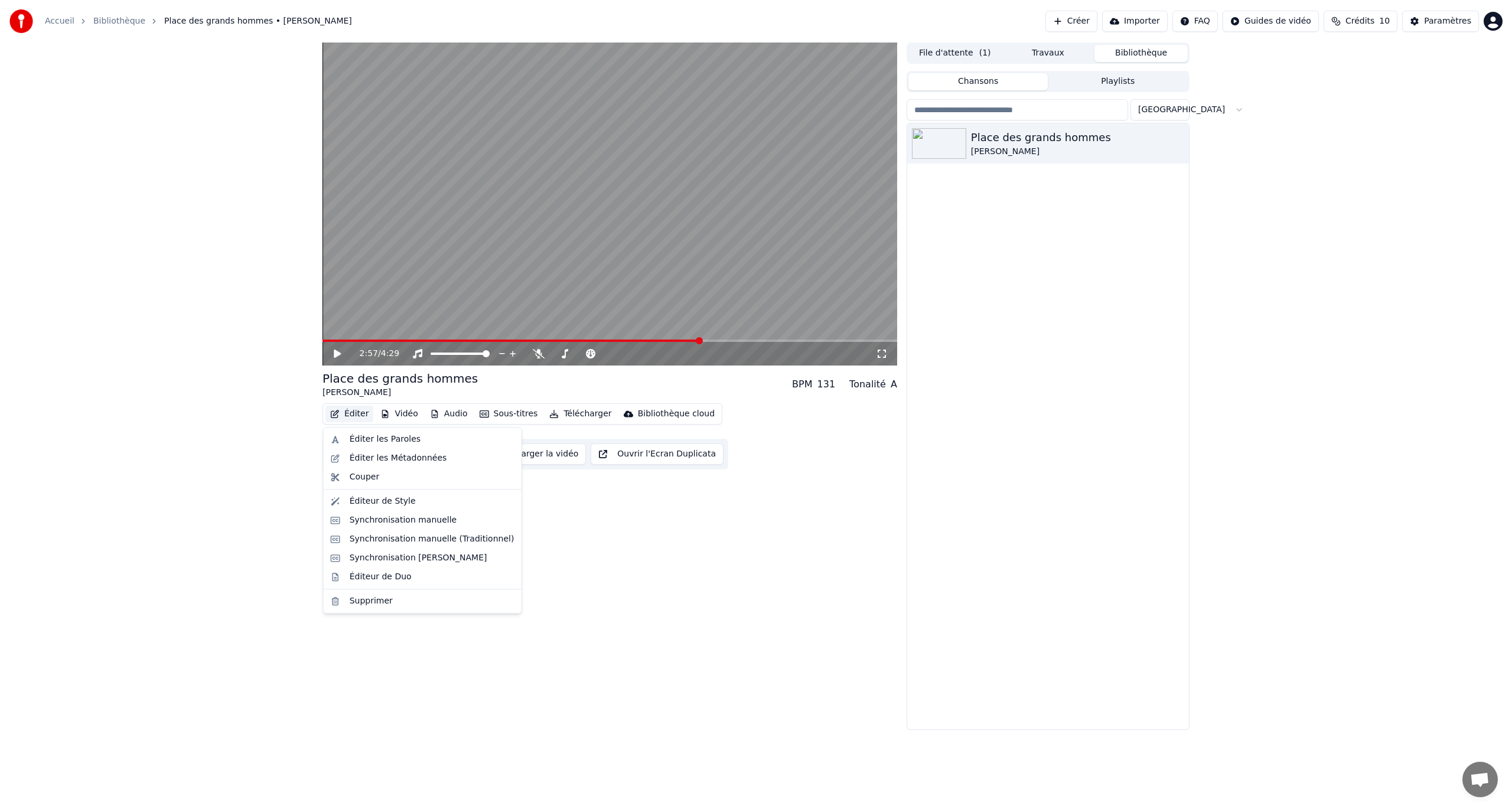
click at [354, 414] on button "Éditer" at bounding box center [349, 414] width 48 height 17
click at [365, 468] on div "Éditeur de Style" at bounding box center [382, 502] width 66 height 12
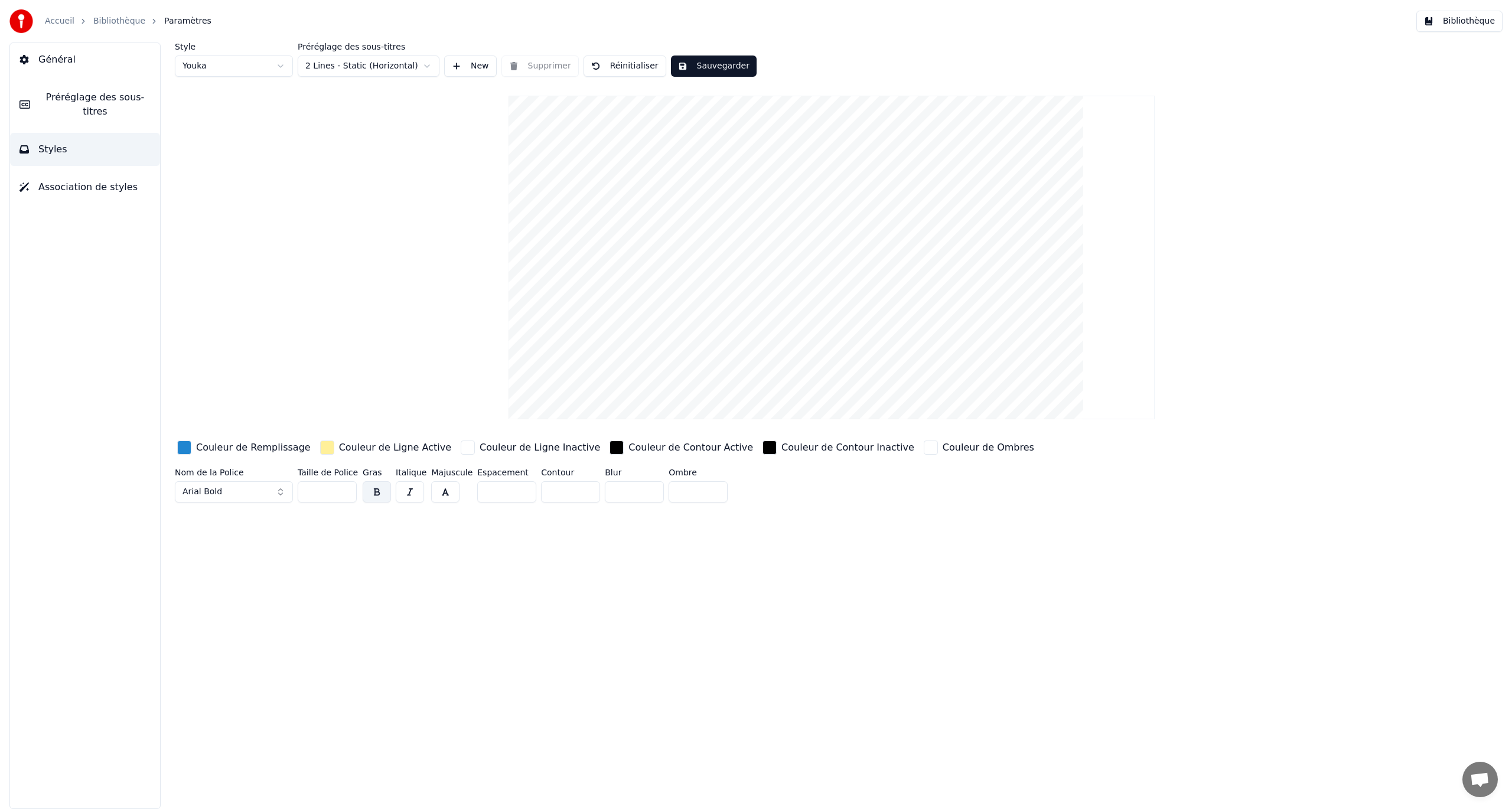
click at [77, 106] on button "Préréglage des sous-titres" at bounding box center [85, 104] width 150 height 47
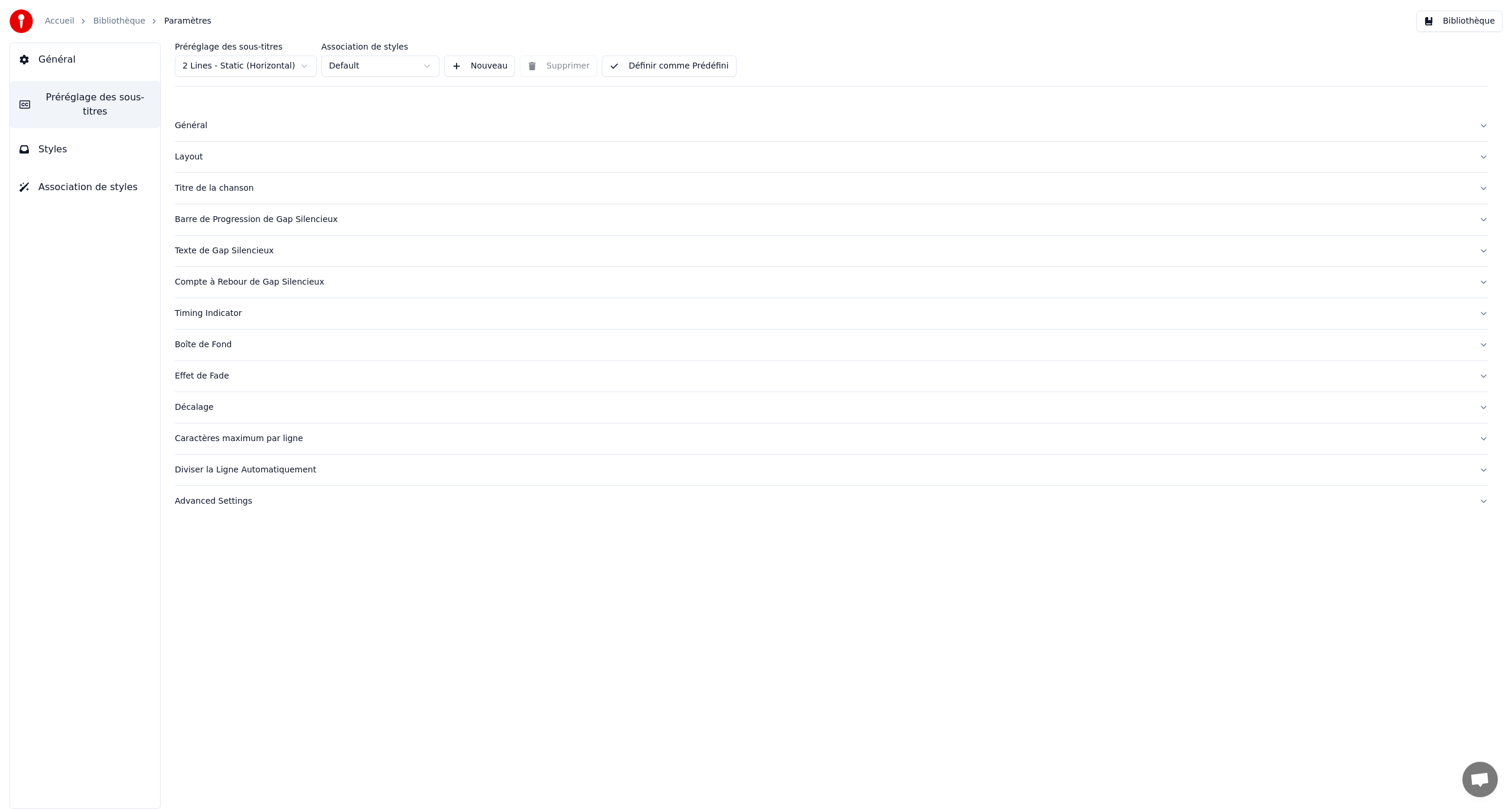
click at [245, 438] on div "Caractères maximum par ligne" at bounding box center [822, 439] width 1295 height 12
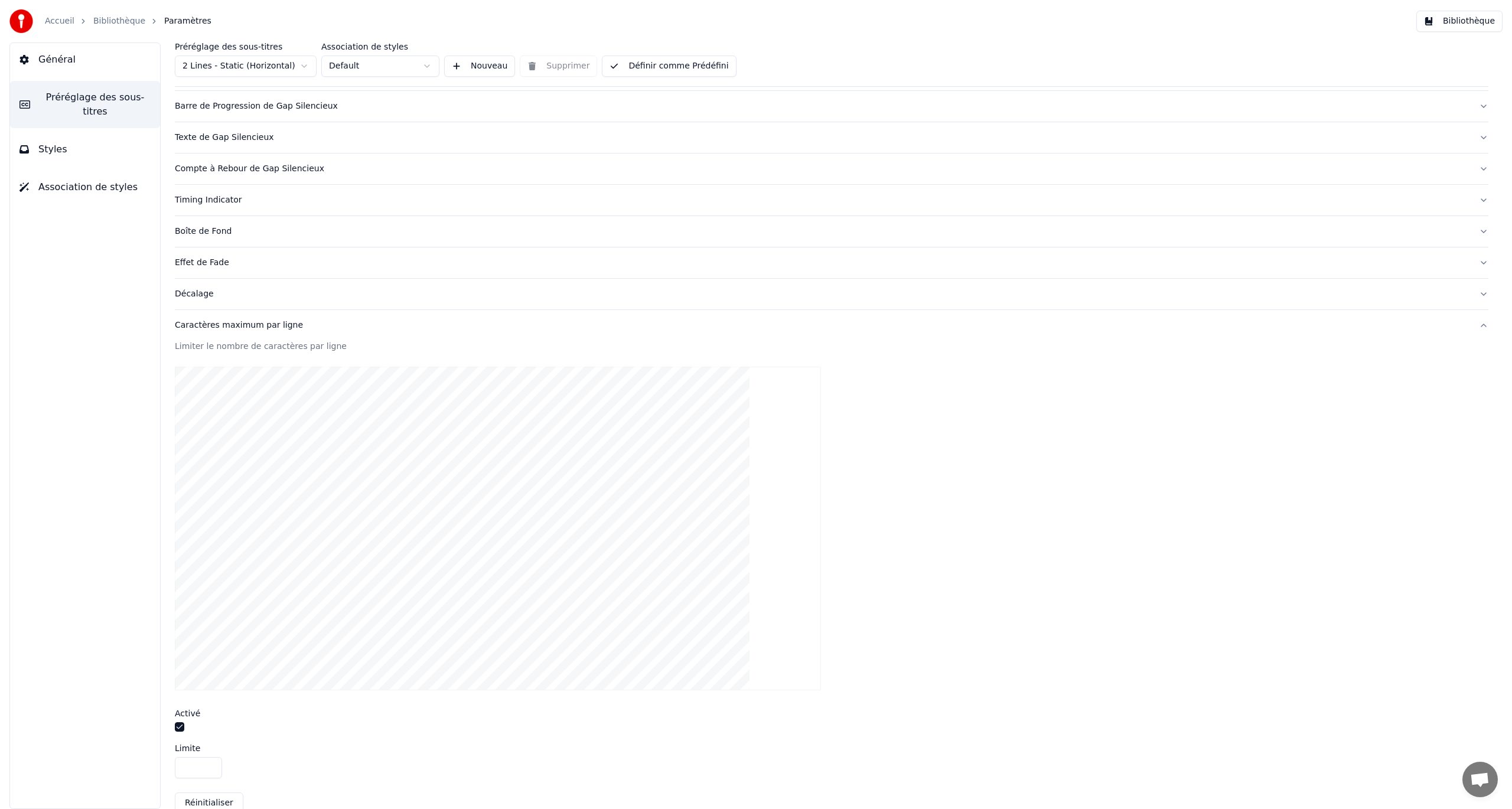
scroll to position [196, 0]
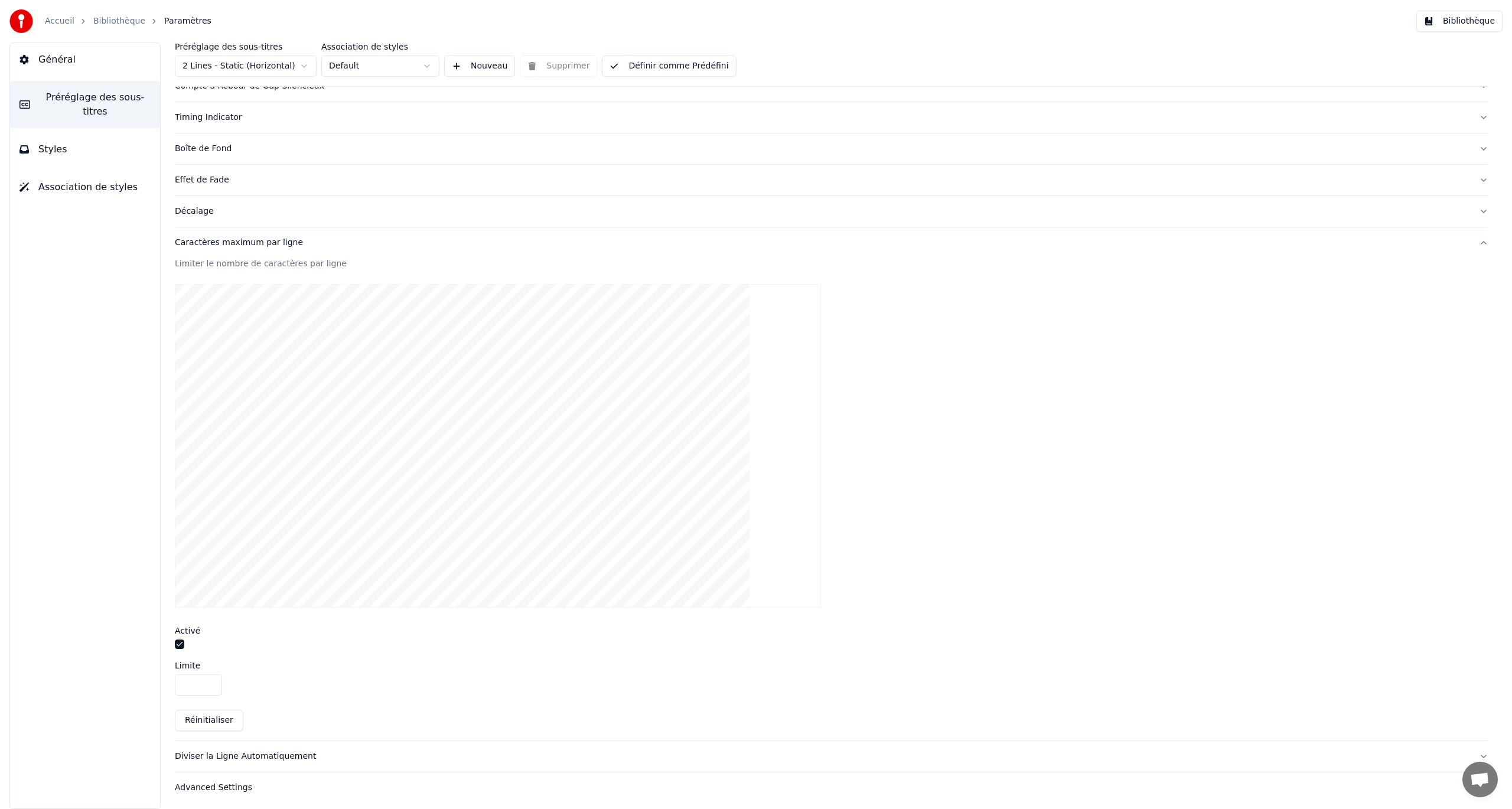
drag, startPoint x: 198, startPoint y: 681, endPoint x: 180, endPoint y: 684, distance: 18.2
click at [180, 468] on input "**" at bounding box center [199, 686] width 47 height 21
type input "**"
click at [263, 468] on div "Limiter le nombre de caractères par ligne Activé Limite ** Réinitialiser" at bounding box center [831, 499] width 1313 height 483
click at [386, 468] on button "Diviser la Ligne Automatiquement" at bounding box center [831, 757] width 1313 height 31
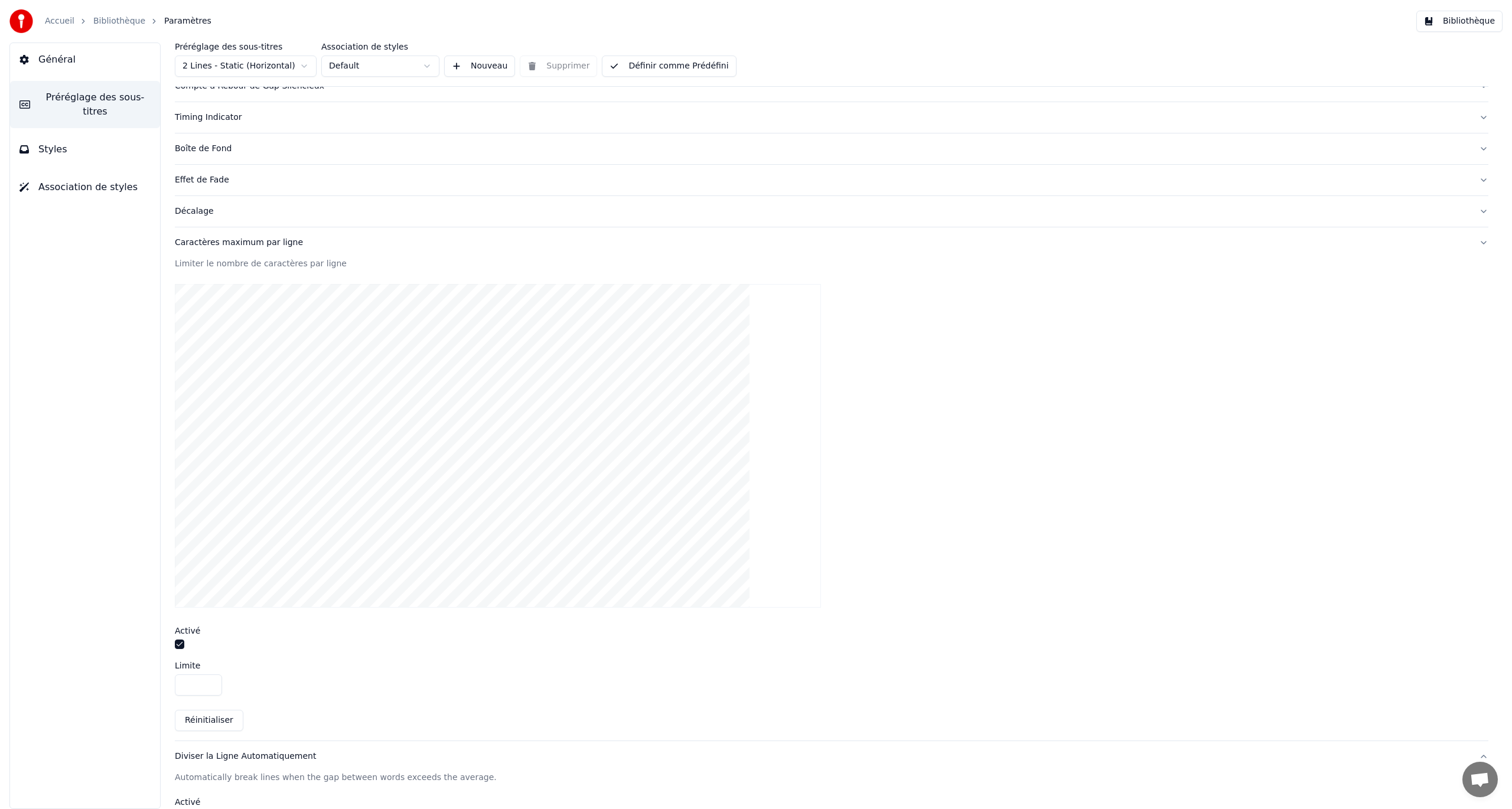
scroll to position [0, 0]
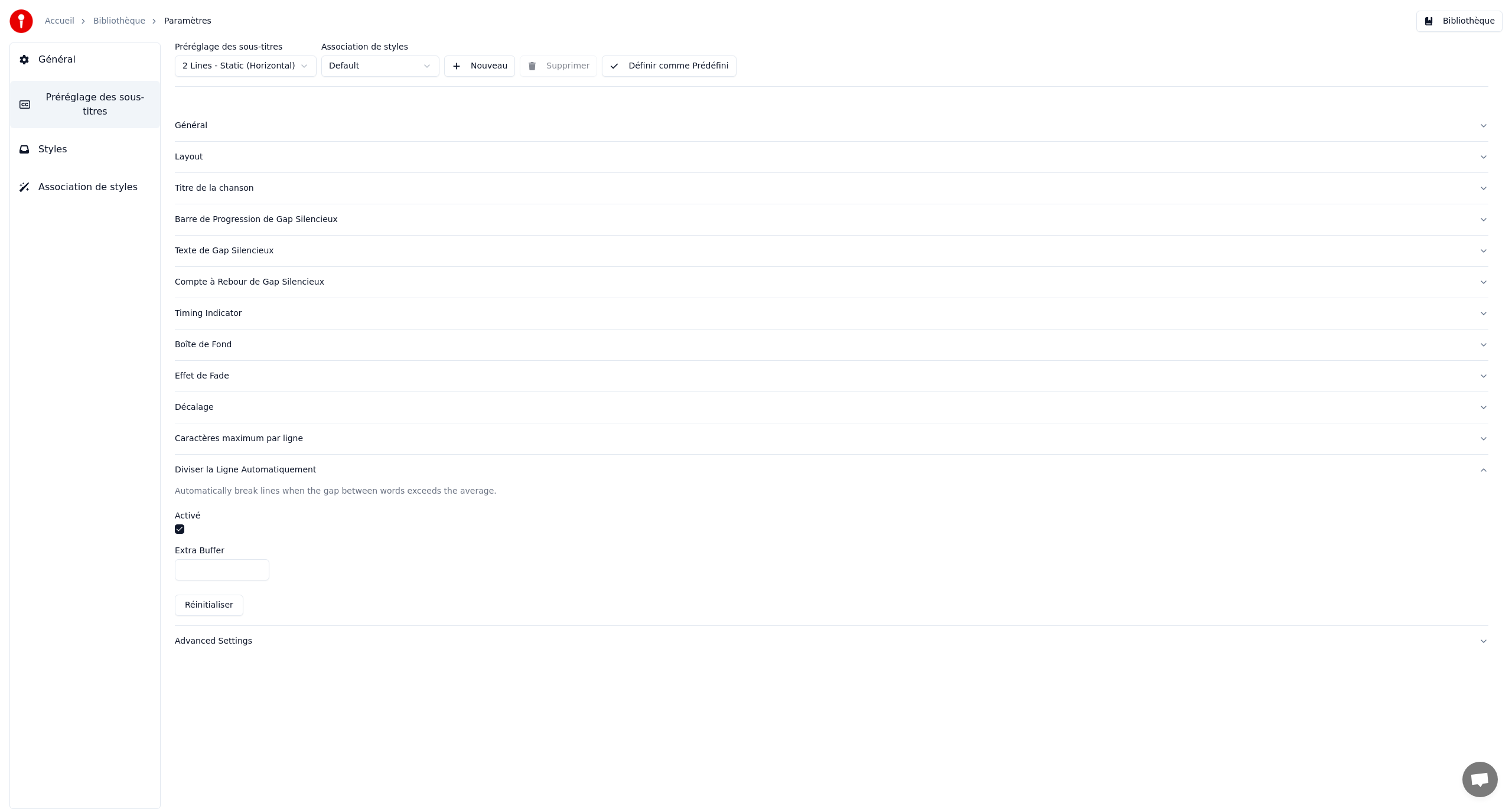
click at [259, 436] on div "Caractères maximum par ligne" at bounding box center [822, 439] width 1295 height 12
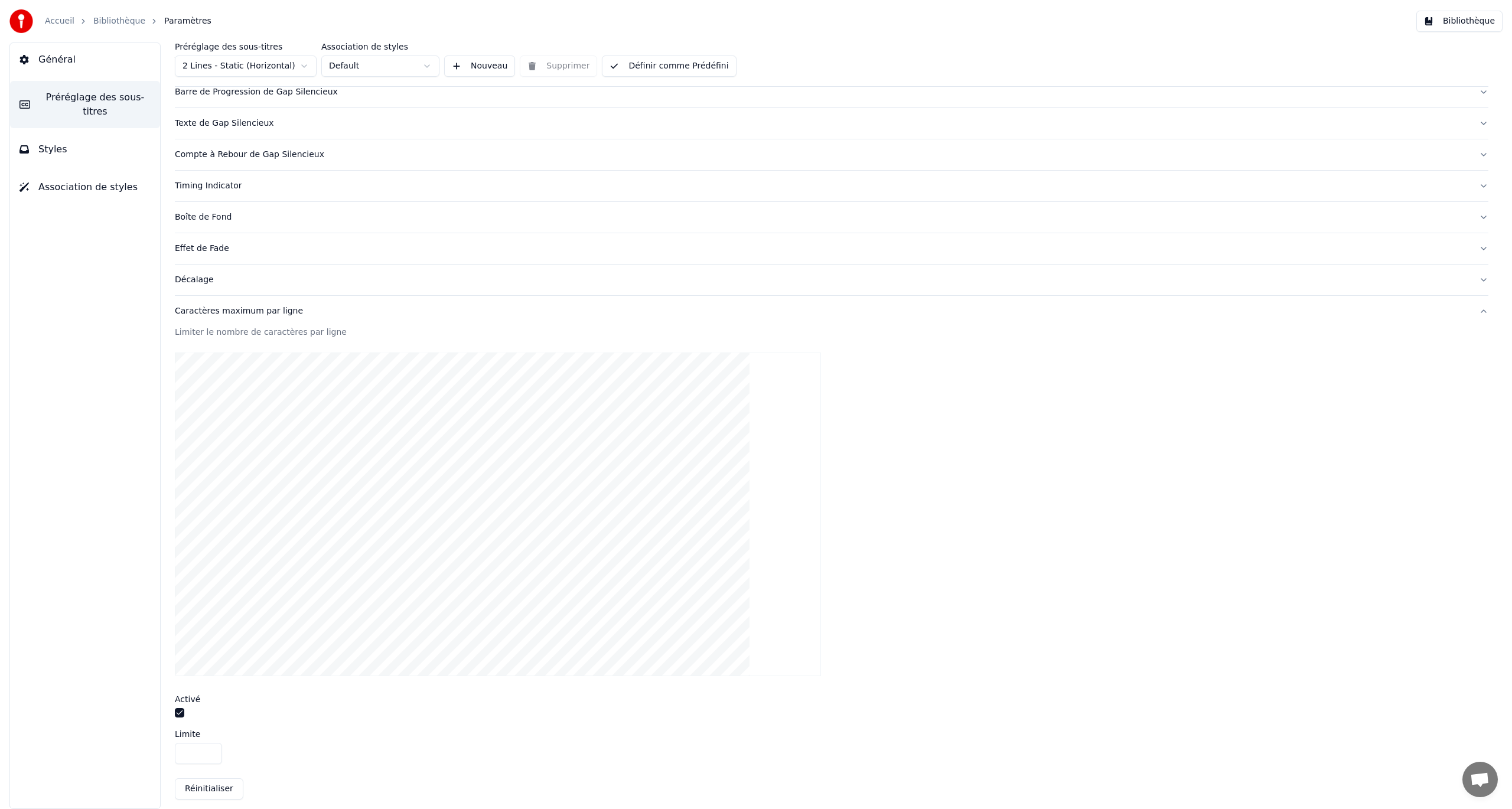
scroll to position [196, 0]
click at [907, 21] on button "Bibliothèque" at bounding box center [1459, 21] width 86 height 21
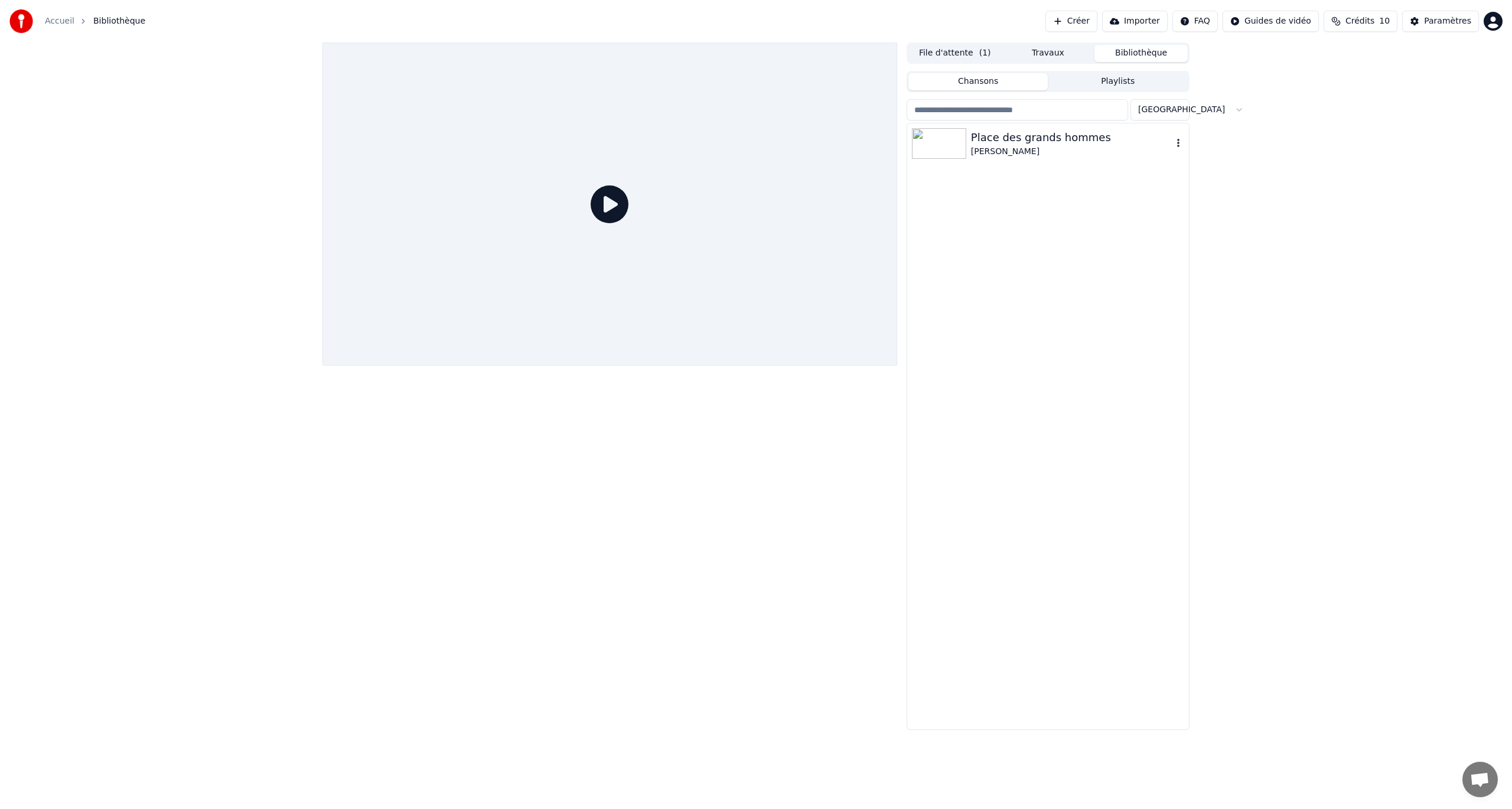
click at [907, 134] on div "Place des grands hommes" at bounding box center [1071, 138] width 201 height 17
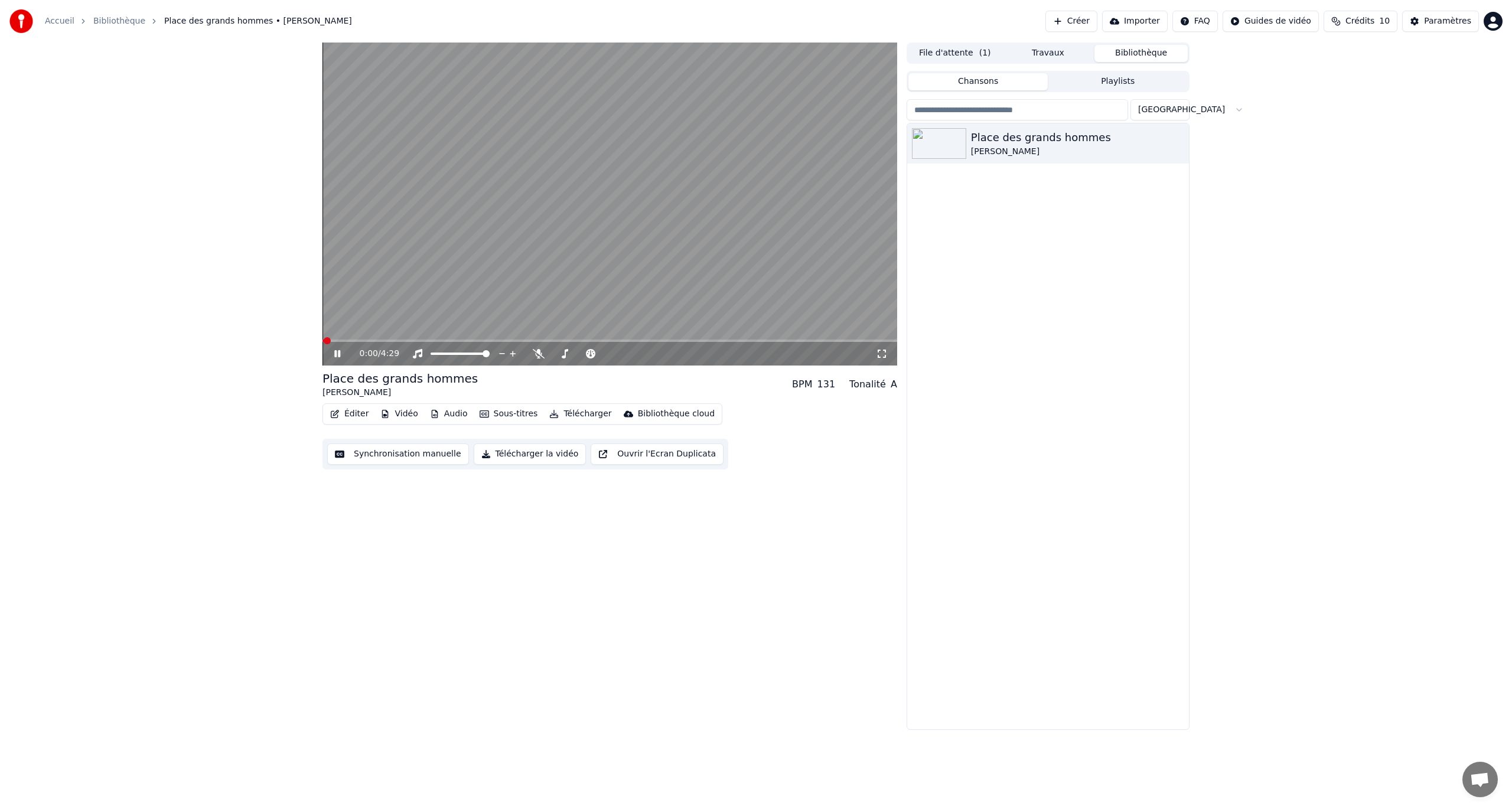
click at [640, 340] on span at bounding box center [609, 341] width 574 height 2
click at [385, 455] on button "Synchronisation manuelle" at bounding box center [398, 454] width 142 height 21
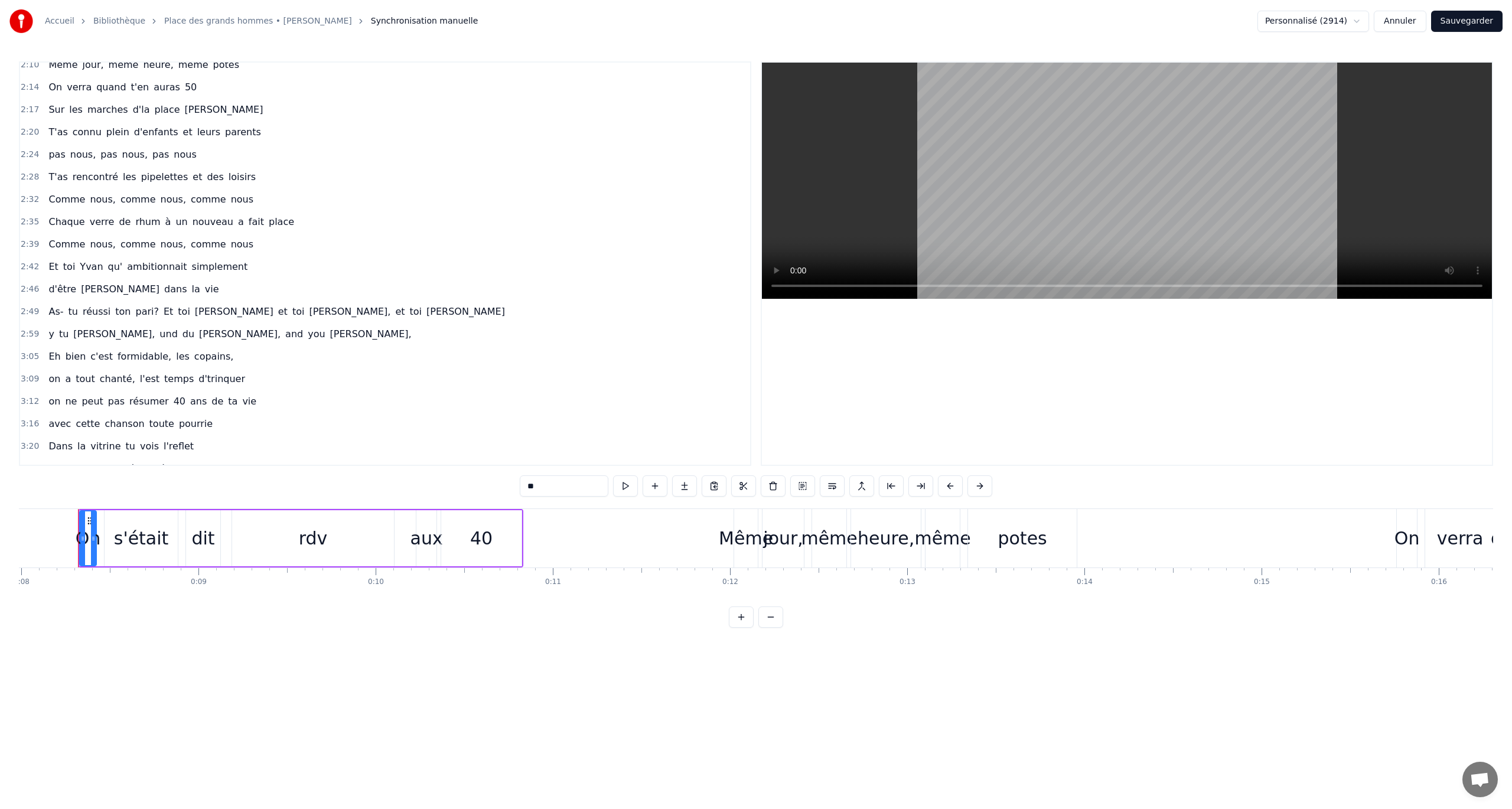
scroll to position [709, 0]
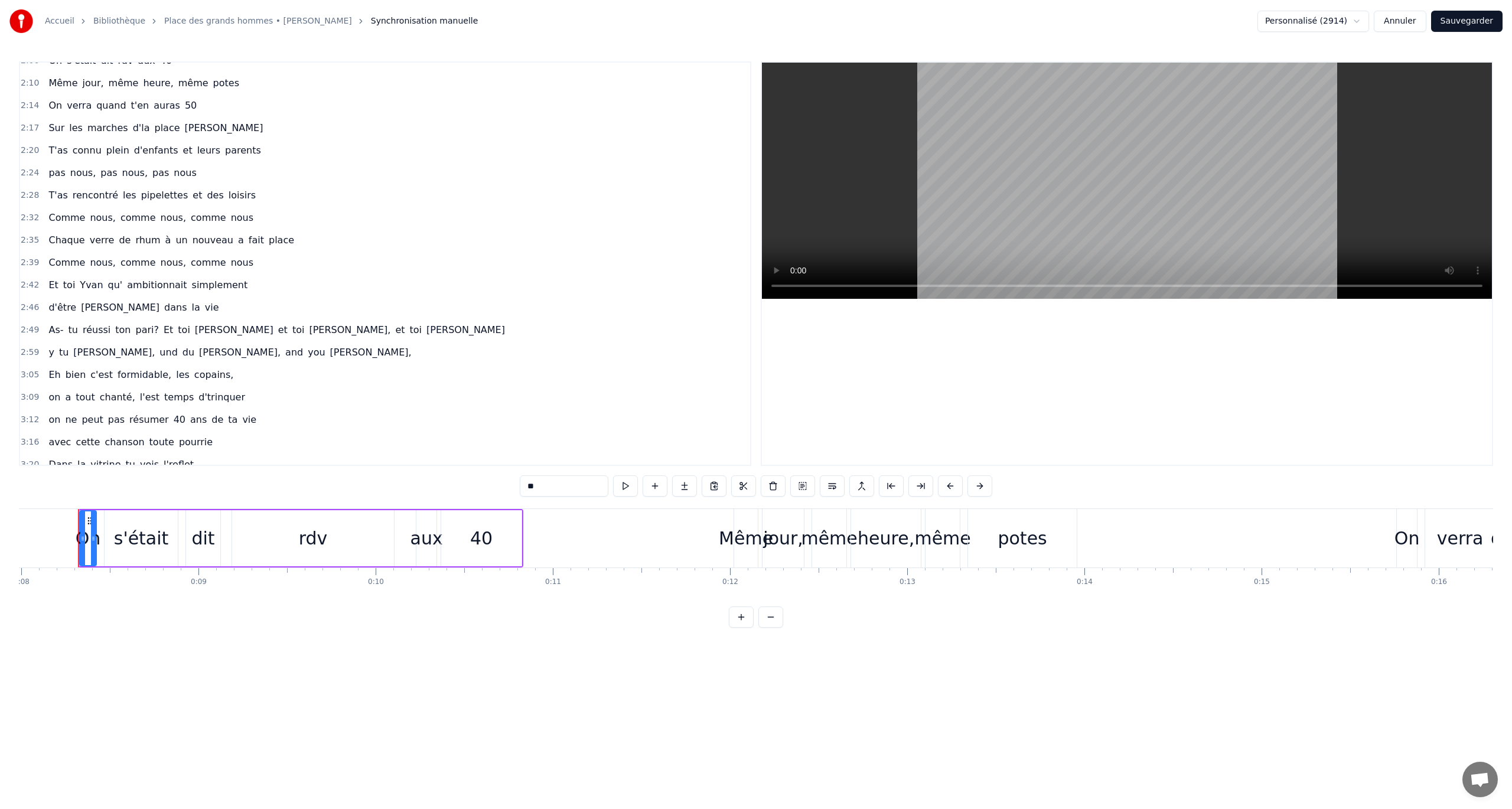
click at [151, 230] on div "Chaque verre de rhum à un nouveau a fait place" at bounding box center [171, 240] width 255 height 21
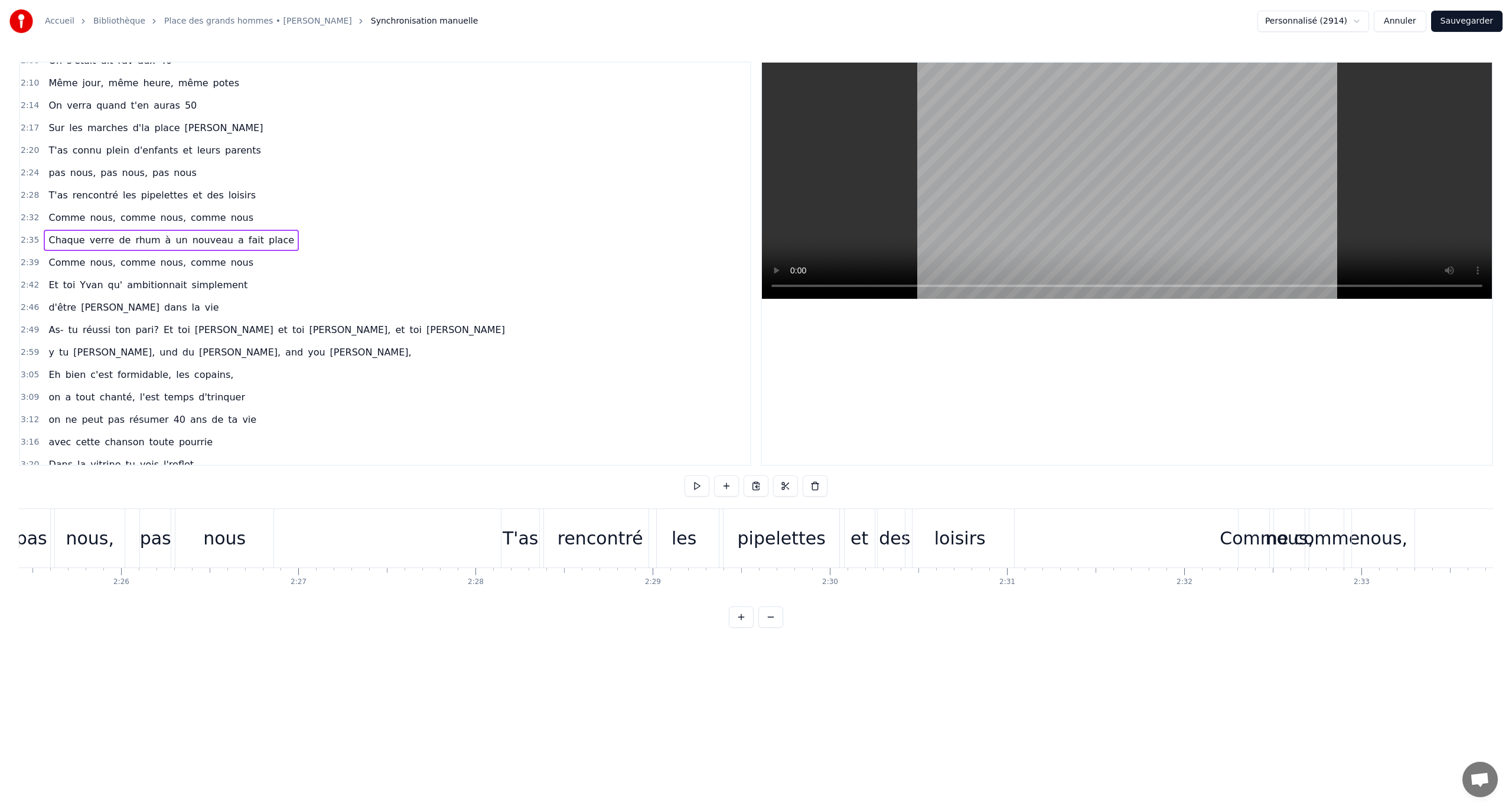
scroll to position [0, 27566]
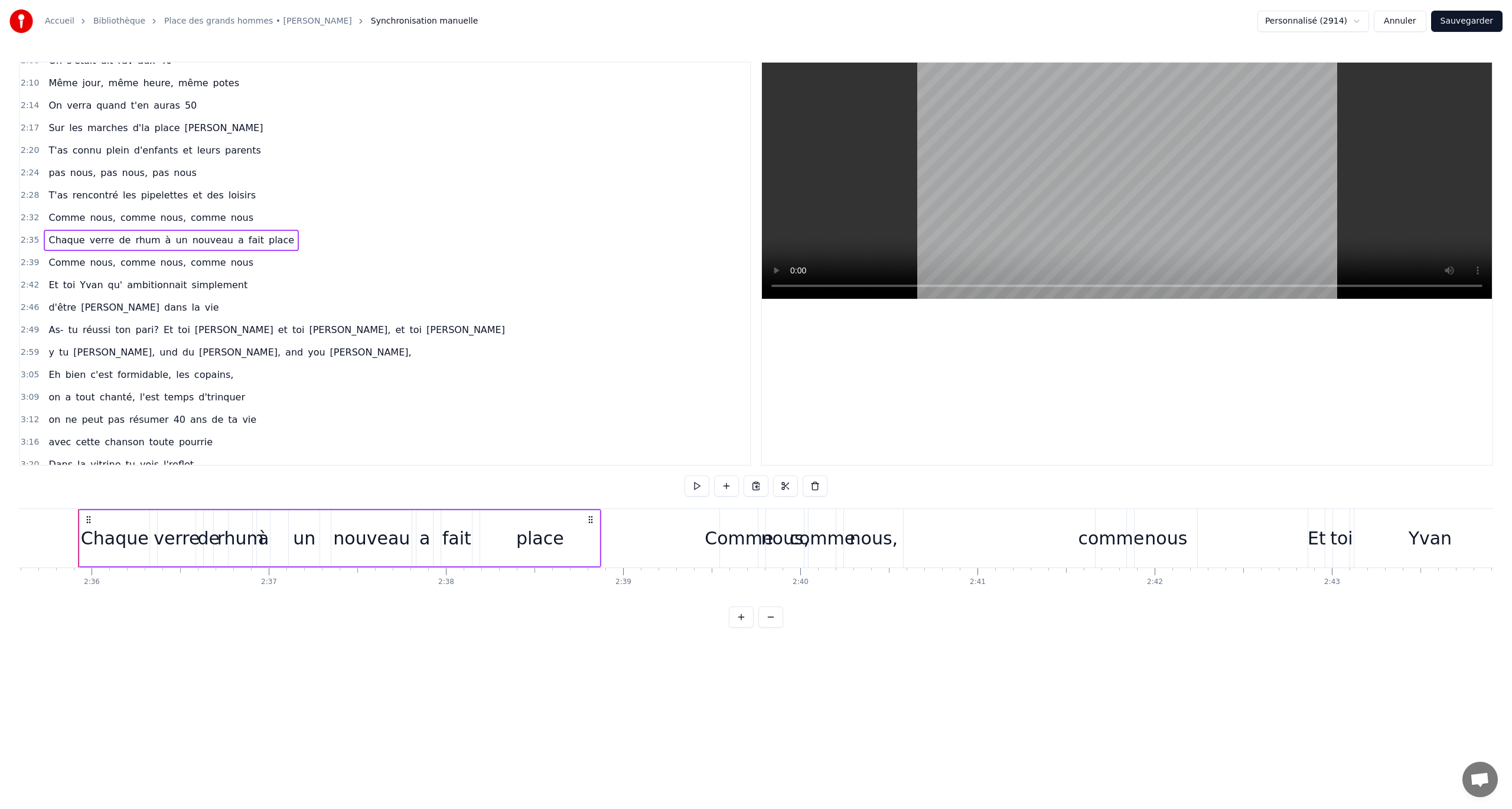
click at [151, 230] on div "Chaque verre de rhum à un nouveau a fait place" at bounding box center [171, 240] width 255 height 21
click at [321, 468] on div "Chaque verre de rhum à un nouveau a fait place" at bounding box center [339, 538] width 523 height 59
click at [254, 468] on html "Accueil Bibliothèque Place des grands hommes • Patrick Bruel Synchronisation ma…" at bounding box center [756, 323] width 1512 height 647
click at [260, 468] on div "à" at bounding box center [263, 538] width 13 height 56
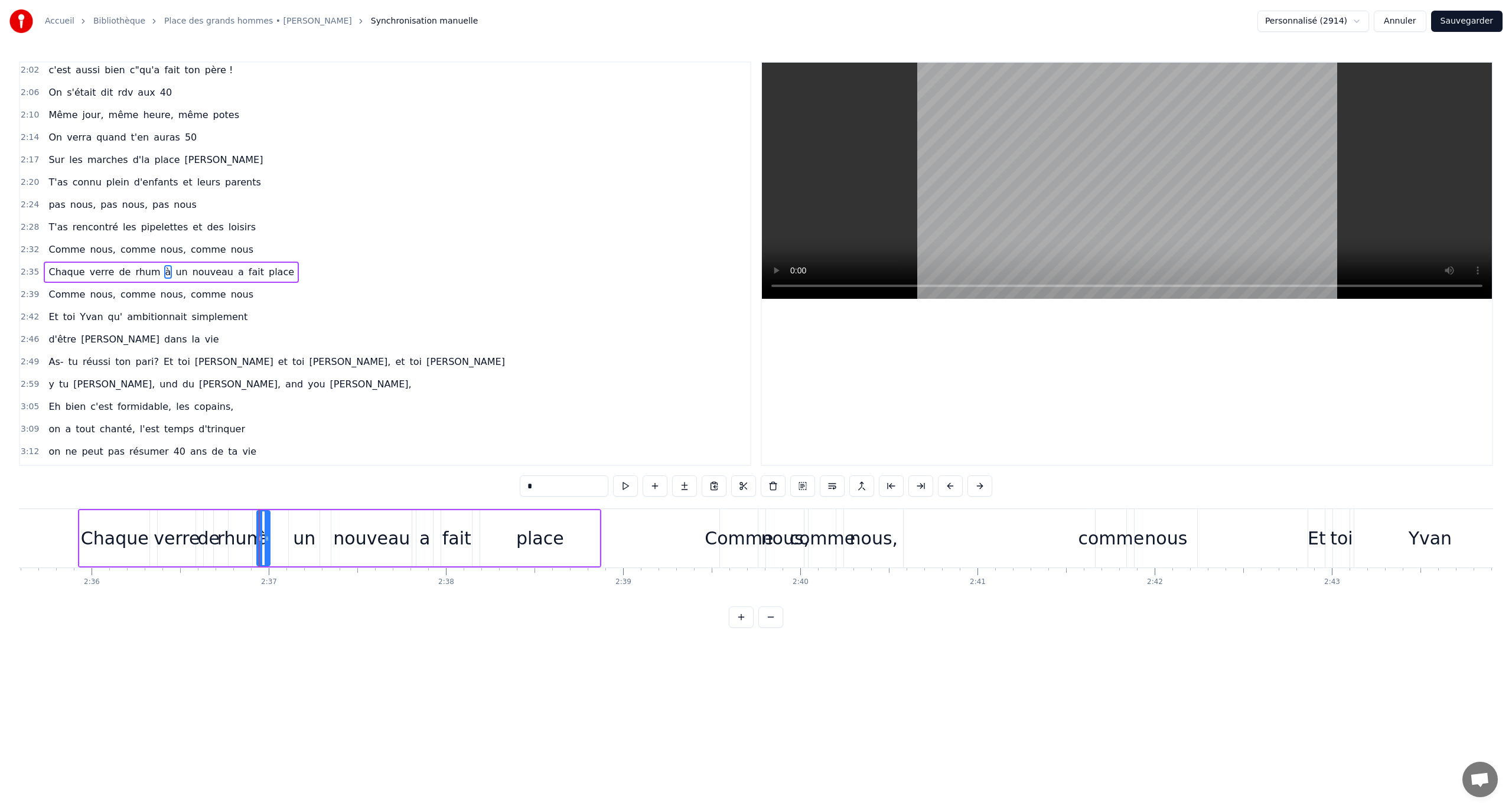
scroll to position [670, 0]
click at [147, 269] on div "Chaque verre de rhum à un nouveau a fait place" at bounding box center [171, 280] width 255 height 21
click at [261, 468] on div "à" at bounding box center [263, 538] width 13 height 56
click at [824, 468] on button at bounding box center [832, 486] width 25 height 21
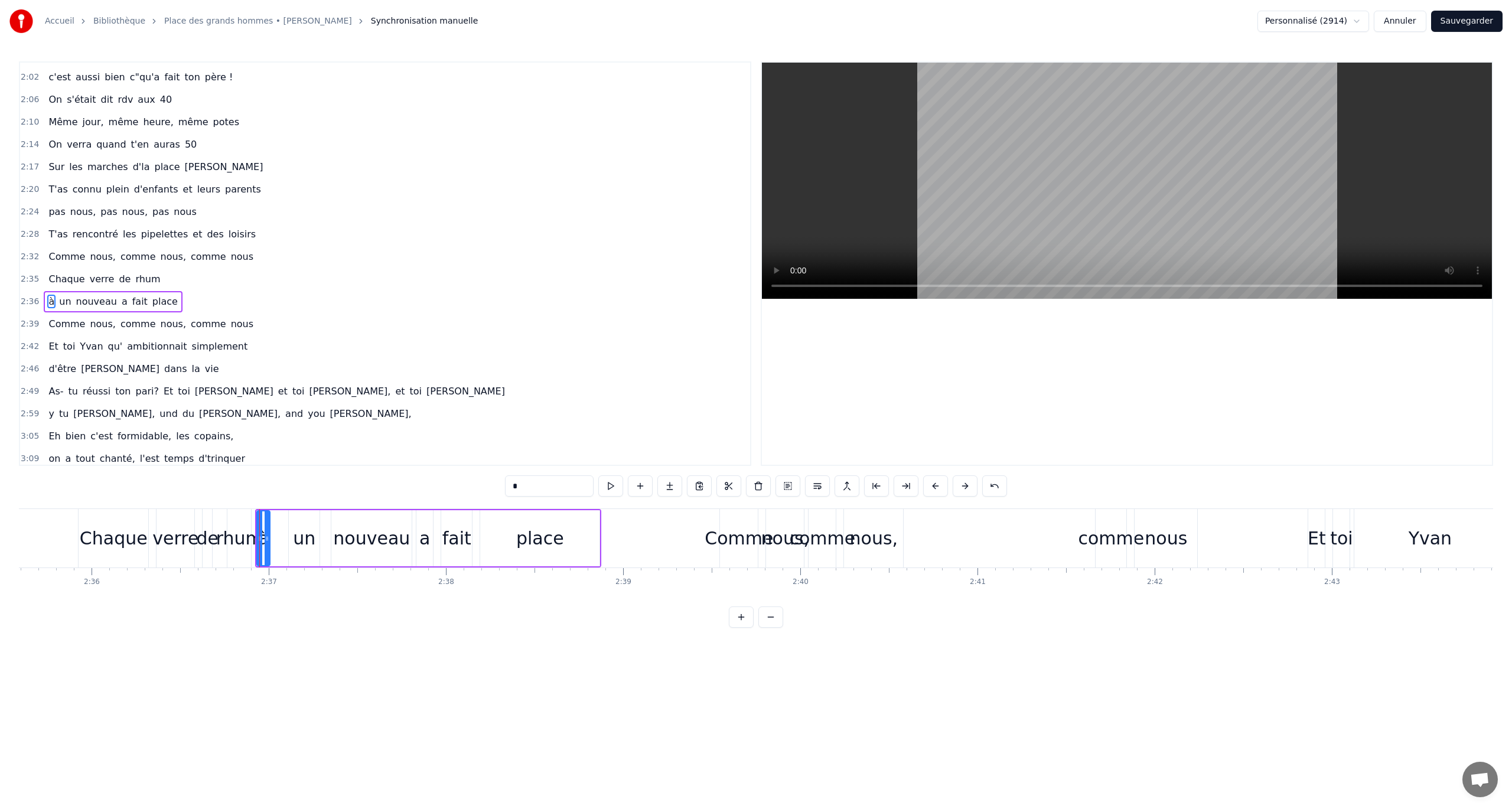
scroll to position [691, 0]
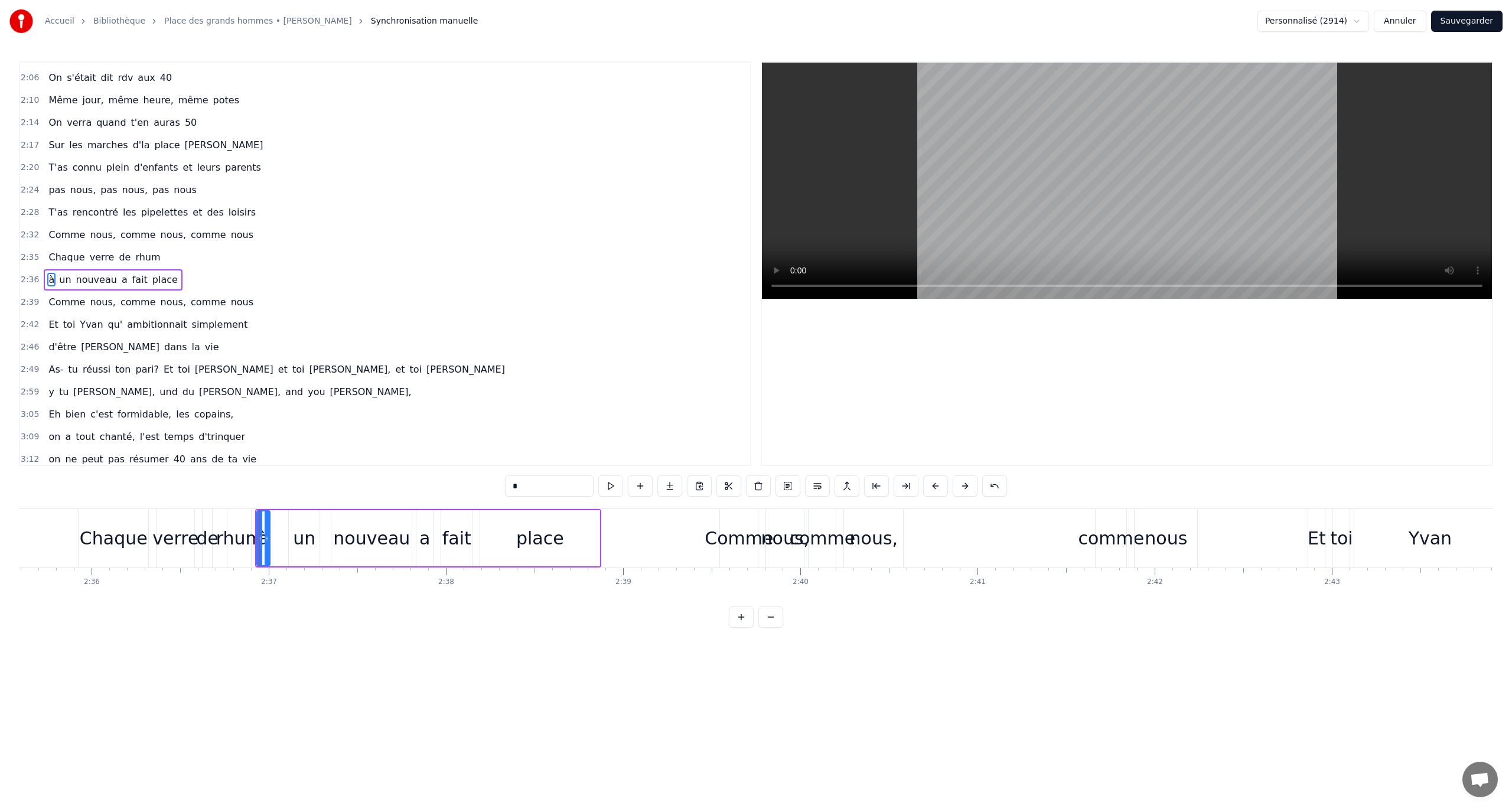
click at [907, 21] on button "Sauvegarder" at bounding box center [1466, 21] width 71 height 21
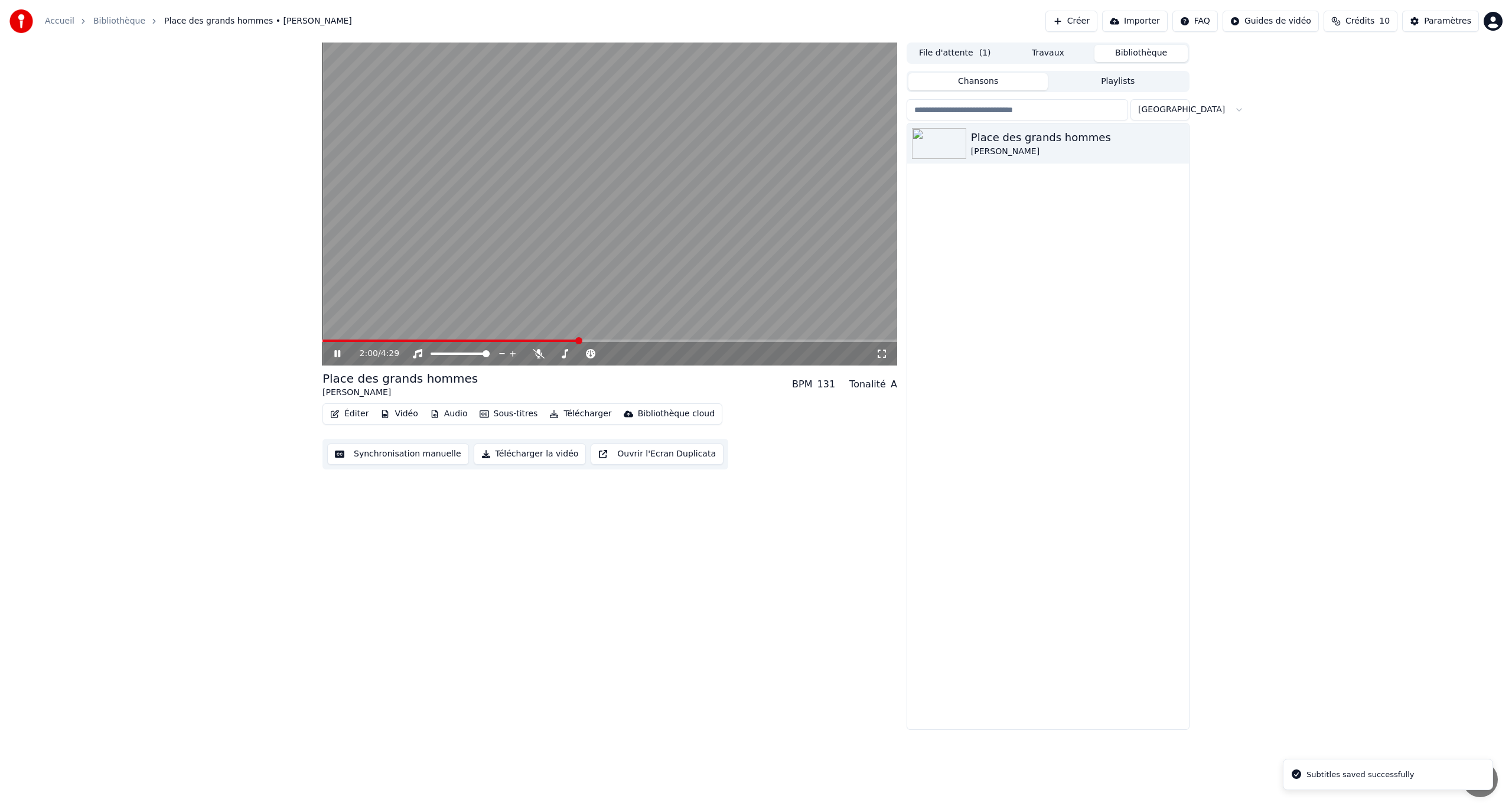
click at [578, 340] on span at bounding box center [609, 341] width 574 height 2
click at [646, 339] on video at bounding box center [609, 204] width 574 height 323
click at [647, 340] on span at bounding box center [609, 341] width 574 height 2
click at [341, 355] on icon at bounding box center [345, 354] width 28 height 9
click at [329, 356] on div "3:23 / 4:29" at bounding box center [609, 354] width 565 height 12
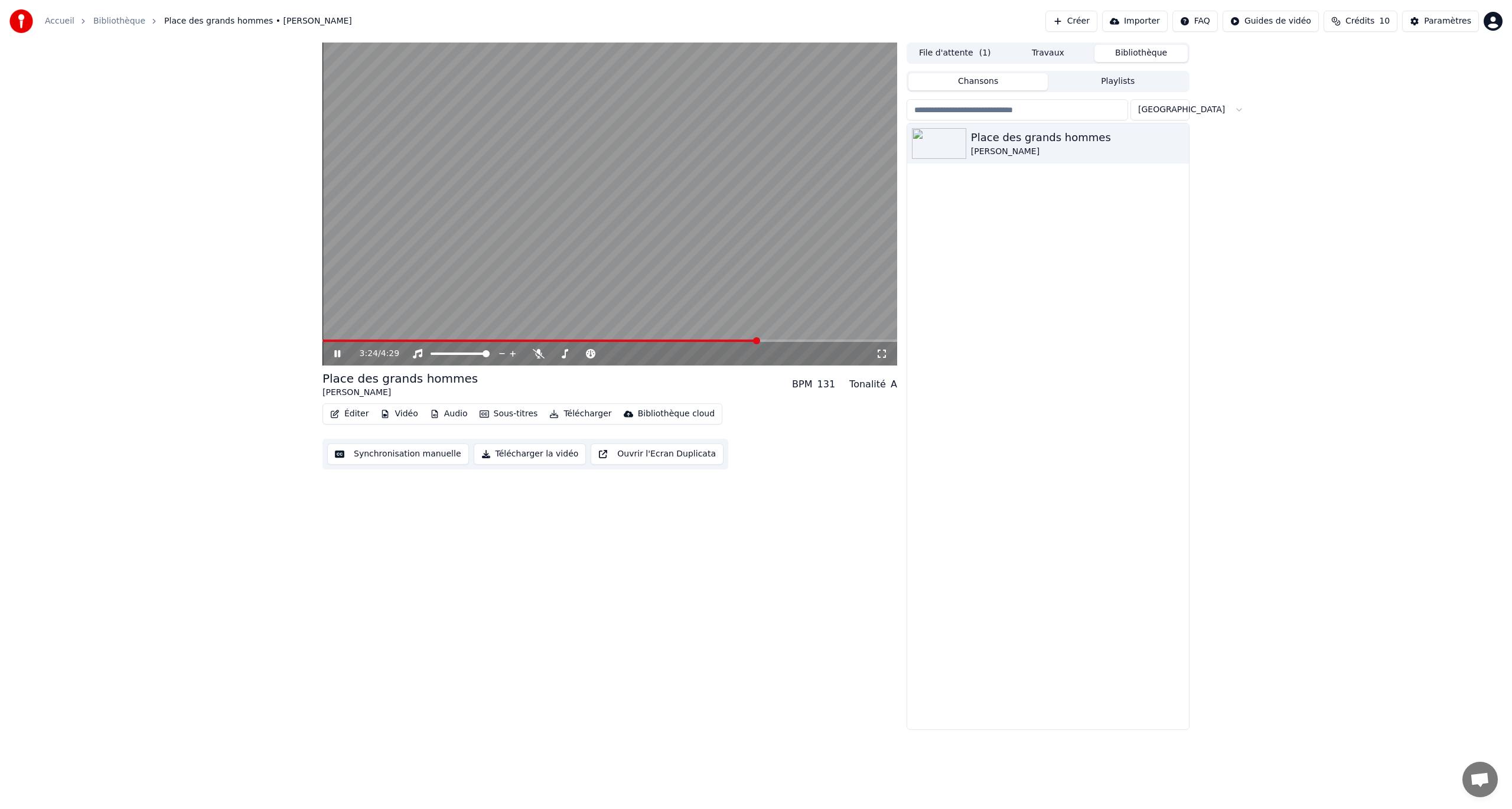
click at [334, 353] on icon at bounding box center [345, 354] width 28 height 9
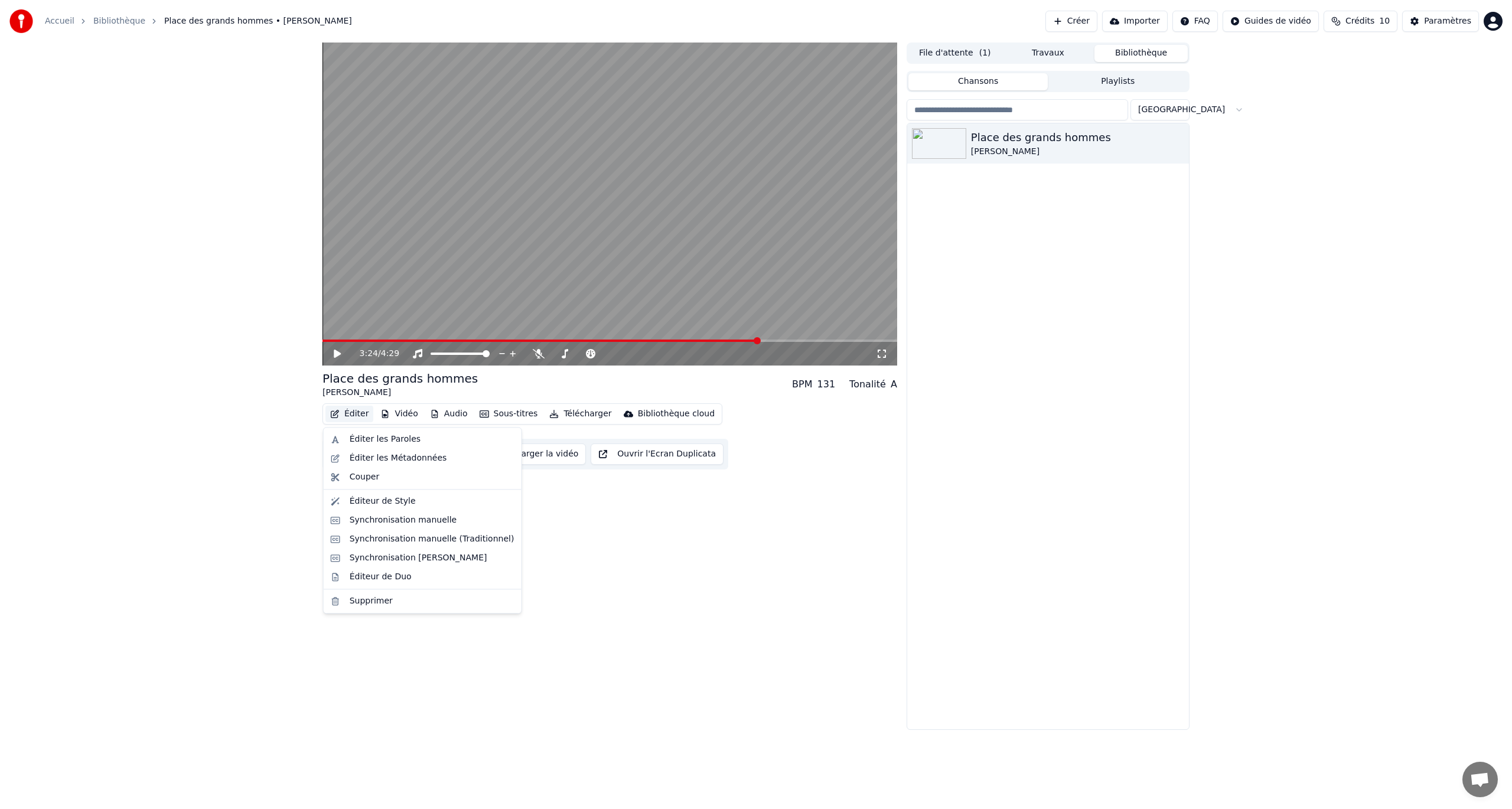
click at [346, 418] on button "Éditer" at bounding box center [349, 414] width 48 height 17
click at [373, 468] on div "Synchronisation manuelle" at bounding box center [403, 521] width 107 height 12
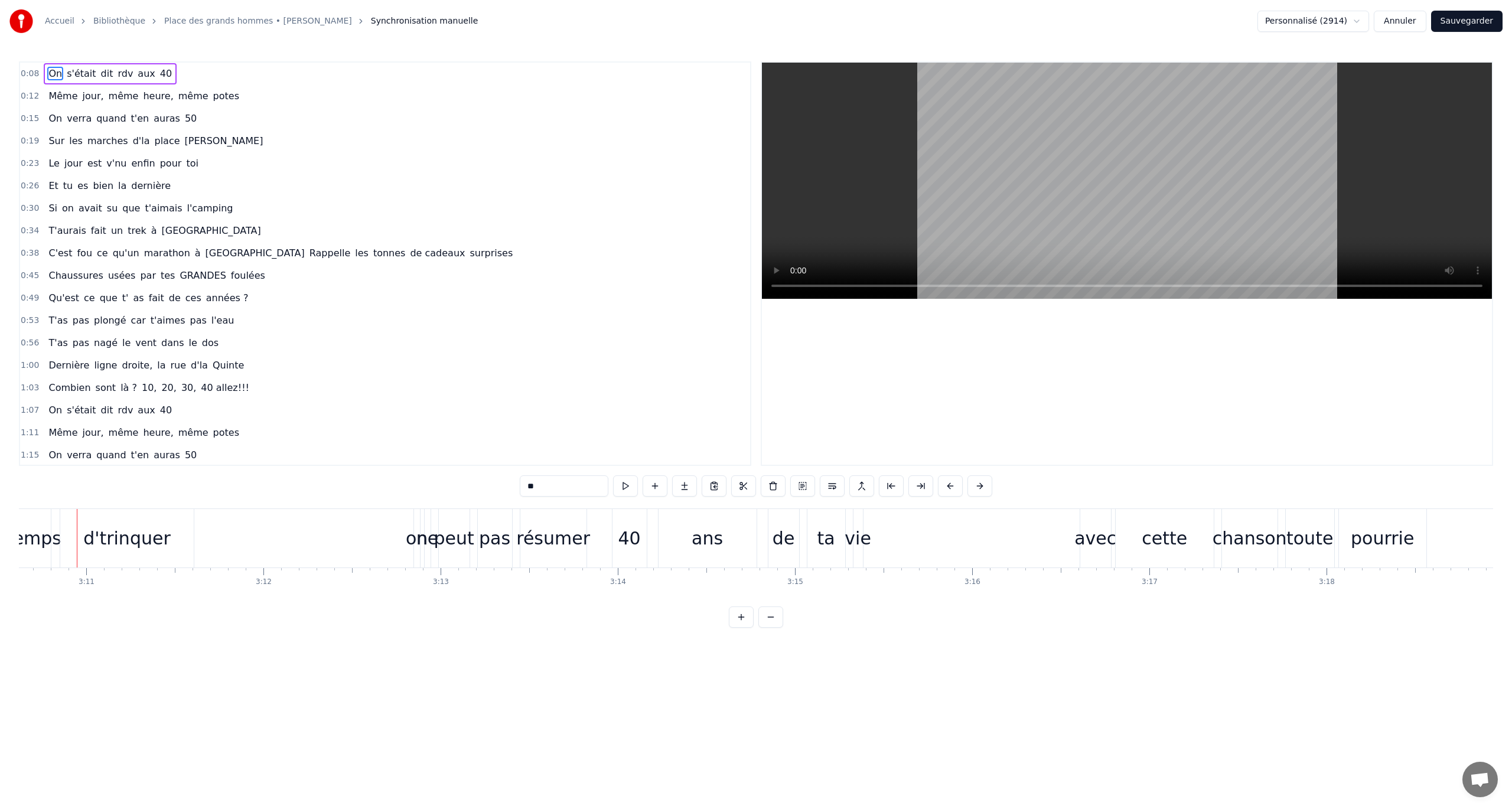
scroll to position [0, 33771]
click at [796, 468] on div "de" at bounding box center [785, 538] width 31 height 59
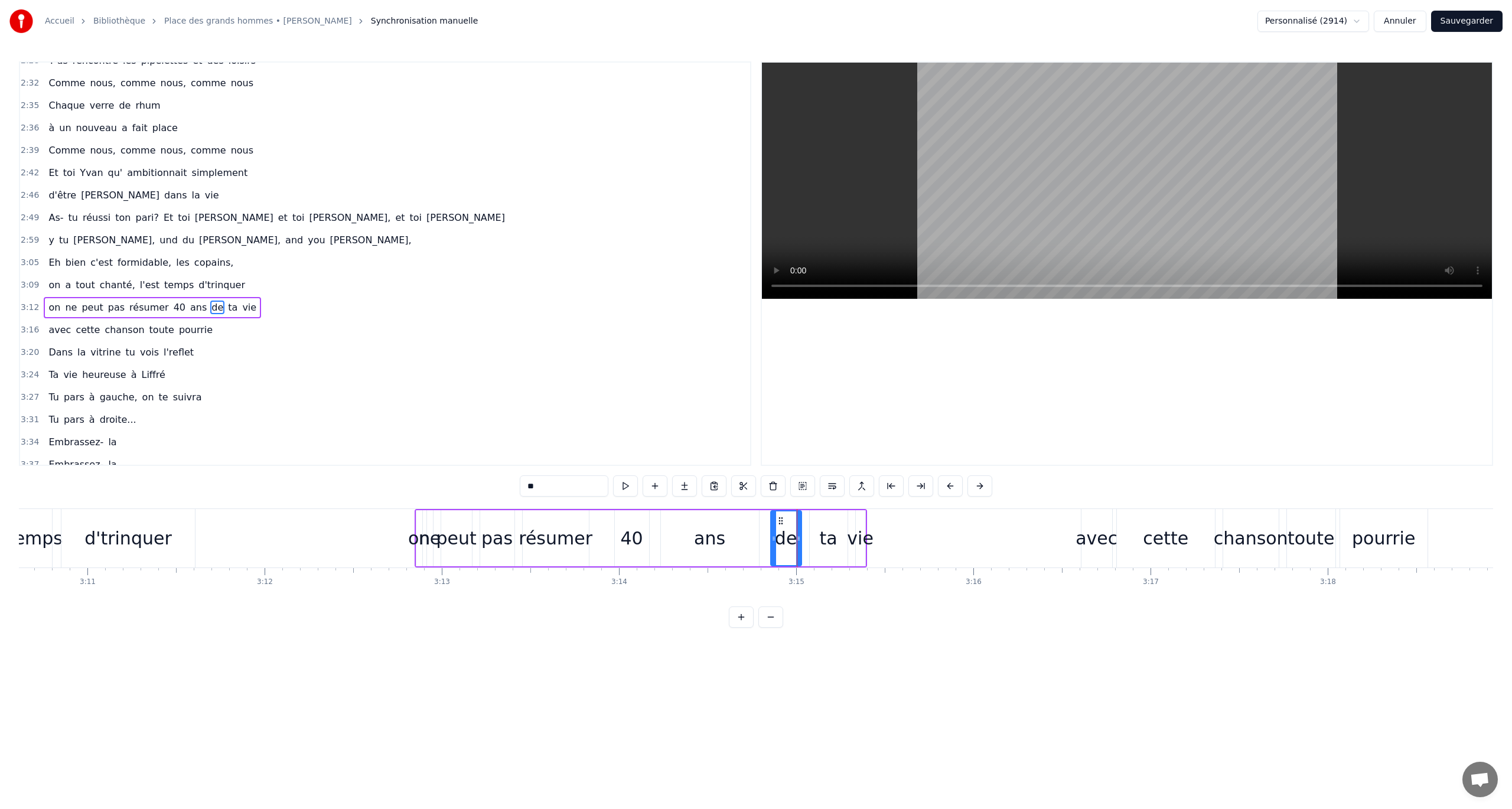
scroll to position [868, 0]
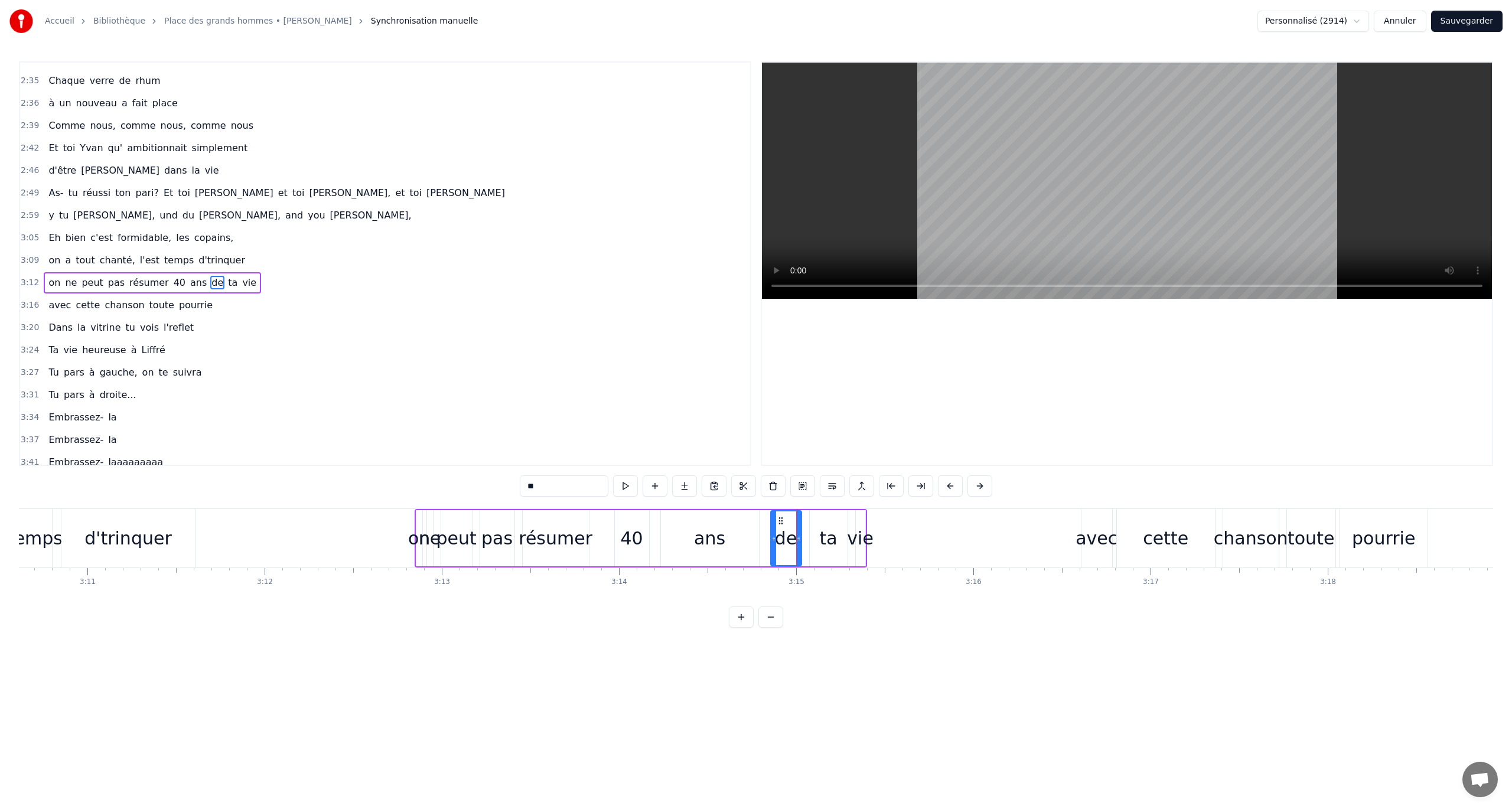
click at [554, 468] on input "**" at bounding box center [564, 486] width 88 height 21
click at [803, 468] on div "0:08 On s'était dit rdv aux 40 0:12 Même jour, même heure, même potes 0:15 On v…" at bounding box center [756, 345] width 1474 height 566
click at [826, 468] on div "ta" at bounding box center [828, 538] width 18 height 27
drag, startPoint x: 816, startPoint y: 519, endPoint x: 796, endPoint y: 522, distance: 20.2
click at [796, 468] on icon at bounding box center [797, 521] width 9 height 9
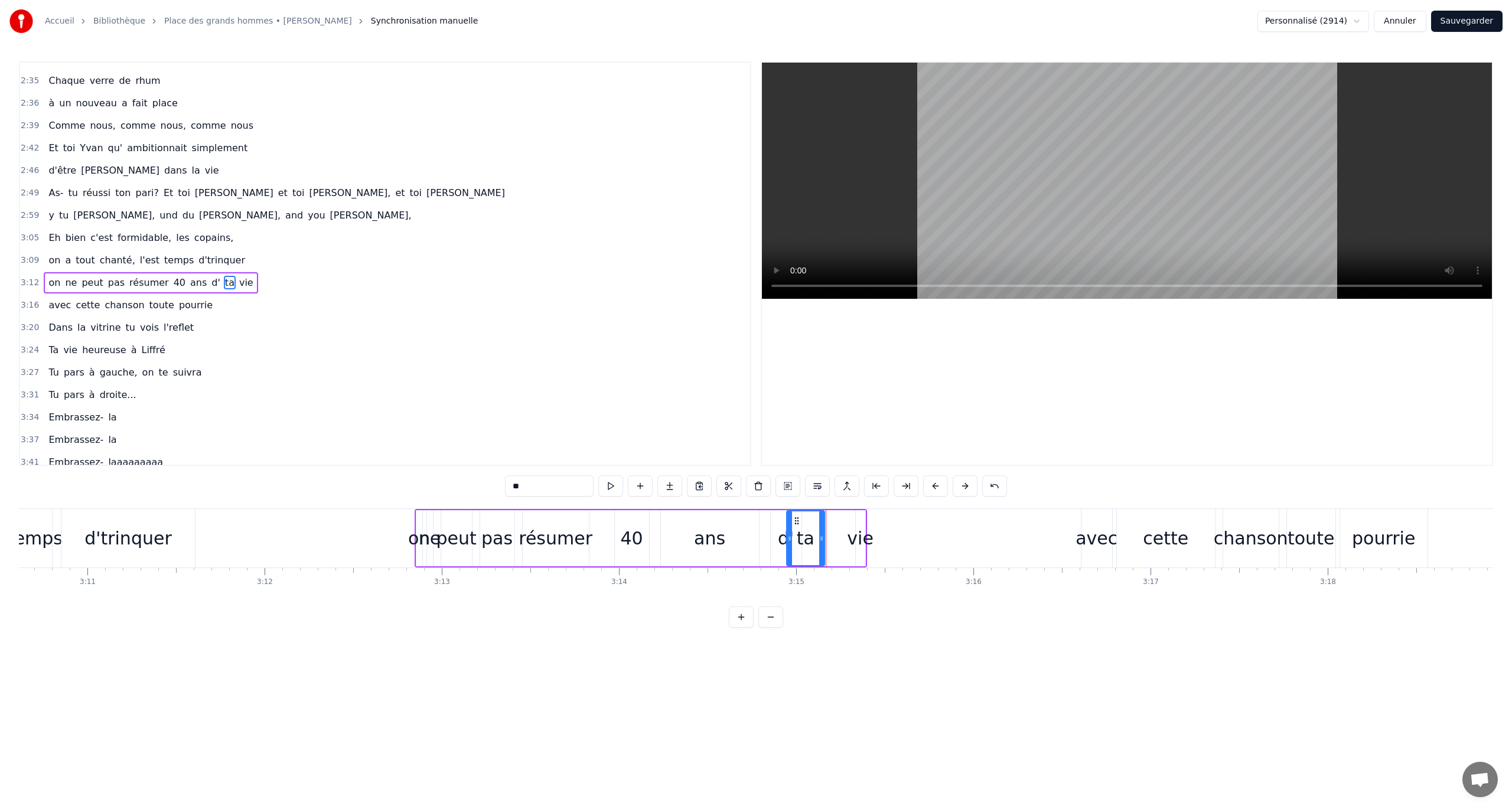
click at [860, 468] on div "vie" at bounding box center [860, 538] width 27 height 27
drag, startPoint x: 865, startPoint y: 521, endPoint x: 832, endPoint y: 524, distance: 33.1
click at [832, 468] on icon at bounding box center [833, 521] width 9 height 9
click at [907, 468] on html "Accueil Bibliothèque Place des grands hommes • Patrick Bruel Synchronisation ma…" at bounding box center [756, 323] width 1512 height 647
click at [907, 468] on div "pourrie" at bounding box center [1383, 538] width 63 height 27
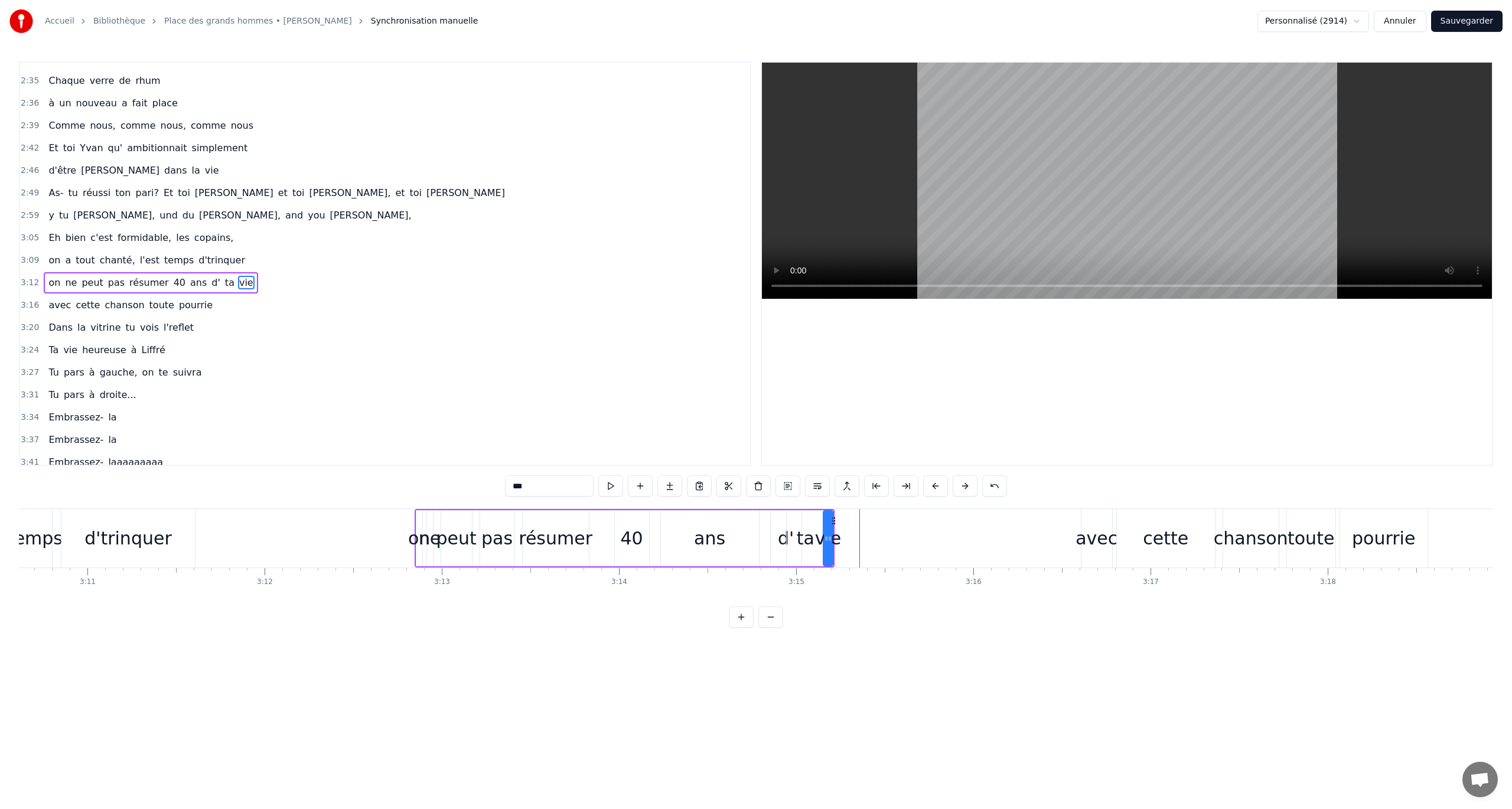
type input "*******"
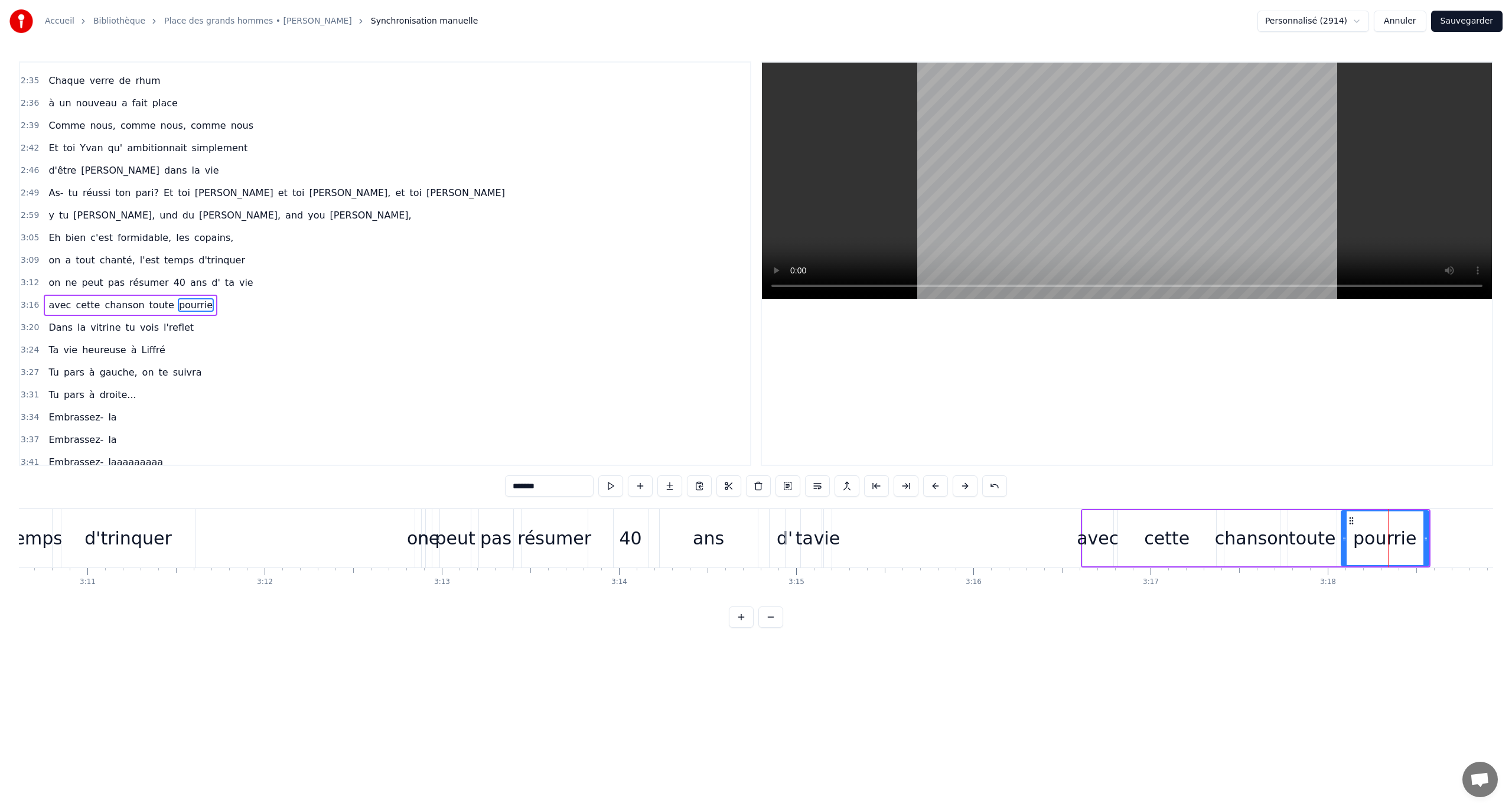
scroll to position [890, 0]
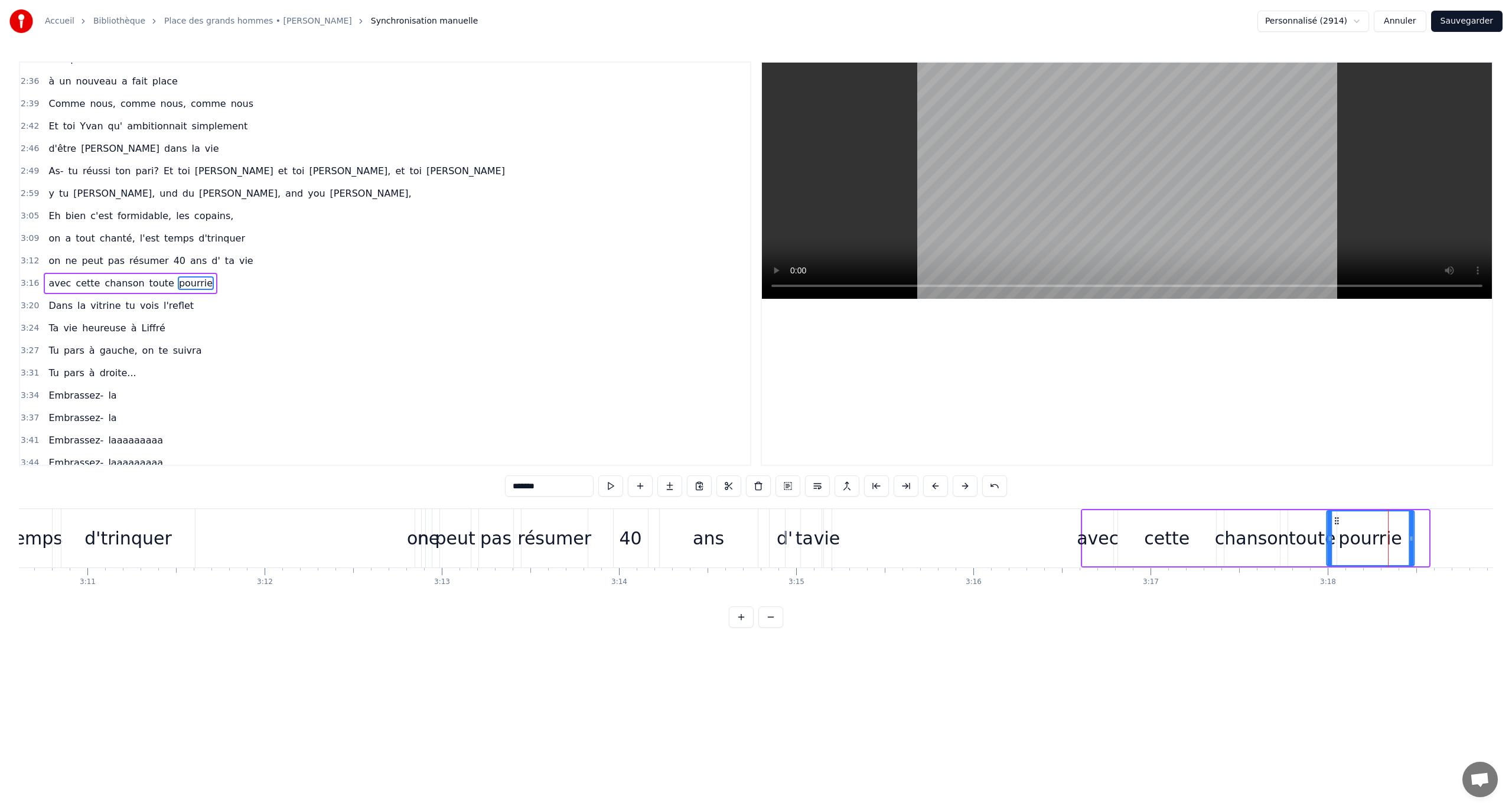
drag, startPoint x: 1352, startPoint y: 521, endPoint x: 1337, endPoint y: 522, distance: 15.0
click at [907, 468] on icon at bounding box center [1336, 521] width 9 height 9
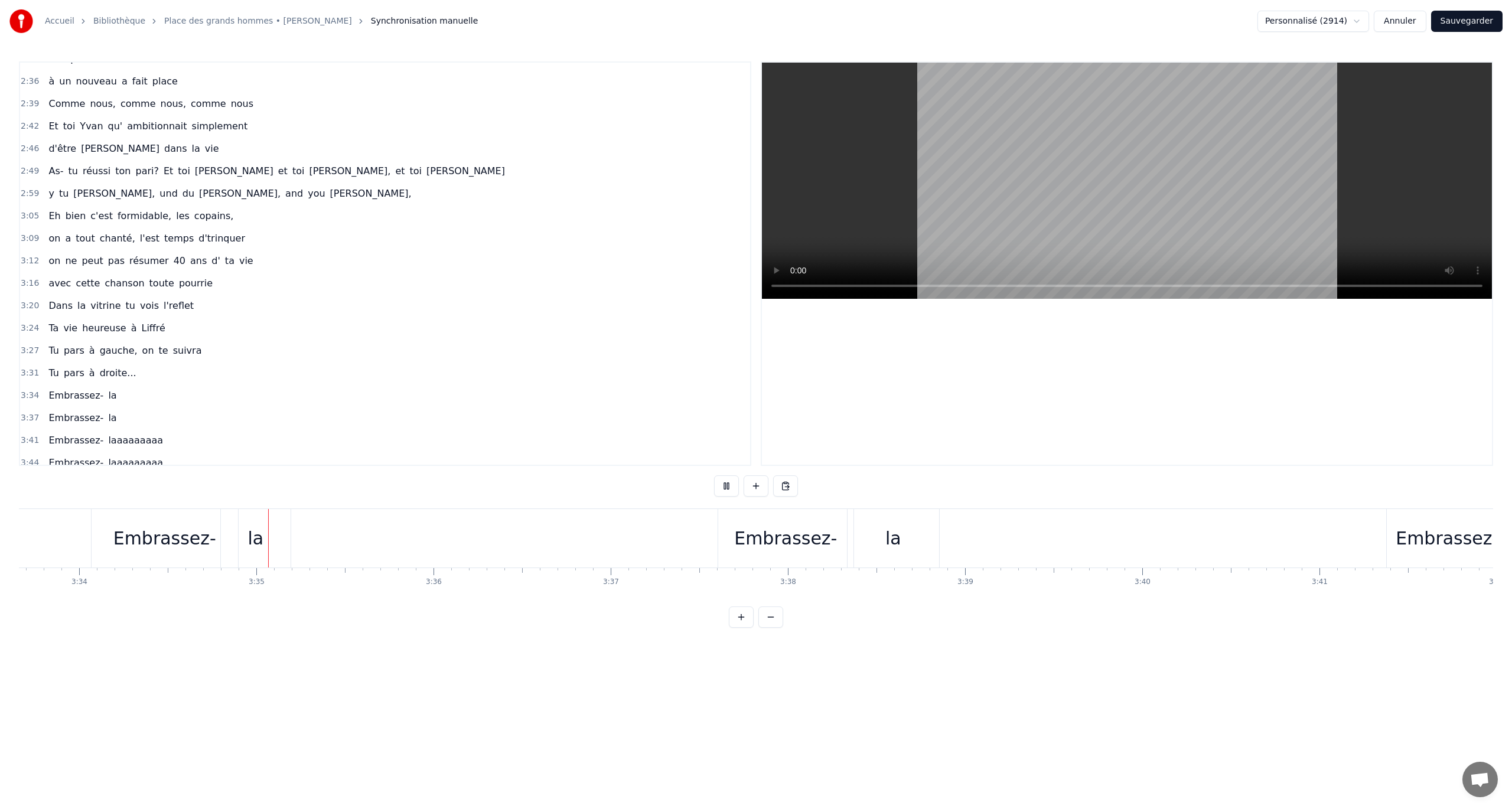
scroll to position [0, 37912]
click at [907, 18] on button "Sauvegarder" at bounding box center [1466, 21] width 71 height 21
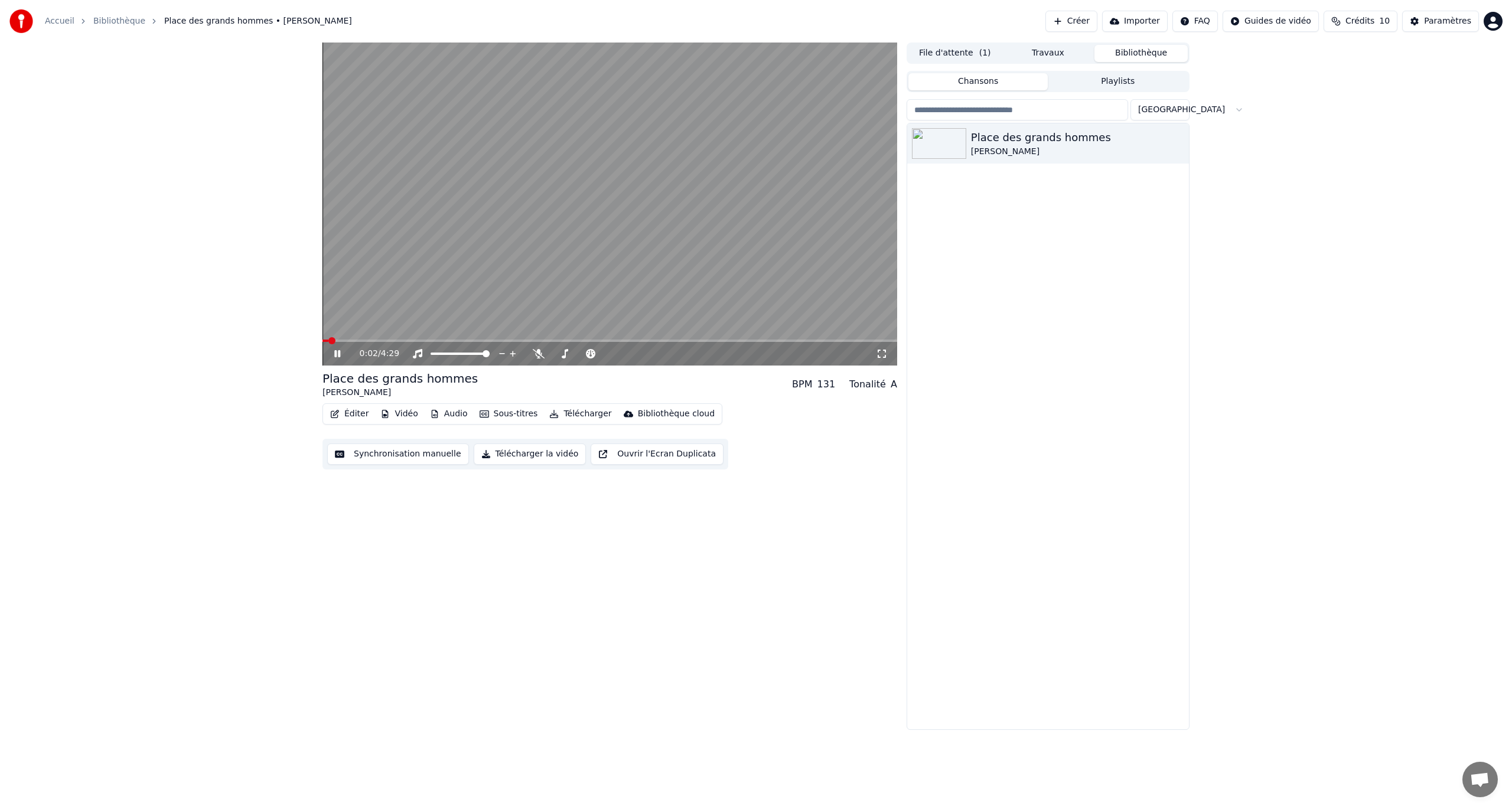
click at [332, 357] on icon at bounding box center [345, 354] width 28 height 9
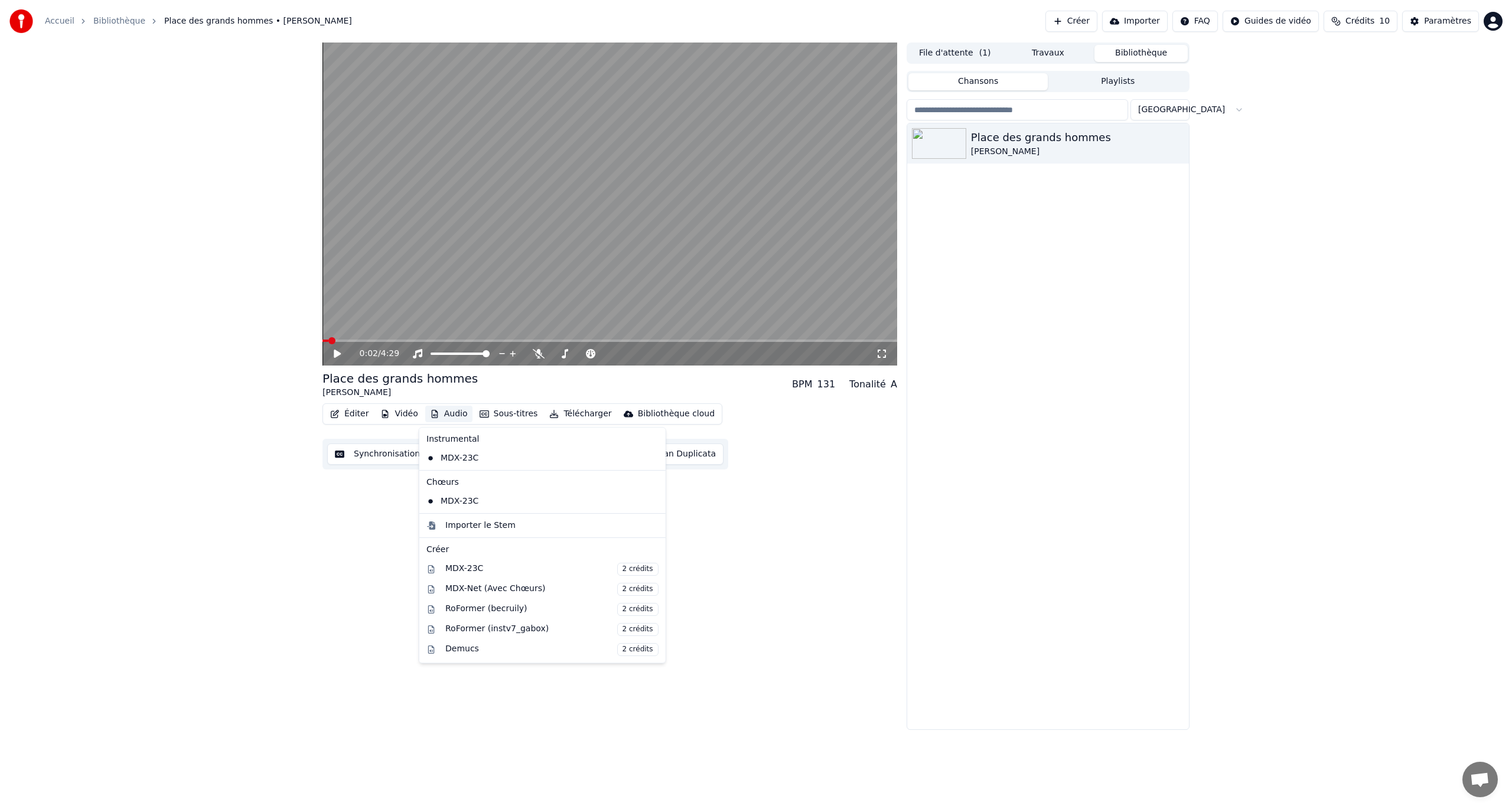
click at [443, 413] on button "Audio" at bounding box center [449, 414] width 47 height 17
click at [335, 468] on div "0:02 / 4:29 Place des grands hommes Patrick Bruel BPM 131 Tonalité A Éditer Vid…" at bounding box center [609, 386] width 574 height 687
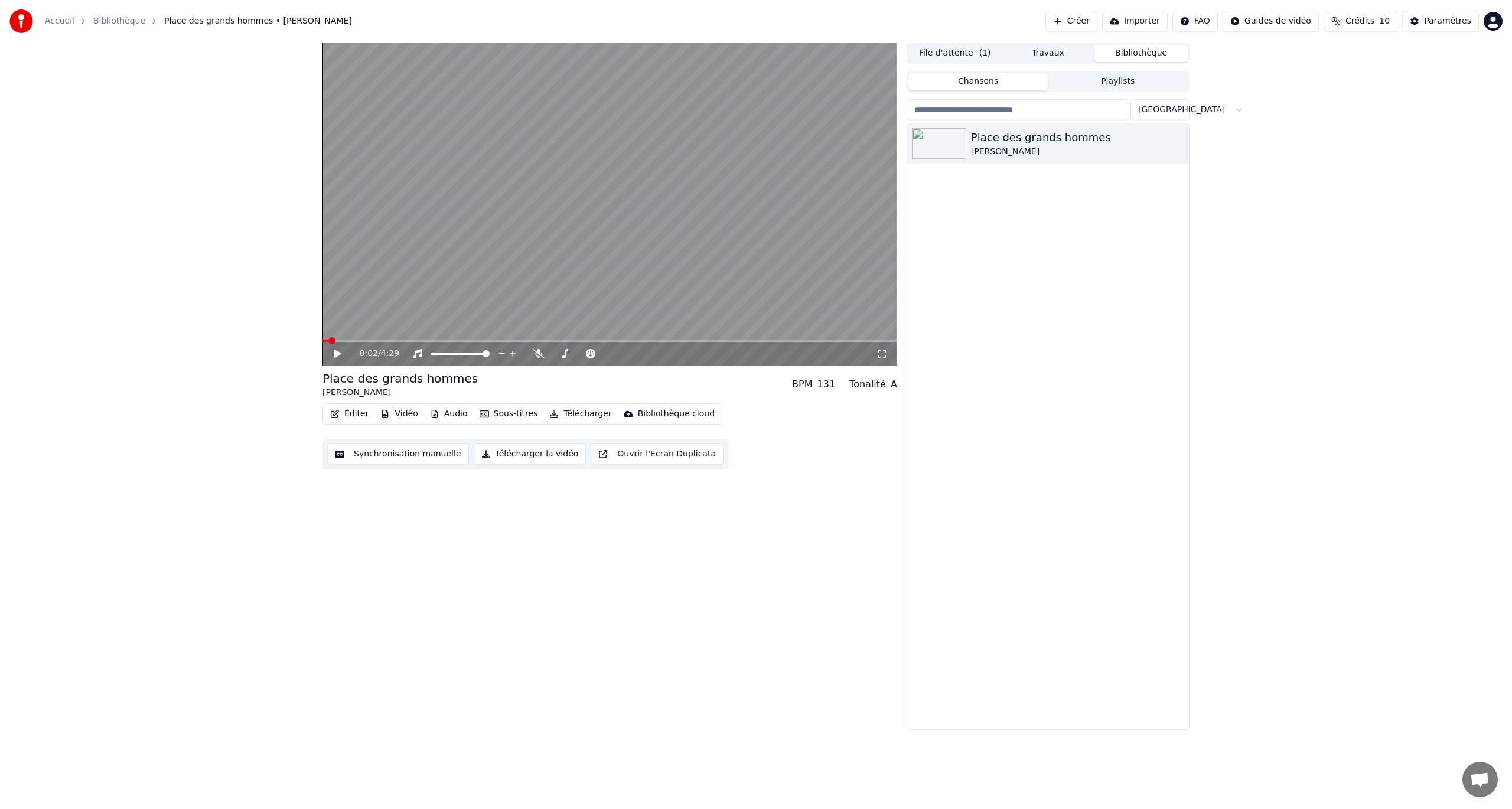
click at [907, 337] on div "Place des grands hommes [PERSON_NAME]" at bounding box center [1048, 426] width 282 height 606
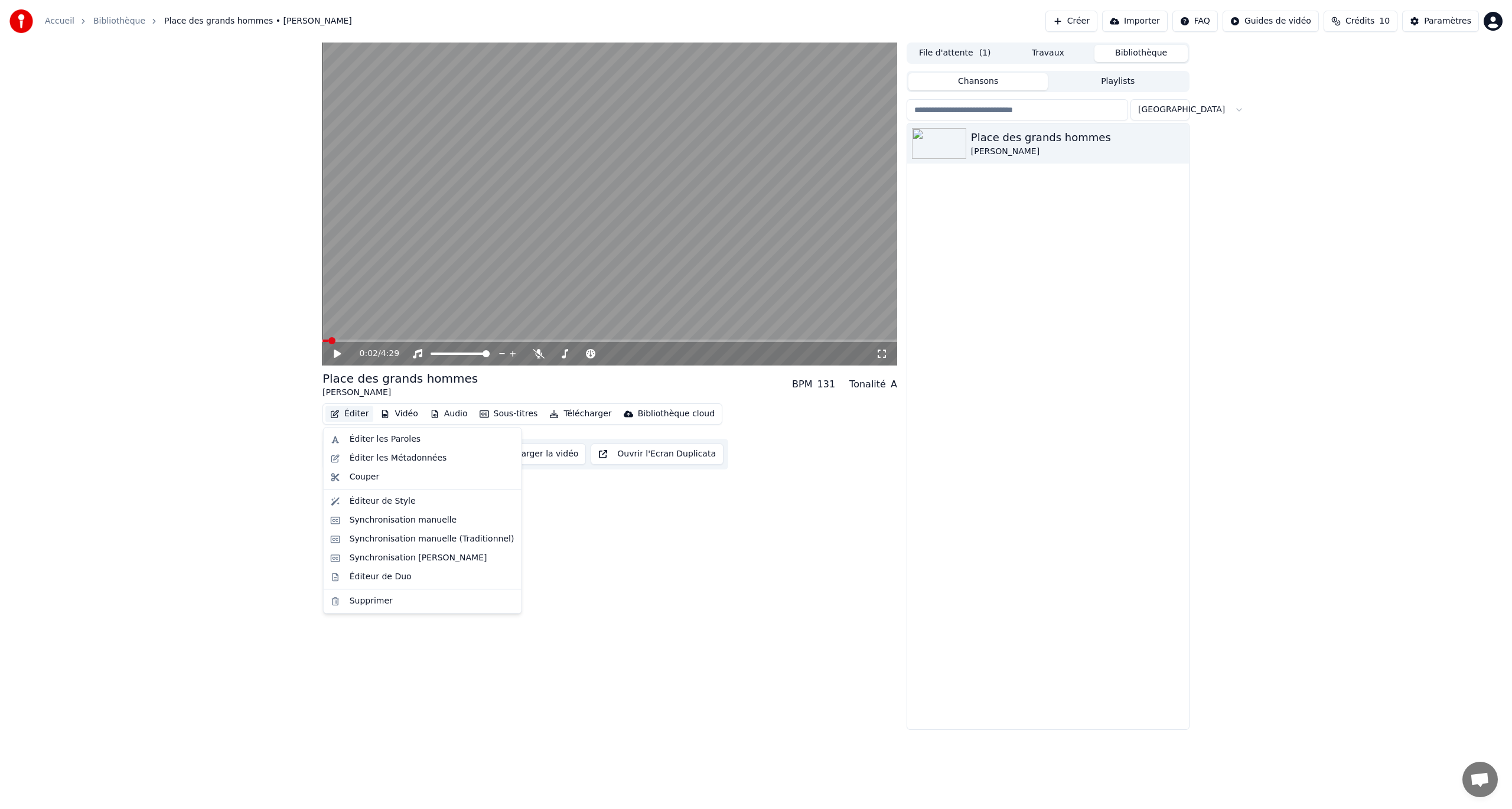
click at [357, 415] on button "Éditer" at bounding box center [349, 414] width 48 height 17
click at [367, 440] on div "Éditer les Paroles" at bounding box center [385, 439] width 71 height 12
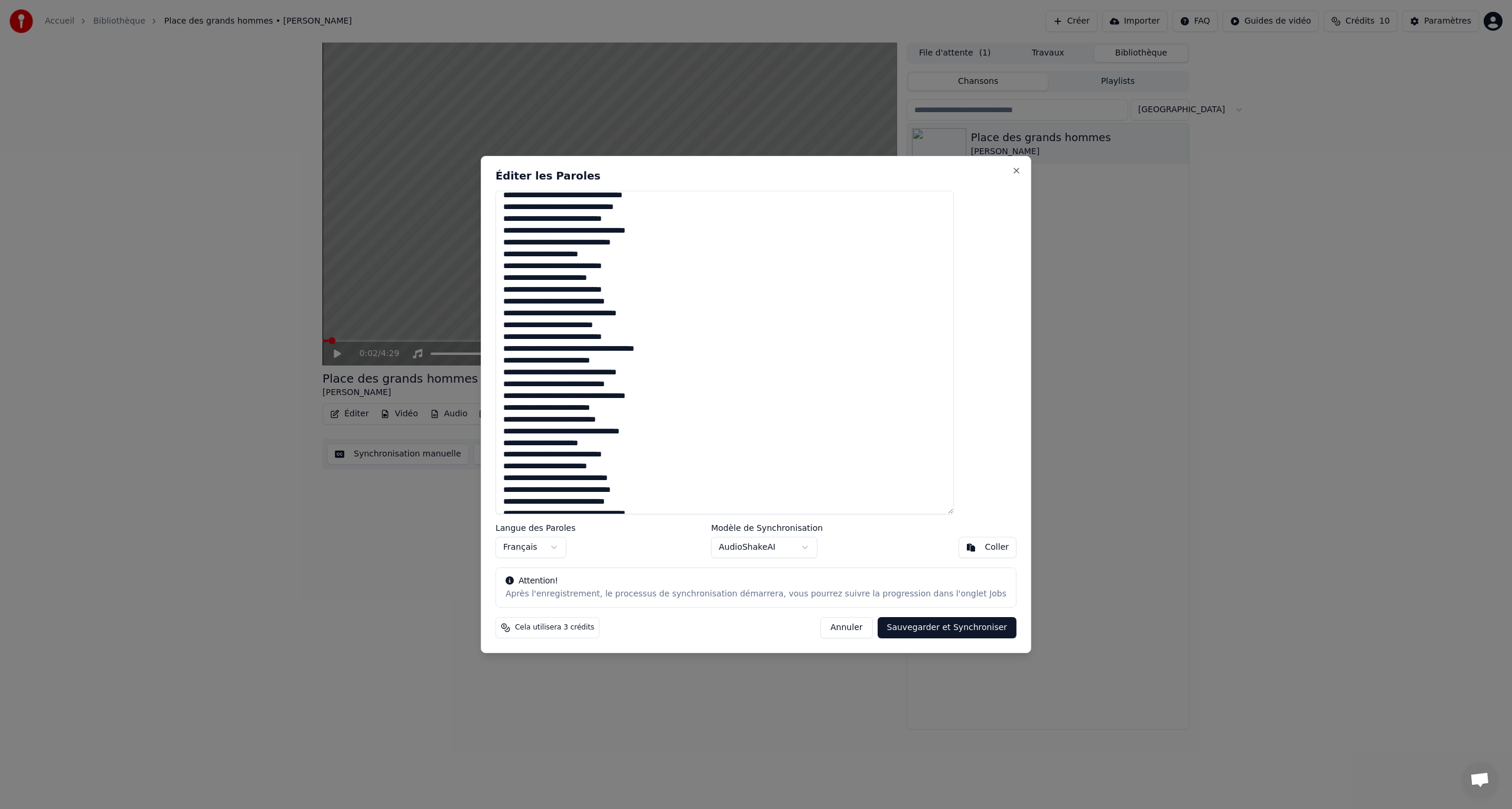
scroll to position [453, 0]
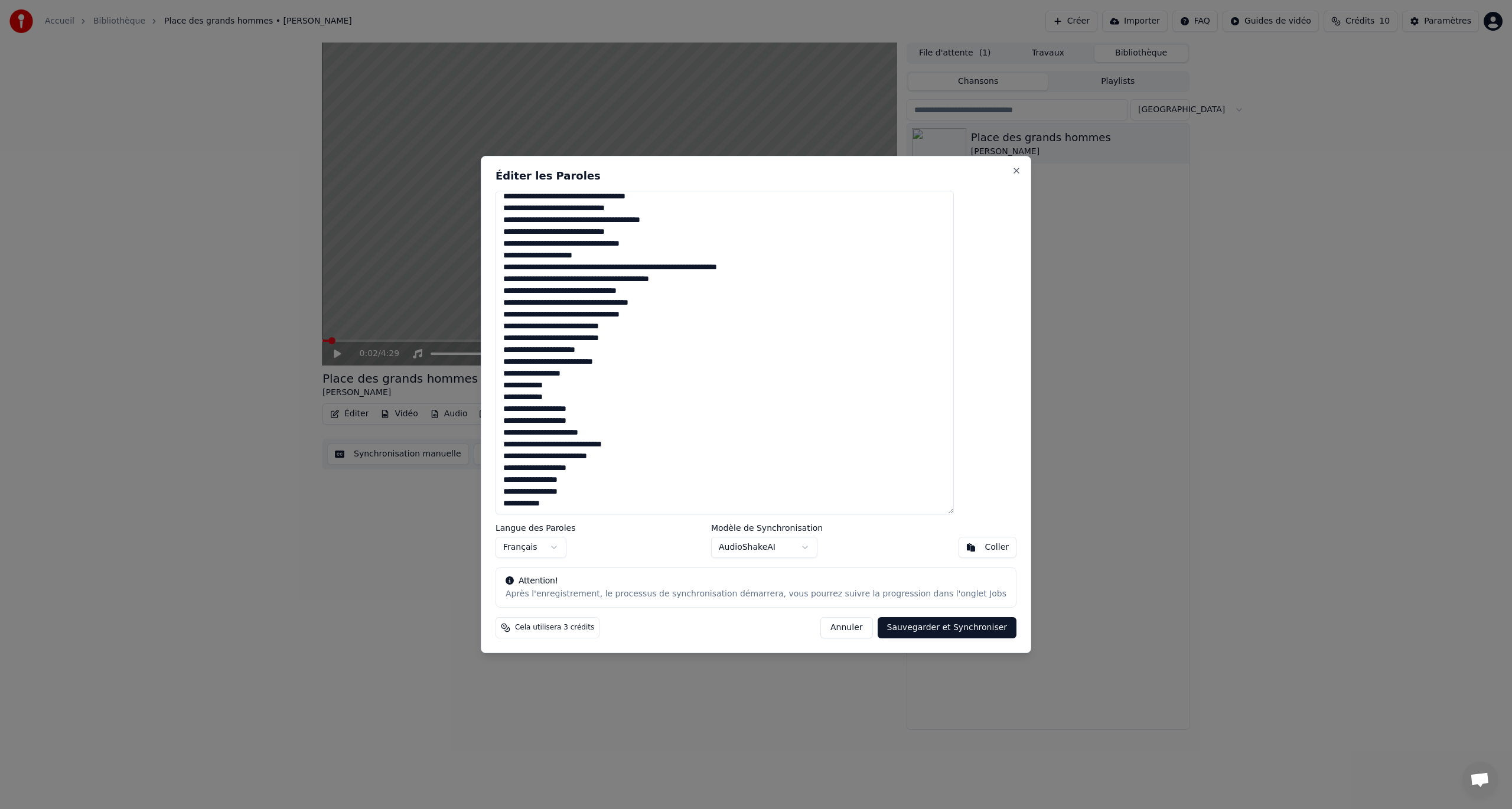
drag, startPoint x: 532, startPoint y: 202, endPoint x: 685, endPoint y: 530, distance: 361.9
click at [685, 468] on div "Éditer les Paroles Langue des Paroles Français Modèle de Synchronisation AudioS…" at bounding box center [756, 405] width 551 height 497
click at [907, 172] on button "Close" at bounding box center [1017, 171] width 9 height 9
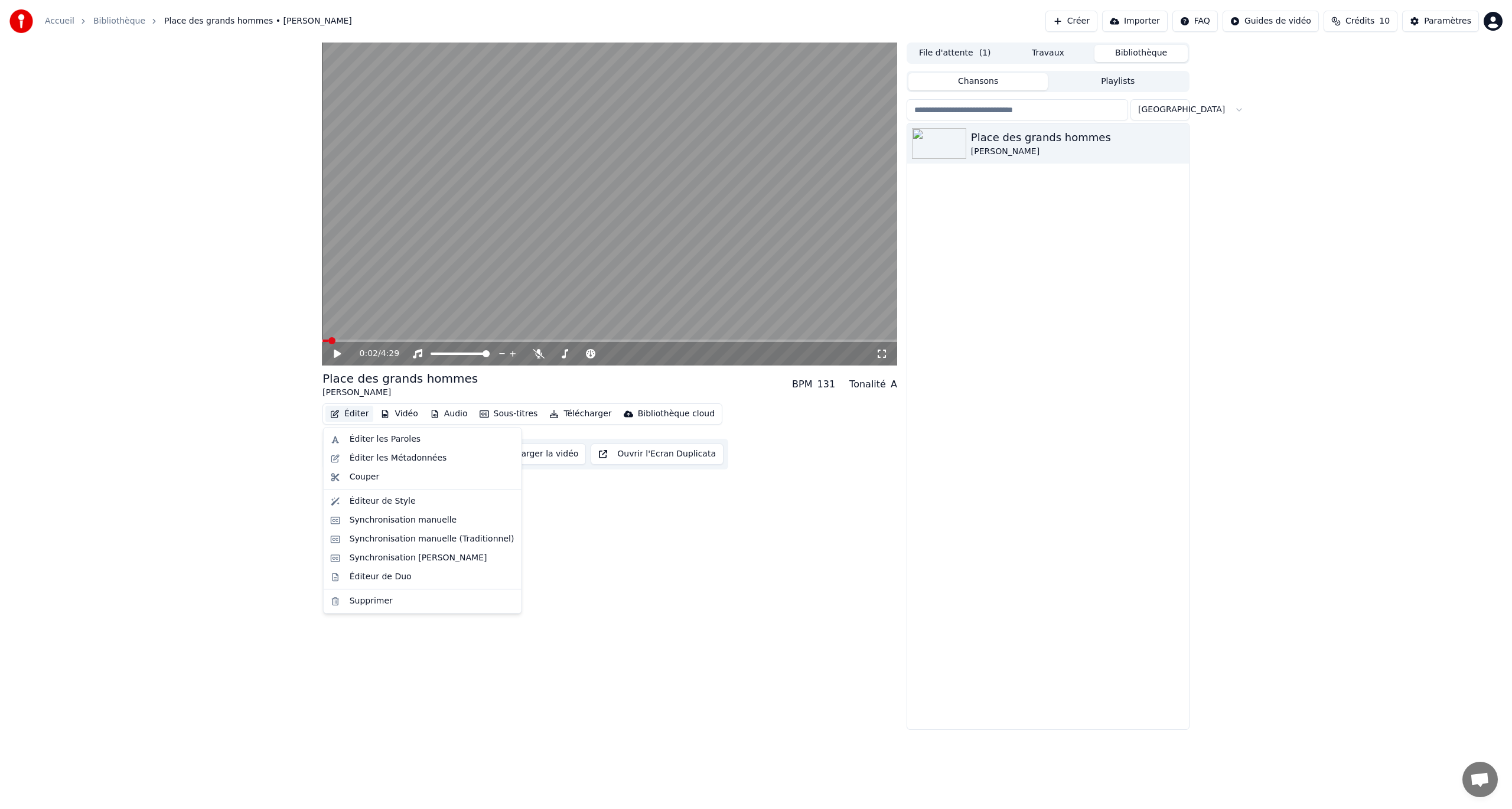
click at [357, 415] on button "Éditer" at bounding box center [349, 414] width 48 height 17
click at [380, 468] on div "Synchronisation manuelle" at bounding box center [403, 521] width 107 height 12
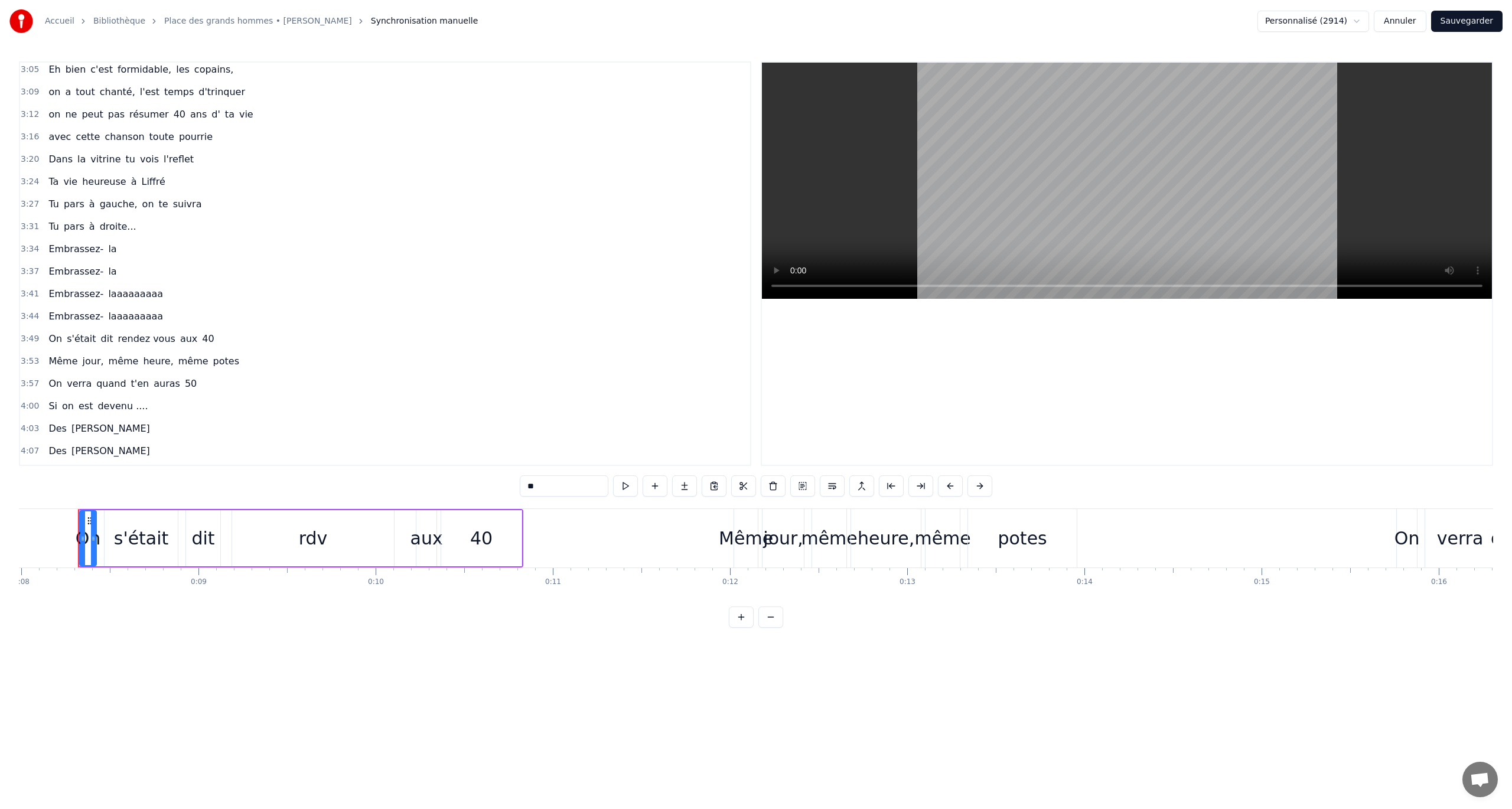
scroll to position [1052, 0]
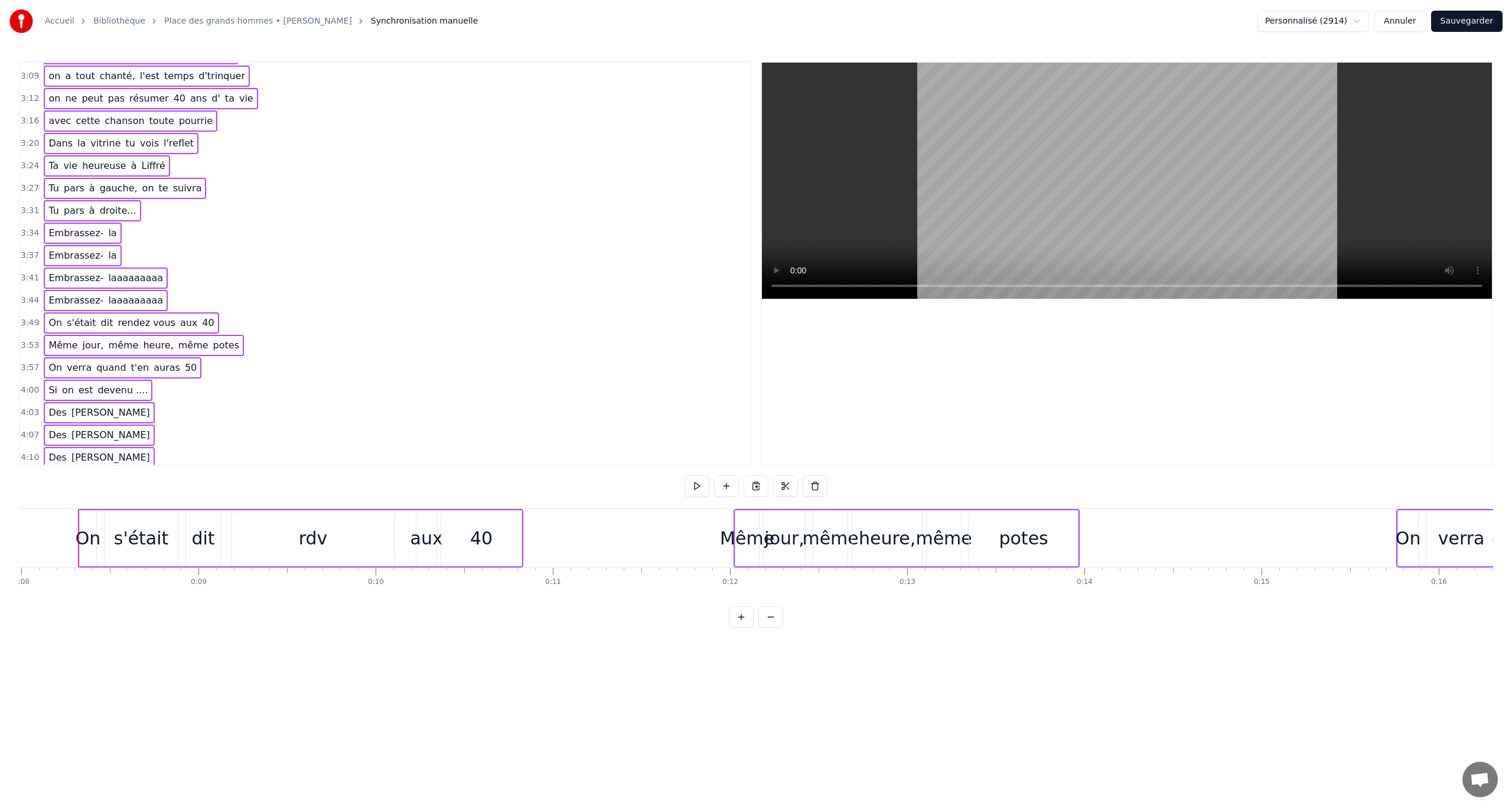
drag, startPoint x: 289, startPoint y: 454, endPoint x: 168, endPoint y: 438, distance: 122.1
click at [168, 438] on div "0:08 On s'était dit rdv aux 40 0:12 Même jour, même heure, même potes 0:15 On v…" at bounding box center [385, 264] width 732 height 405
click at [529, 379] on div "4:00 Si on est devenu ...." at bounding box center [385, 391] width 730 height 23
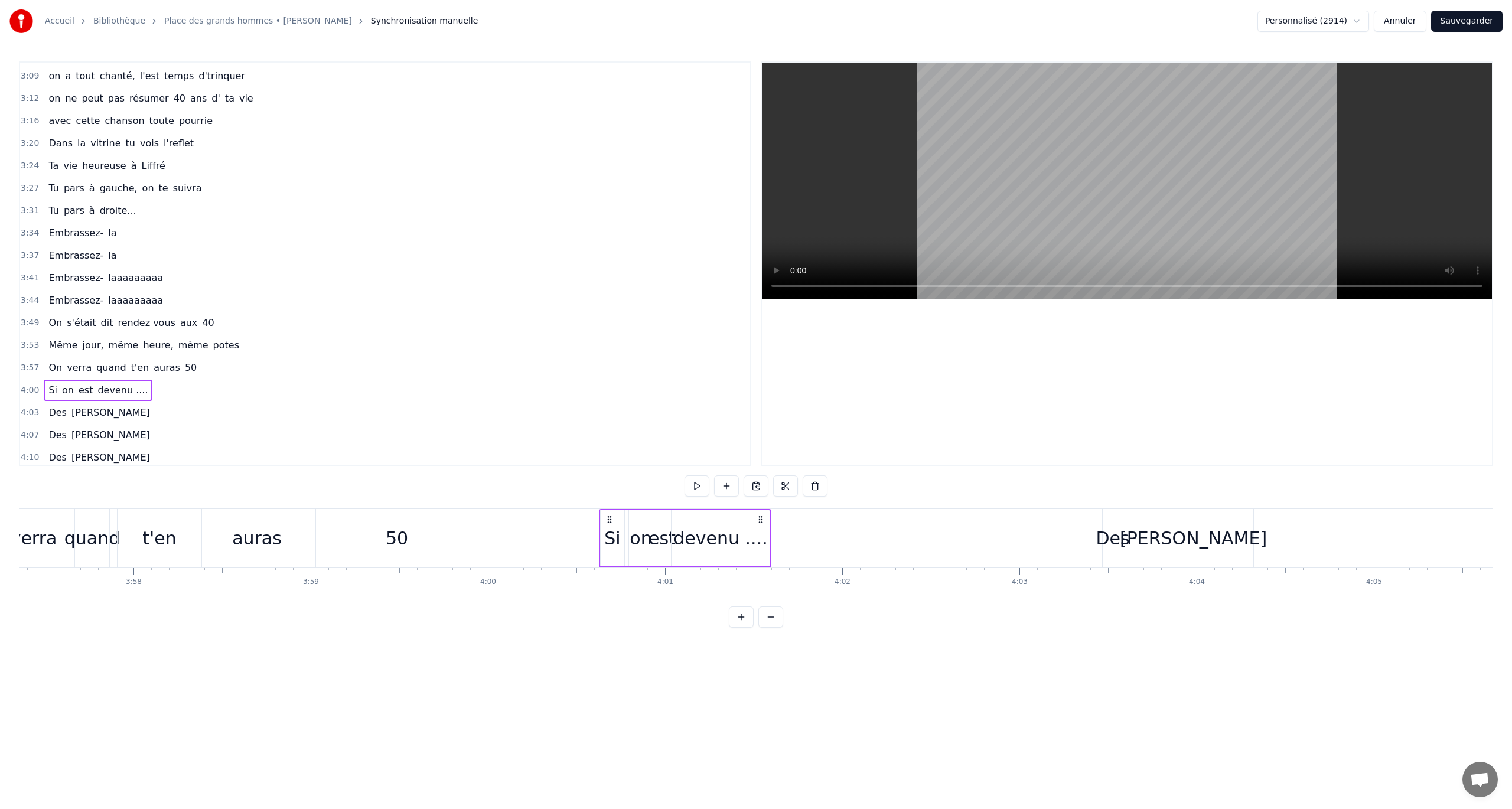
scroll to position [0, 42573]
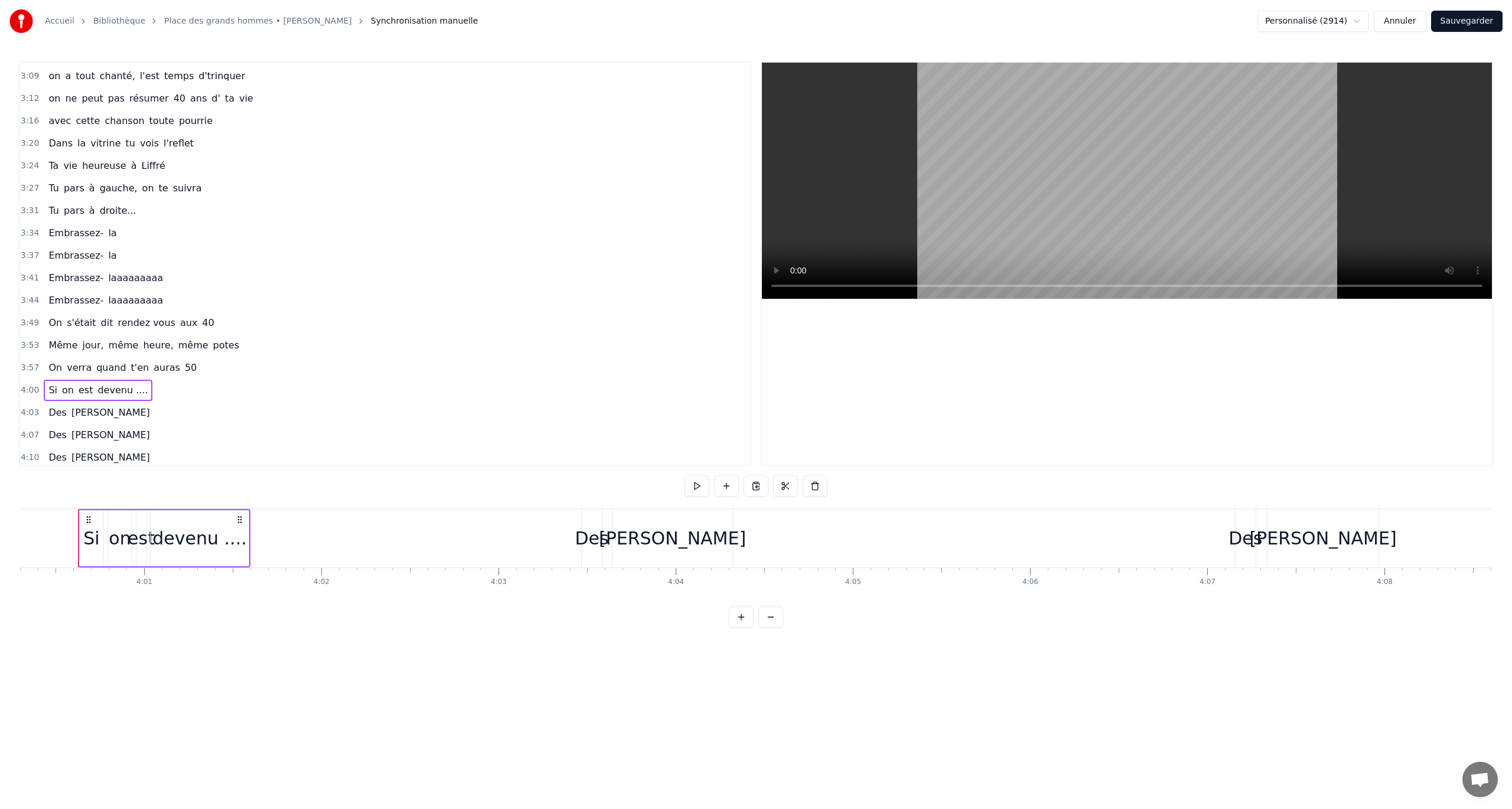
click at [907, 23] on button "Sauvegarder" at bounding box center [1466, 21] width 71 height 21
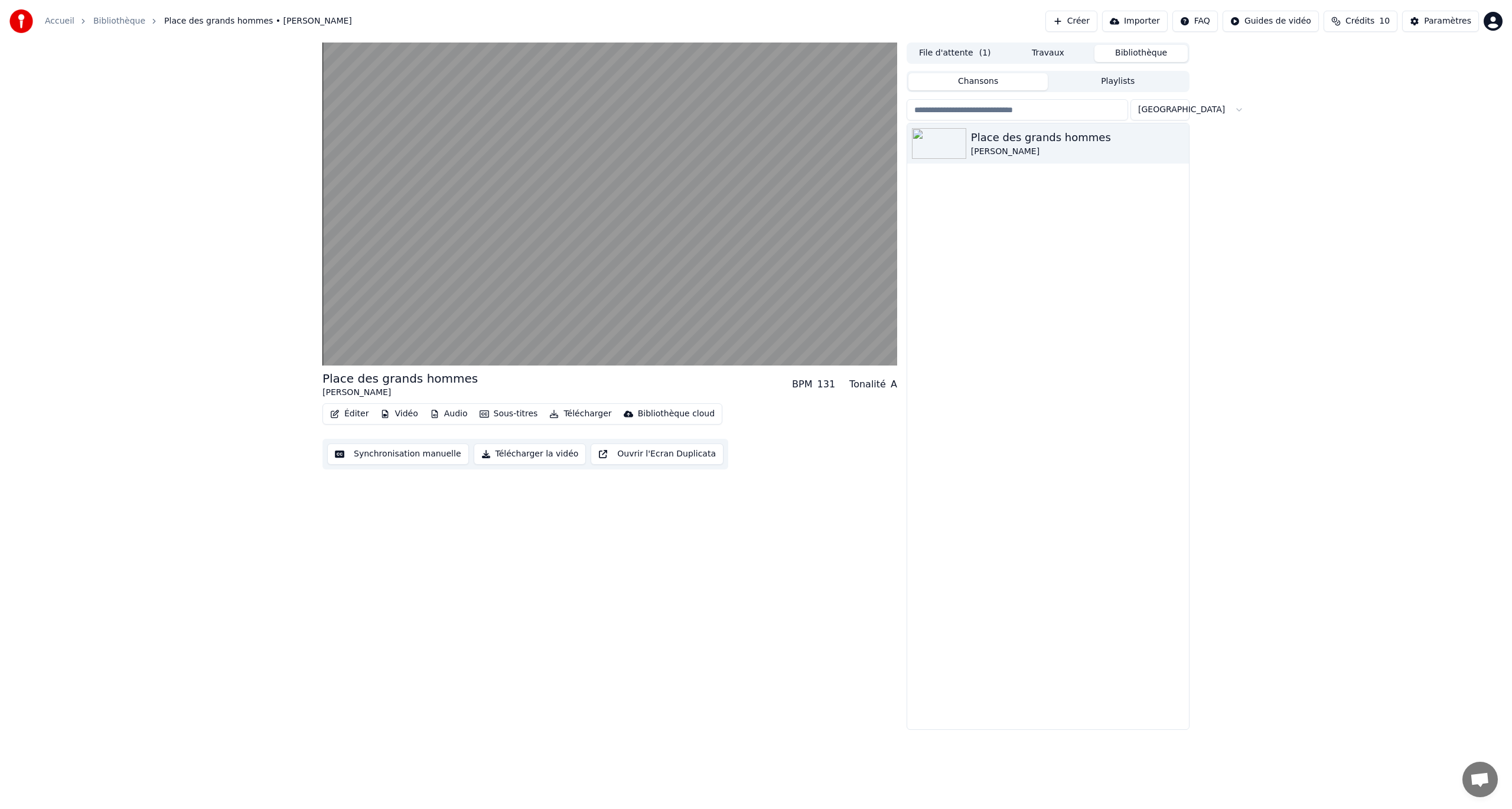
click at [907, 457] on div "Place des grands hommes [PERSON_NAME]" at bounding box center [1048, 426] width 282 height 606
click at [808, 468] on div "Place des grands hommes Patrick Bruel BPM 131 Tonalité A Éditer Vidéo Audio Sou…" at bounding box center [609, 386] width 574 height 687
click at [346, 340] on span at bounding box center [334, 341] width 24 height 2
click at [366, 344] on span at bounding box center [368, 341] width 7 height 7
drag, startPoint x: 368, startPoint y: 345, endPoint x: 393, endPoint y: 345, distance: 25.0
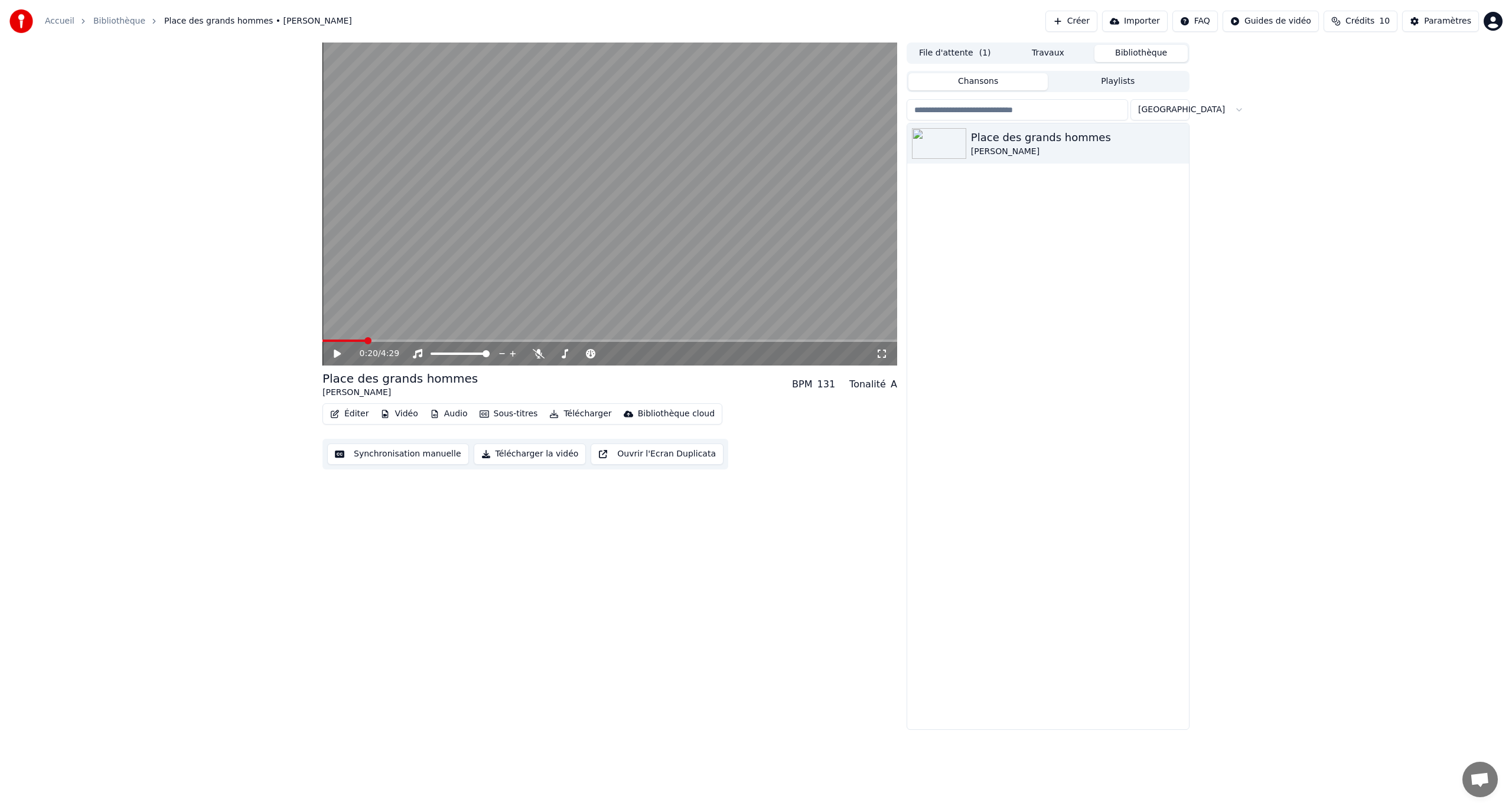
click at [393, 345] on div "0:20 / 4:29" at bounding box center [609, 354] width 574 height 24
click at [399, 340] on span at bounding box center [609, 341] width 574 height 2
click at [417, 342] on div "0:36 / 4:29" at bounding box center [609, 354] width 574 height 24
click at [433, 340] on span at bounding box center [609, 341] width 574 height 2
click at [440, 344] on div "0:52 / 4:29" at bounding box center [609, 354] width 574 height 24
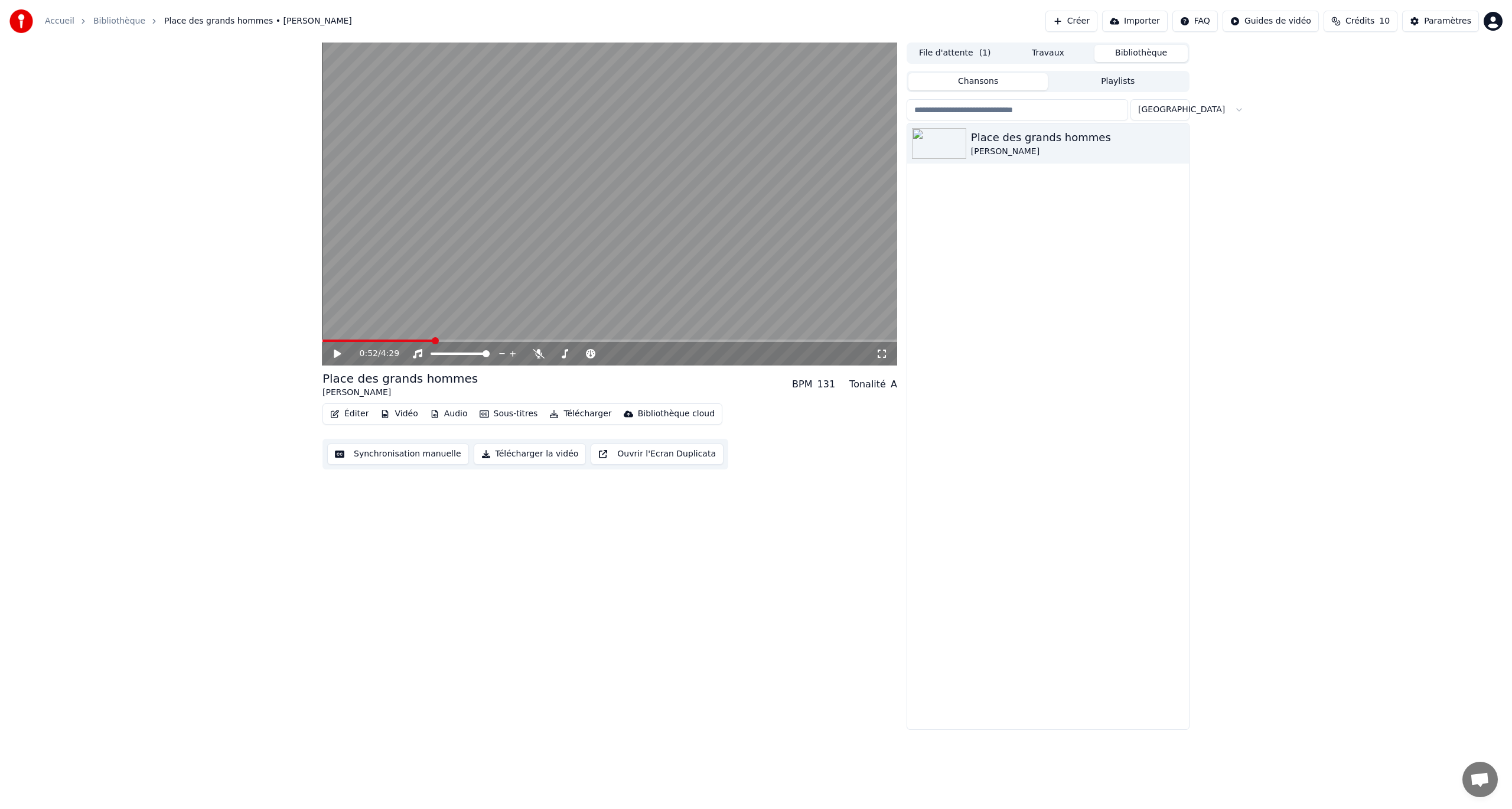
click at [455, 341] on span at bounding box center [609, 341] width 574 height 2
click at [343, 356] on icon at bounding box center [345, 354] width 28 height 9
click at [525, 453] on button "Télécharger la vidéo" at bounding box center [530, 454] width 113 height 21
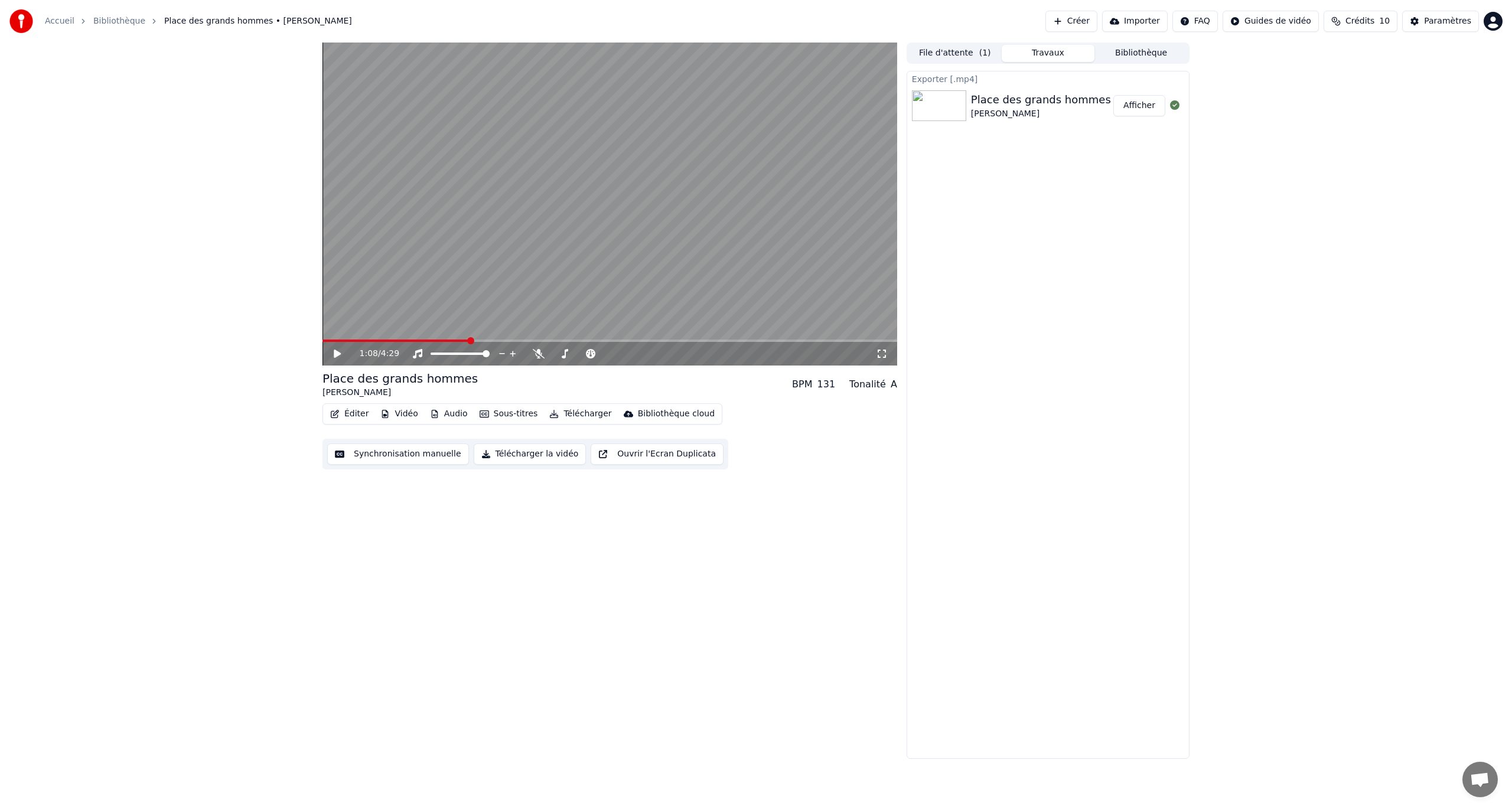
click at [907, 108] on button "Afficher" at bounding box center [1139, 106] width 52 height 21
click at [352, 411] on button "Éditer" at bounding box center [349, 414] width 48 height 17
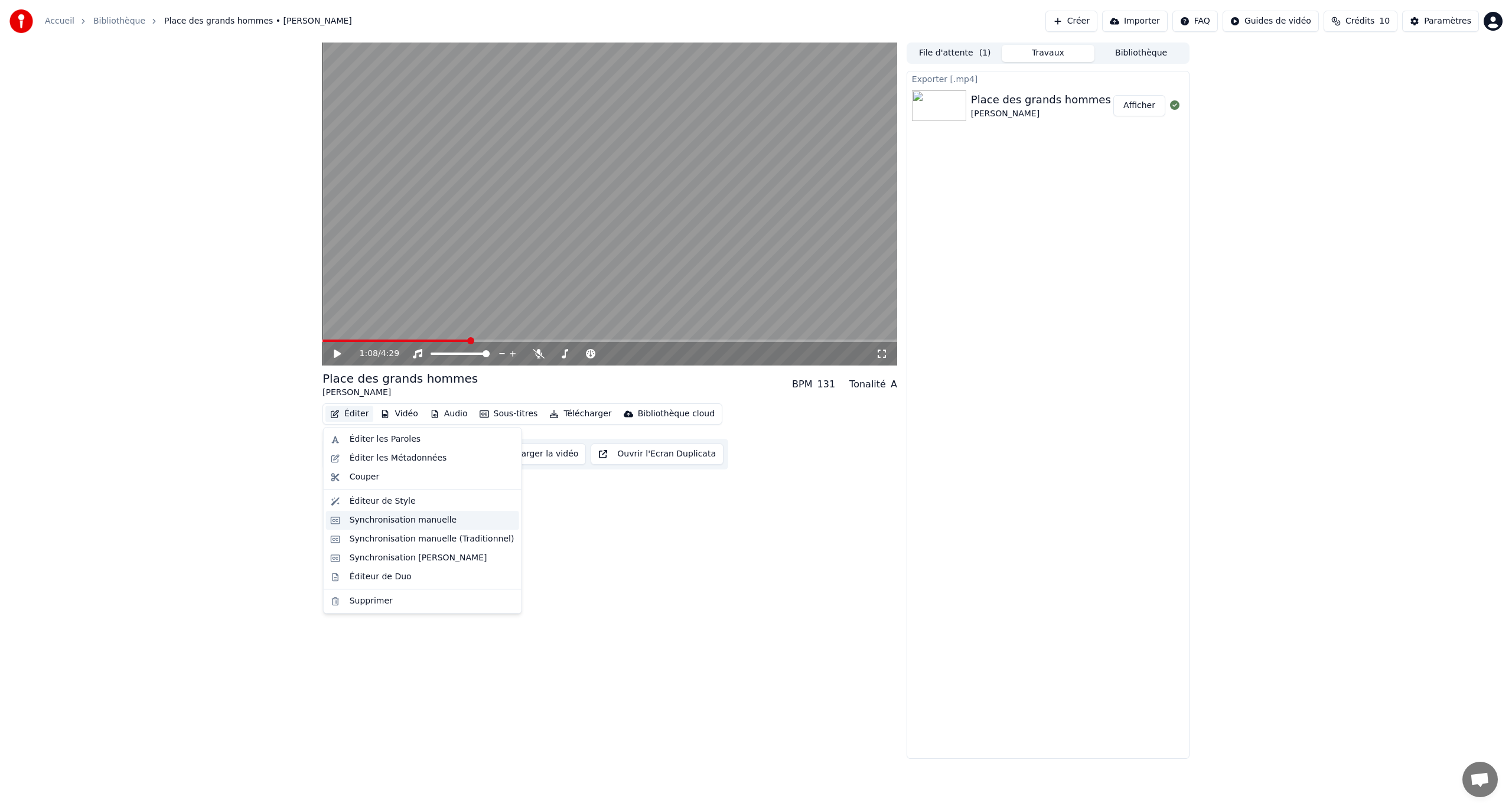
click at [367, 468] on div "Synchronisation manuelle" at bounding box center [403, 521] width 107 height 12
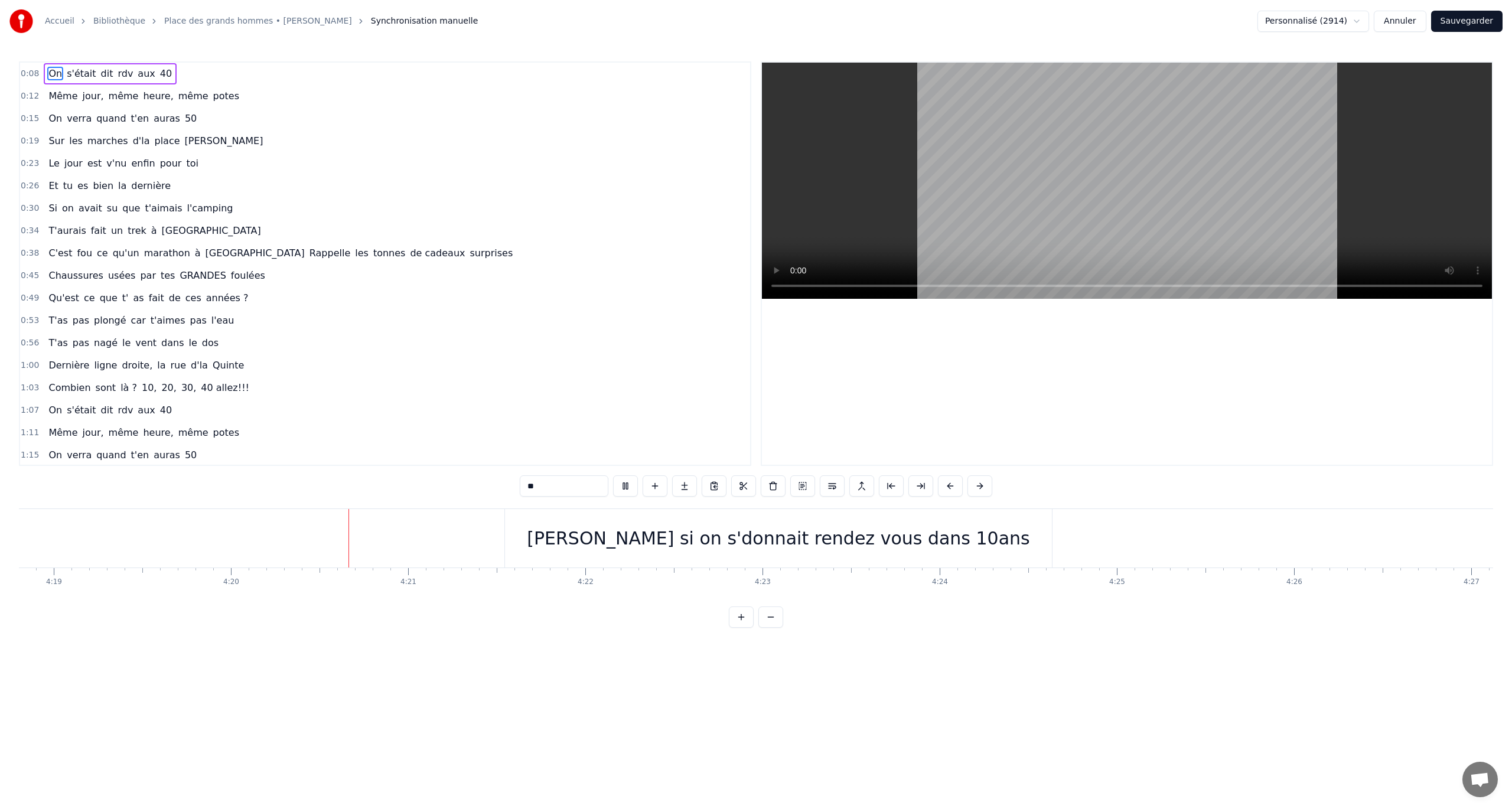
scroll to position [0, 45983]
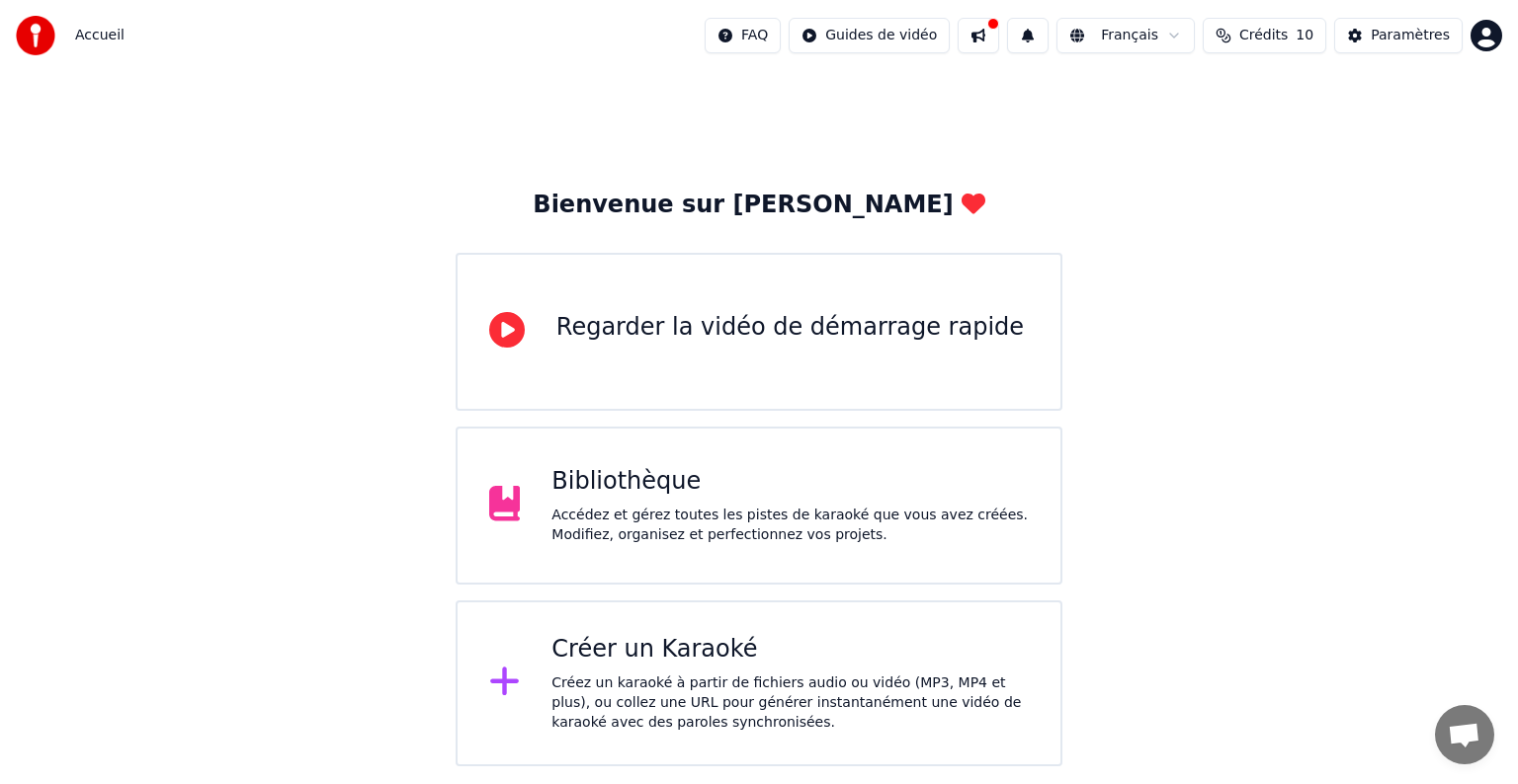
click at [679, 493] on div "Bibliothèque" at bounding box center [789, 482] width 478 height 32
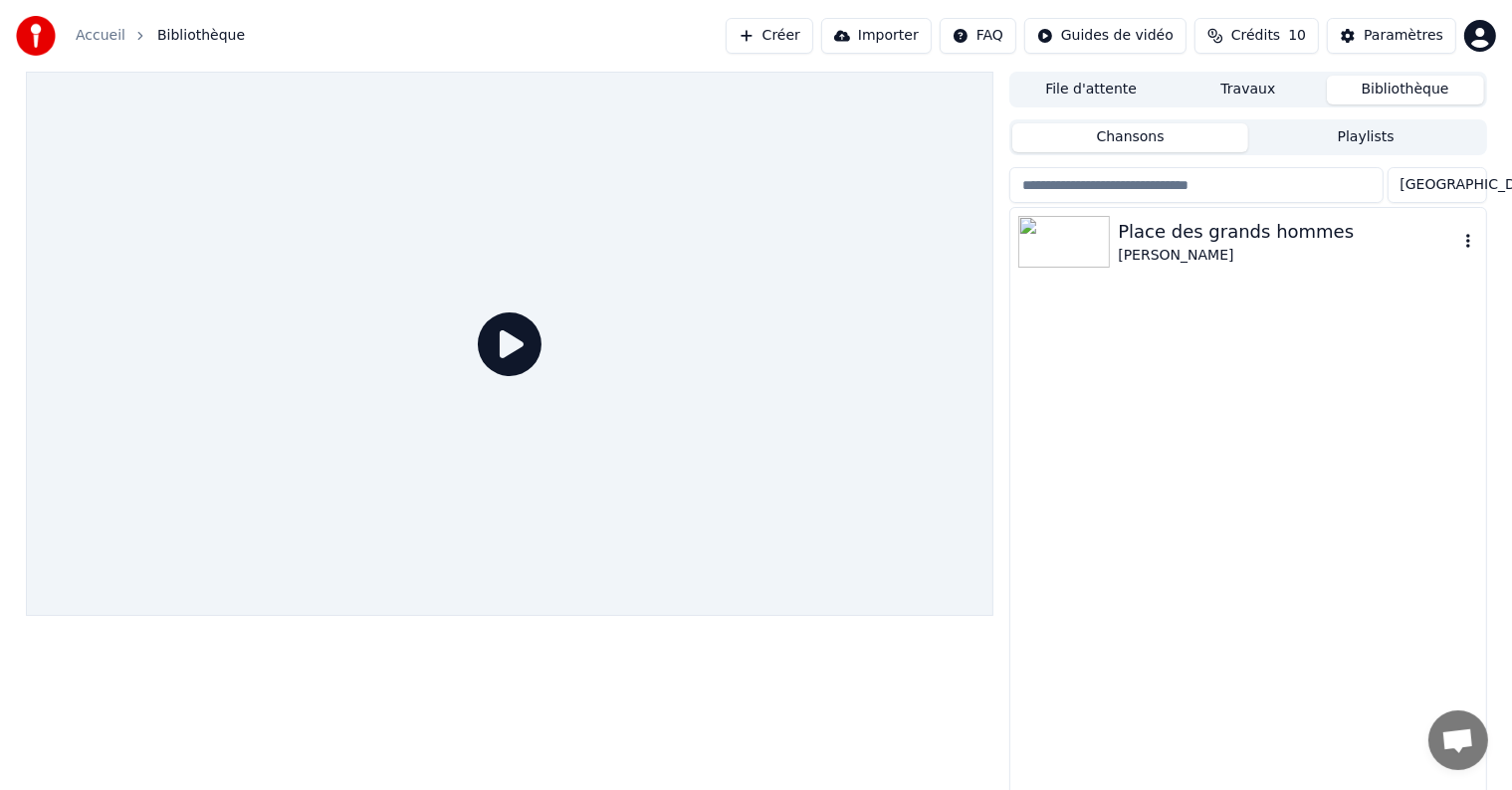
click at [1087, 251] on img at bounding box center [1064, 242] width 92 height 52
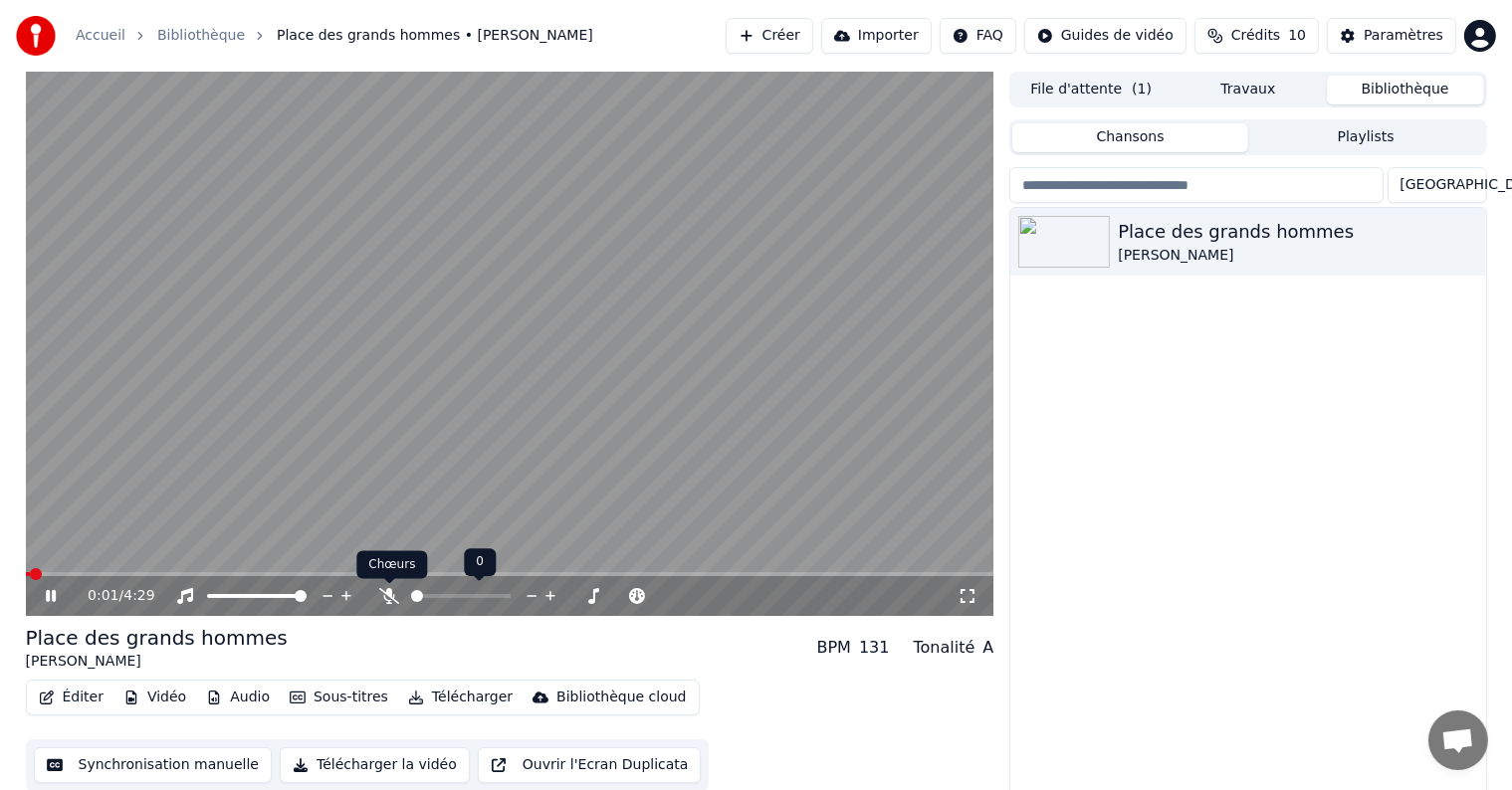
click at [385, 596] on icon at bounding box center [389, 596] width 20 height 16
click at [442, 602] on span at bounding box center [445, 596] width 12 height 12
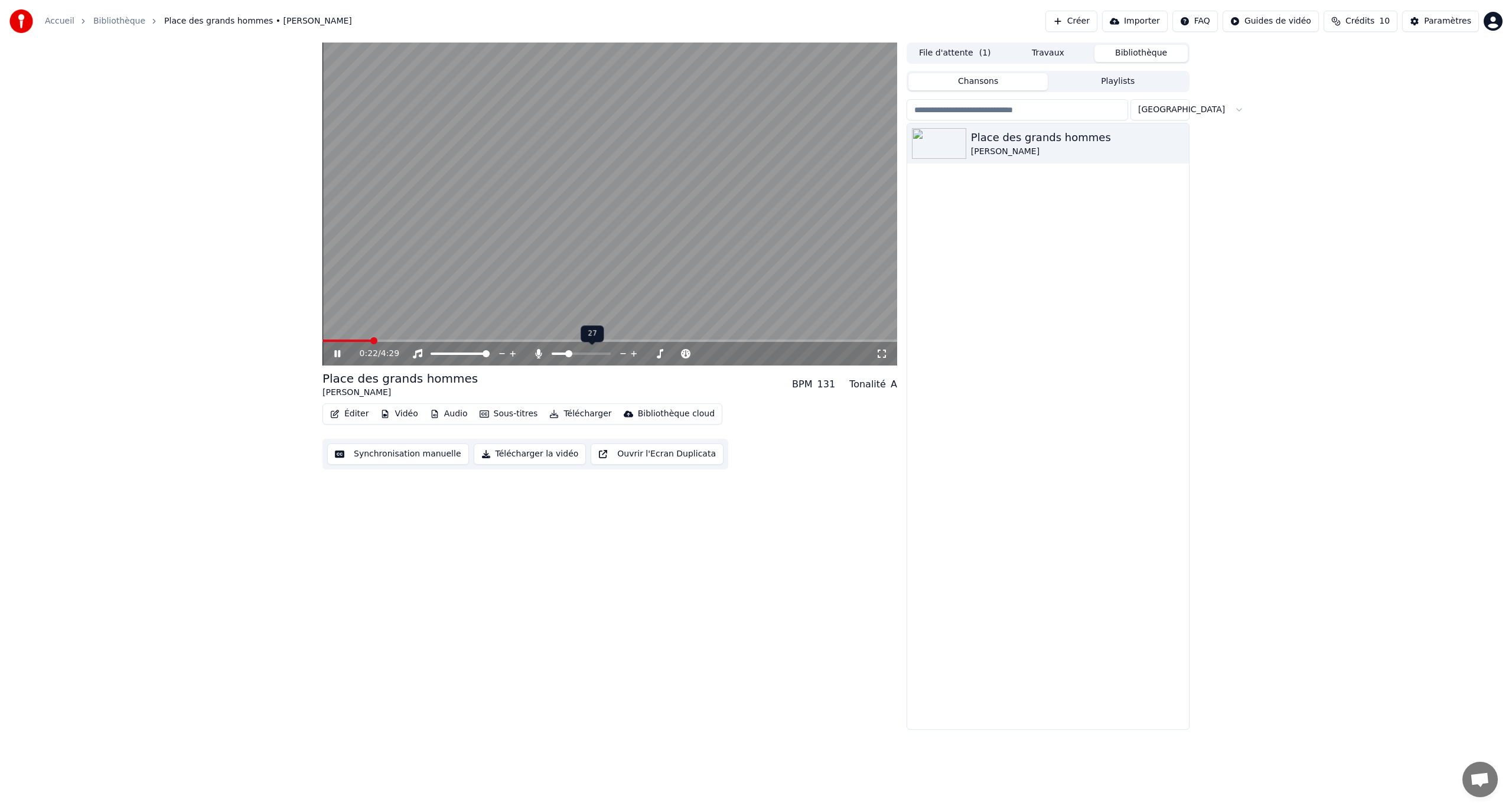
click at [567, 354] on span at bounding box center [568, 354] width 7 height 7
click at [563, 354] on span at bounding box center [565, 354] width 7 height 7
click at [559, 353] on span at bounding box center [562, 354] width 7 height 7
click at [341, 355] on icon at bounding box center [345, 354] width 28 height 9
click at [518, 456] on button "Télécharger la vidéo" at bounding box center [530, 454] width 113 height 21
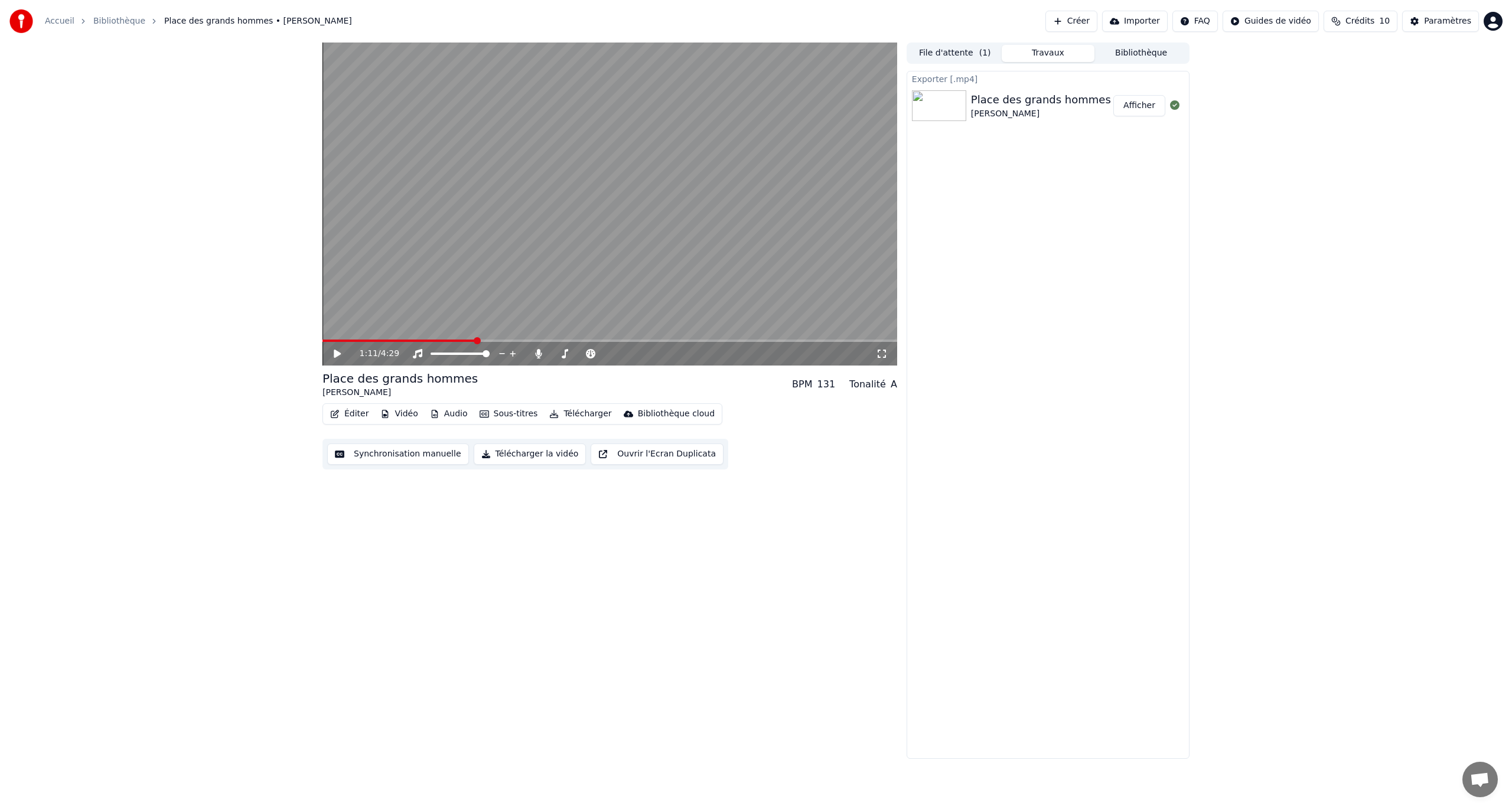
click at [430, 468] on div "1:11 / 4:29 Place des grands hommes [PERSON_NAME] BPM 131 Tonalité A Éditer Vid…" at bounding box center [609, 401] width 574 height 716
